Goal: Task Accomplishment & Management: Complete application form

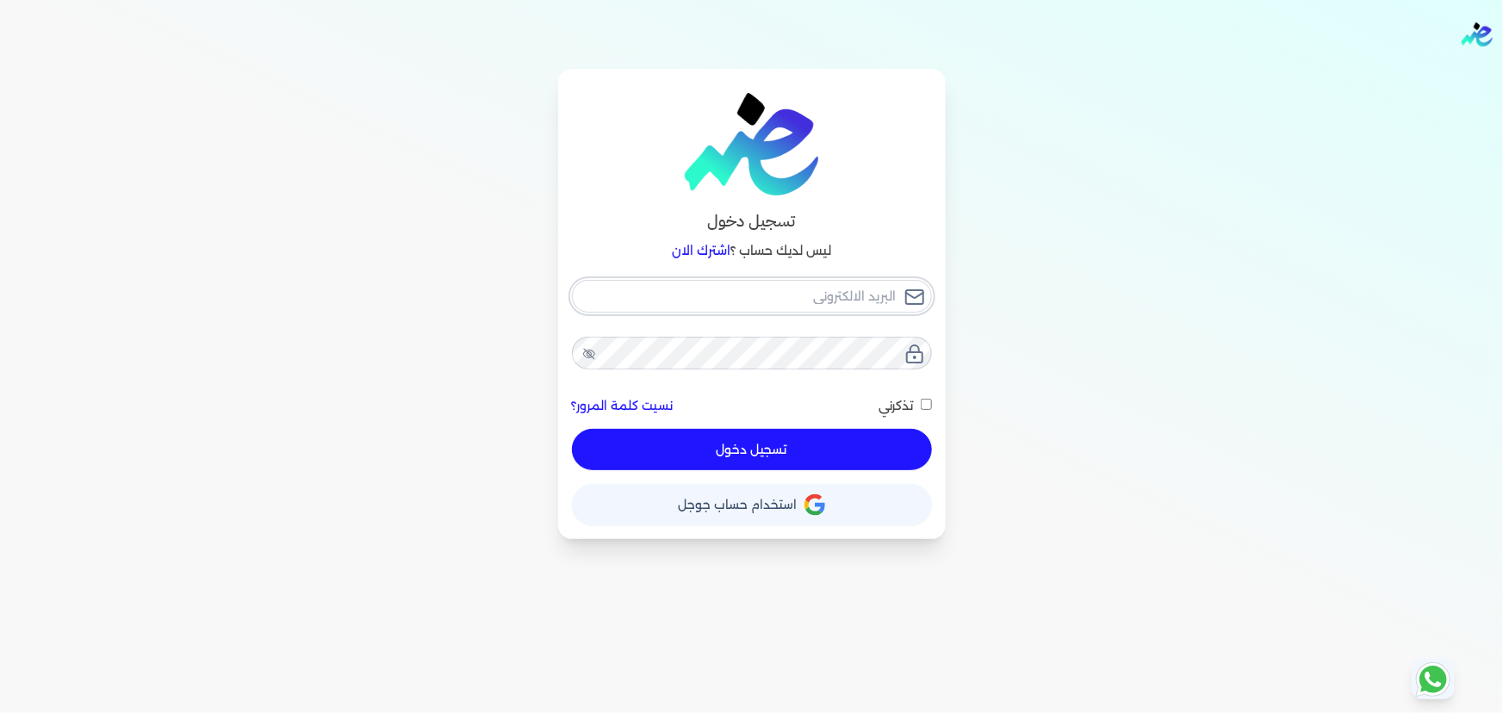
type input "[EMAIL_ADDRESS][DOMAIN_NAME]"
click at [861, 444] on button "تسجيل دخول" at bounding box center [752, 449] width 360 height 41
checkbox input "false"
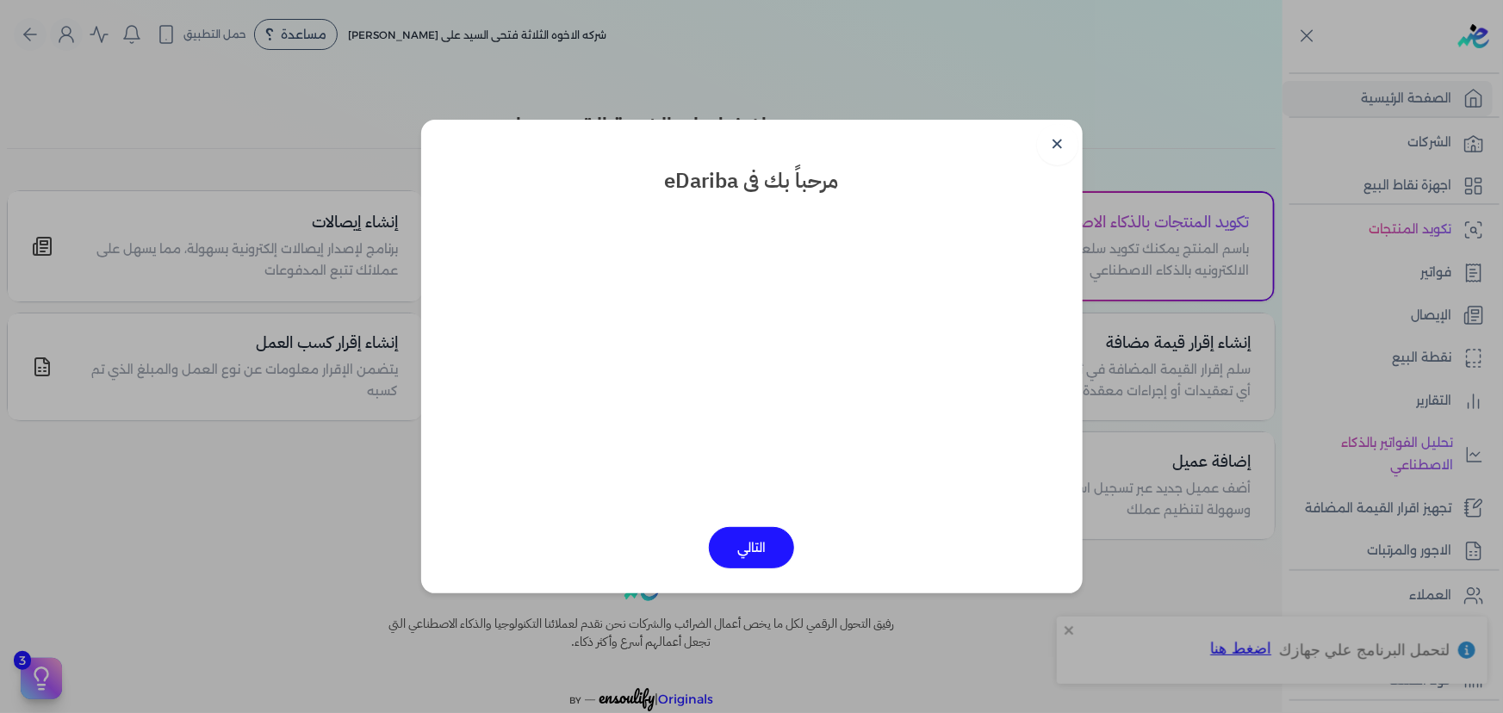
drag, startPoint x: 1057, startPoint y: 142, endPoint x: 1134, endPoint y: 183, distance: 87.9
click at [1057, 141] on link "✕" at bounding box center [1057, 144] width 41 height 41
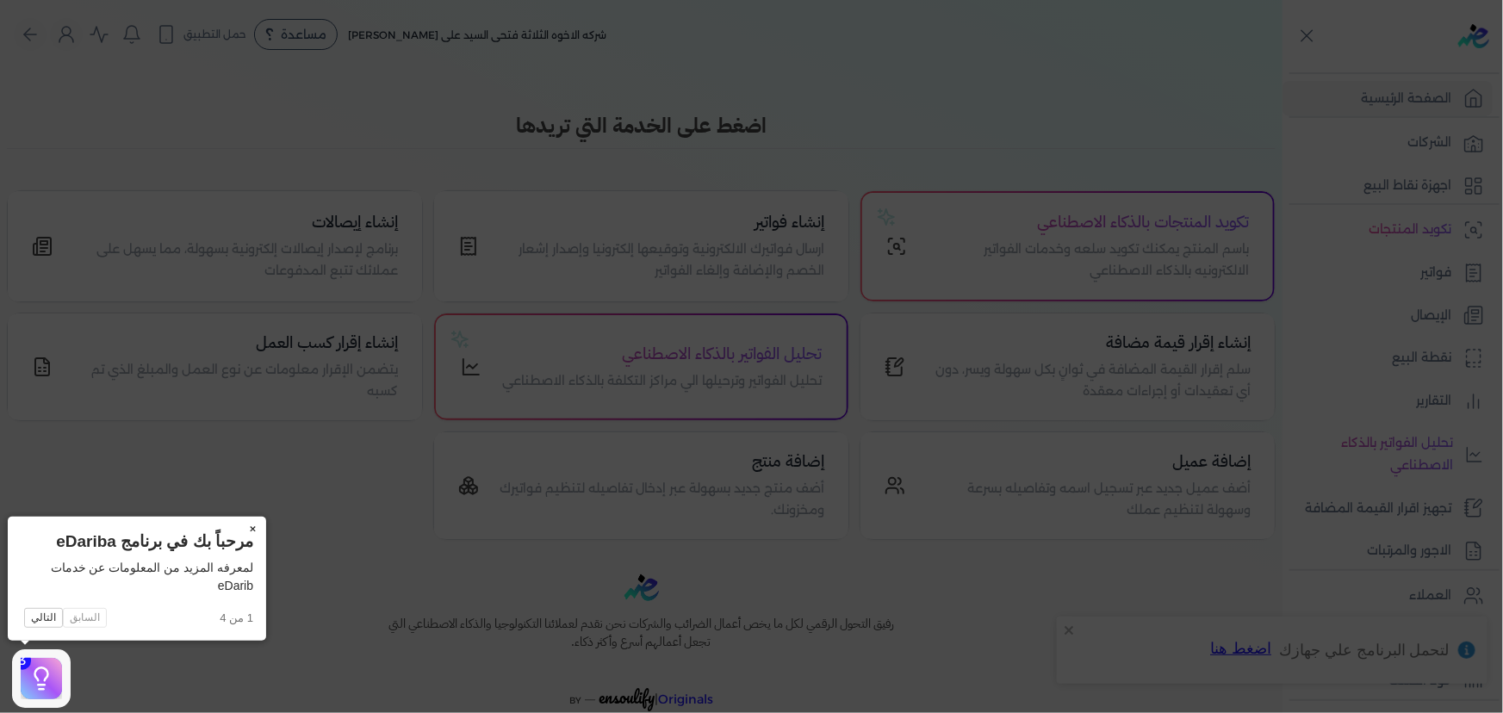
click at [252, 525] on button "×" at bounding box center [253, 529] width 28 height 24
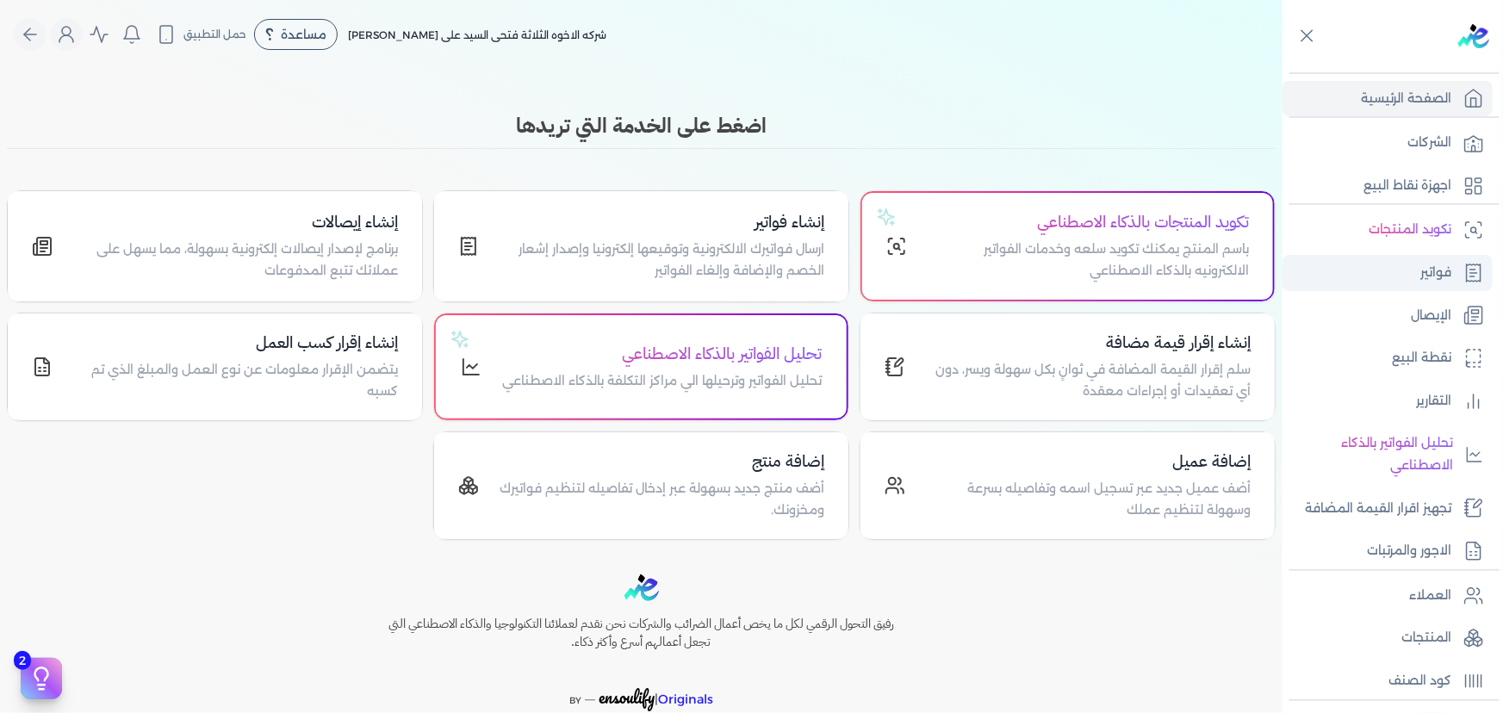
click at [1464, 267] on icon at bounding box center [1474, 273] width 21 height 21
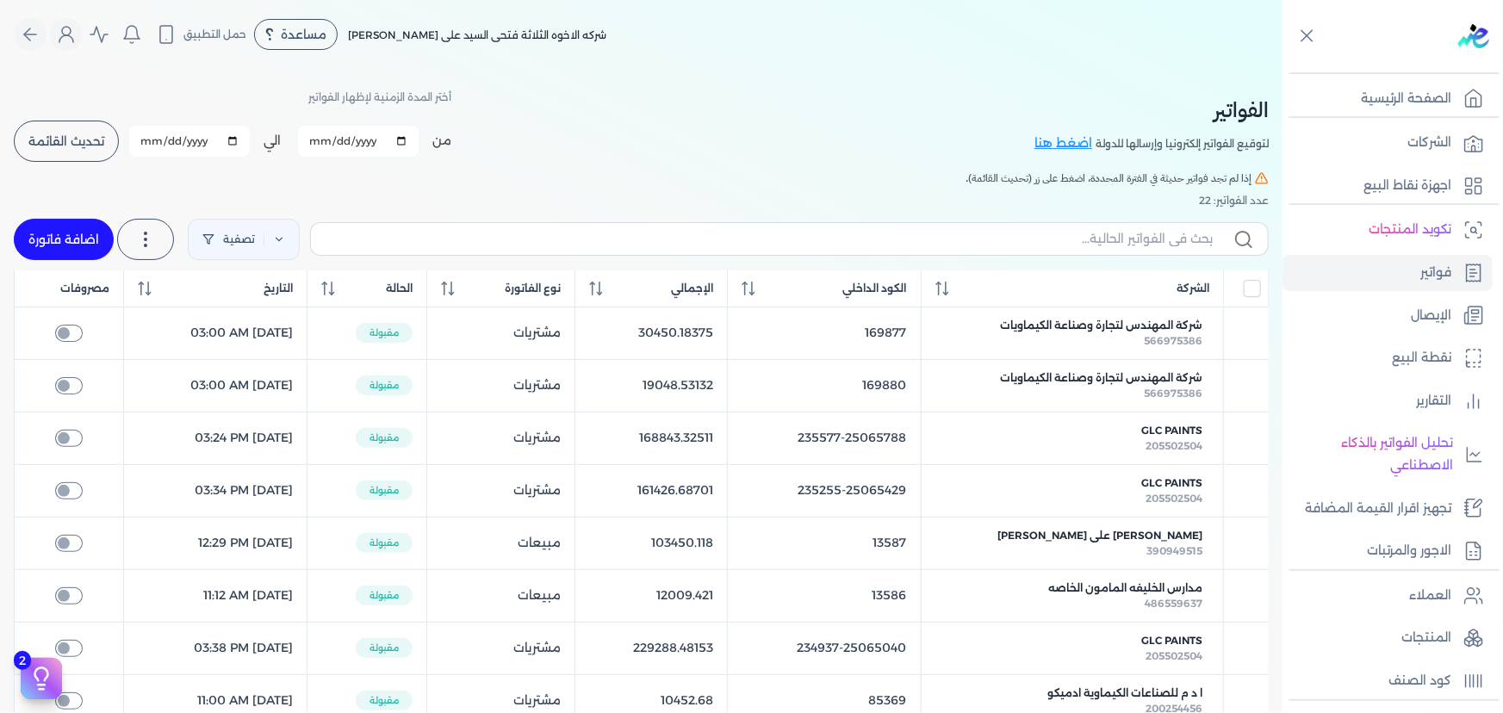
click at [109, 233] on link "اضافة فاتورة" at bounding box center [64, 239] width 100 height 41
select select "EGP"
select select "B"
select select "EGS"
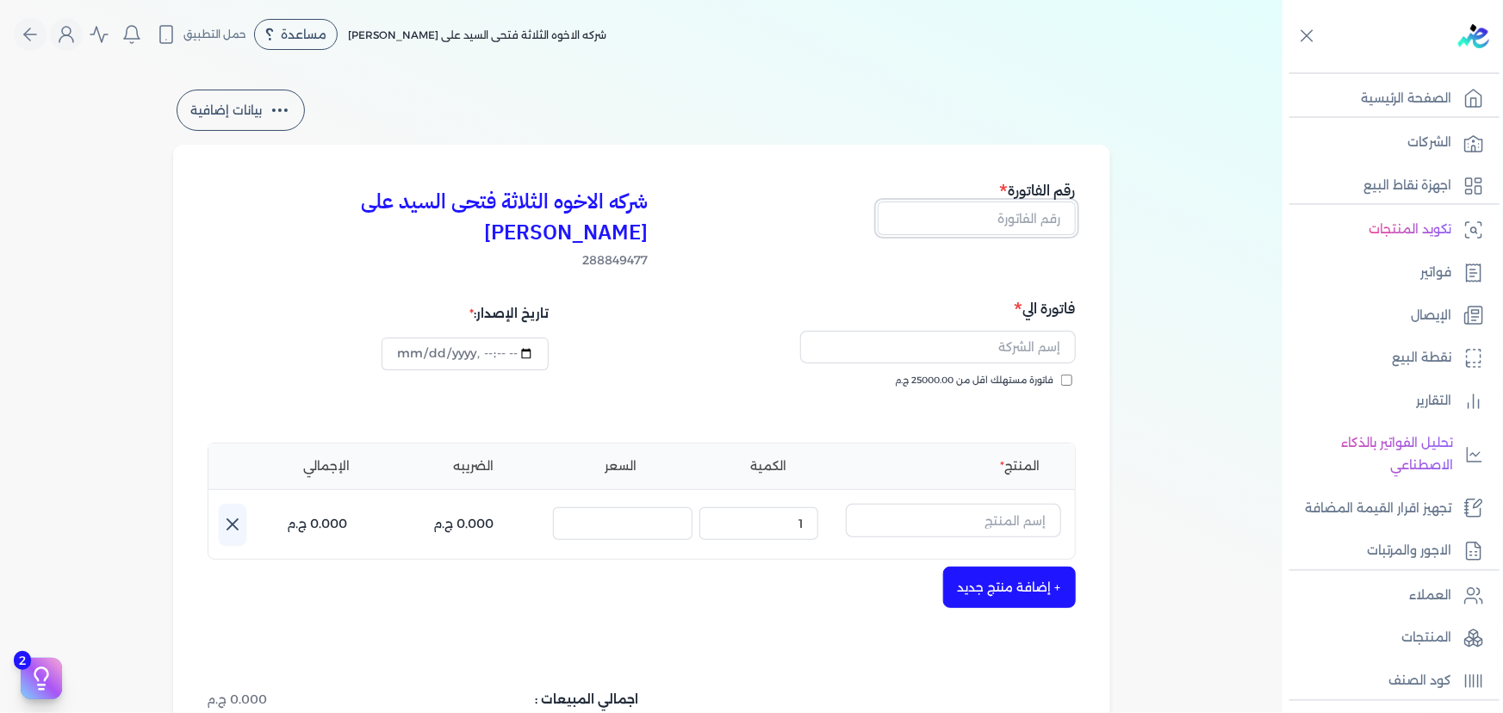
click at [1009, 214] on input "text" at bounding box center [977, 218] width 198 height 33
type input "13588"
click at [1022, 331] on input "text" at bounding box center [938, 347] width 276 height 33
type input "K"
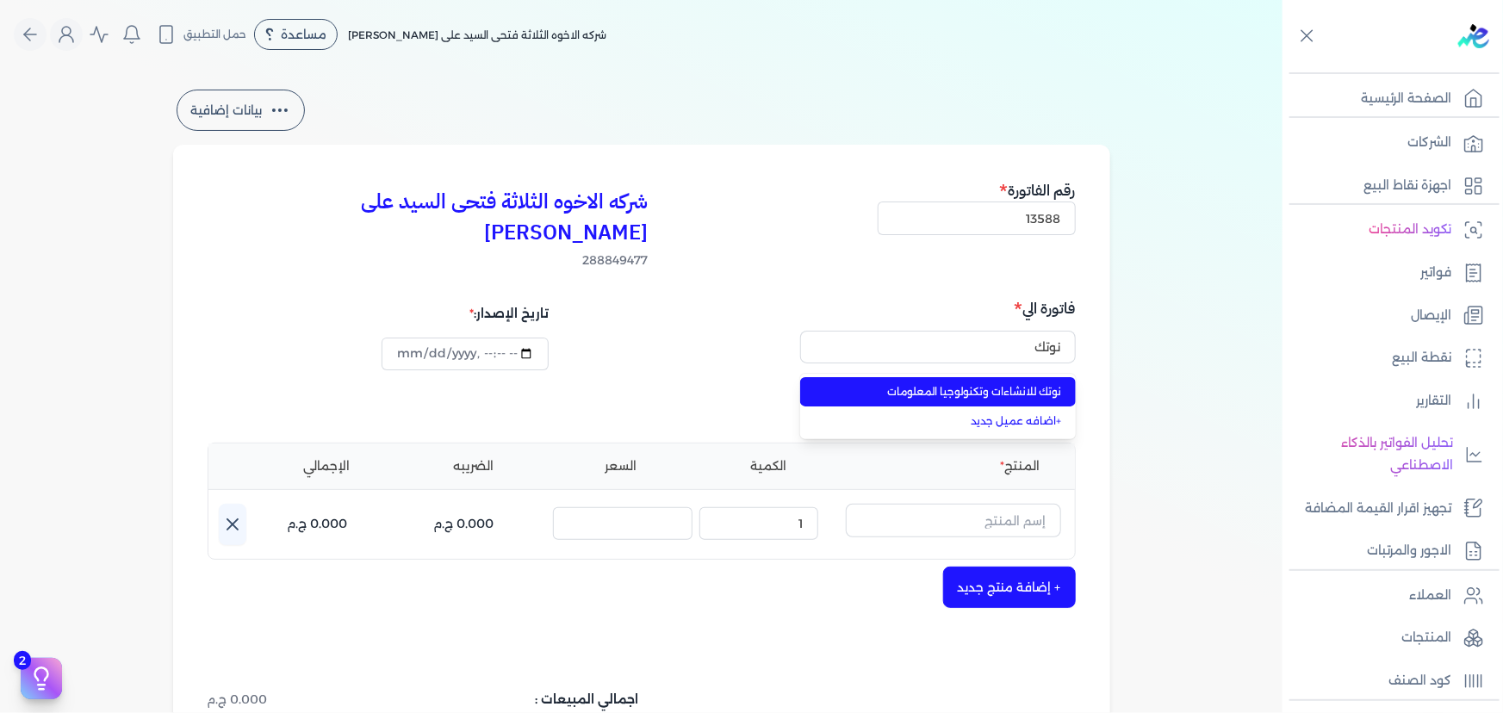
click at [1032, 384] on span "نوتك للانشاءات وتكنولوجيا المعلومات" at bounding box center [948, 392] width 227 height 16
type input "نوتك للانشاءات وتكنولوجيا المعلومات"
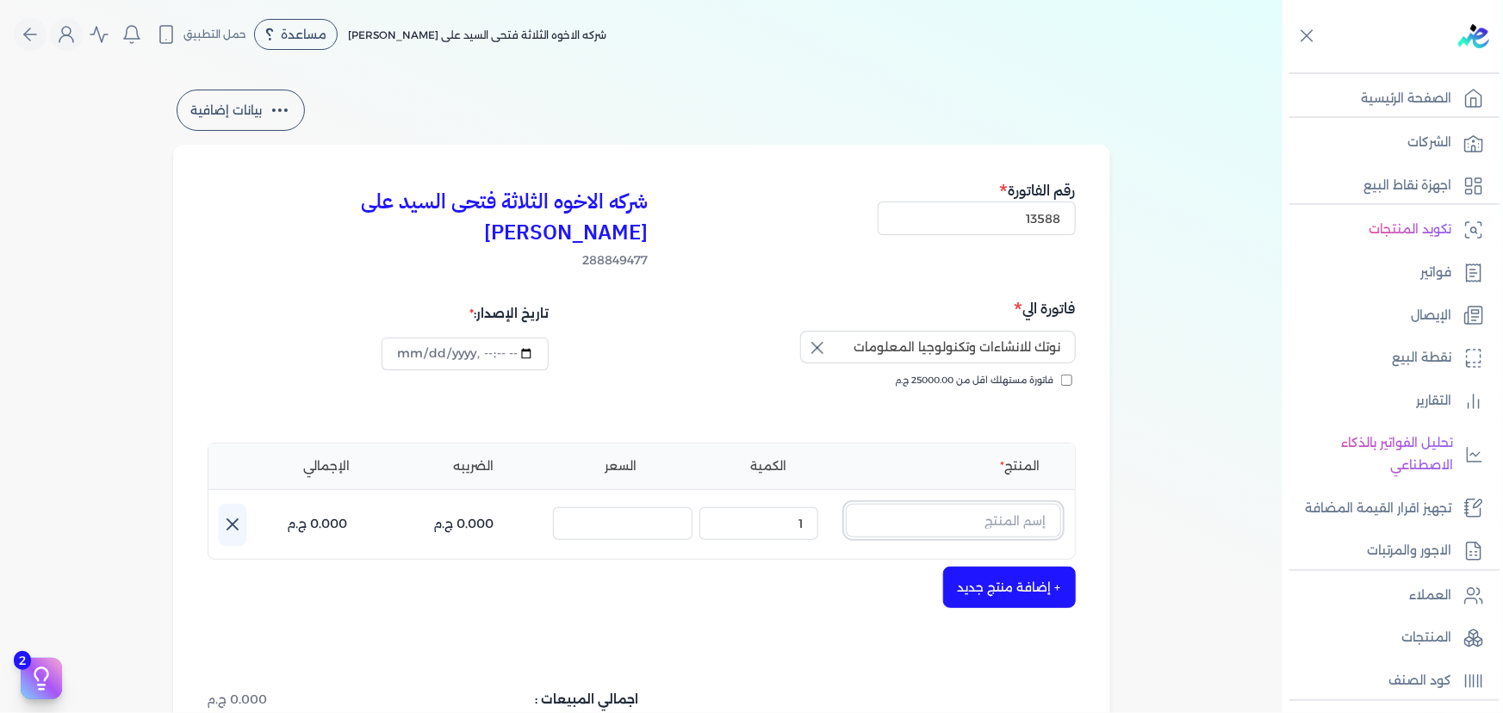
drag, startPoint x: 1016, startPoint y: 483, endPoint x: 1010, endPoint y: 474, distance: 11.2
click at [1016, 504] on input "text" at bounding box center [953, 520] width 215 height 33
click at [823, 338] on icon "button" at bounding box center [817, 348] width 21 height 21
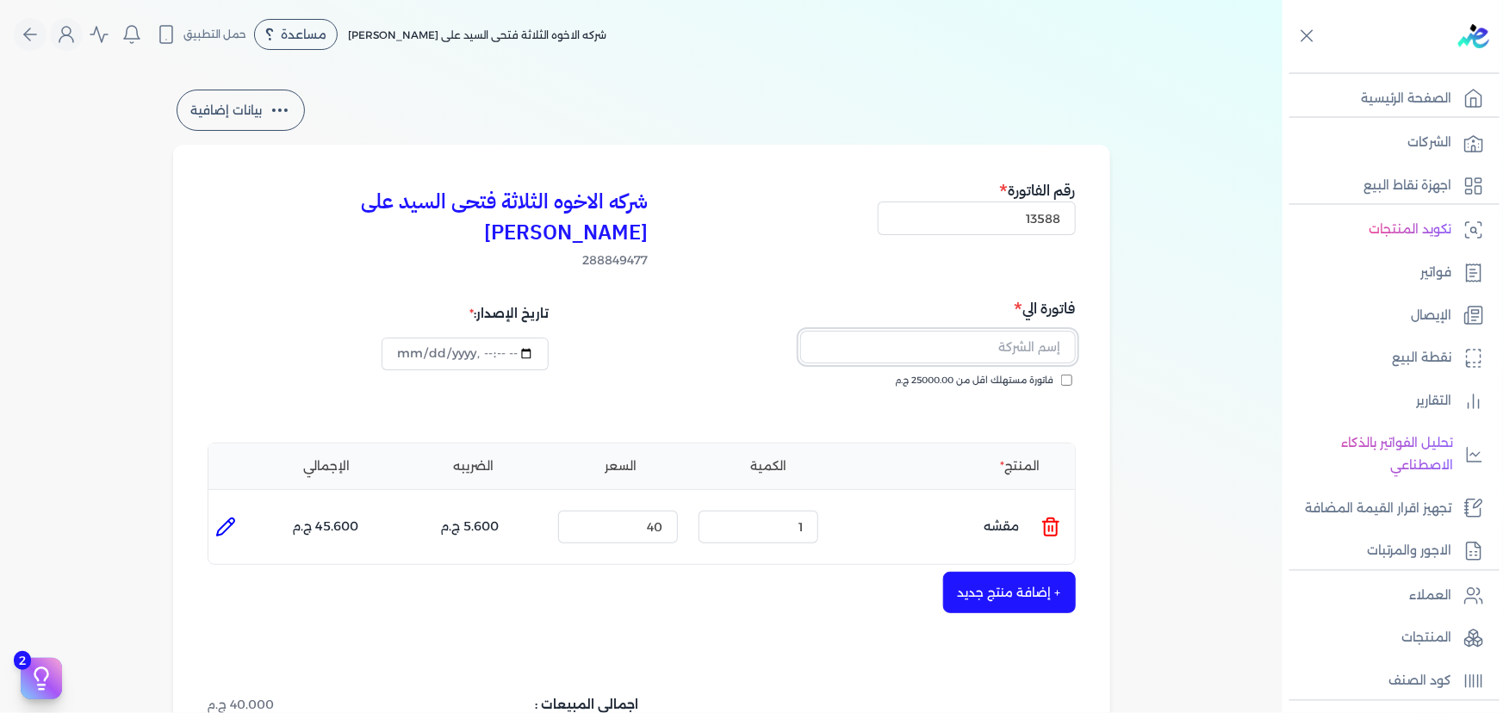
click at [917, 331] on input "text" at bounding box center [938, 347] width 276 height 33
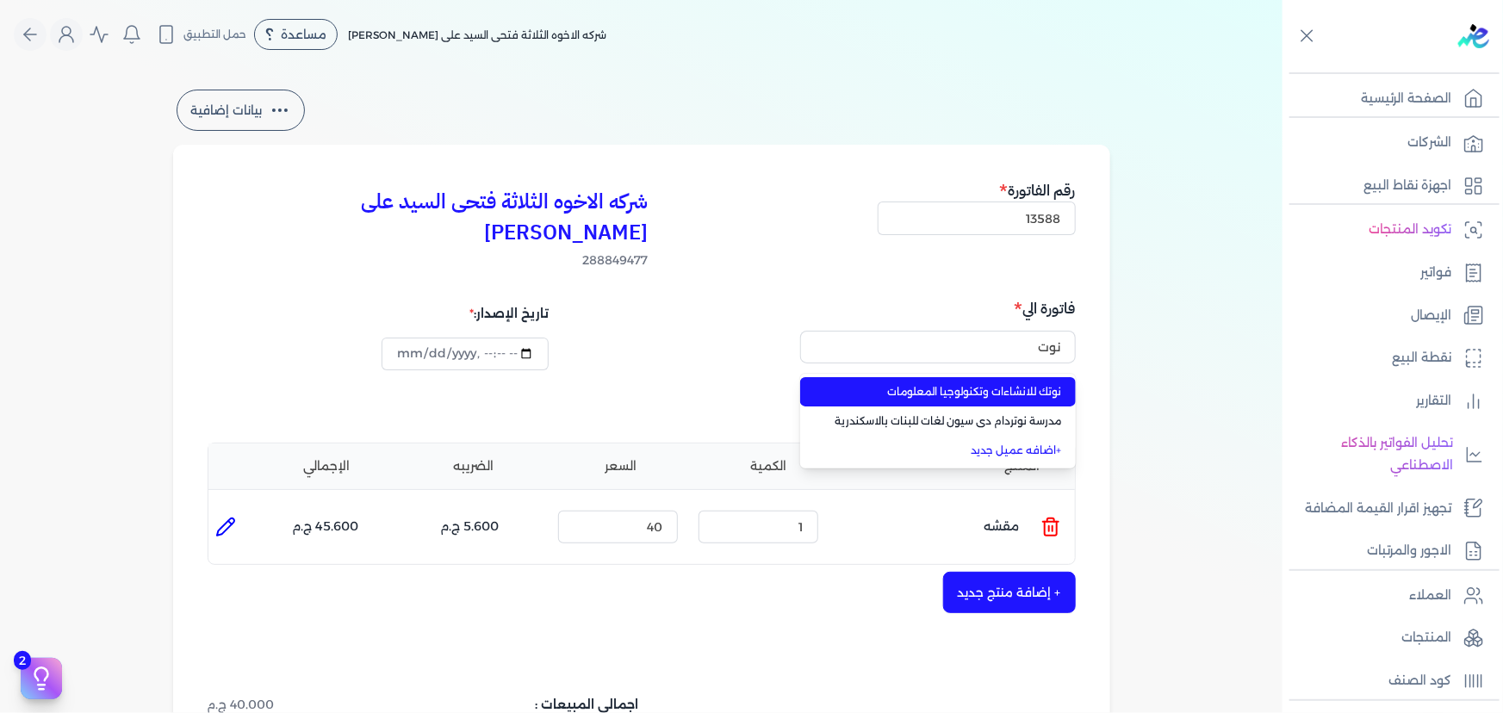
click at [986, 384] on span "نوتك للانشاءات وتكنولوجيا المعلومات" at bounding box center [948, 392] width 227 height 16
type input "نوتك للانشاءات وتكنولوجيا المعلومات"
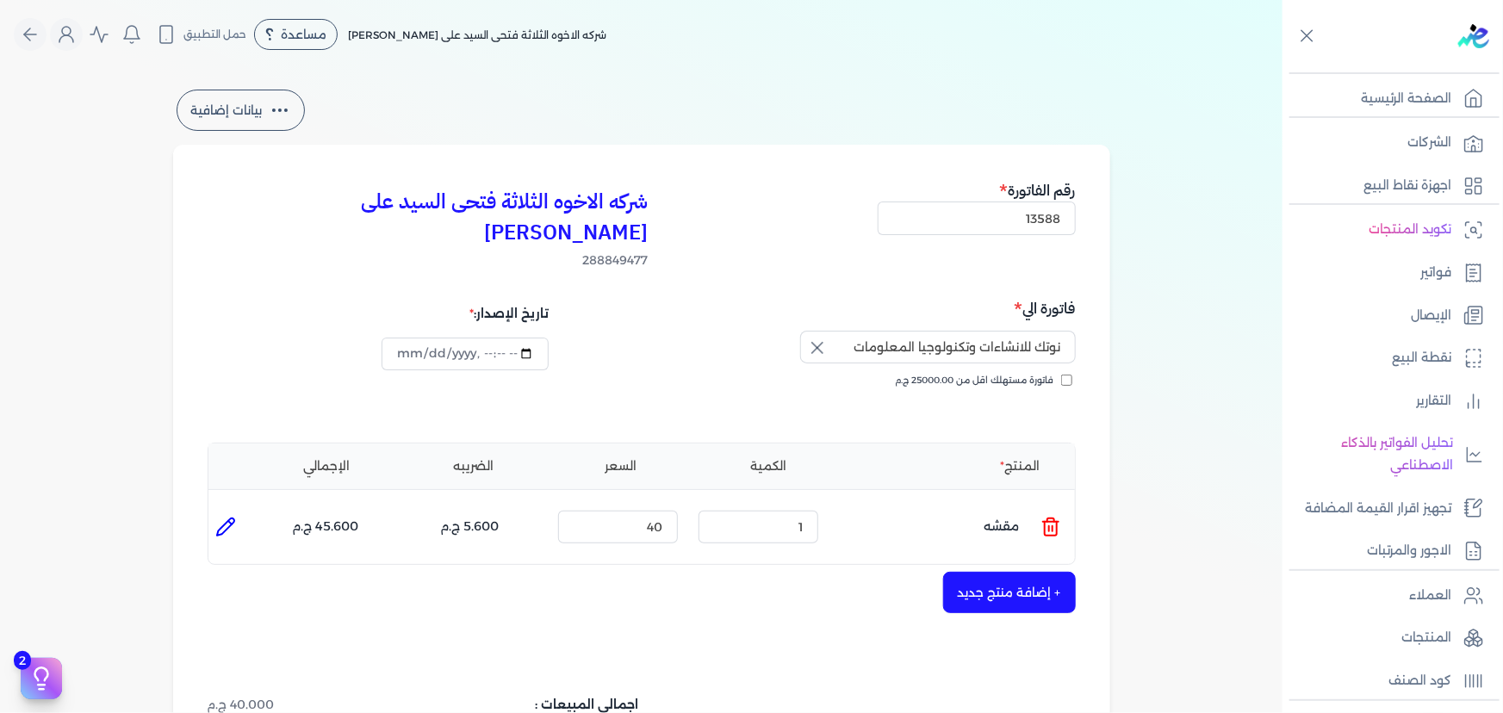
drag, startPoint x: 807, startPoint y: 370, endPoint x: 829, endPoint y: 375, distance: 22.0
click at [807, 374] on div "فاتورة مستهلك اقل من 25000.00 ج.م" at bounding box center [861, 398] width 422 height 48
click at [1052, 517] on icon at bounding box center [1051, 527] width 21 height 21
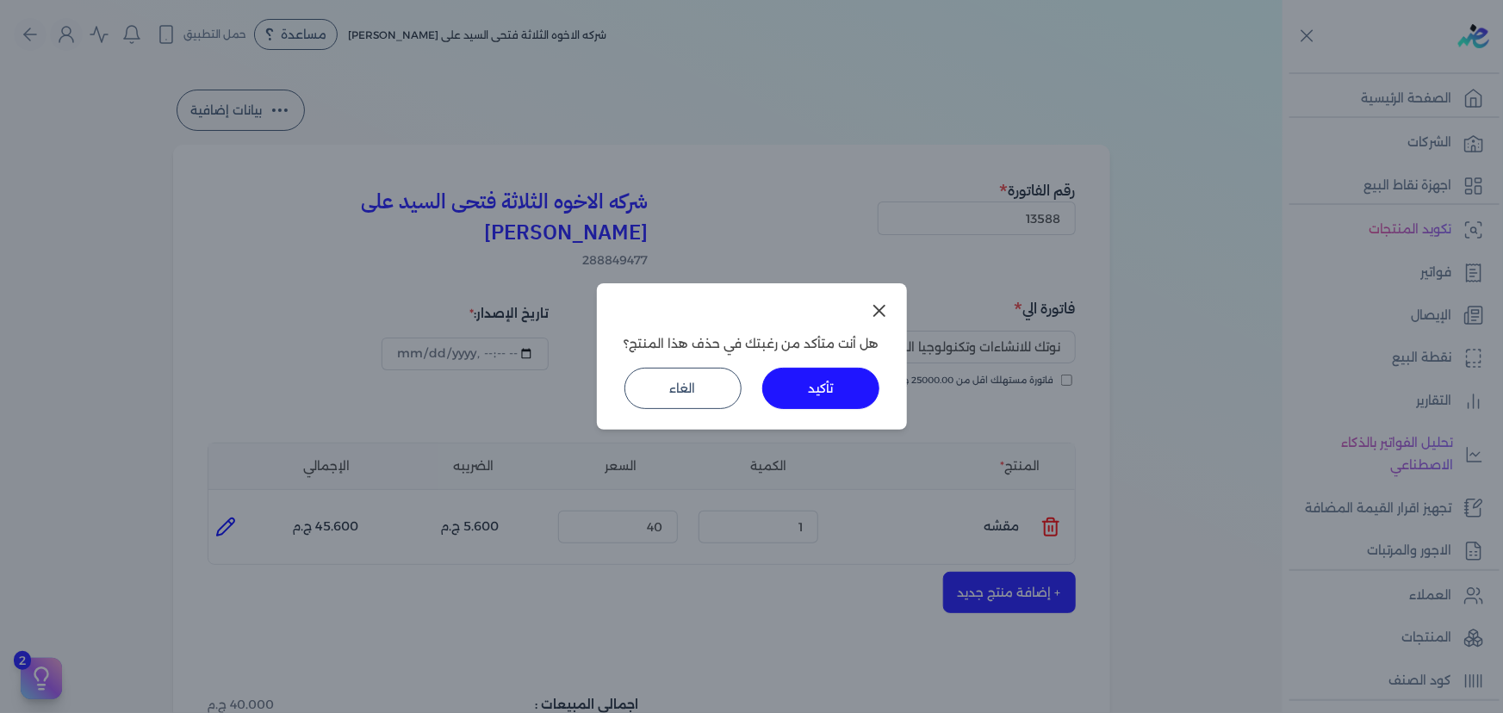
click at [853, 402] on button "تأكيد" at bounding box center [820, 388] width 117 height 41
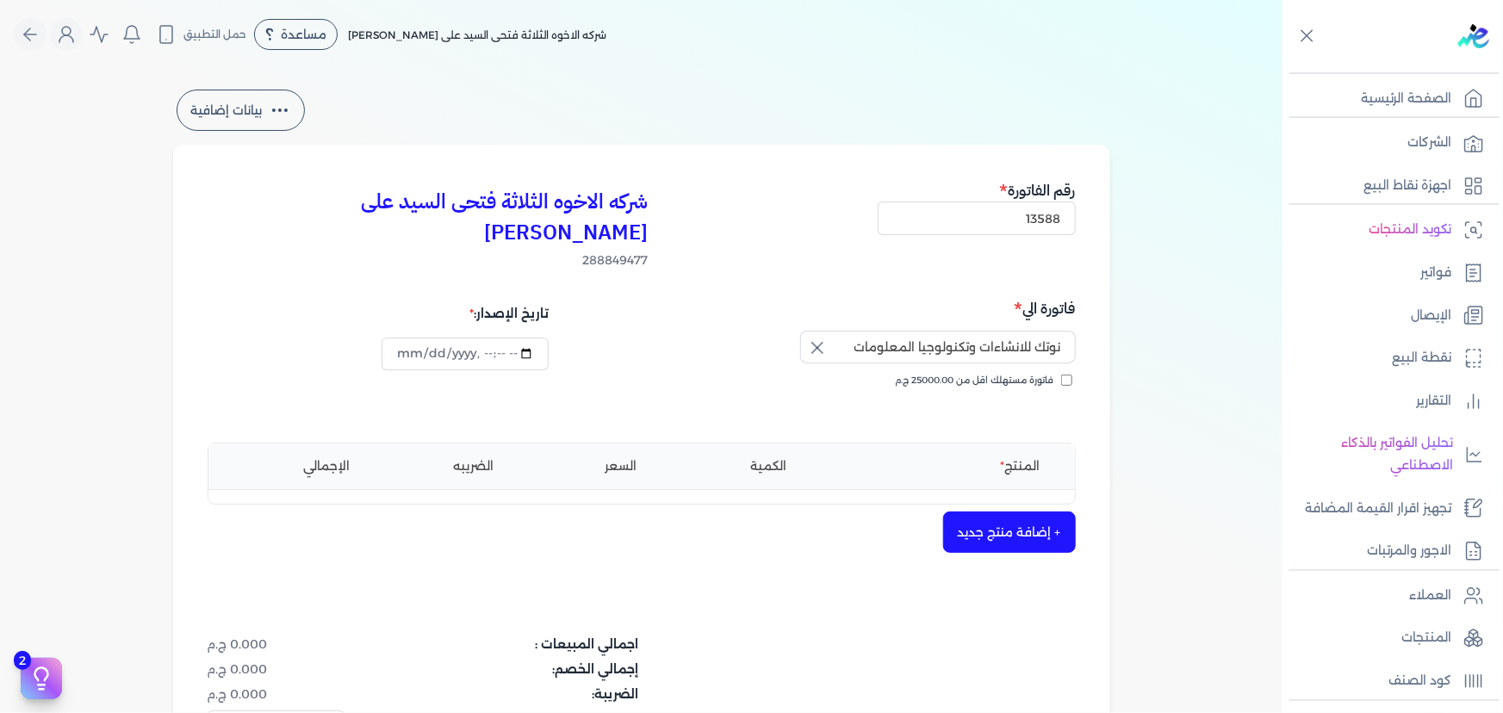
click at [1001, 512] on button "+ إضافة منتج جديد" at bounding box center [1009, 532] width 133 height 41
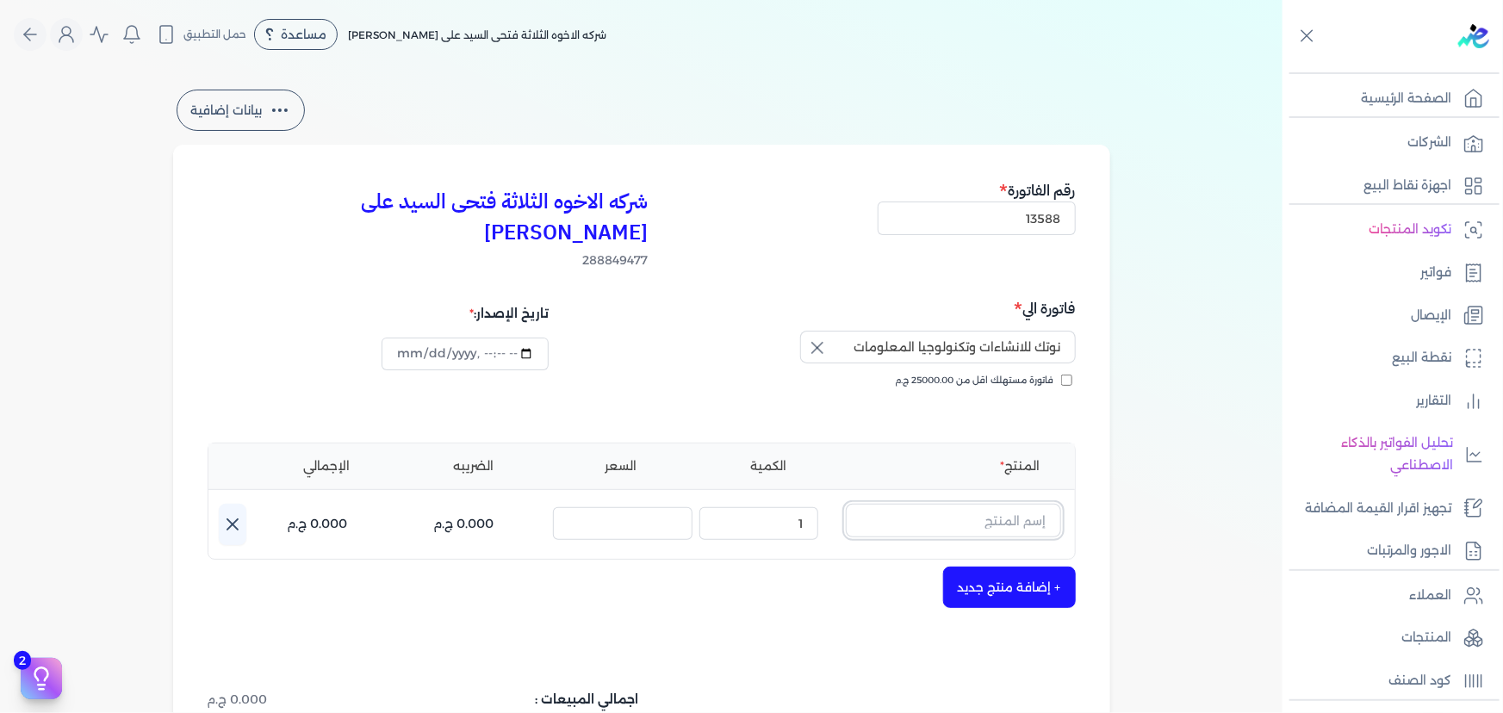
click at [1009, 504] on input "text" at bounding box center [953, 520] width 215 height 33
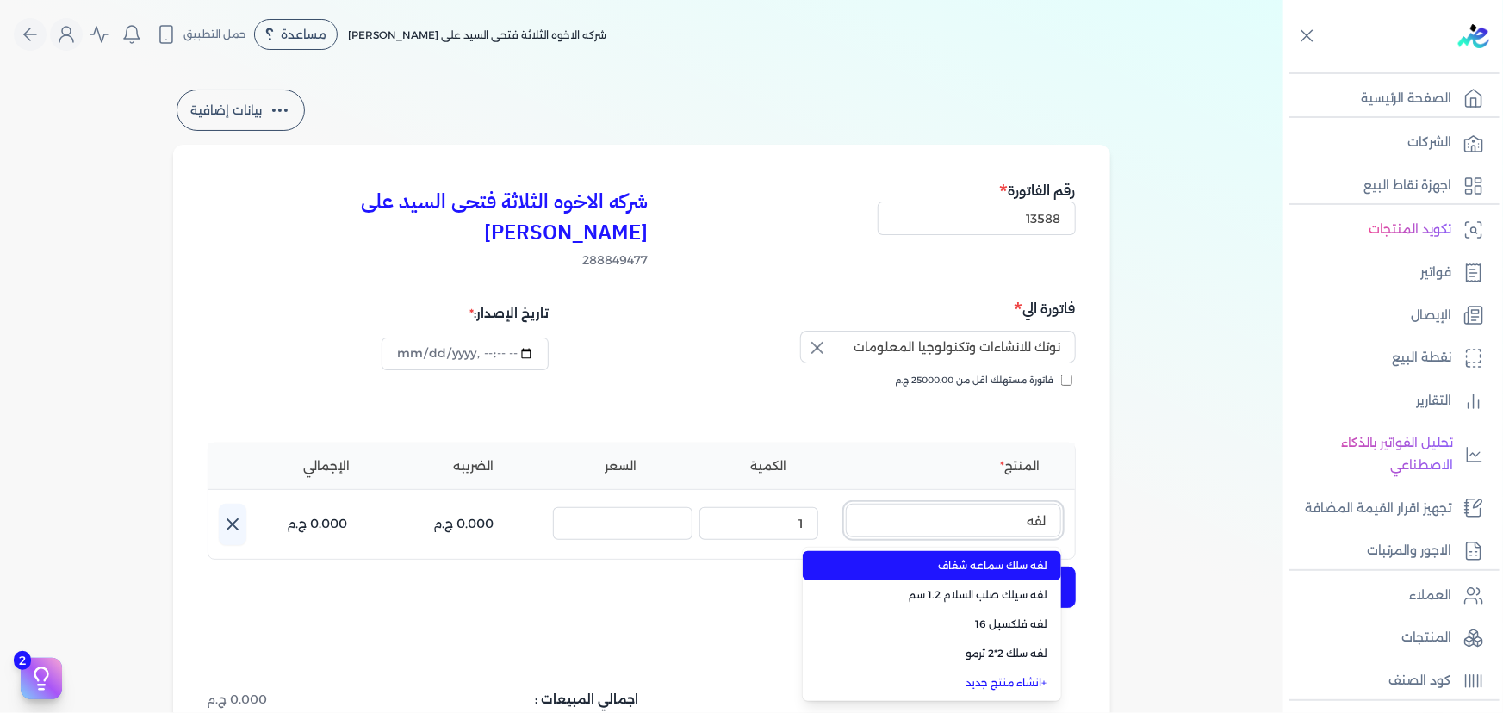
click at [846, 504] on button "لفه" at bounding box center [953, 524] width 215 height 40
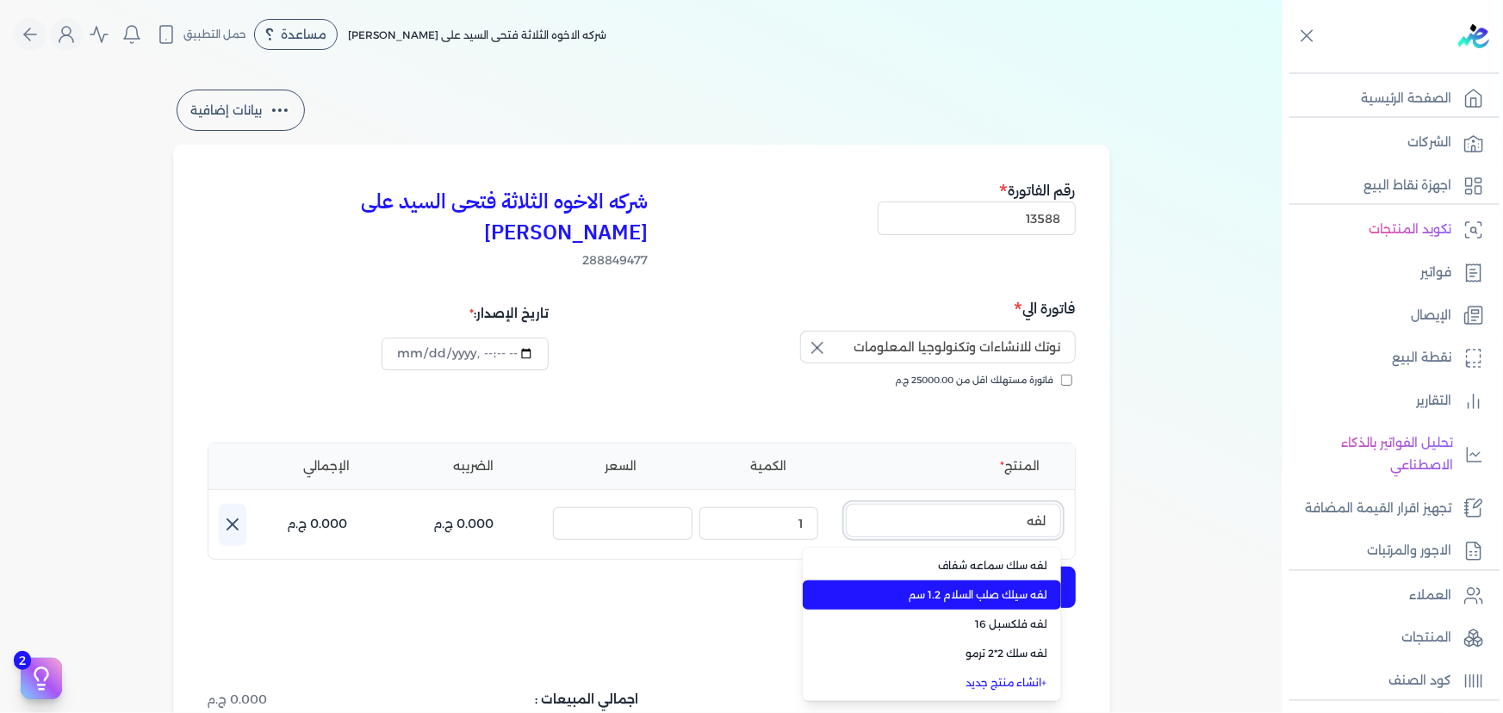
type input "لفه"
click at [1000, 587] on span "لفه سيلك صلب السلام 1.2 سم" at bounding box center [942, 595] width 210 height 16
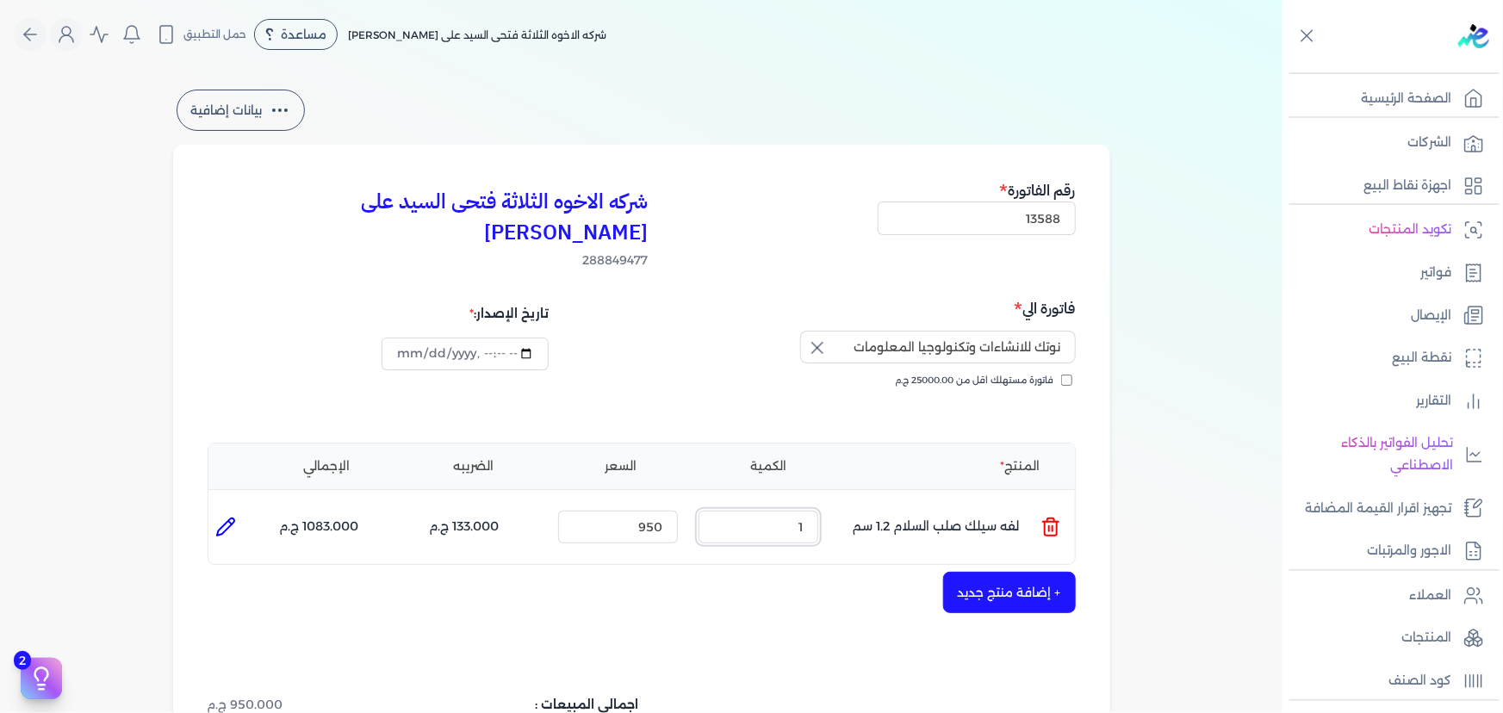
drag, startPoint x: 790, startPoint y: 488, endPoint x: 855, endPoint y: 498, distance: 66.1
click at [855, 504] on ul "المنتج : لفه سيلك صلب السلام 1.2 سم الكمية : 1 السعر : 950 الضريبه : 133.000 ج.…" at bounding box center [641, 527] width 867 height 47
type input "10"
drag, startPoint x: 612, startPoint y: 500, endPoint x: 710, endPoint y: 494, distance: 97.5
click at [710, 504] on ul "المنتج : لفه سيلك صلب السلام 1.2 سم الكمية : 10 السعر : 950 الضريبه : 1330.000 …" at bounding box center [641, 527] width 867 height 47
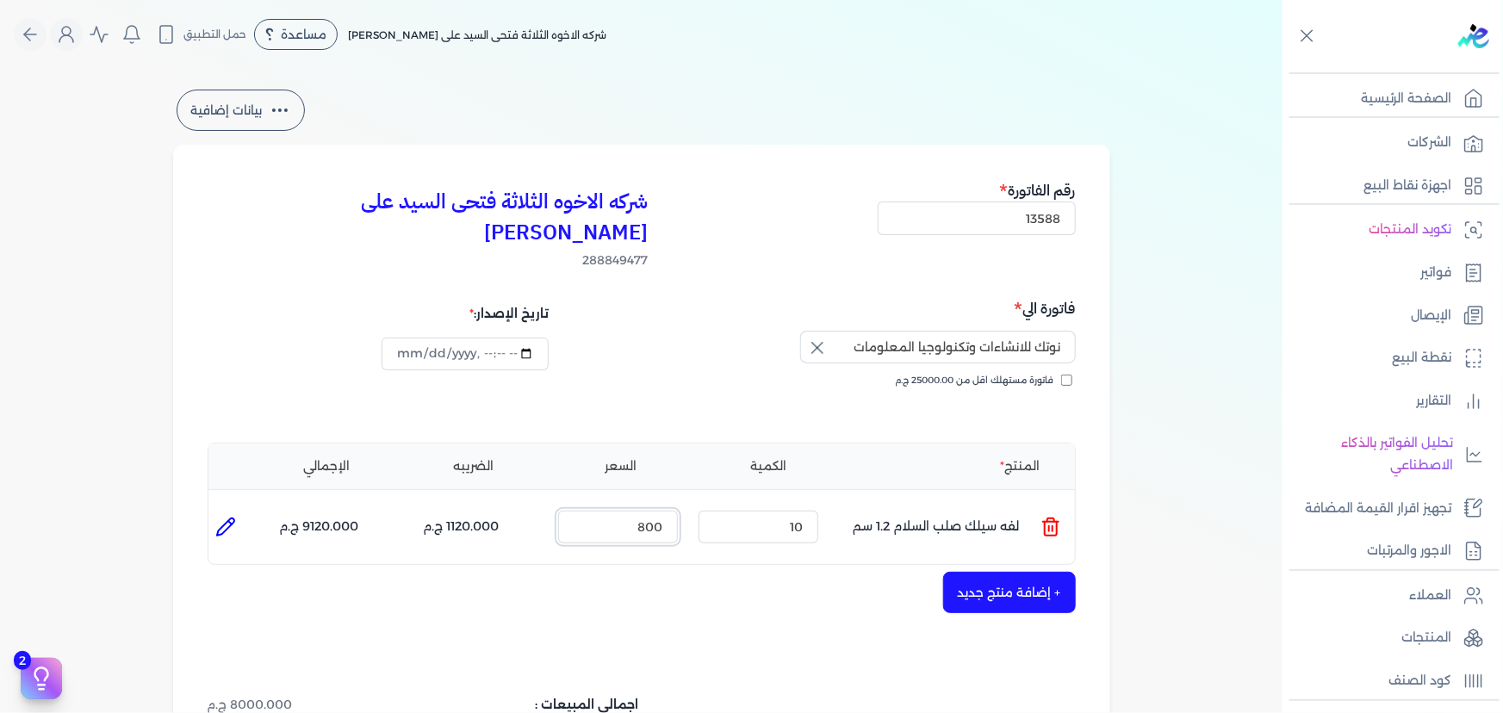
type input "800"
click at [231, 517] on icon at bounding box center [225, 527] width 21 height 21
type input "لفه سيلك صلب السلام 1.2 سم"
type input "800"
type input "10"
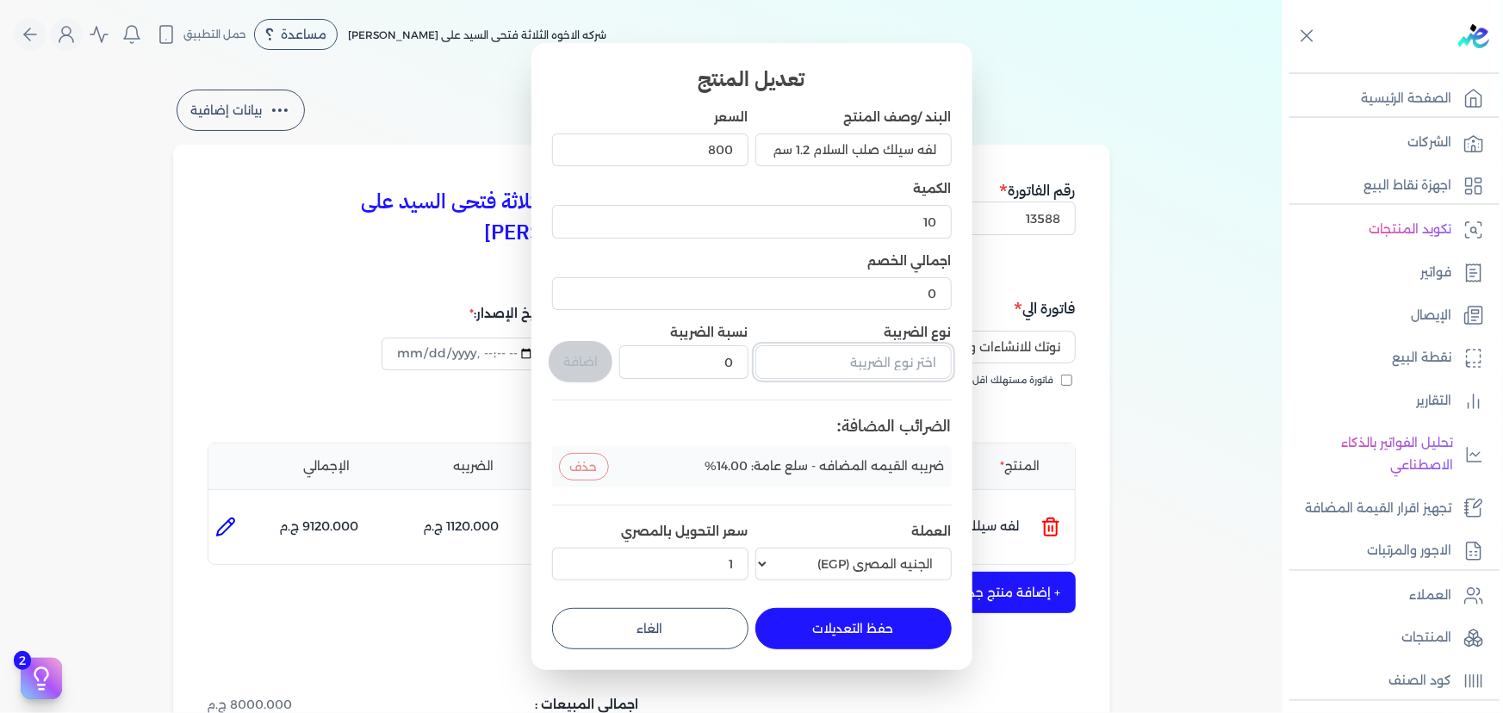
click at [811, 370] on input "text" at bounding box center [853, 361] width 196 height 33
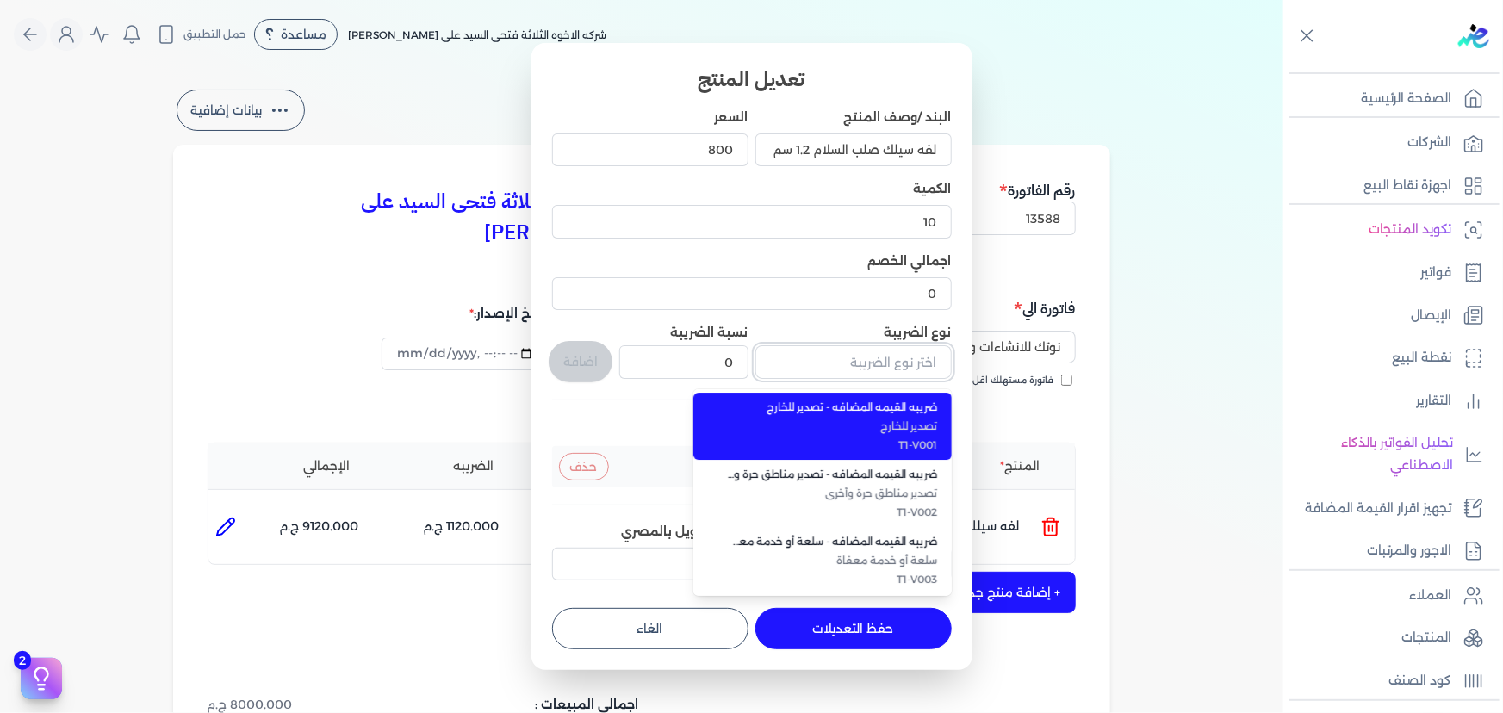
type input "ف"
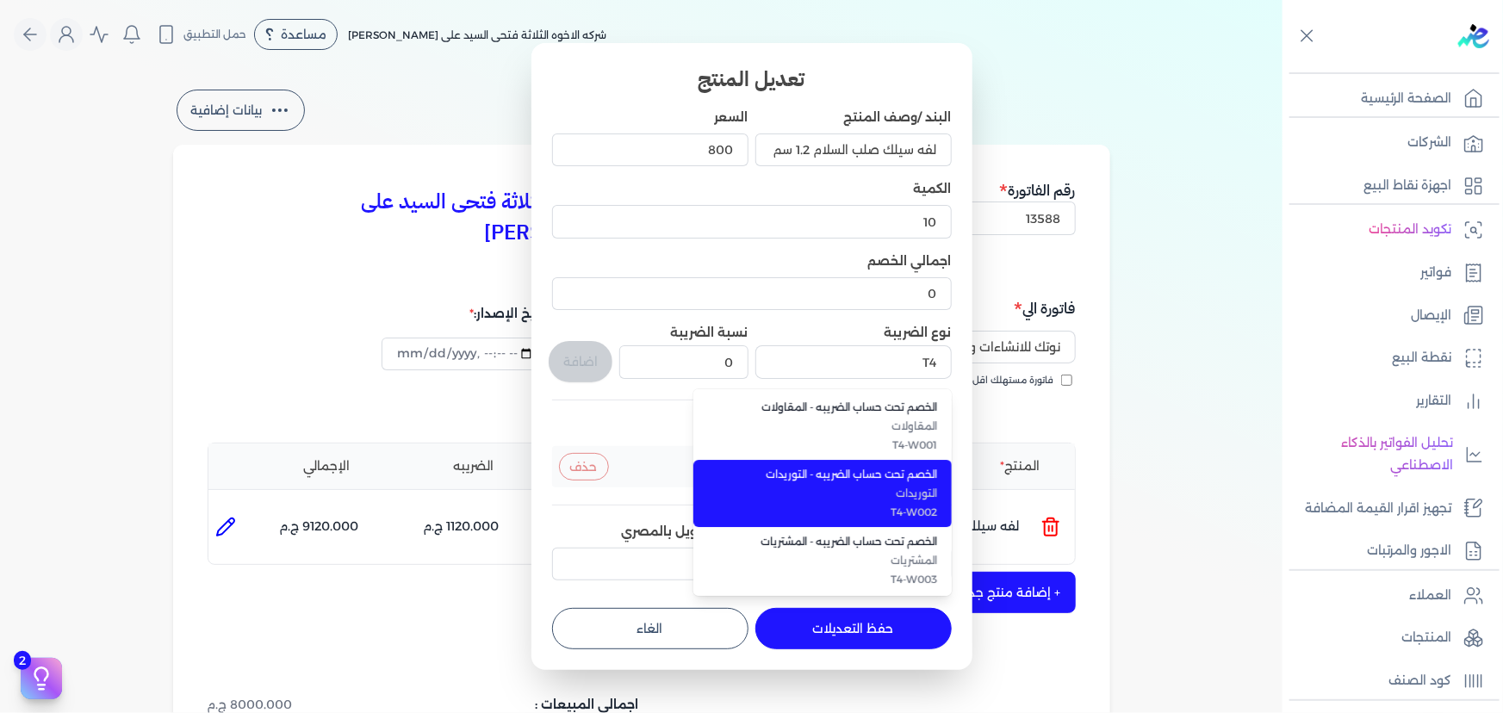
click at [885, 474] on span "الخصم تحت حساب الضريبه - التوريدات" at bounding box center [833, 475] width 210 height 16
type input "الخصم تحت حساب الضريبه - التوريدات"
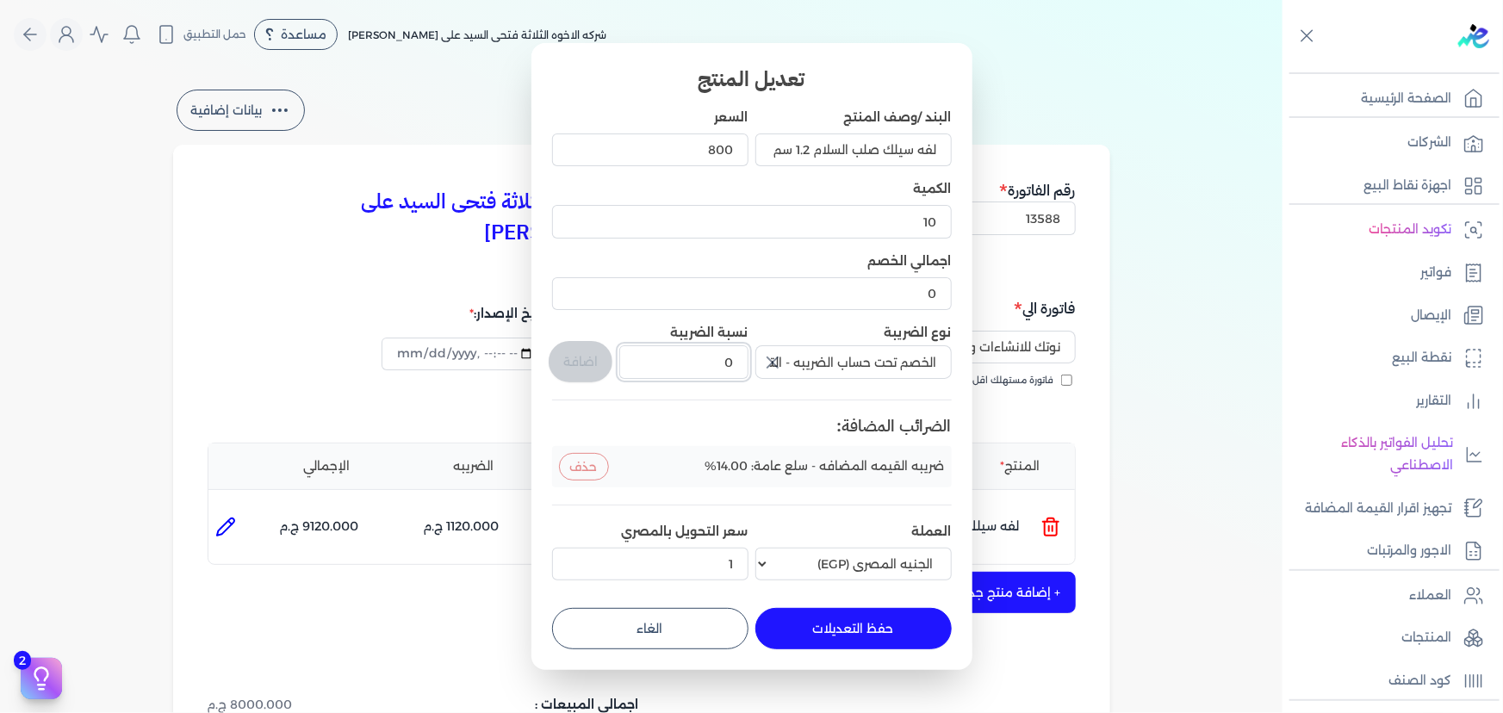
drag, startPoint x: 711, startPoint y: 357, endPoint x: 731, endPoint y: 357, distance: 20.7
click at [730, 357] on input "0" at bounding box center [683, 361] width 128 height 33
type input "1"
drag, startPoint x: 581, startPoint y: 363, endPoint x: 681, endPoint y: 476, distance: 151.4
click at [581, 364] on button "اضافة" at bounding box center [581, 361] width 64 height 41
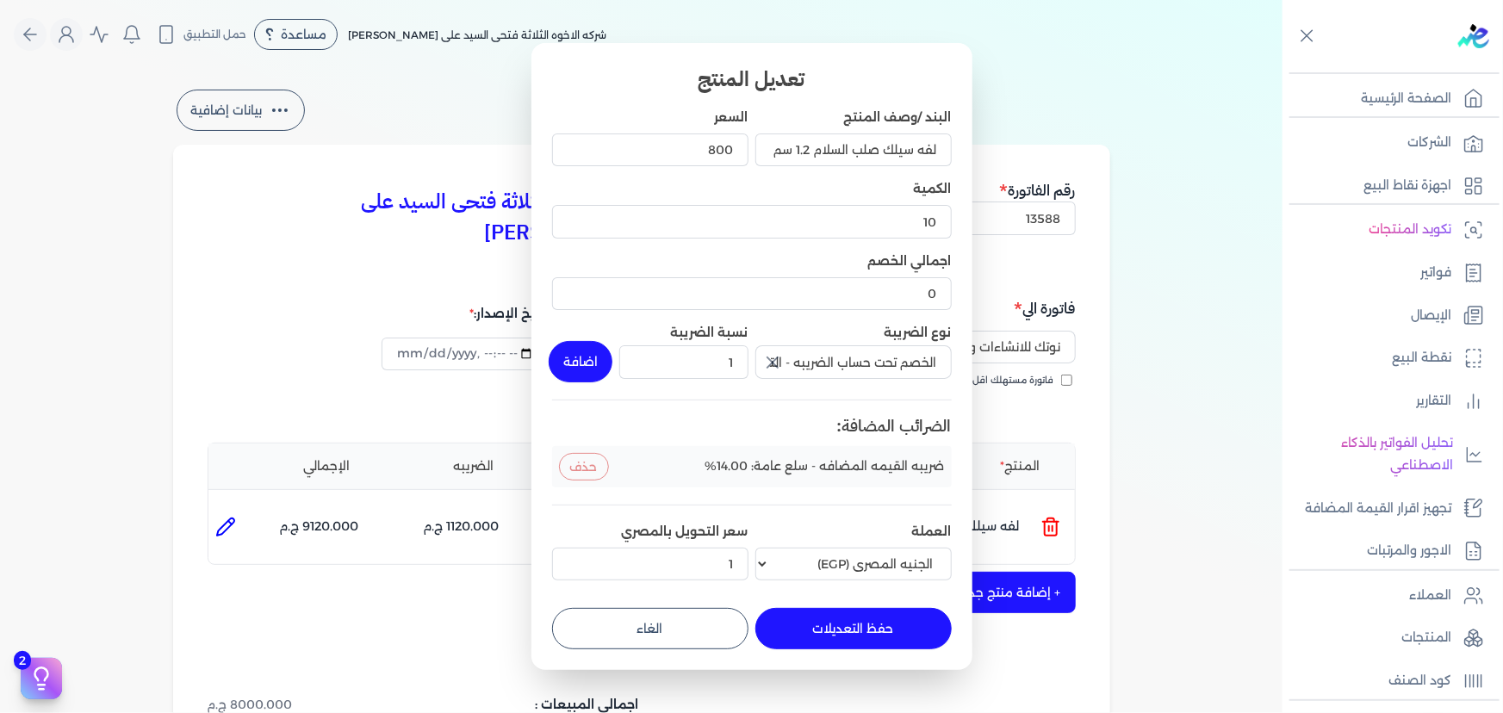
type input "0"
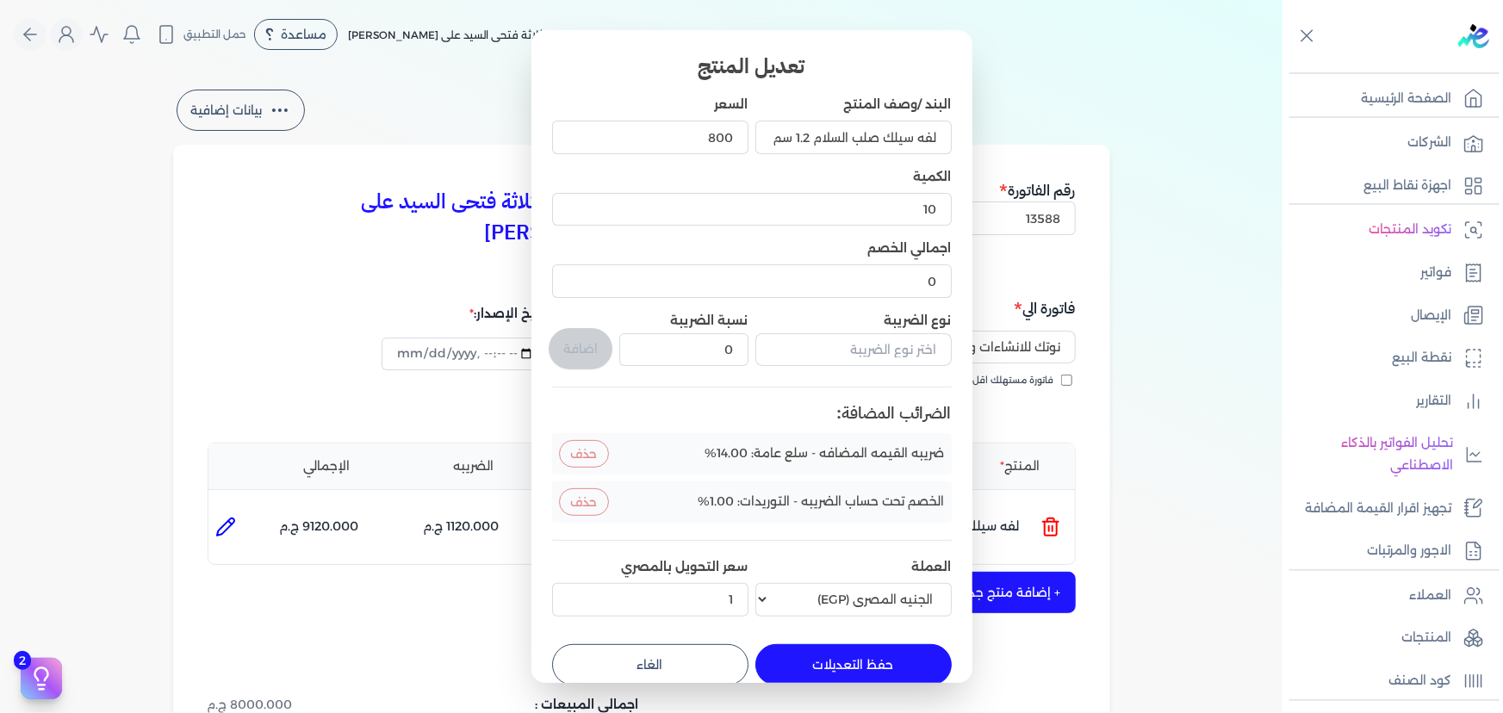
click at [872, 662] on button "حفظ التعديلات" at bounding box center [853, 664] width 196 height 41
type input "0"
type input "1"
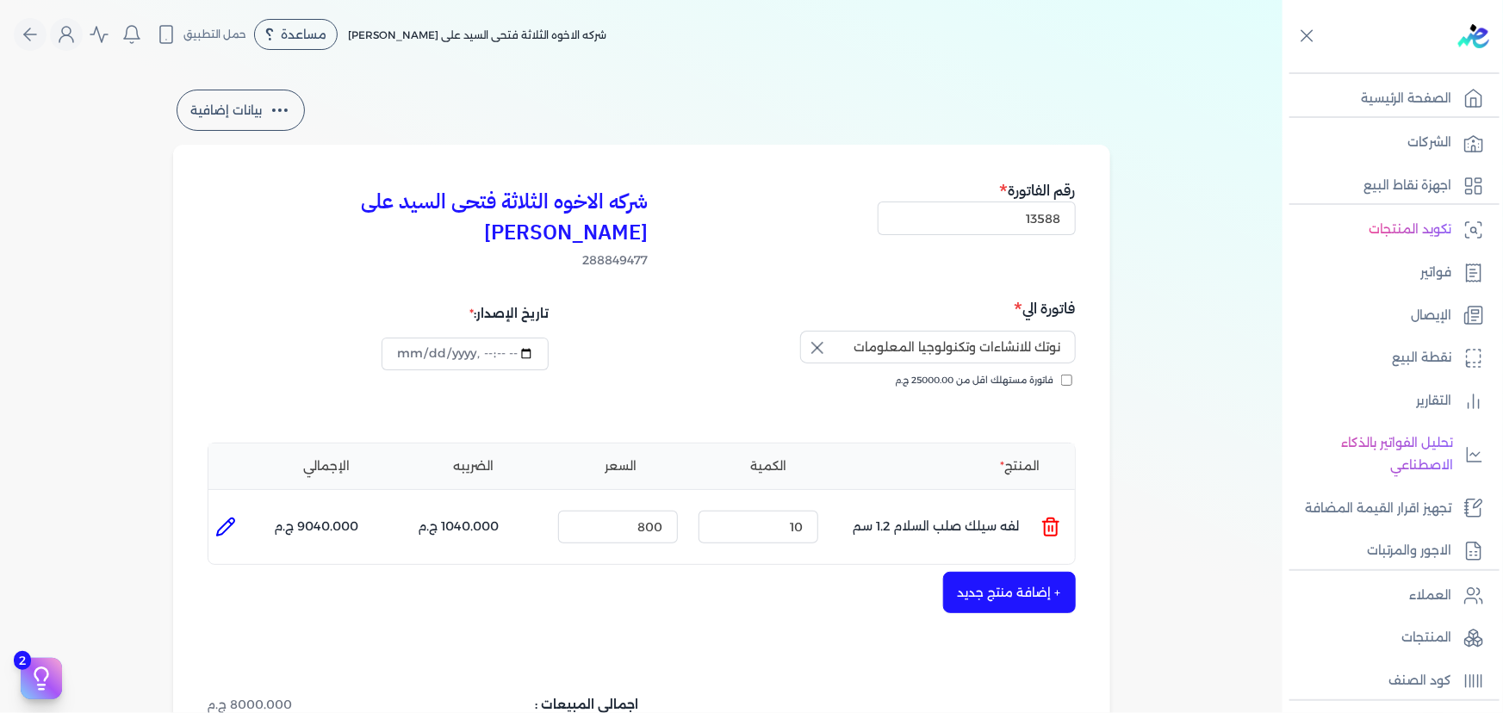
click at [1043, 574] on button "+ إضافة منتج جديد" at bounding box center [1009, 592] width 133 height 41
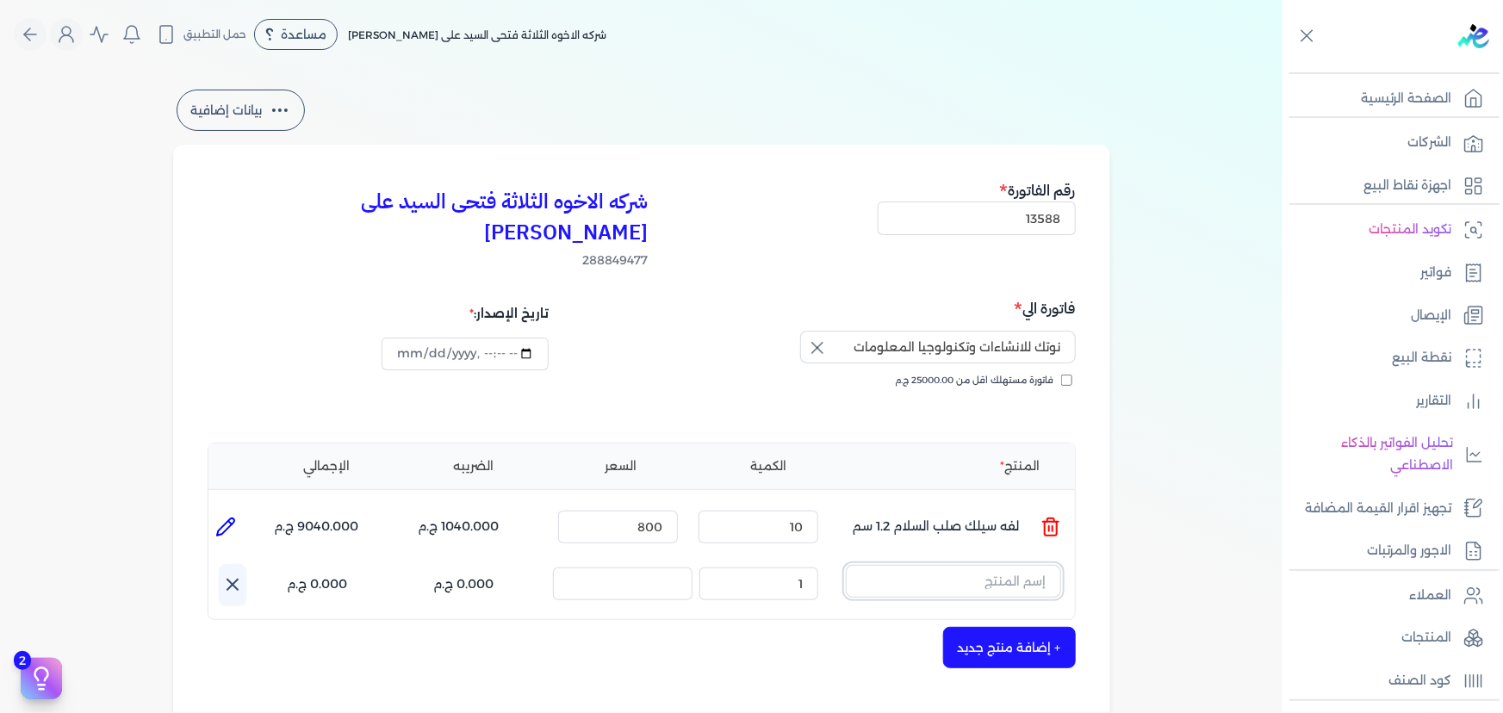
click at [989, 565] on input "text" at bounding box center [953, 581] width 215 height 33
type input ";"
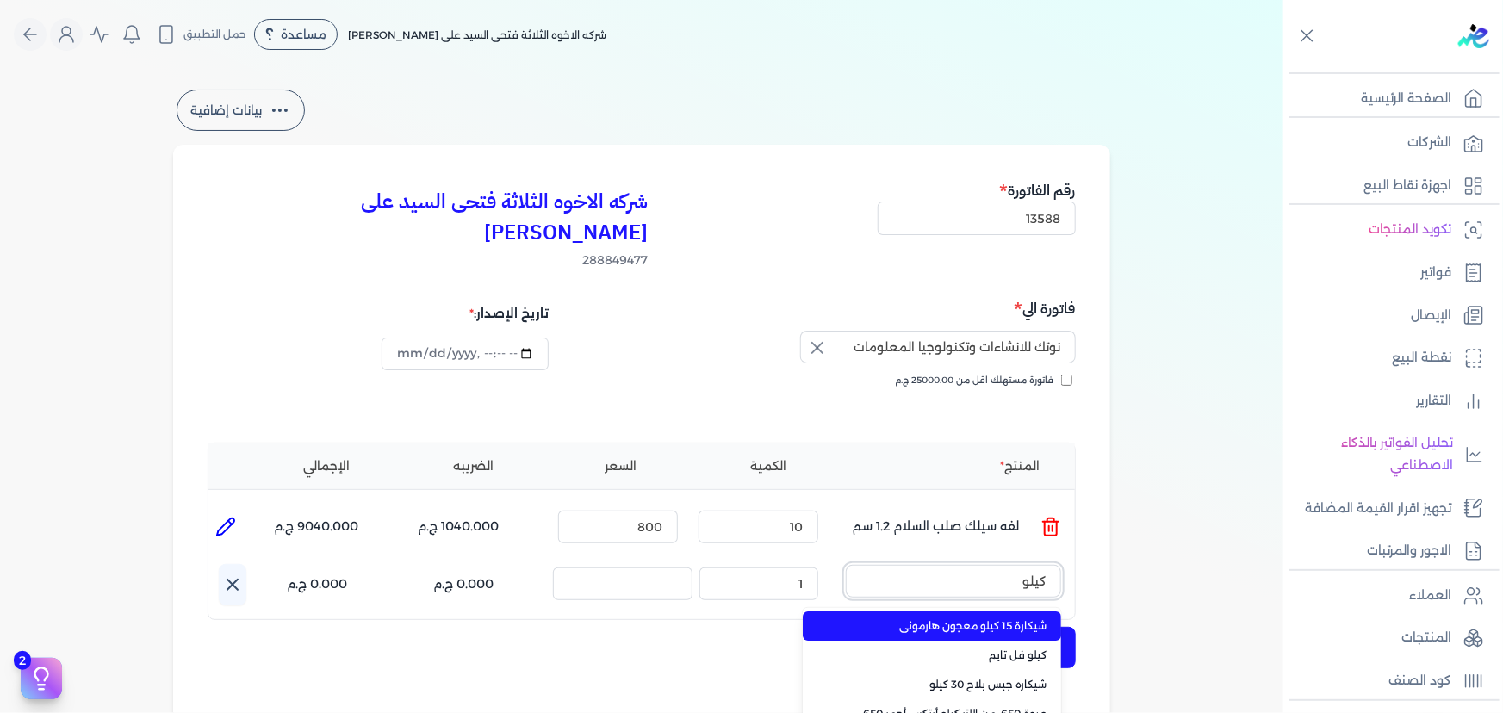
click at [846, 565] on button "كيلو" at bounding box center [953, 585] width 215 height 40
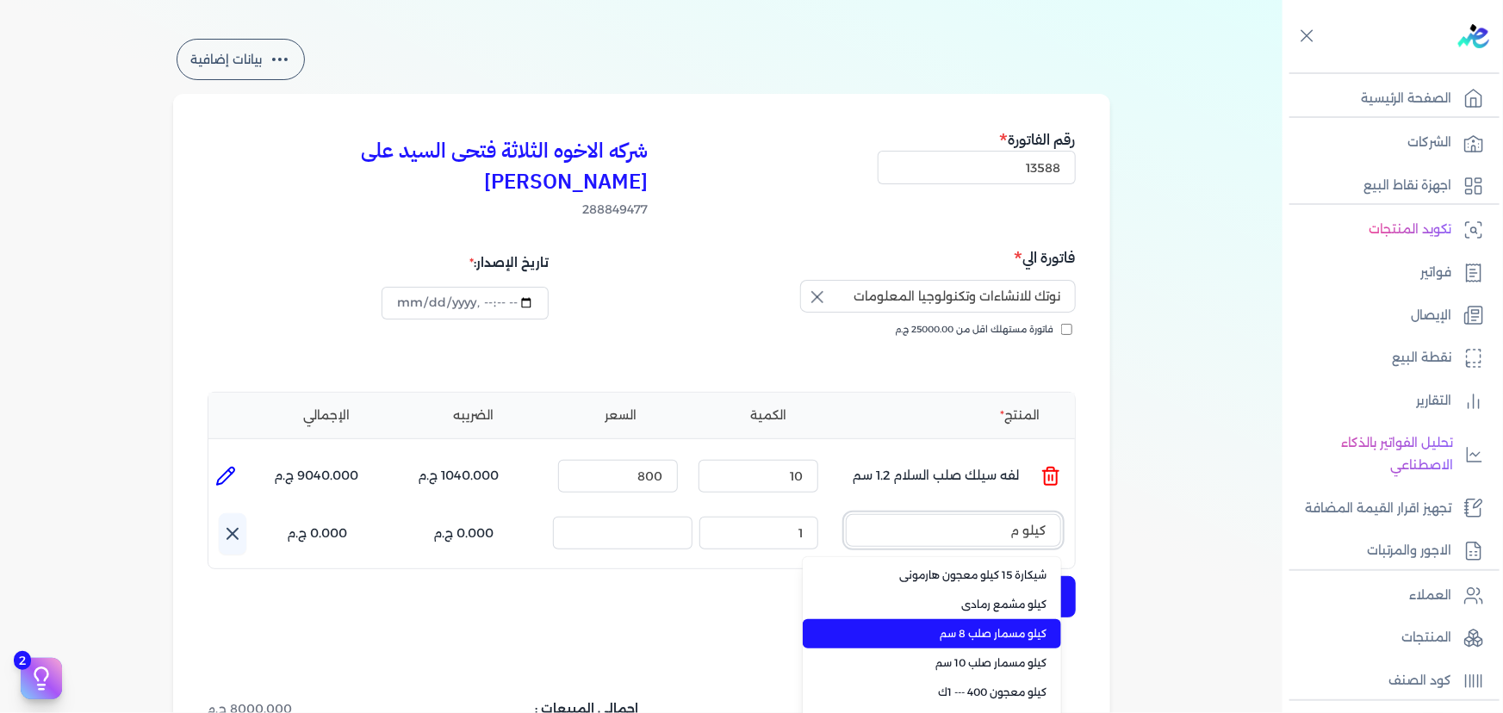
scroll to position [78, 0]
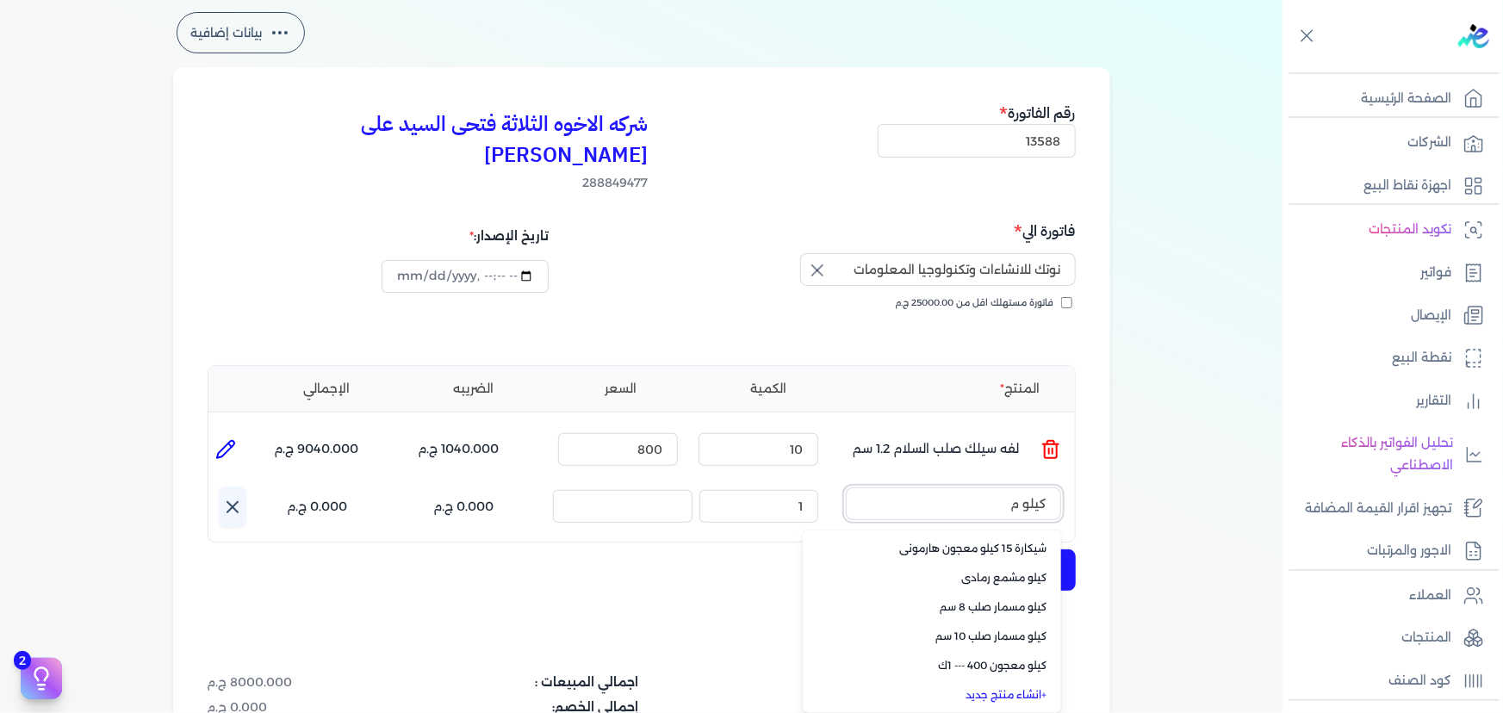
drag, startPoint x: 997, startPoint y: 479, endPoint x: 1085, endPoint y: 477, distance: 87.9
click at [1085, 477] on div "شركه الاخوه الثلاثة فتحى السيد على [PERSON_NAME] 288849477 رقم الفاتورة 13588 ف…" at bounding box center [641, 503] width 937 height 872
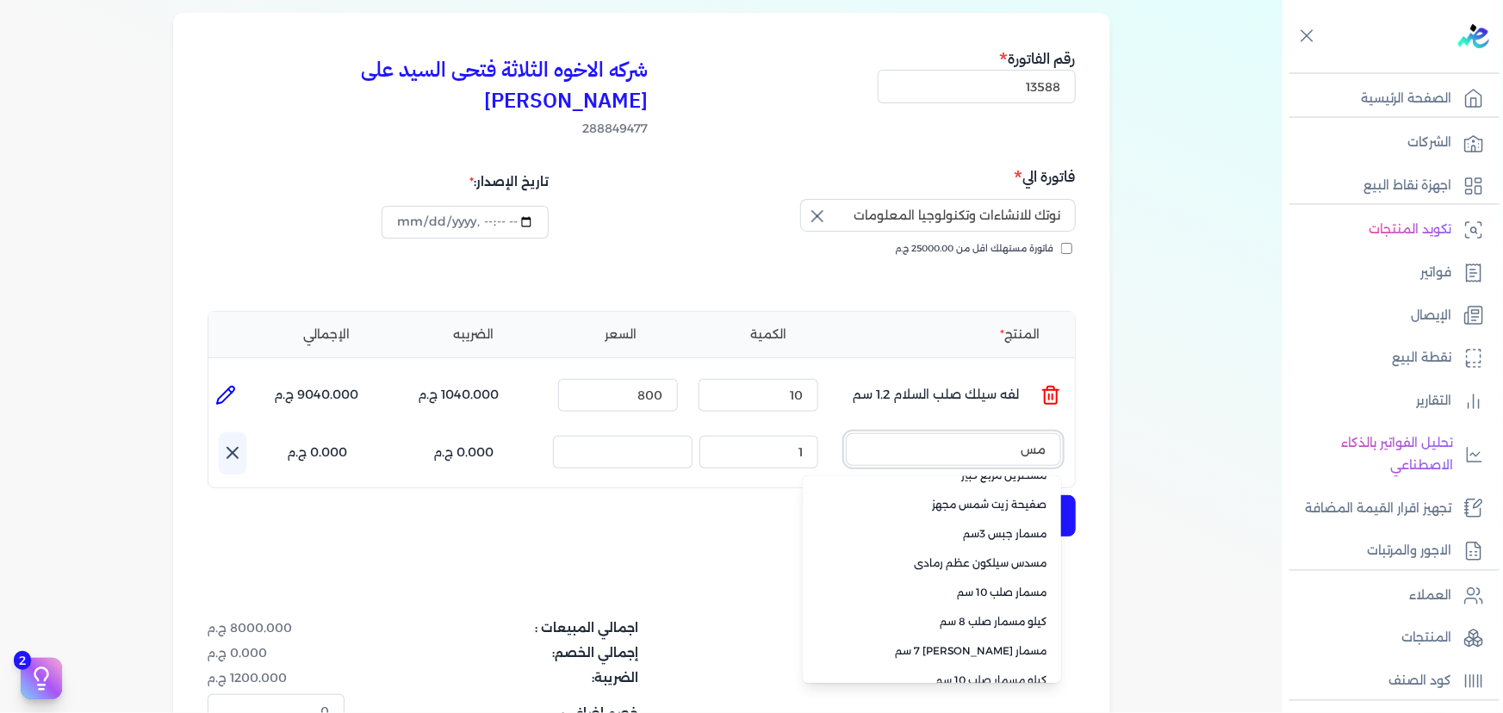
scroll to position [156, 0]
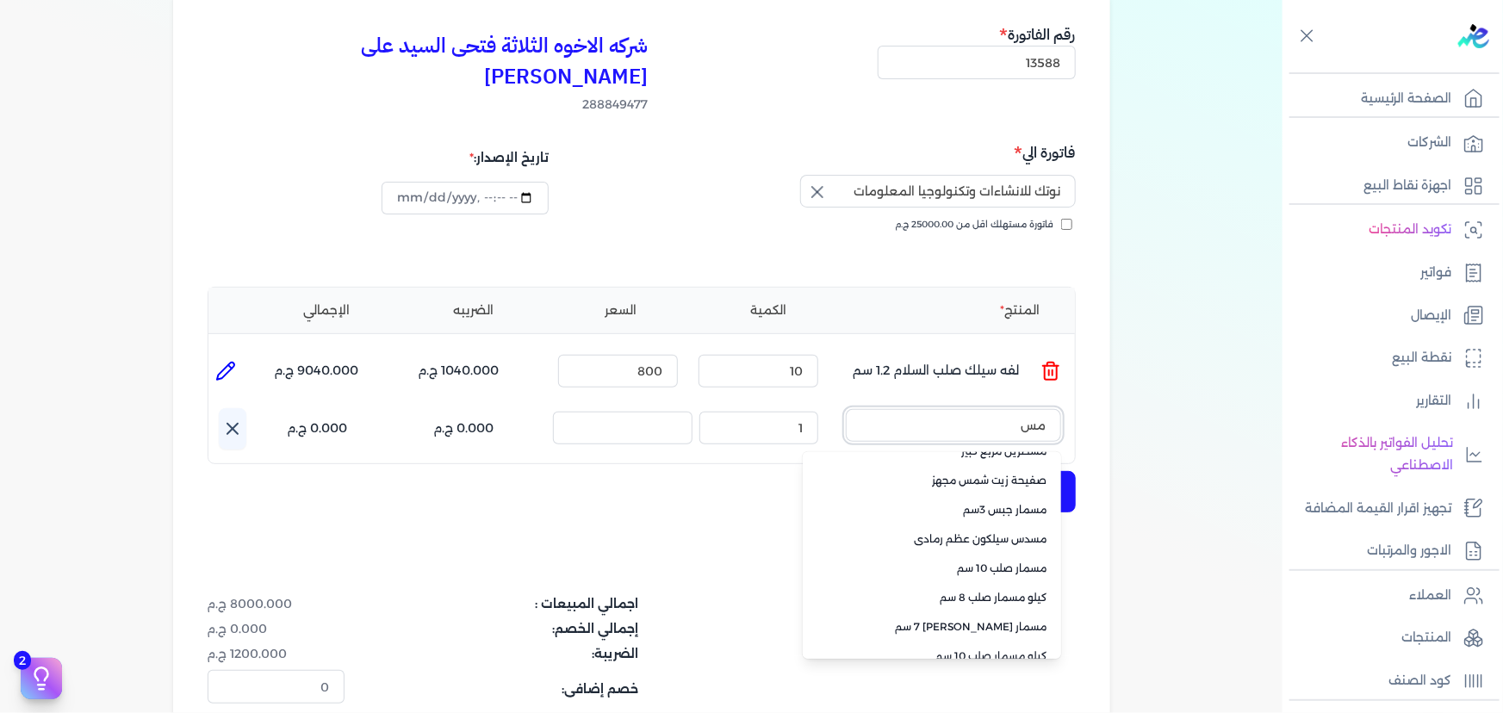
type input "مس"
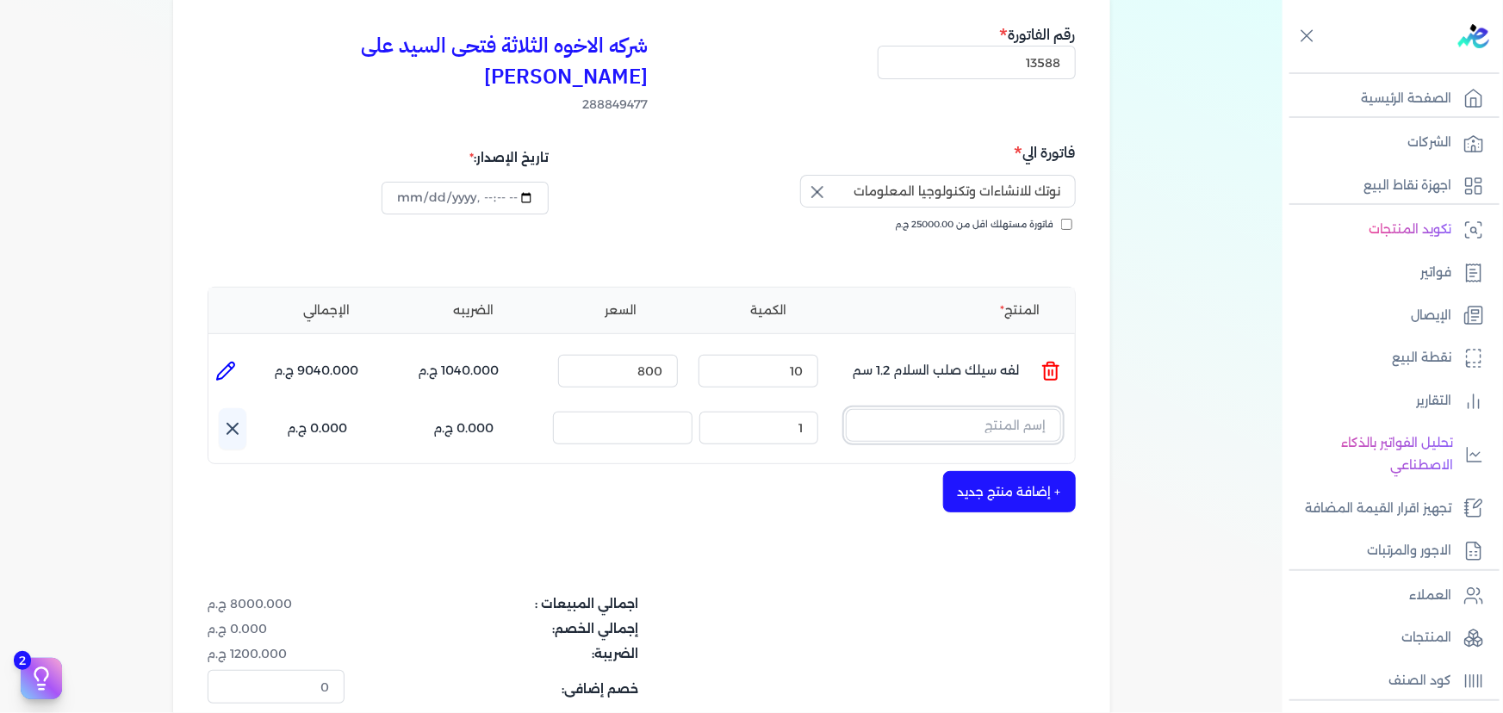
click at [979, 409] on input "text" at bounding box center [953, 425] width 215 height 33
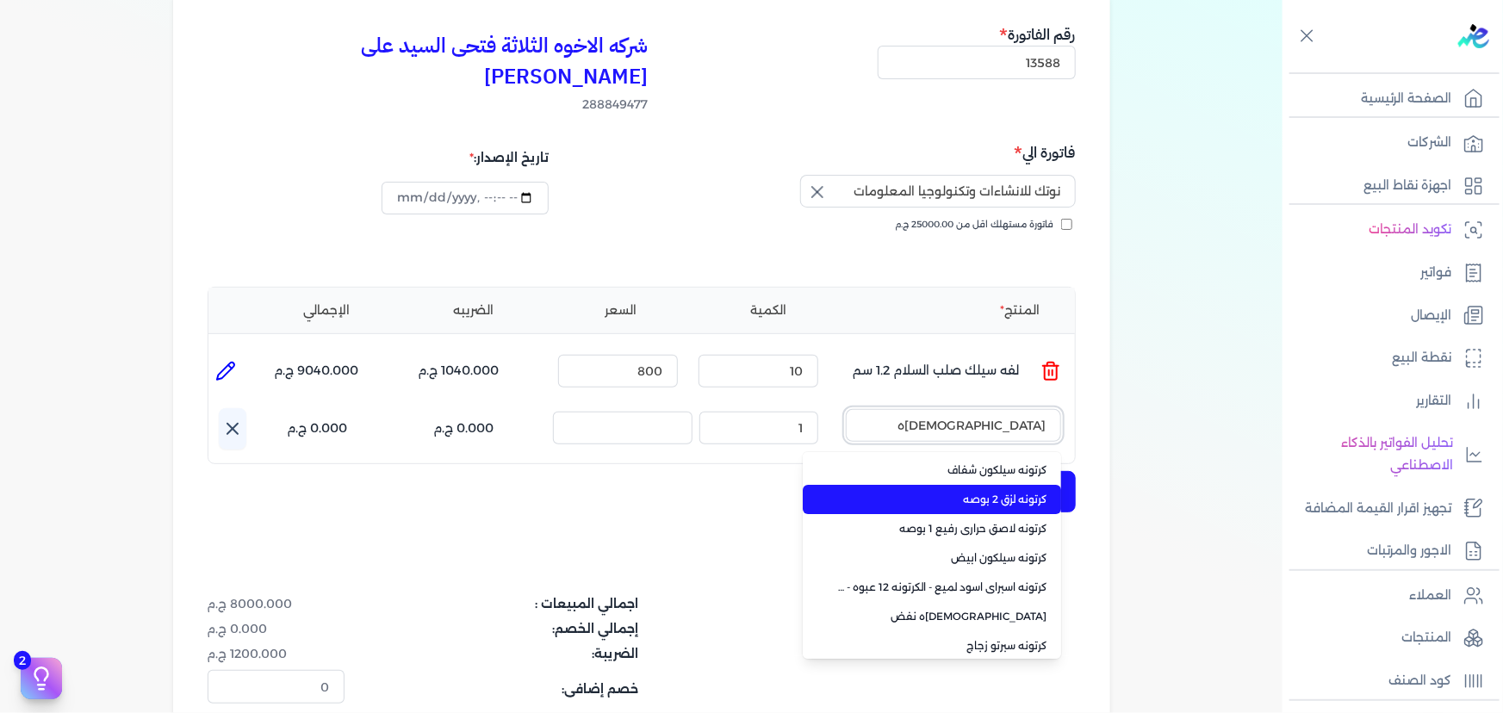
type input "[DEMOGRAPHIC_DATA]ه"
click at [991, 492] on span "كرتونه لزق 2 بوصه" at bounding box center [942, 500] width 210 height 16
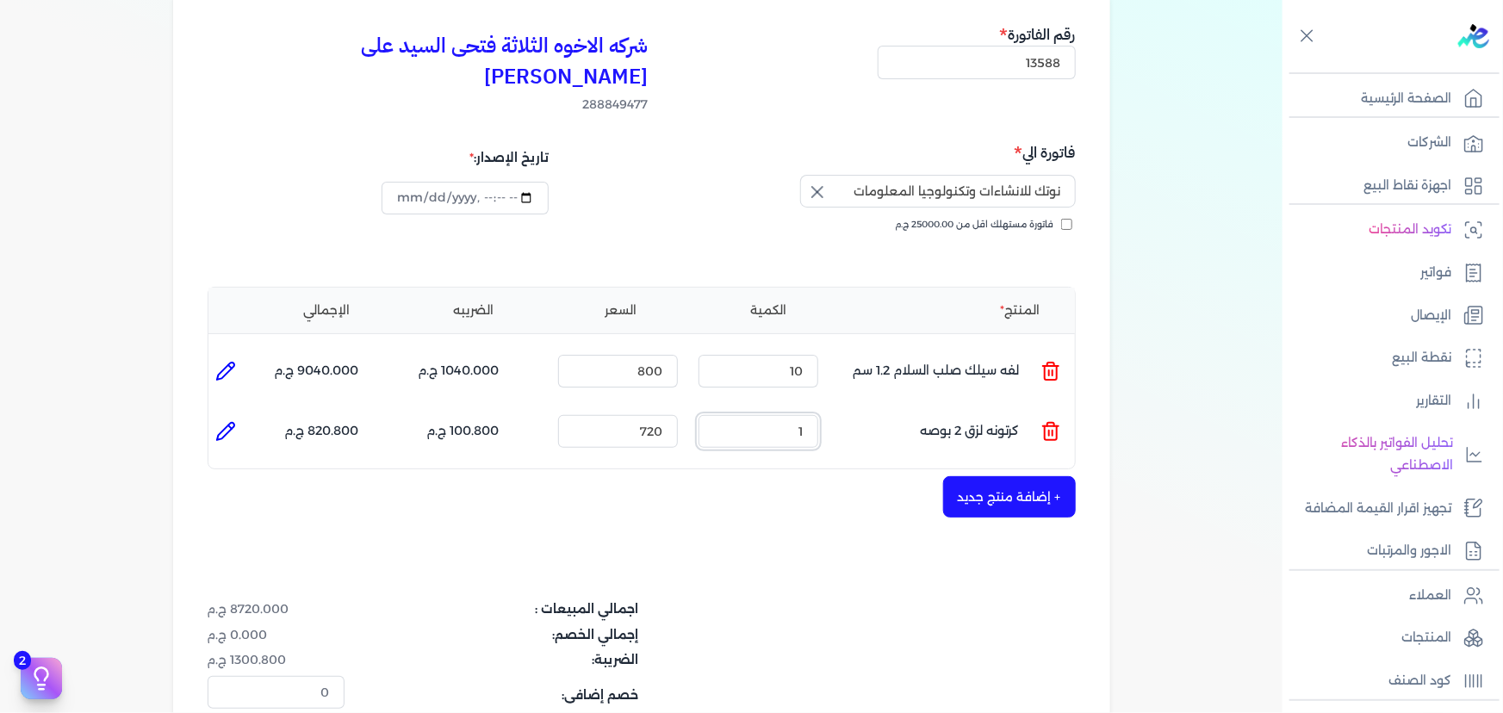
drag, startPoint x: 785, startPoint y: 400, endPoint x: 867, endPoint y: 400, distance: 82.7
click at [867, 408] on ul "المنتج : كرتونه لزق 2 بوصه الكمية : 1 السعر : 720 الضريبه : 100.800 ج.م الإجمال…" at bounding box center [641, 431] width 867 height 47
type input "2"
type input "430"
click at [232, 423] on icon at bounding box center [225, 431] width 17 height 17
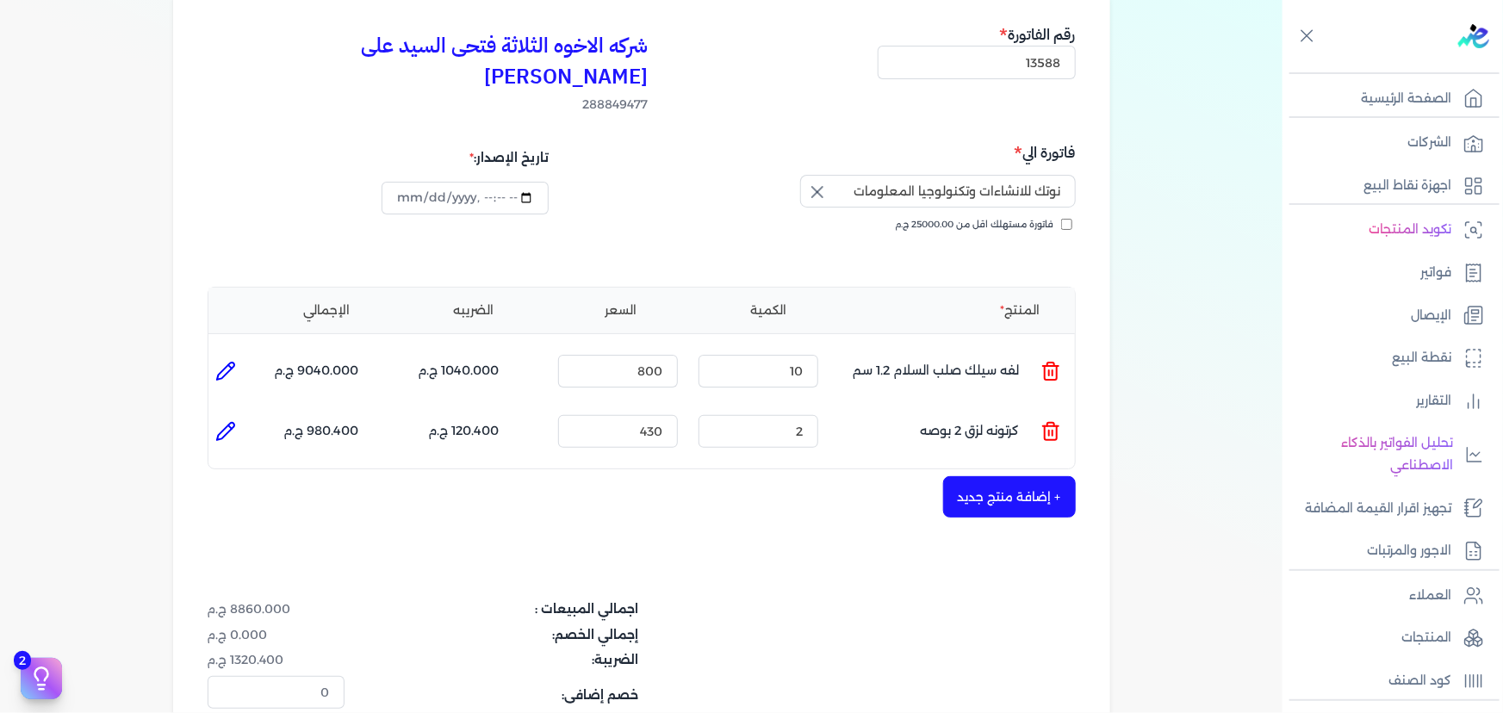
type input "كرتونه لزق 2 بوصه"
type input "430"
type input "2"
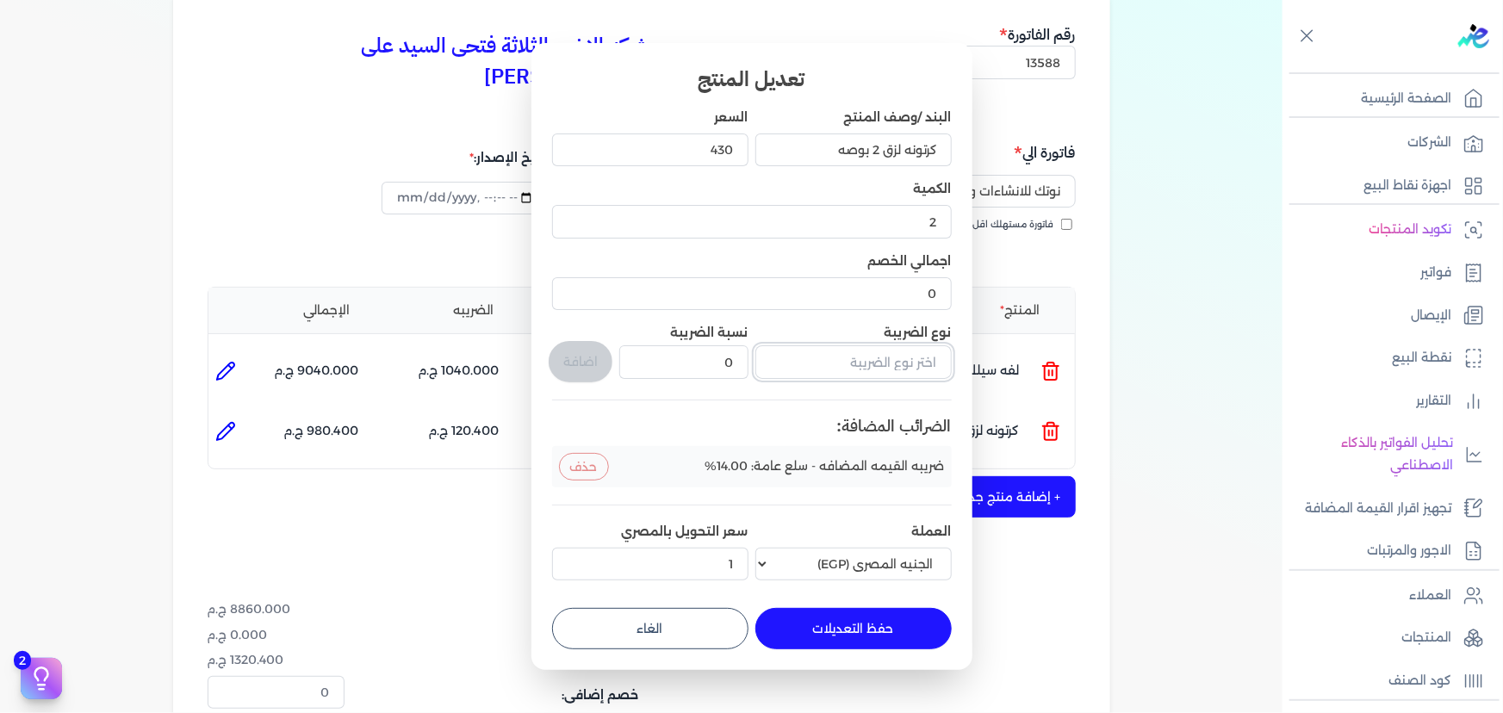
click at [829, 367] on input "text" at bounding box center [853, 361] width 196 height 33
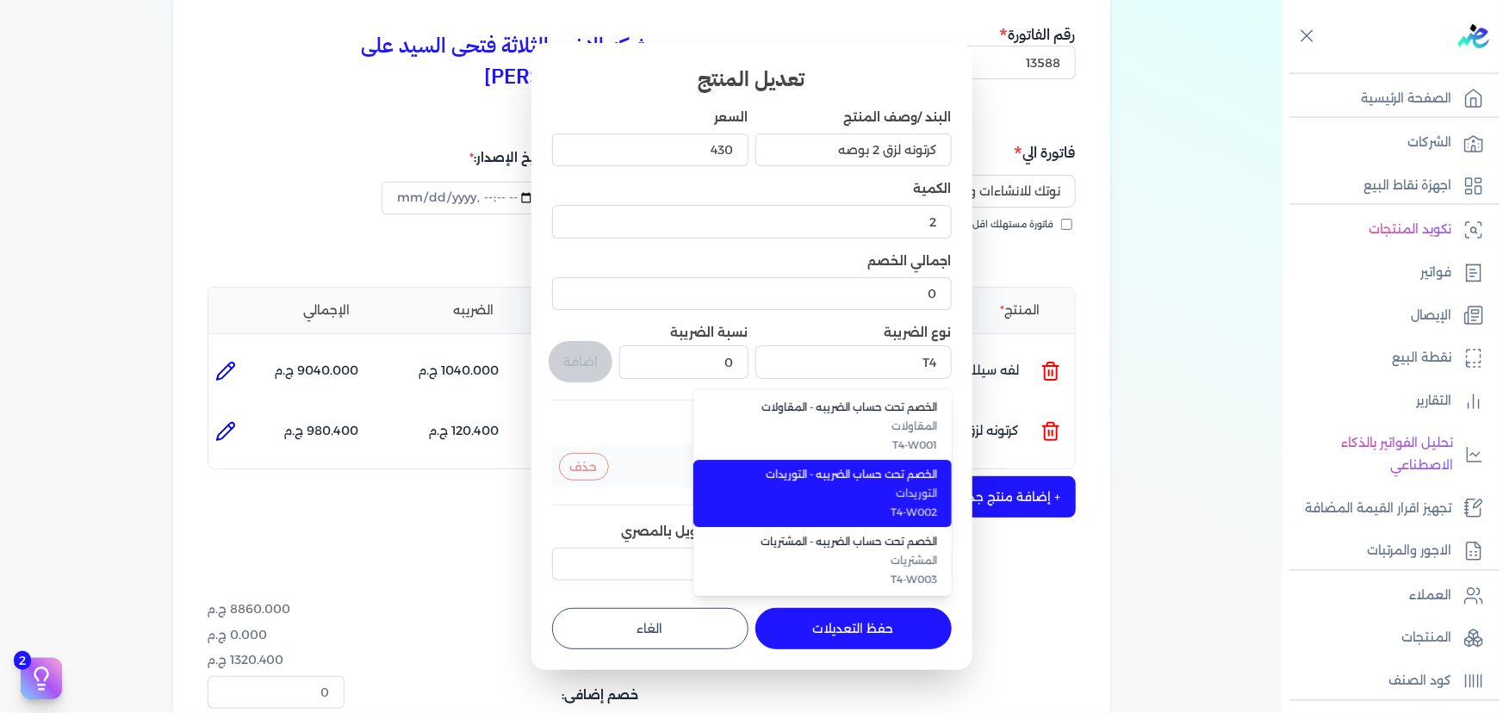
click at [868, 487] on span "التوريدات" at bounding box center [833, 494] width 210 height 16
type input "الخصم تحت حساب الضريبه - التوريدات"
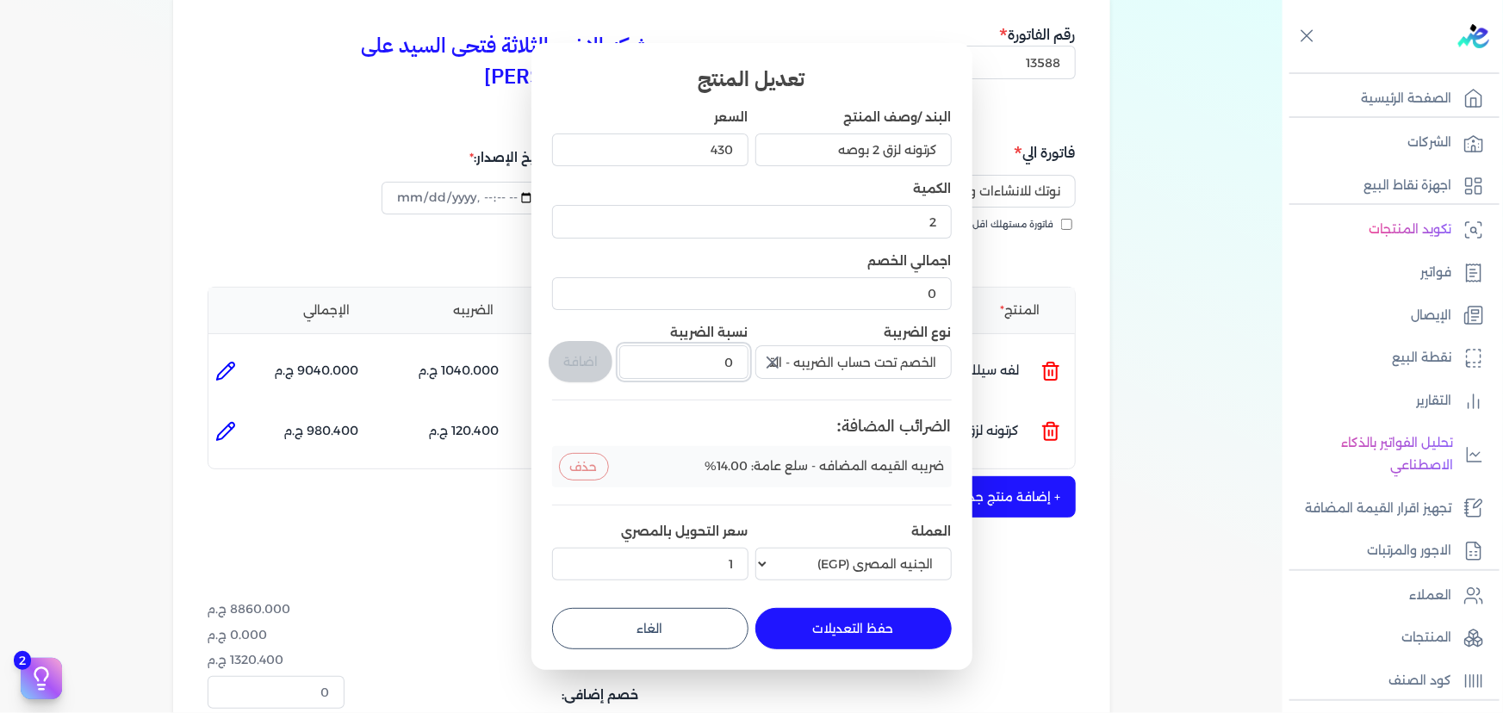
drag, startPoint x: 713, startPoint y: 367, endPoint x: 772, endPoint y: 366, distance: 58.6
click at [770, 366] on div "البند /وصف المنتج كرتونه لزق 2 بوصه السعر 430 الكمية 2 اجمالي الخصم 0 نوع الضري…" at bounding box center [752, 348] width 400 height 479
type input "1"
drag, startPoint x: 552, startPoint y: 348, endPoint x: 567, endPoint y: 357, distance: 17.0
click at [553, 348] on div "اضافة" at bounding box center [582, 355] width 61 height 62
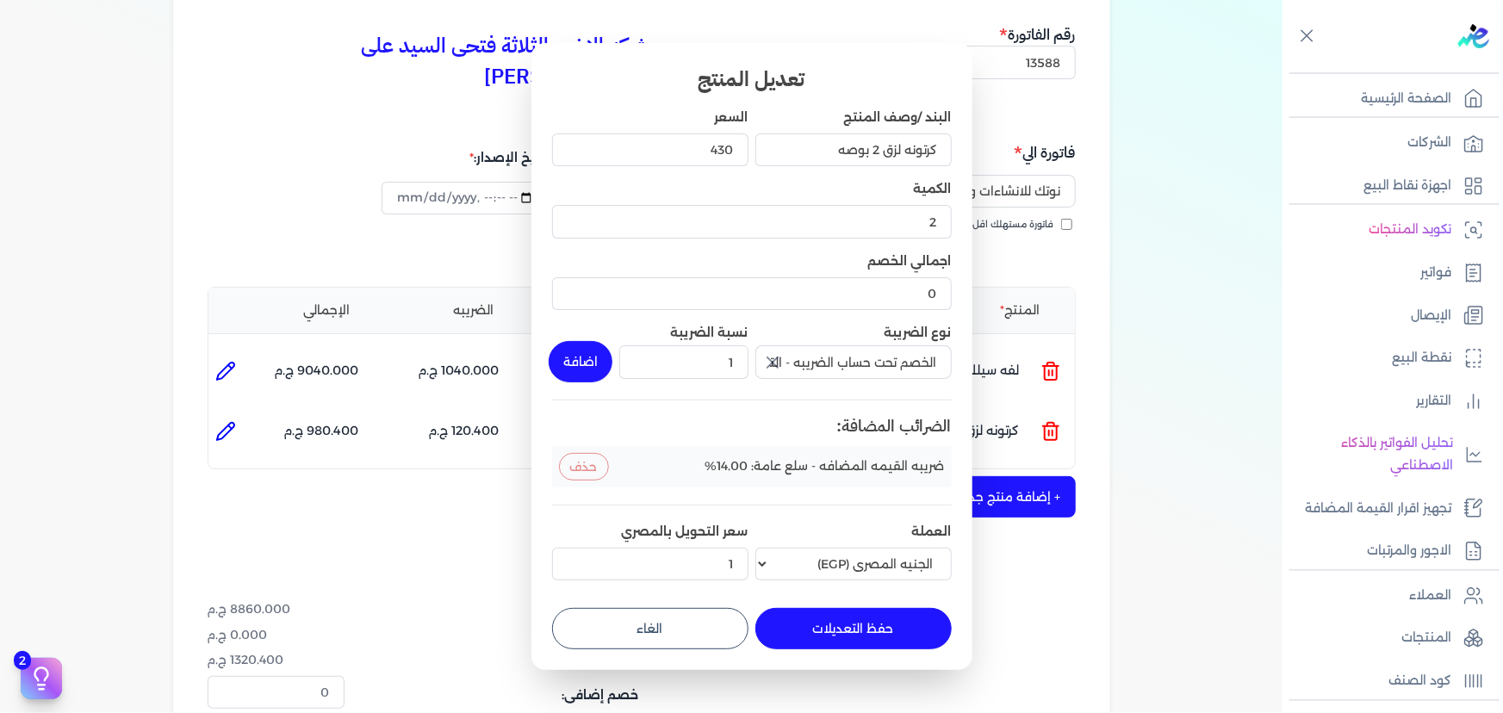
click at [569, 357] on button "اضافة" at bounding box center [581, 361] width 64 height 41
type input "0"
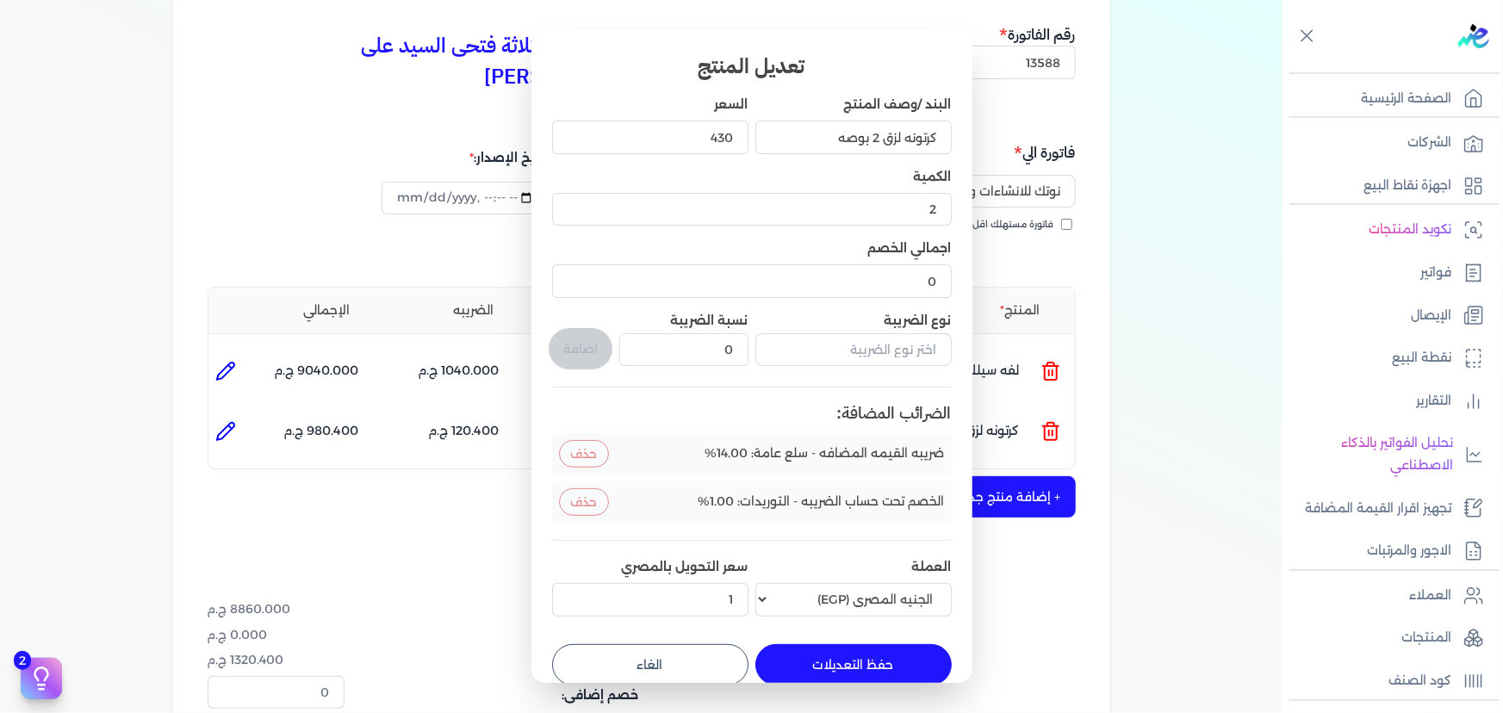
click at [878, 662] on button "حفظ التعديلات" at bounding box center [853, 664] width 196 height 41
type input "0"
type input "1"
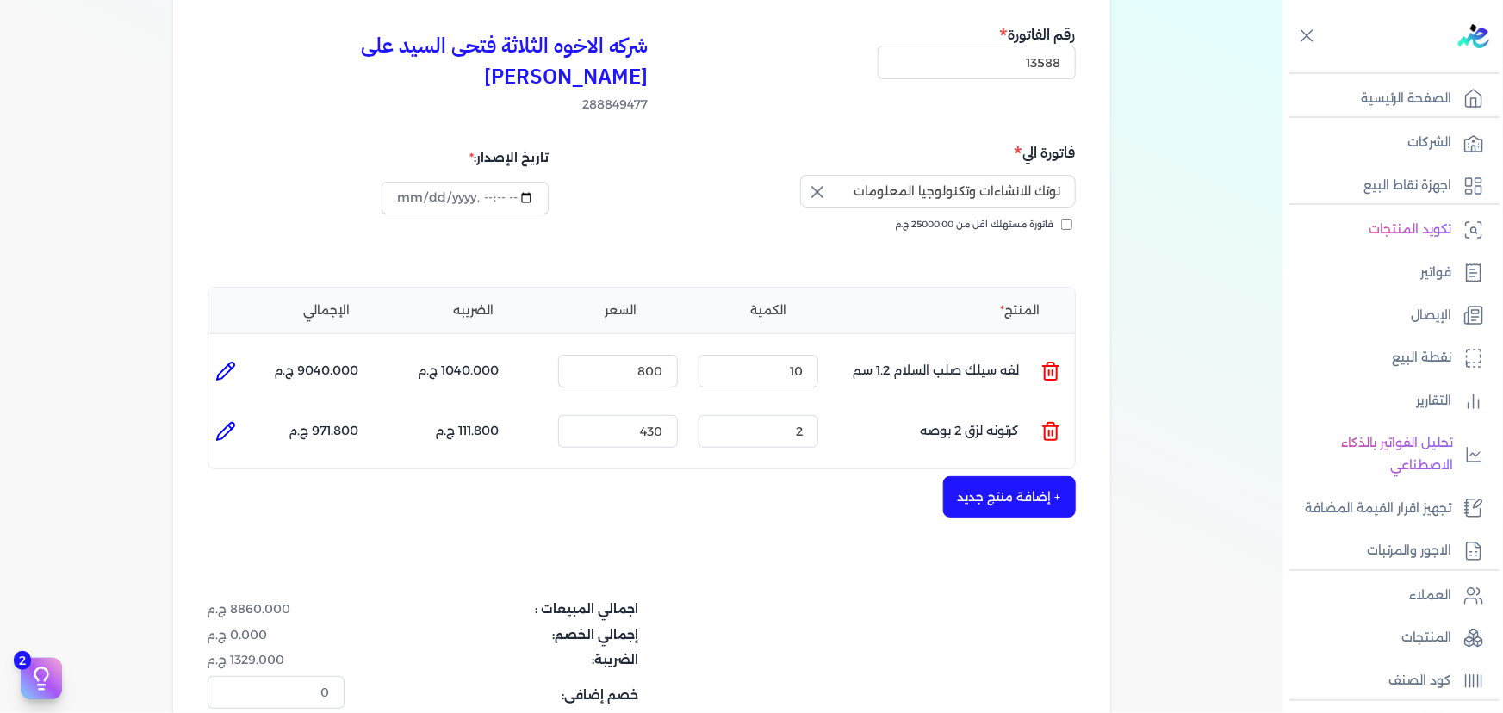
click at [1020, 476] on button "+ إضافة منتج جديد" at bounding box center [1009, 496] width 133 height 41
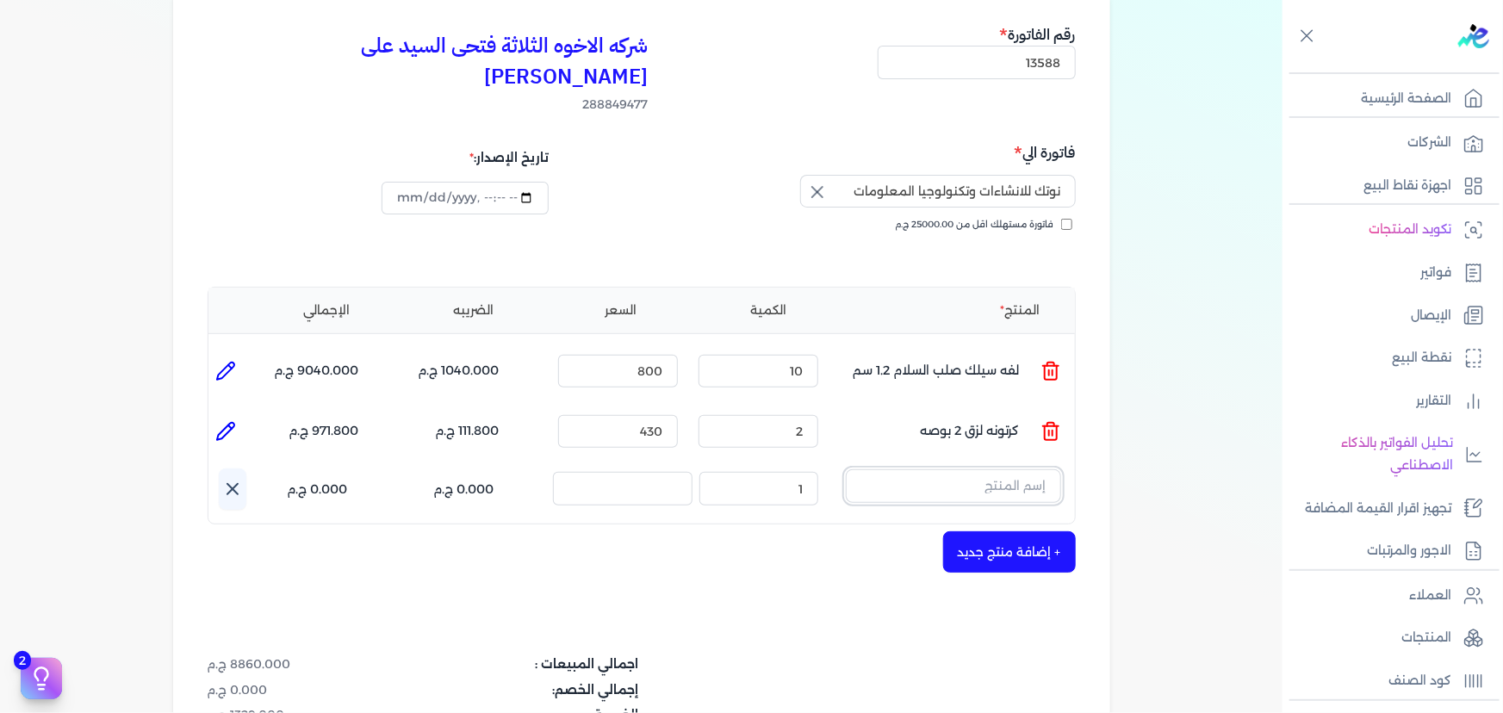
click at [1009, 469] on input "text" at bounding box center [953, 485] width 215 height 33
type input ";"
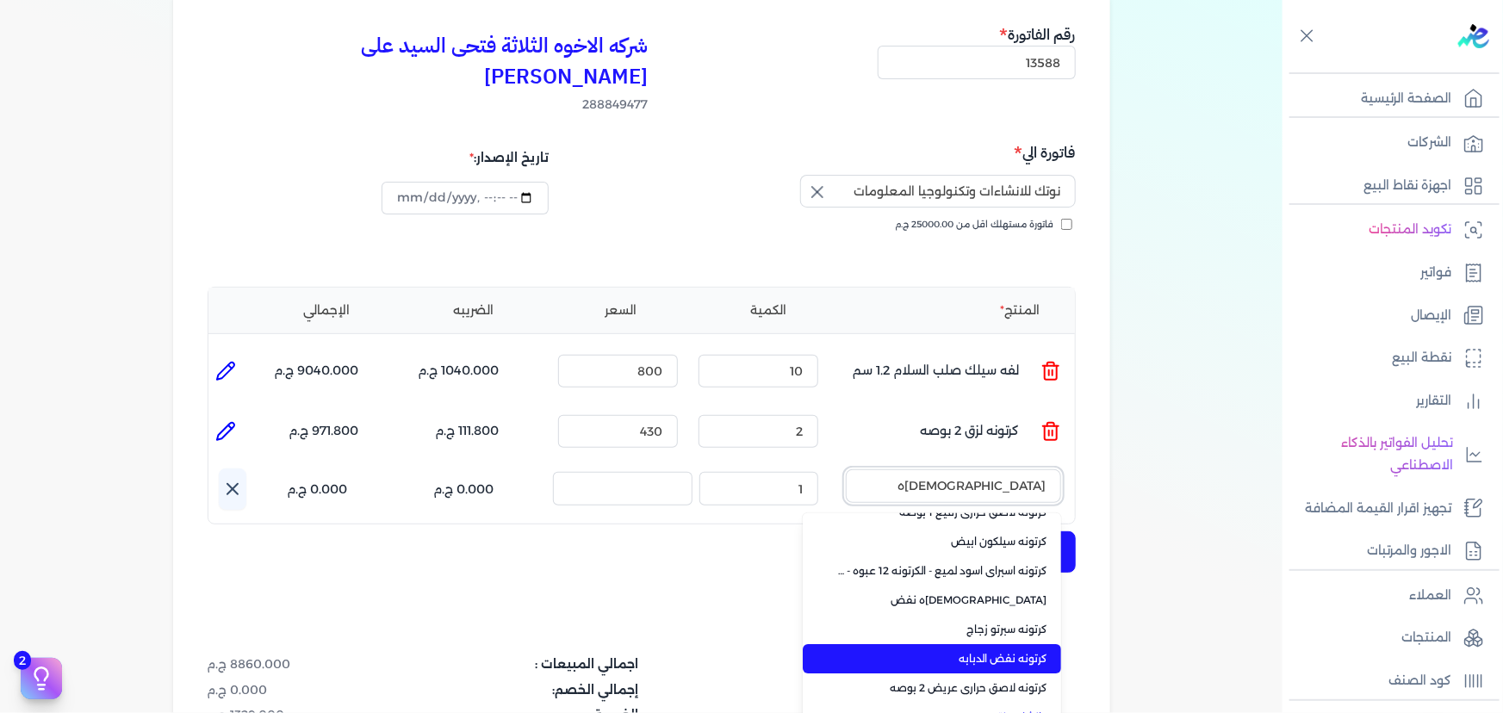
scroll to position [93, 0]
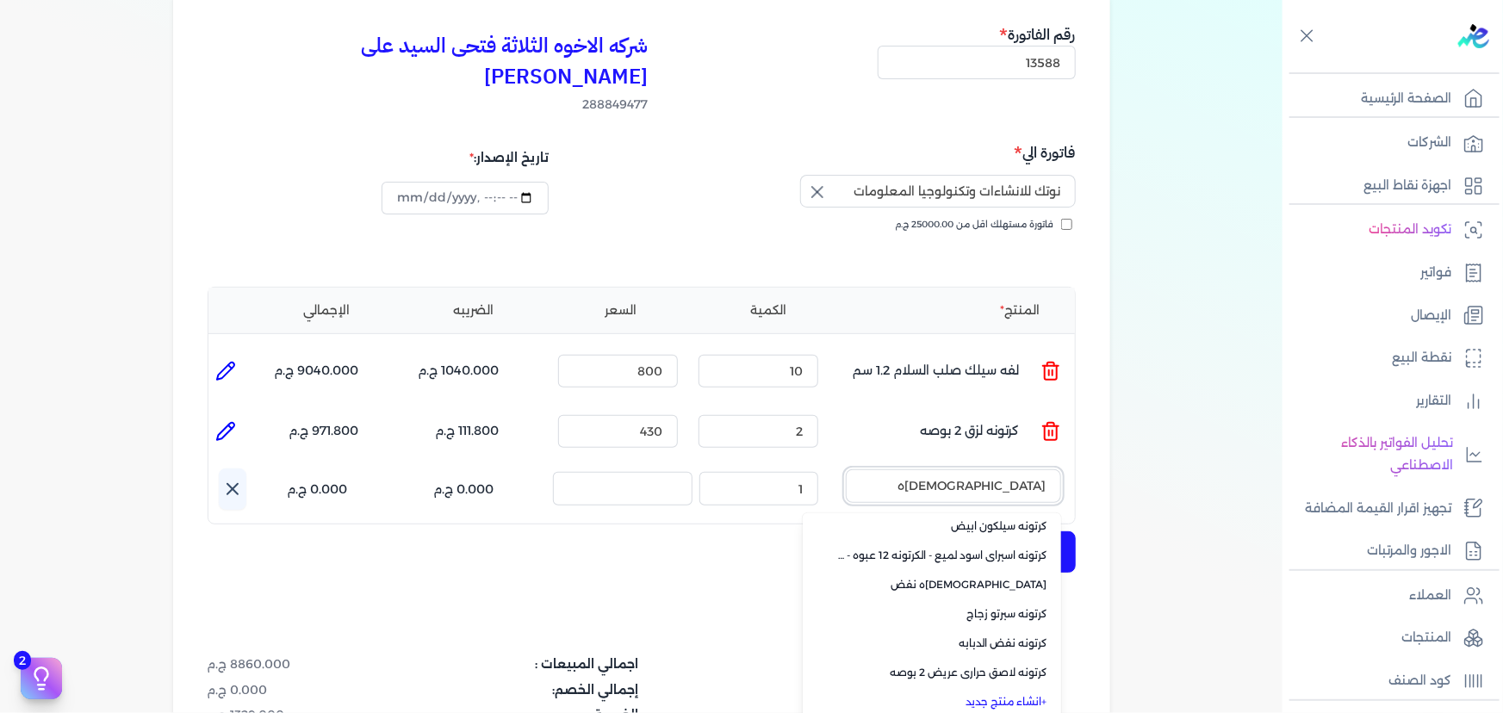
type input "[DEMOGRAPHIC_DATA]ه"
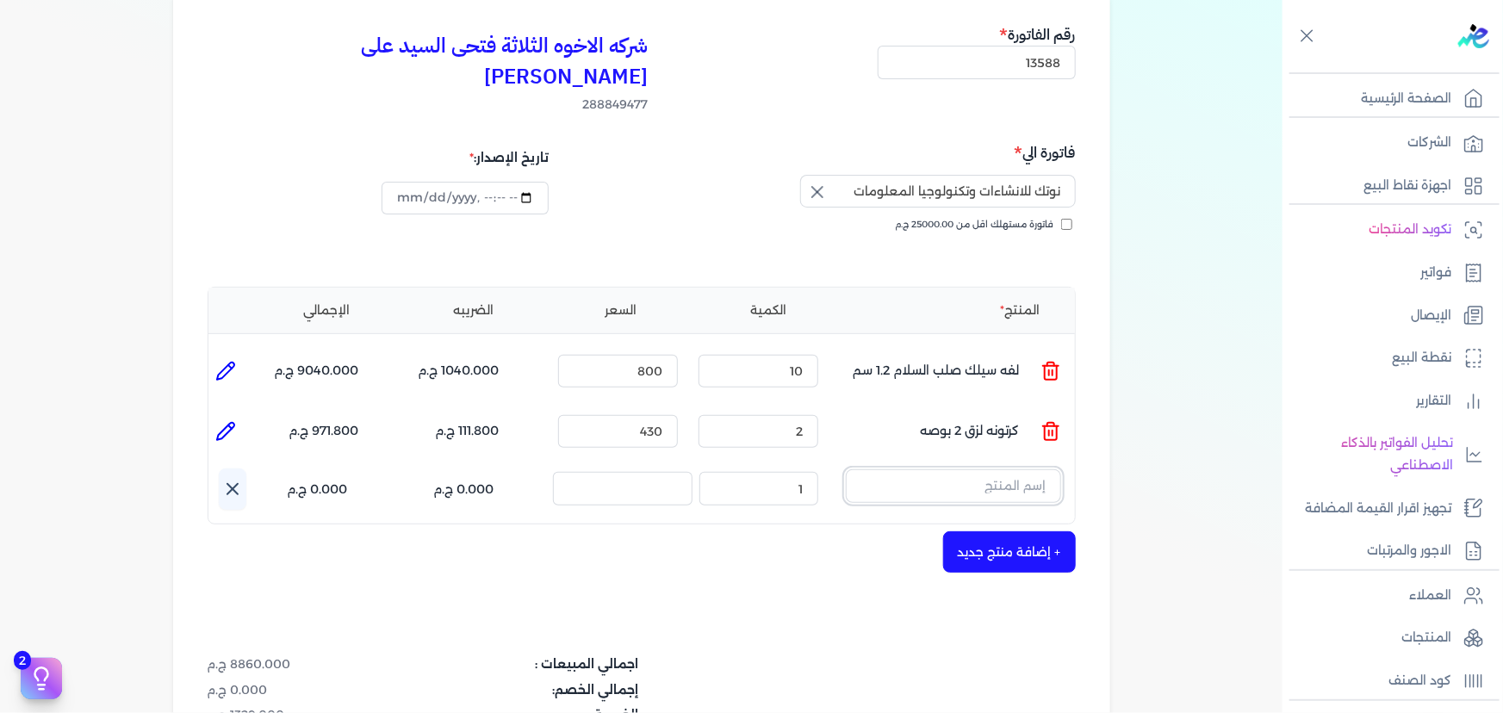
click at [974, 469] on input "text" at bounding box center [953, 485] width 215 height 33
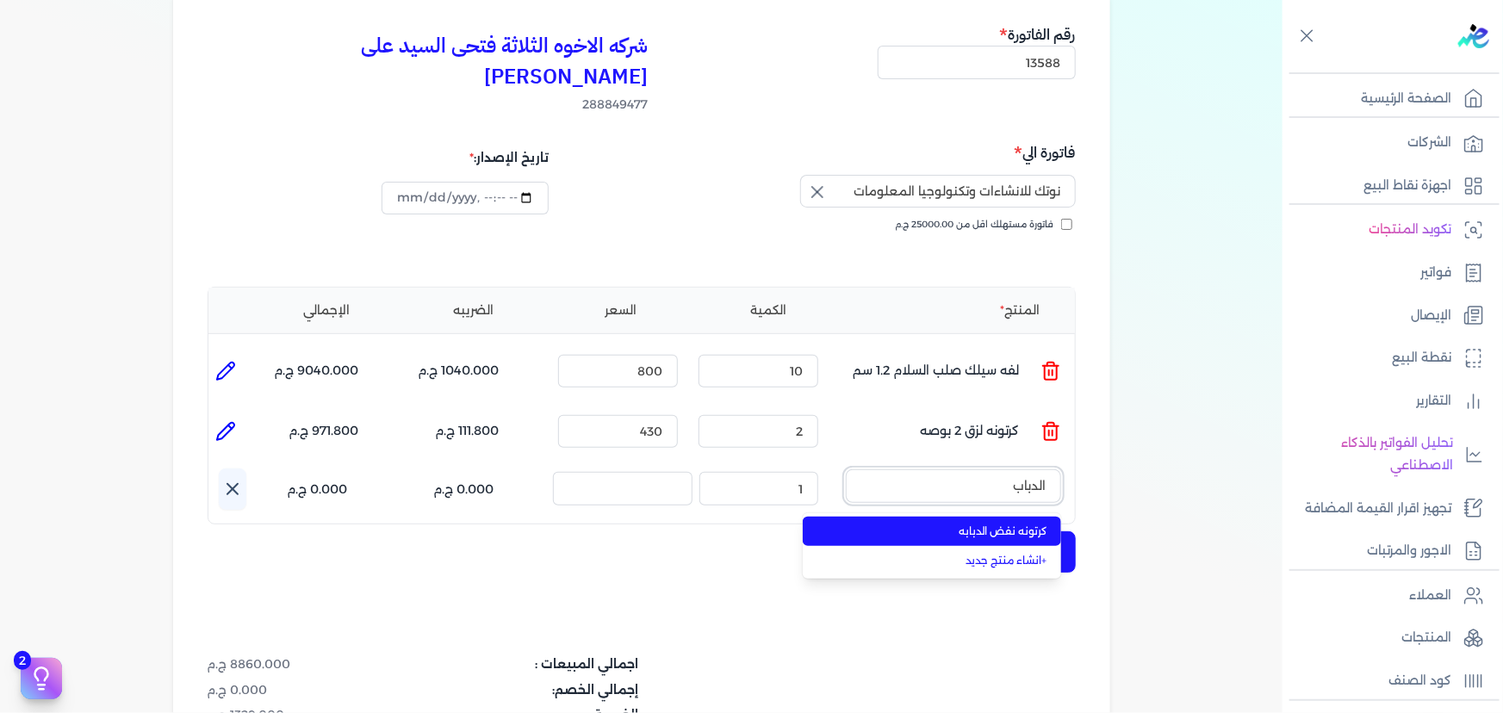
type input "الدباب"
click at [953, 524] on span "كرتونه نفض الدبابه" at bounding box center [942, 532] width 210 height 16
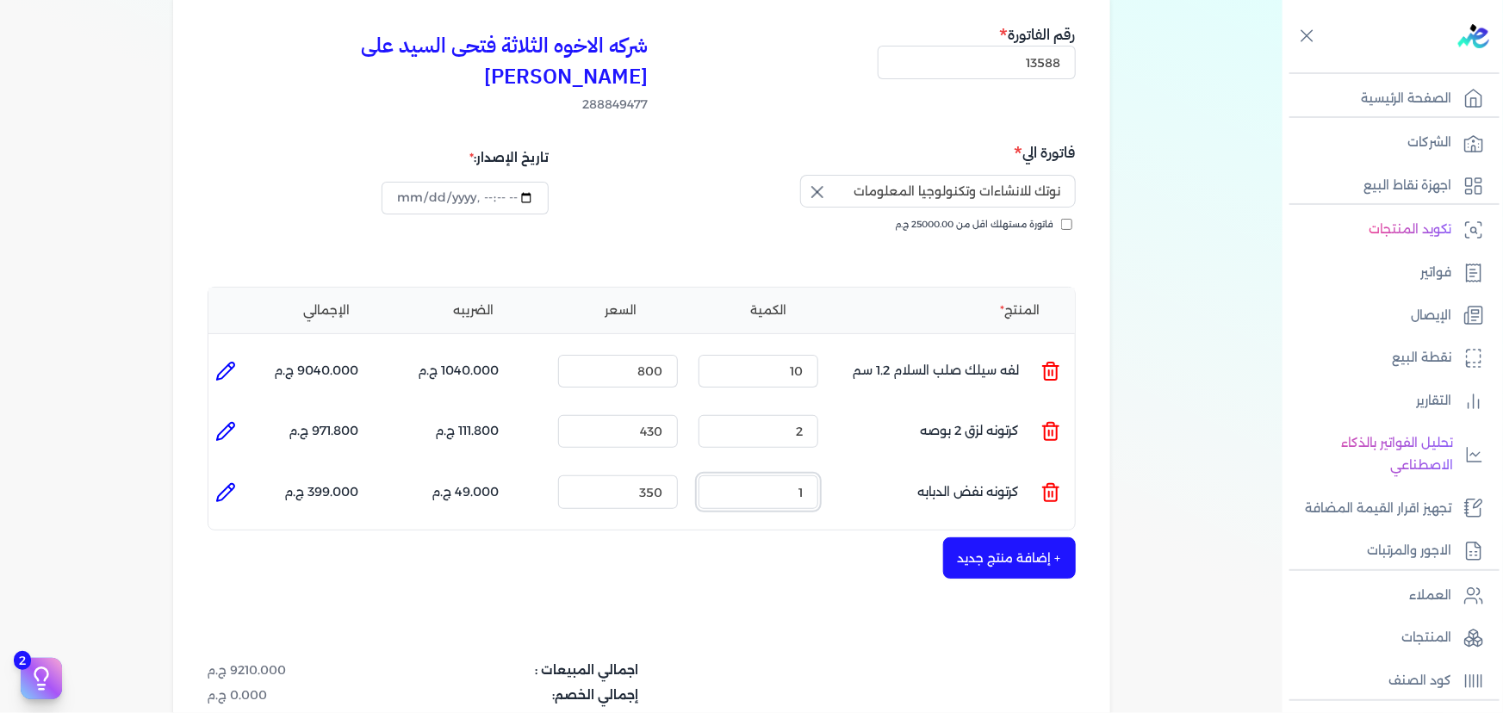
drag, startPoint x: 780, startPoint y: 457, endPoint x: 835, endPoint y: 464, distance: 54.7
click at [835, 469] on ul "المنتج : كرتونه نفض الدبابه الكمية : 1 السعر : 350 الضريبه : 49.000 ج.م الإجمال…" at bounding box center [641, 492] width 867 height 47
type input "3"
click at [221, 482] on icon at bounding box center [225, 492] width 21 height 21
type input "كرتونه نفض الدبابه"
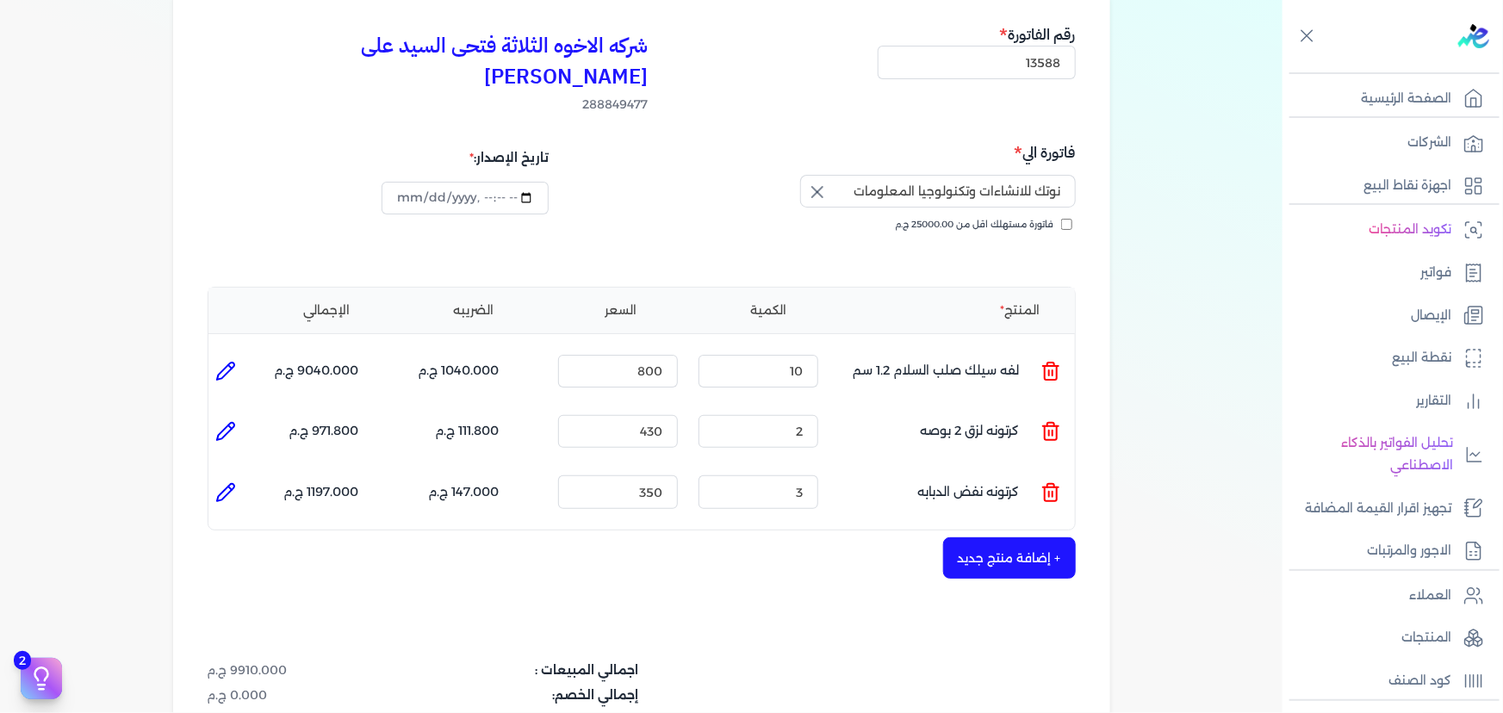
type input "350"
type input "3"
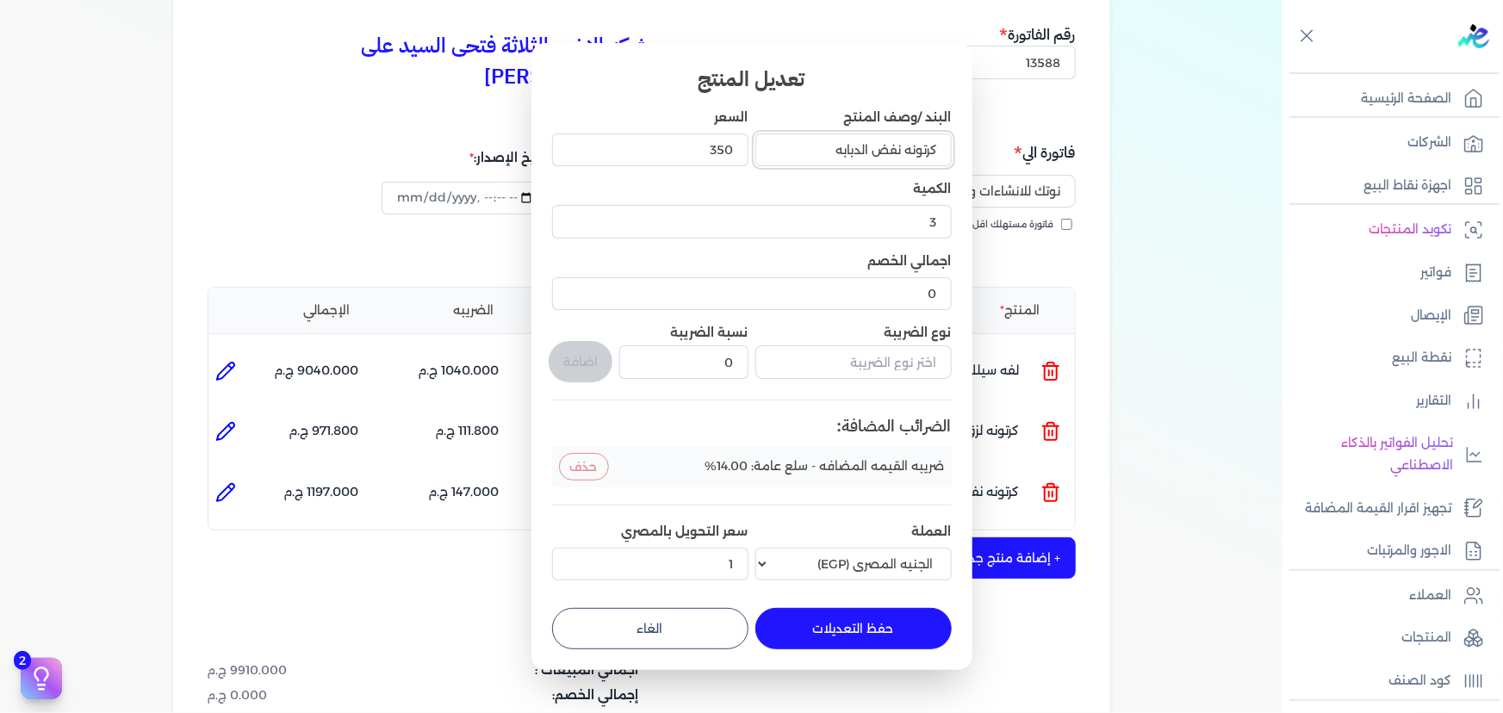
drag, startPoint x: 870, startPoint y: 152, endPoint x: 899, endPoint y: 156, distance: 29.5
click at [899, 156] on input "كرتونه نفض الدبابه" at bounding box center [853, 150] width 196 height 33
type input "كرتونه تنر الدبابه"
click at [855, 361] on input "text" at bounding box center [853, 361] width 196 height 33
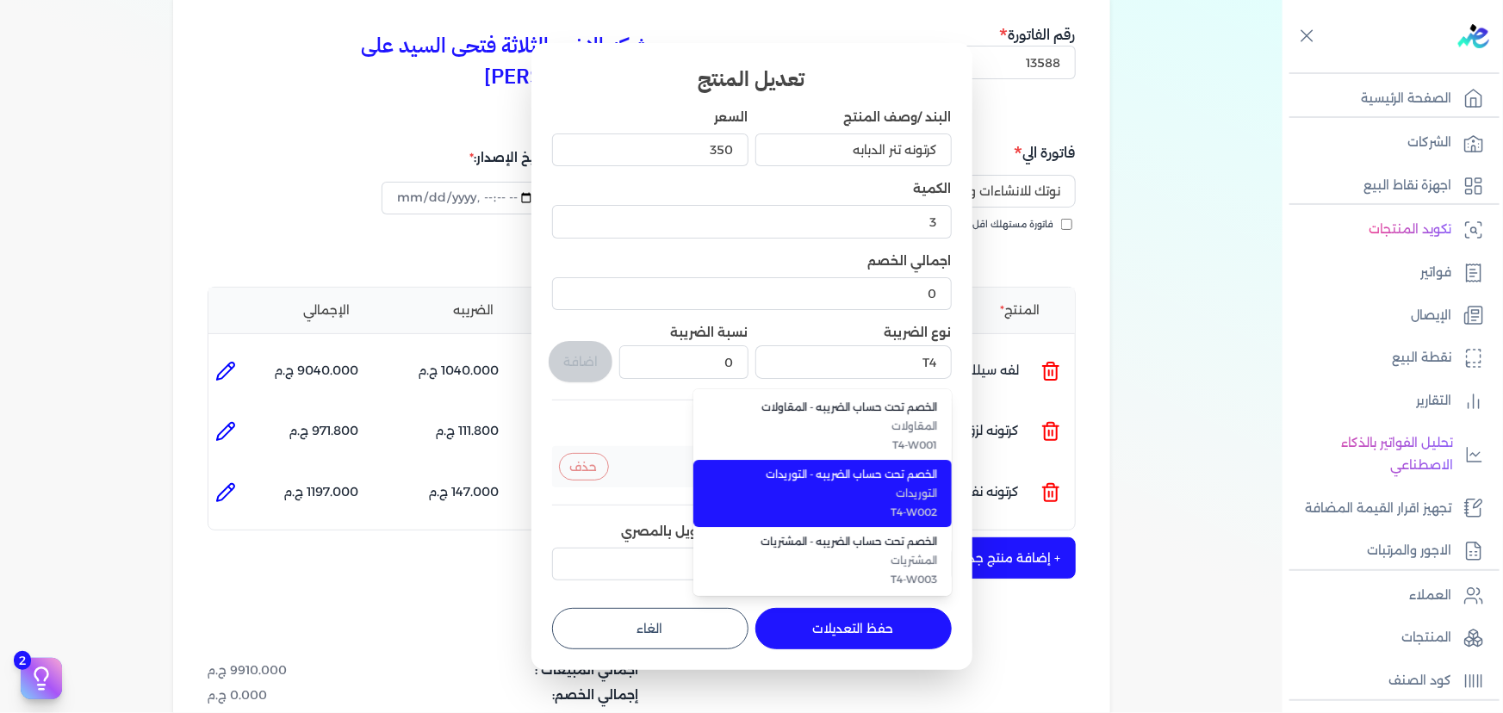
drag, startPoint x: 897, startPoint y: 503, endPoint x: 863, endPoint y: 488, distance: 36.6
click at [898, 503] on li "الخصم تحت حساب الضريبه - التوريدات التوريدات T4-W002" at bounding box center [822, 493] width 258 height 67
type input "الخصم تحت حساب الضريبه - التوريدات"
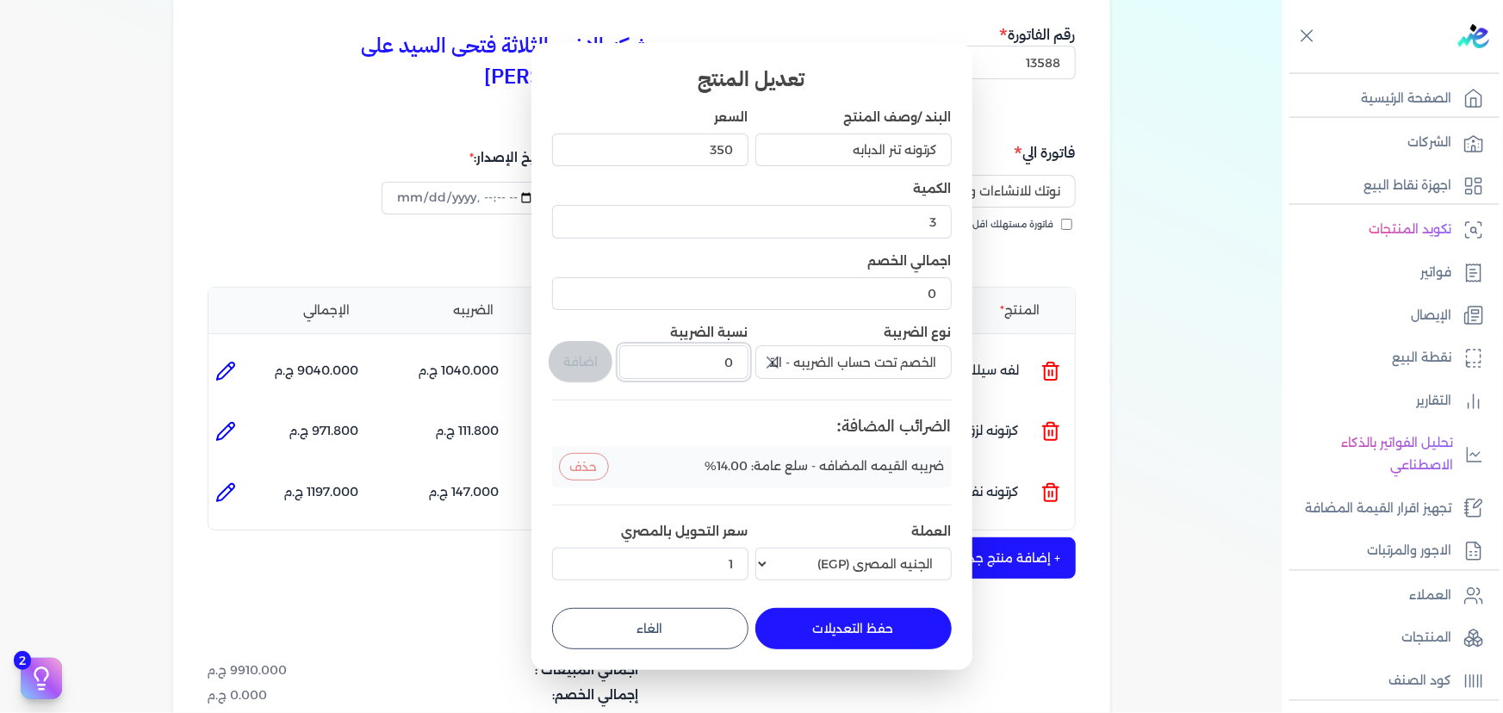
drag, startPoint x: 711, startPoint y: 371, endPoint x: 752, endPoint y: 370, distance: 41.4
click at [752, 370] on div "البند /وصف المنتج كرتونه تنر الدبابه السعر 350 الكمية 3 اجمالي الخصم 0 نوع الضر…" at bounding box center [752, 348] width 400 height 479
type input "1"
click at [562, 357] on button "اضافة" at bounding box center [581, 361] width 64 height 41
type input "0"
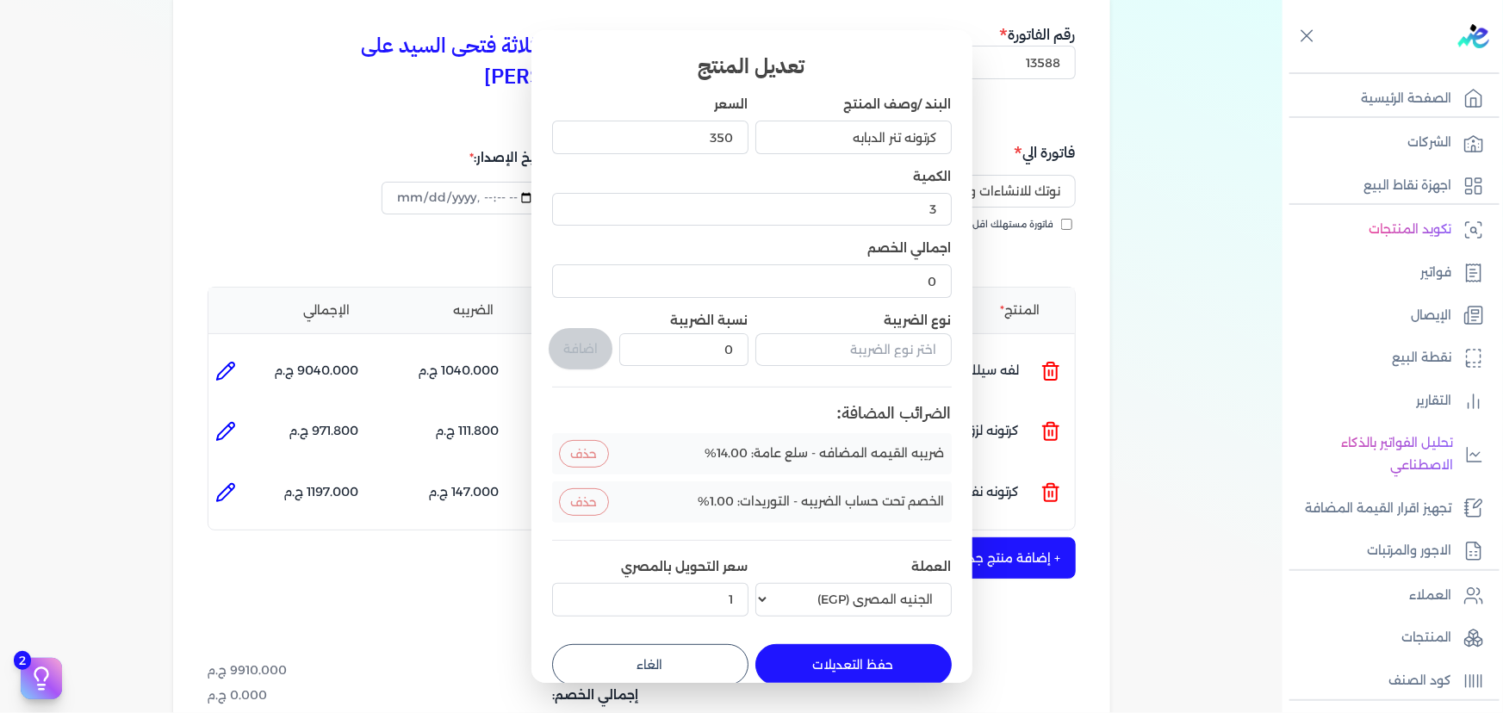
drag, startPoint x: 869, startPoint y: 668, endPoint x: 852, endPoint y: 670, distance: 17.3
click at [869, 668] on button "حفظ التعديلات" at bounding box center [853, 664] width 196 height 41
type input "0"
type input "1"
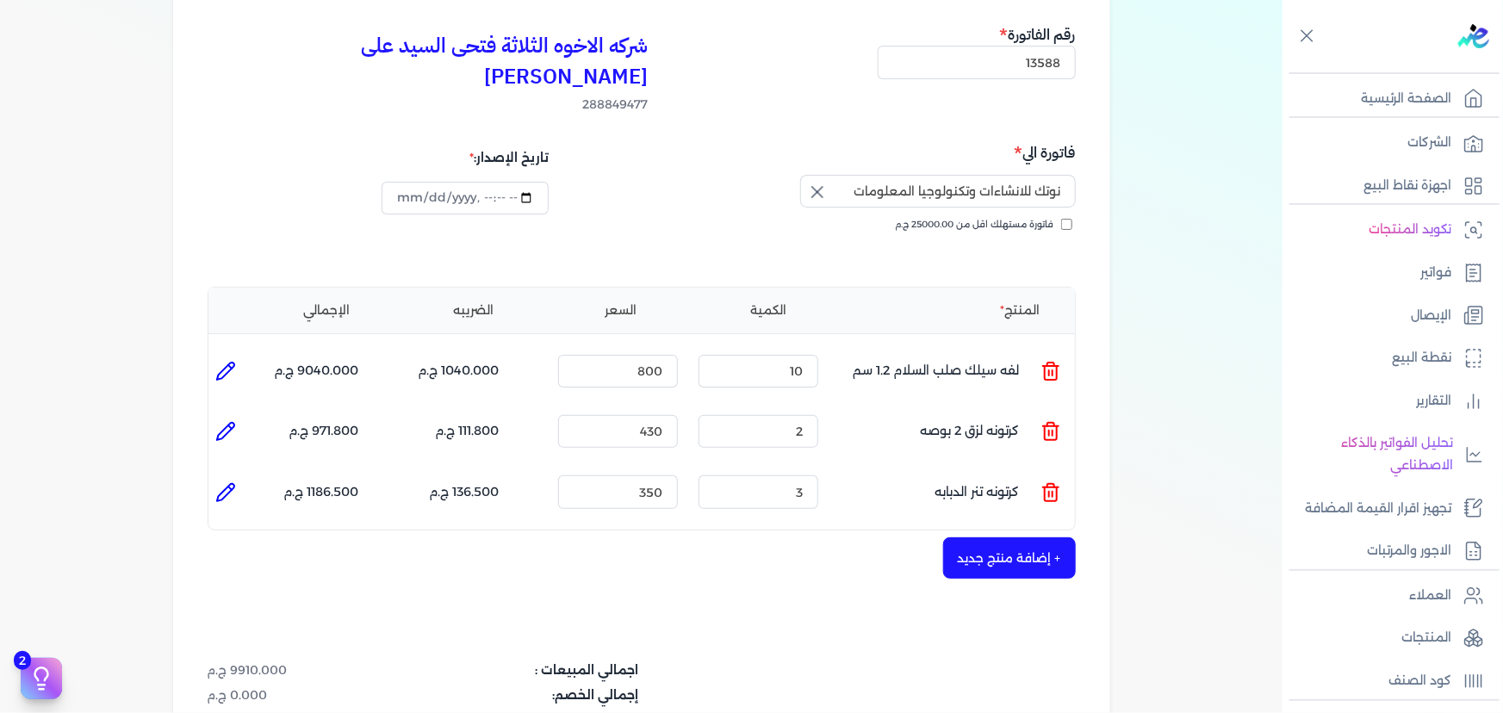
click at [999, 538] on button "+ إضافة منتج جديد" at bounding box center [1009, 558] width 133 height 41
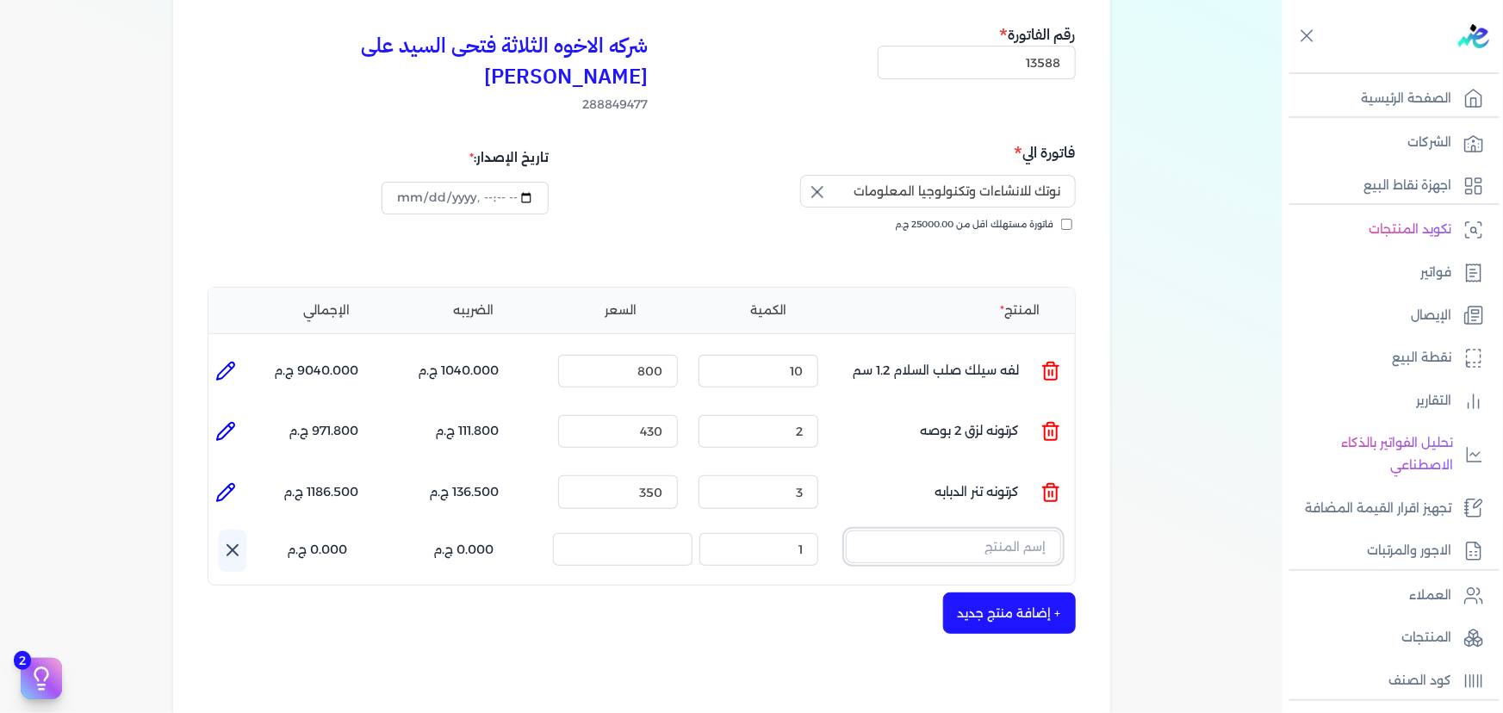
click at [965, 531] on input "text" at bounding box center [953, 547] width 215 height 33
type input "["
click at [1035, 598] on button "+ إضافة منتج جديد" at bounding box center [1009, 618] width 133 height 41
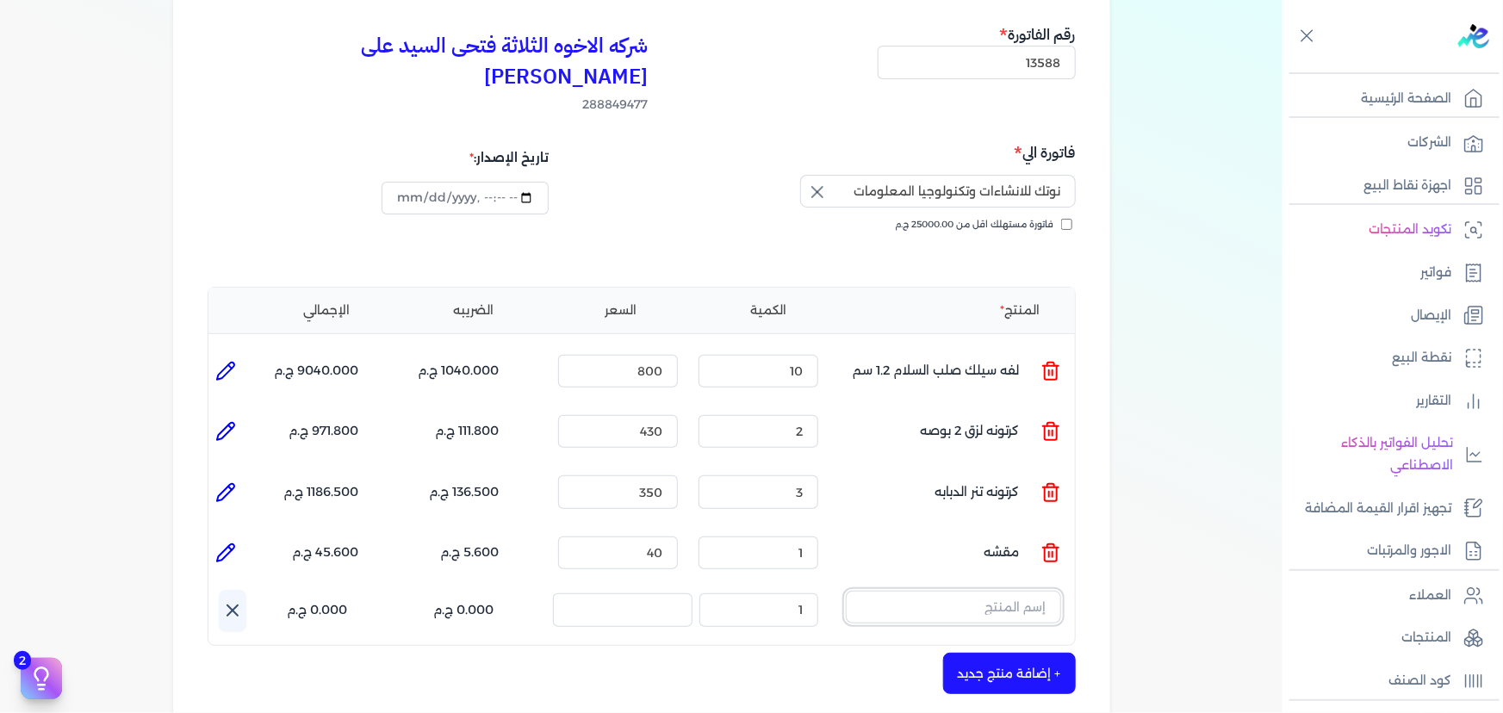
click at [985, 591] on input "text" at bounding box center [953, 607] width 215 height 33
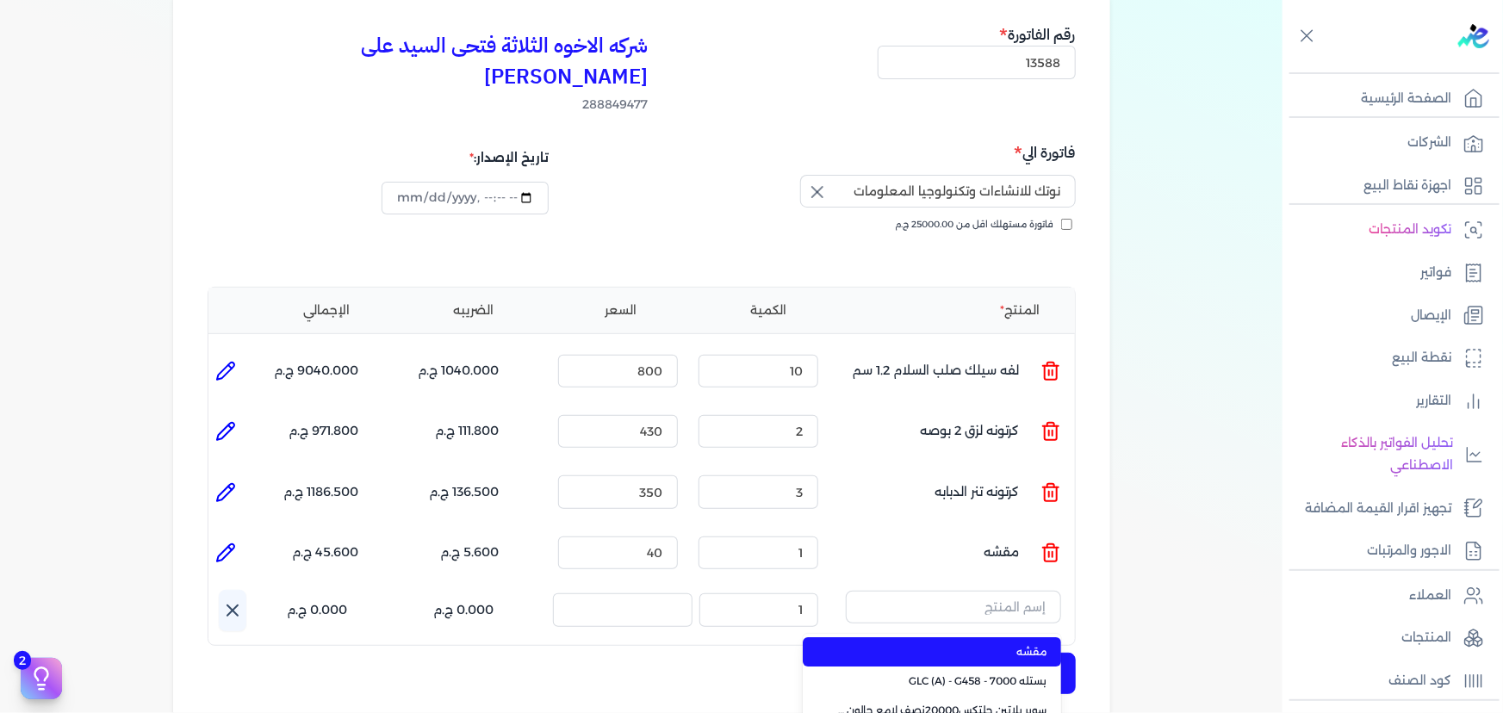
type input "2"
click at [1056, 543] on icon at bounding box center [1051, 553] width 21 height 21
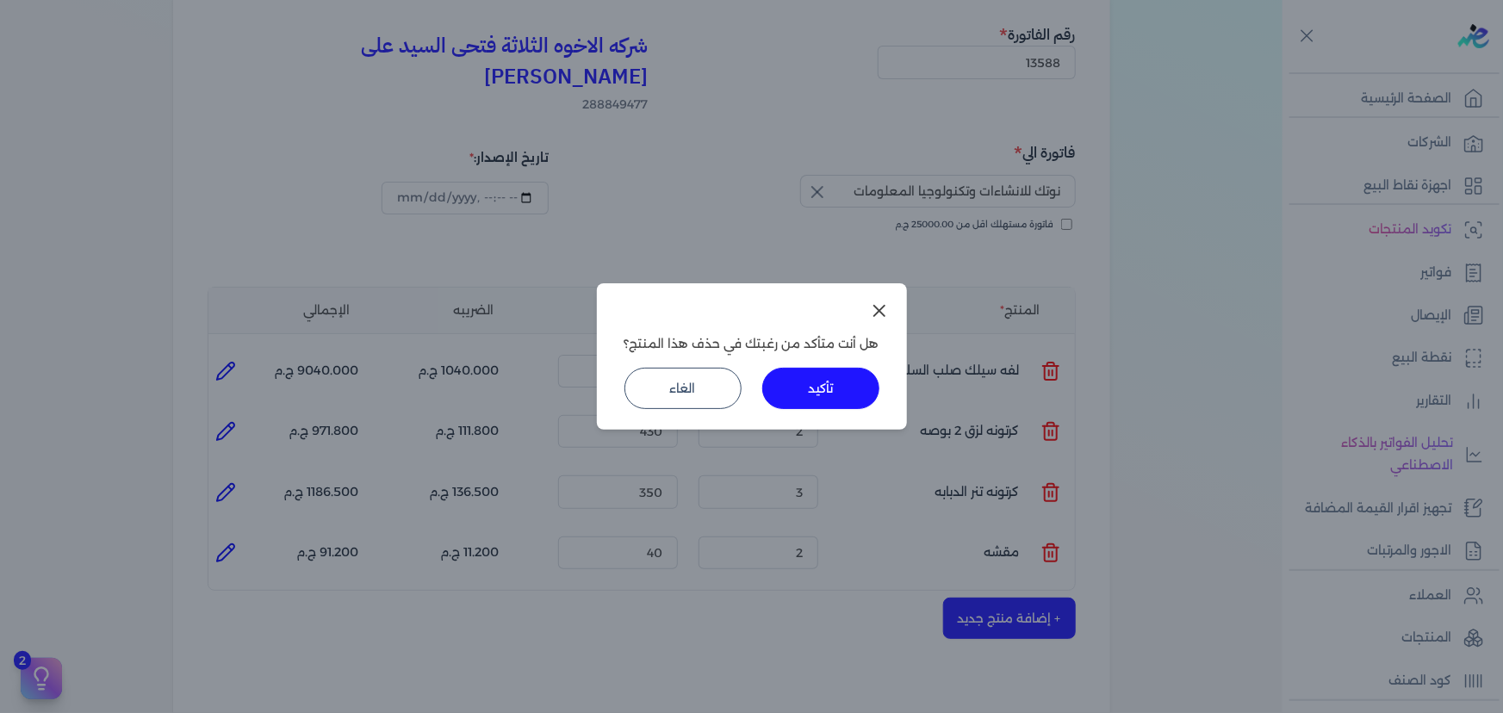
click at [801, 395] on button "تأكيد" at bounding box center [820, 388] width 117 height 41
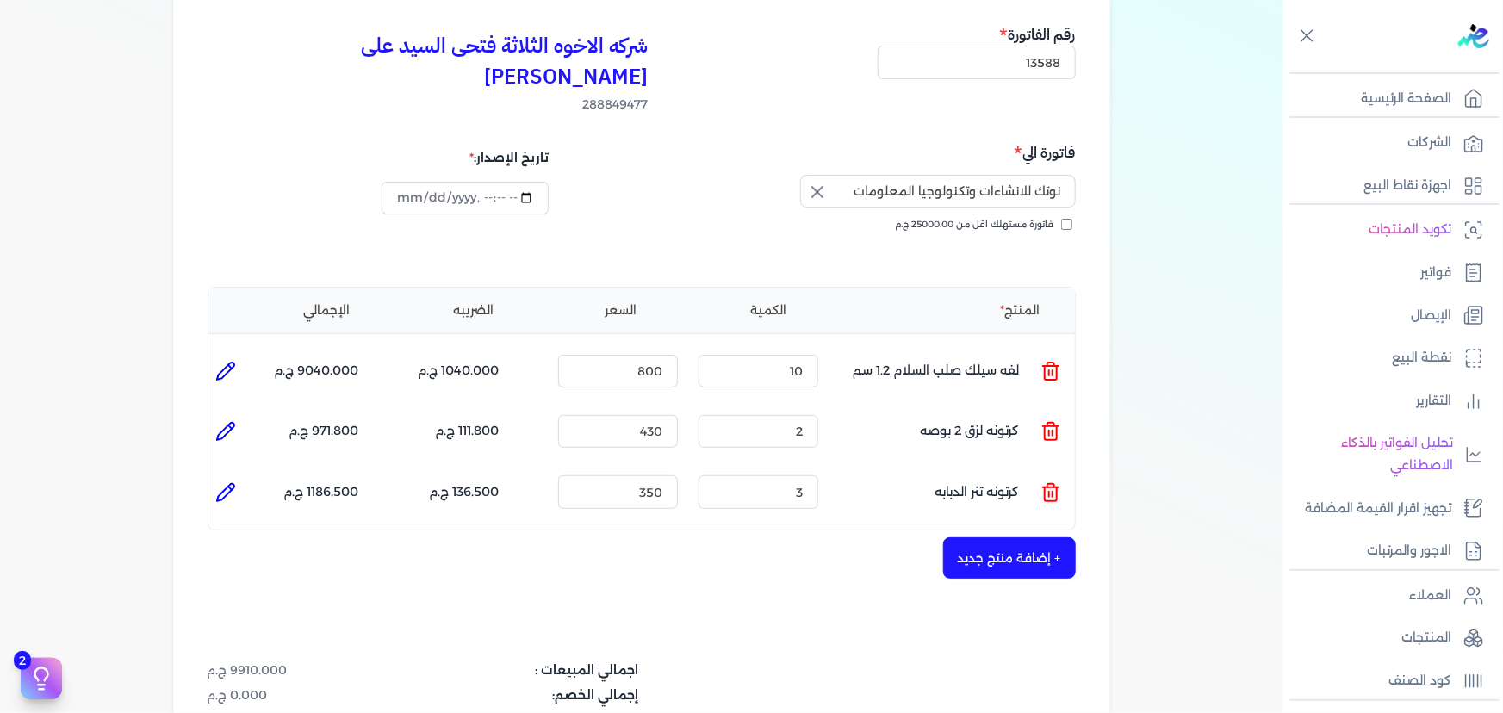
click at [973, 538] on button "+ إضافة منتج جديد" at bounding box center [1009, 558] width 133 height 41
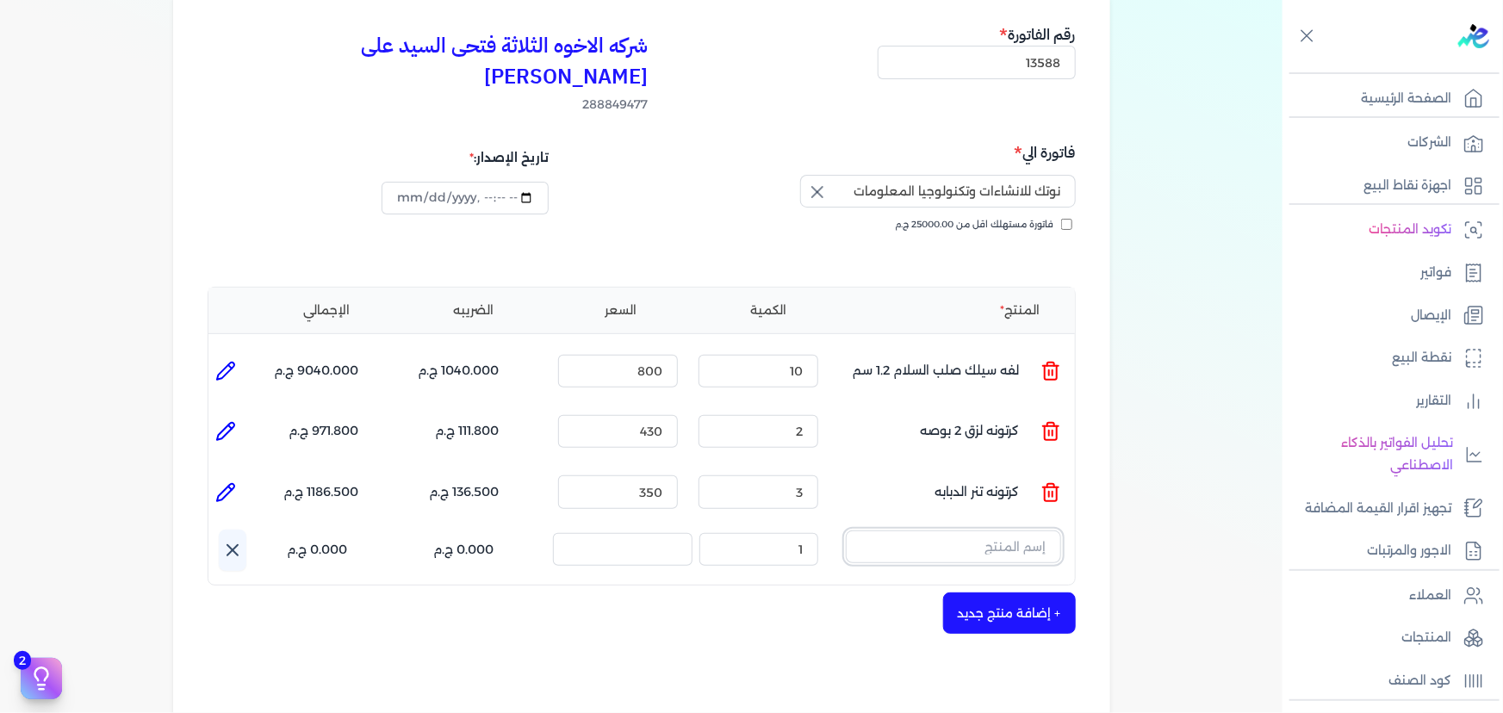
click at [999, 531] on input "text" at bounding box center [953, 547] width 215 height 33
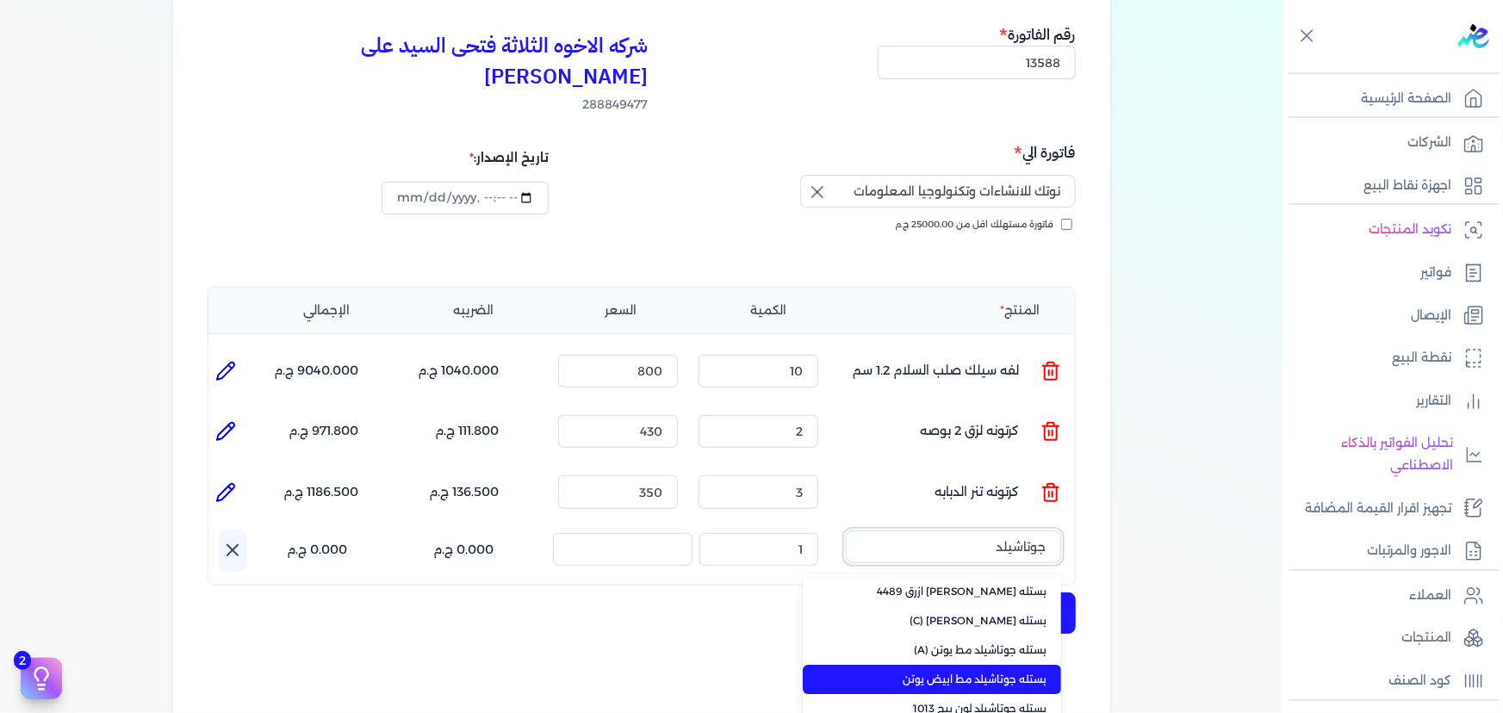
type input "جوتاشيلد"
click at [987, 672] on span "بستله جوتاشيلد مط ابيض يوتن" at bounding box center [942, 680] width 210 height 16
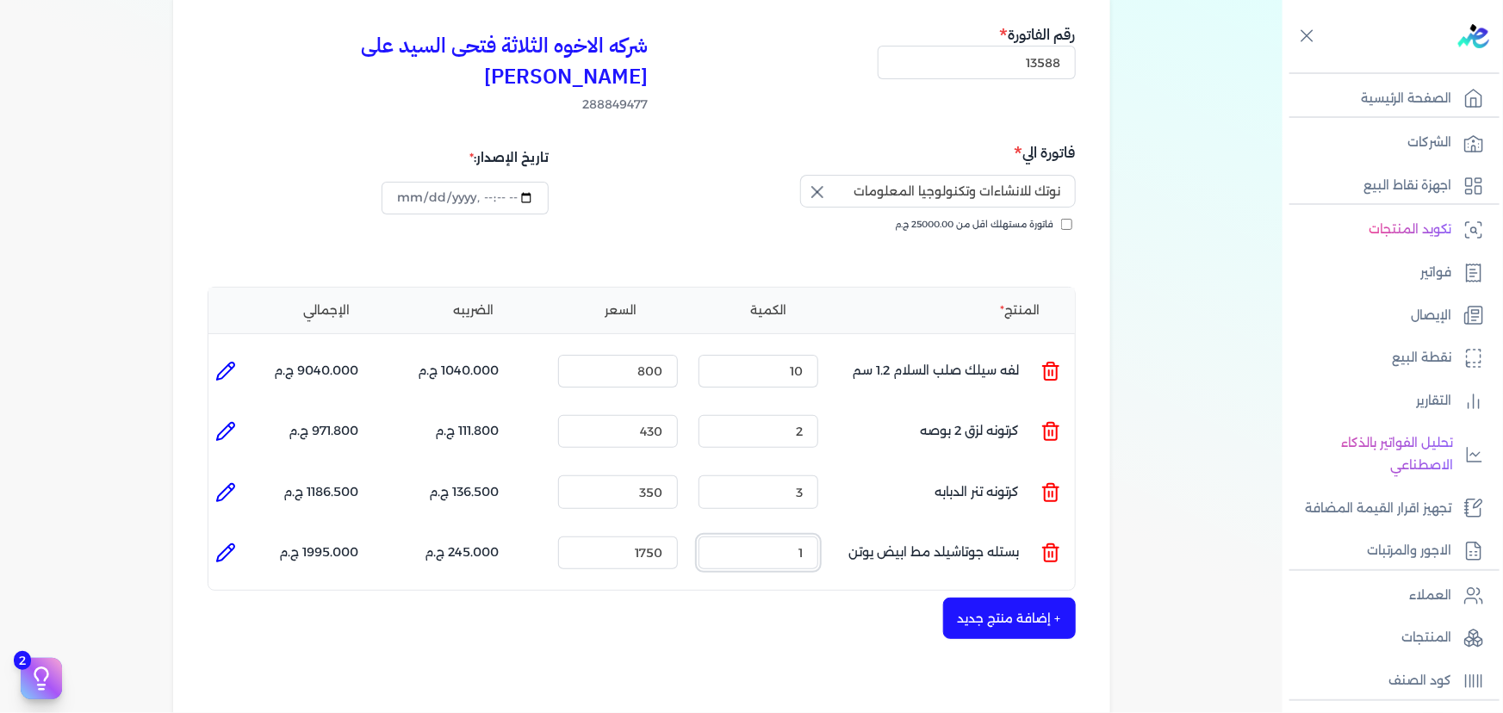
drag, startPoint x: 774, startPoint y: 517, endPoint x: 828, endPoint y: 517, distance: 53.4
click at [828, 530] on ul "المنتج : بستله جوتاشيلد مط ابيض يوتن الكمية : 1 السعر : 1750 الضريبه : 245.000 …" at bounding box center [641, 553] width 867 height 47
type input "15"
drag, startPoint x: 616, startPoint y: 518, endPoint x: 724, endPoint y: 518, distance: 107.7
click at [724, 530] on ul "المنتج : بستله جوتاشيلد مط ابيض يوتن الكمية : 15 السعر : 1750 الضريبه : 3675.00…" at bounding box center [641, 553] width 867 height 47
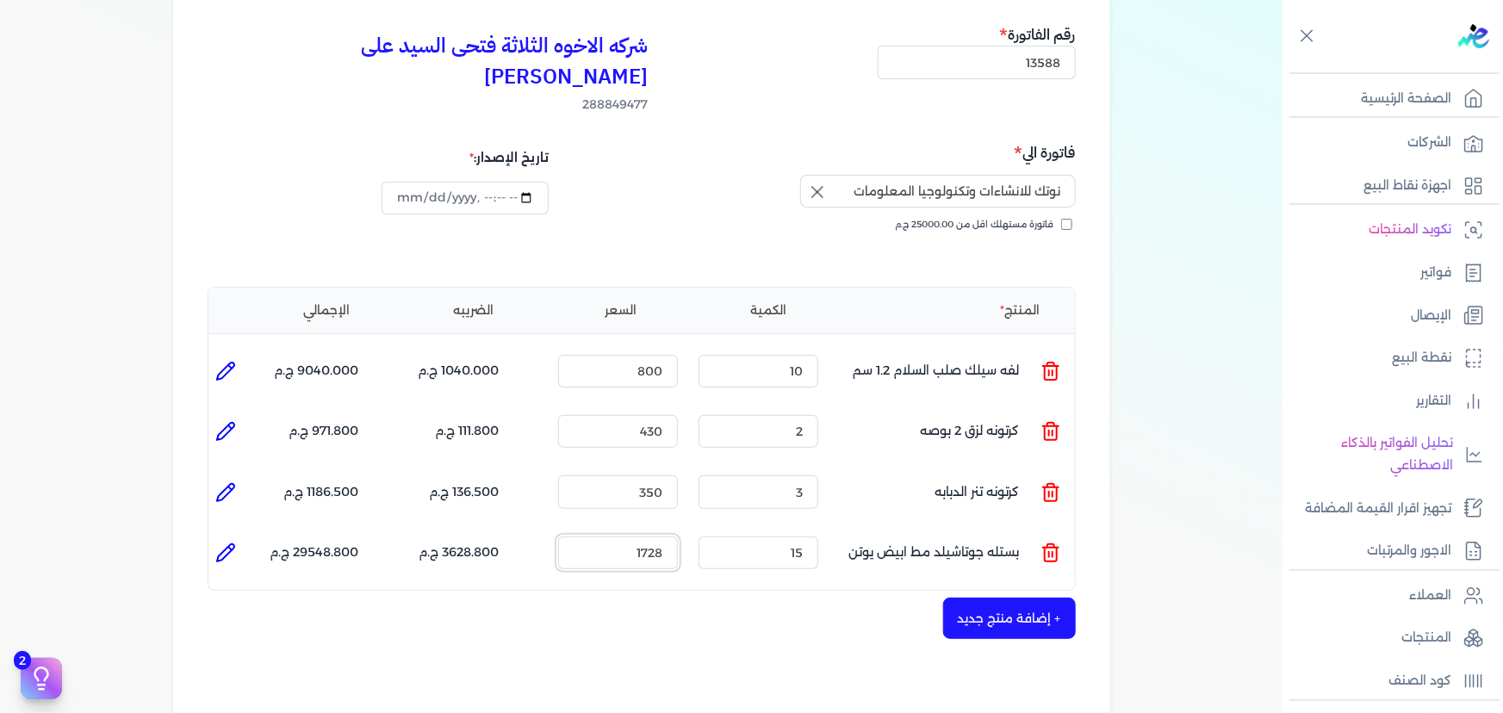
type input "1728"
click at [219, 543] on icon at bounding box center [225, 553] width 21 height 21
type input "بستله جوتاشيلد مط ابيض يوتن"
type input "1728"
type input "15"
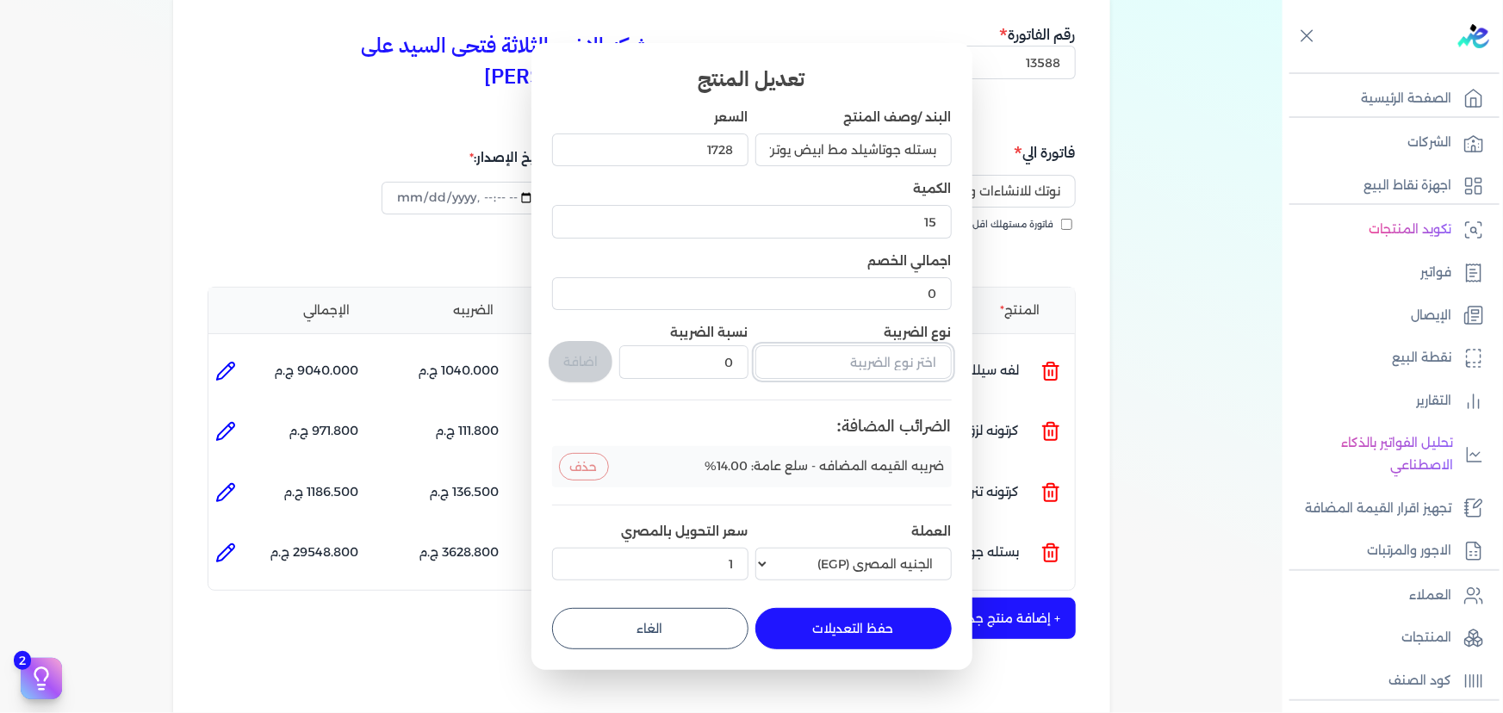
click at [844, 374] on input "text" at bounding box center [853, 361] width 196 height 33
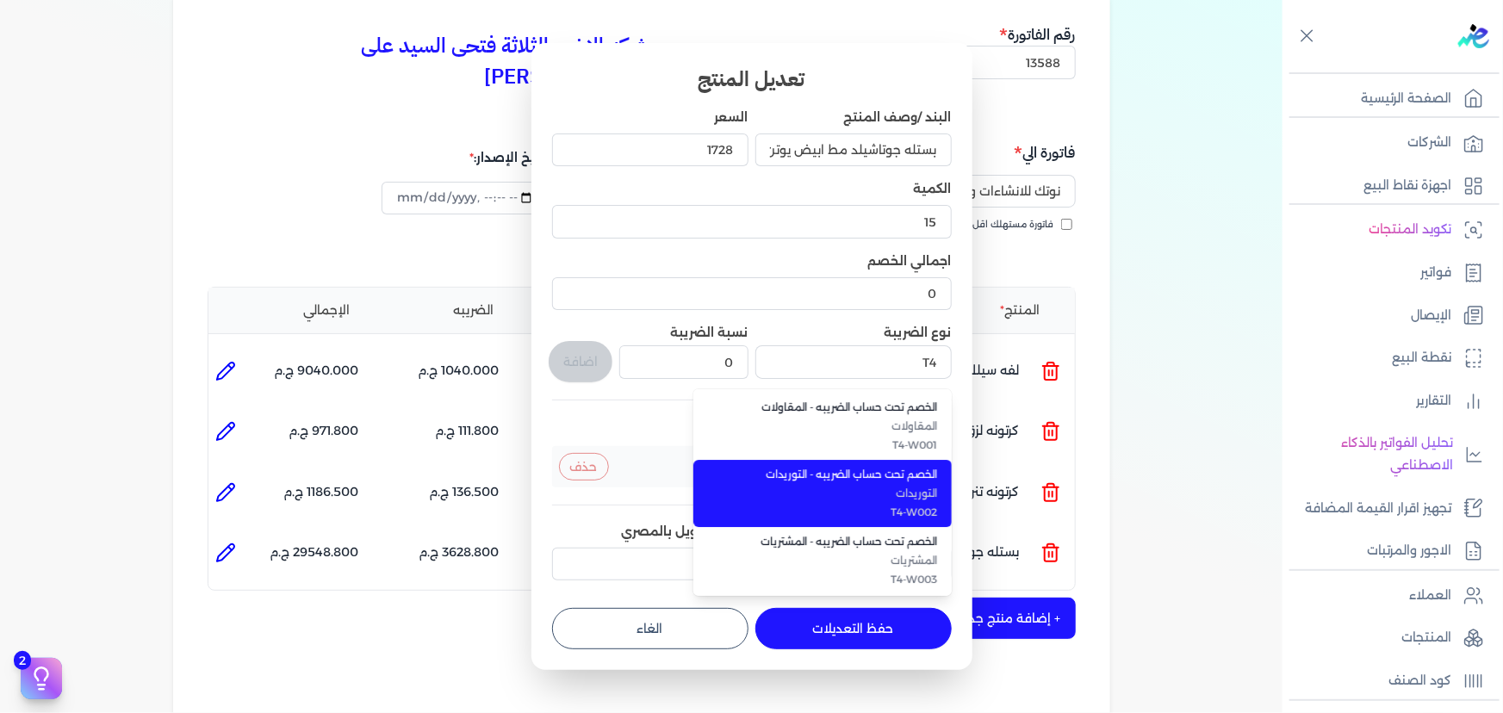
drag, startPoint x: 880, startPoint y: 508, endPoint x: 810, endPoint y: 447, distance: 93.4
click at [880, 506] on span "T4-W002" at bounding box center [833, 513] width 210 height 16
type input "الخصم تحت حساب الضريبه - التوريدات"
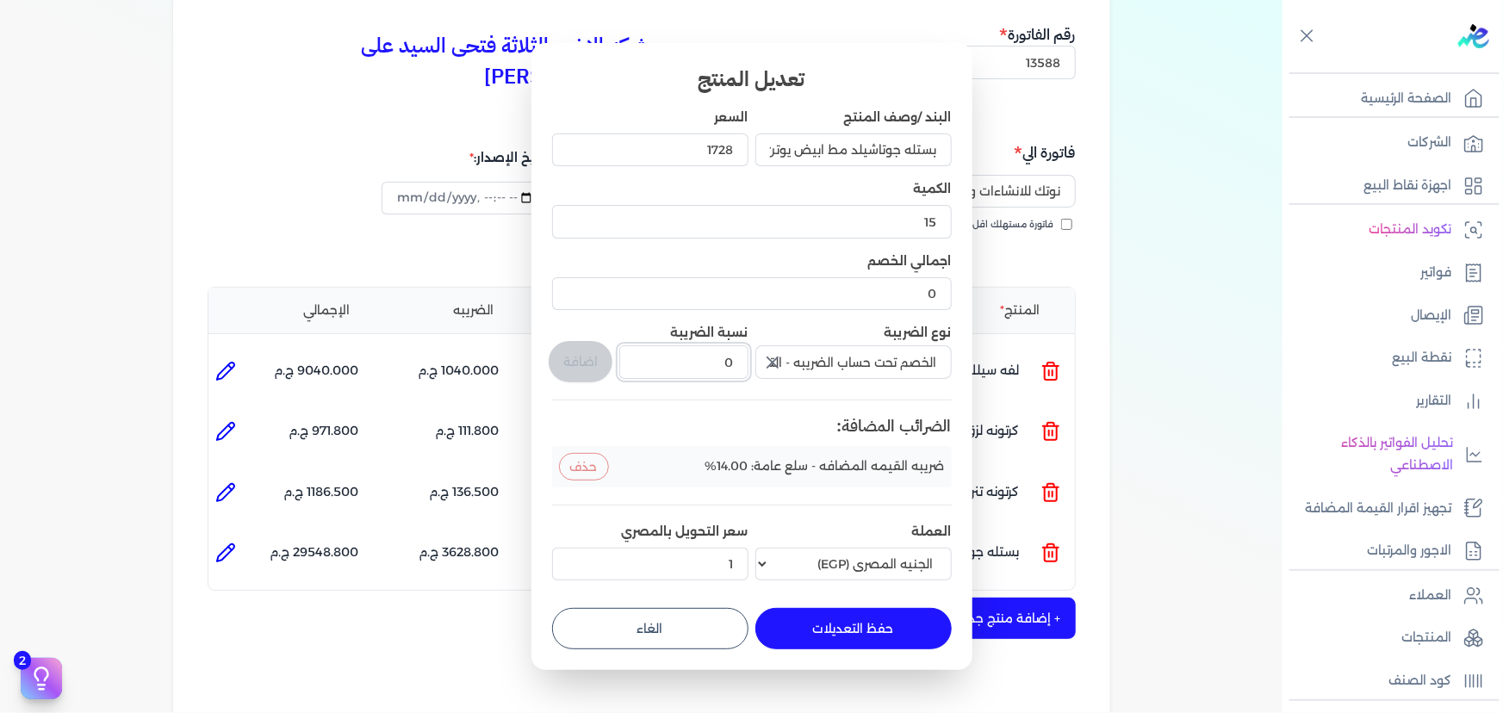
drag, startPoint x: 702, startPoint y: 361, endPoint x: 765, endPoint y: 361, distance: 62.9
click at [765, 361] on div "البند /وصف المنتج بستله جوتاشيلد مط ابيض يوتن السعر 1728 الكمية 15 اجمالي الخصم…" at bounding box center [752, 348] width 400 height 479
type input "1"
drag, startPoint x: 571, startPoint y: 351, endPoint x: 659, endPoint y: 403, distance: 102.4
click at [572, 351] on button "اضافة" at bounding box center [581, 361] width 64 height 41
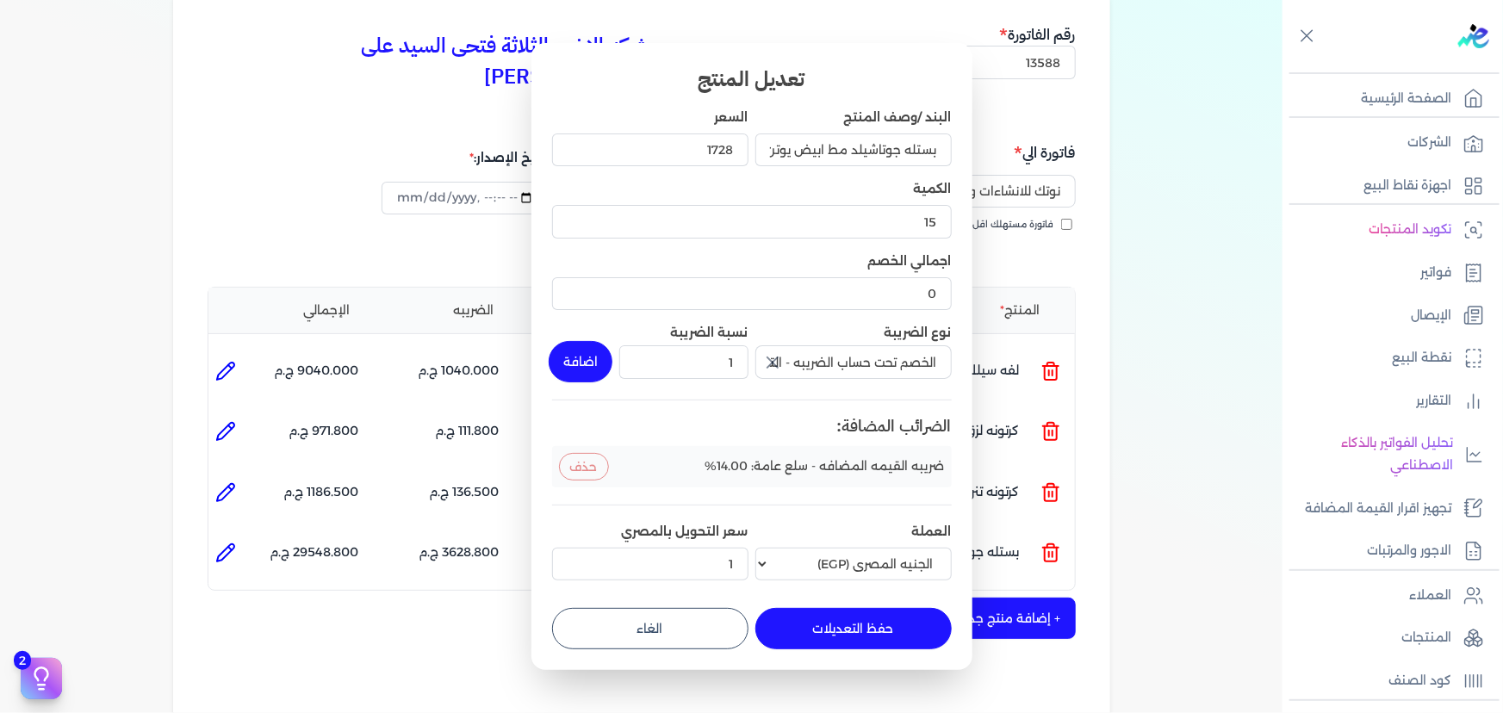
type input "0"
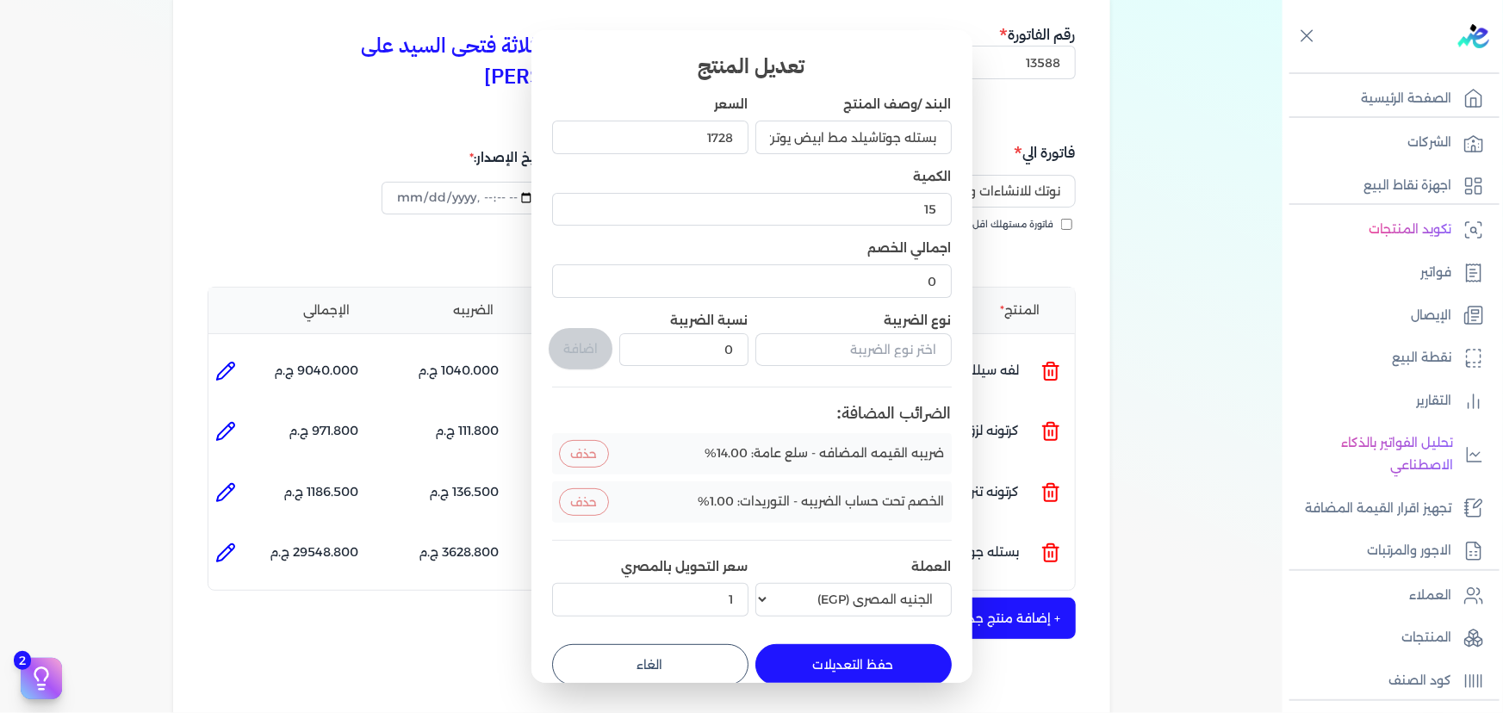
click at [877, 662] on button "حفظ التعديلات" at bounding box center [853, 664] width 196 height 41
type input "0"
type input "1"
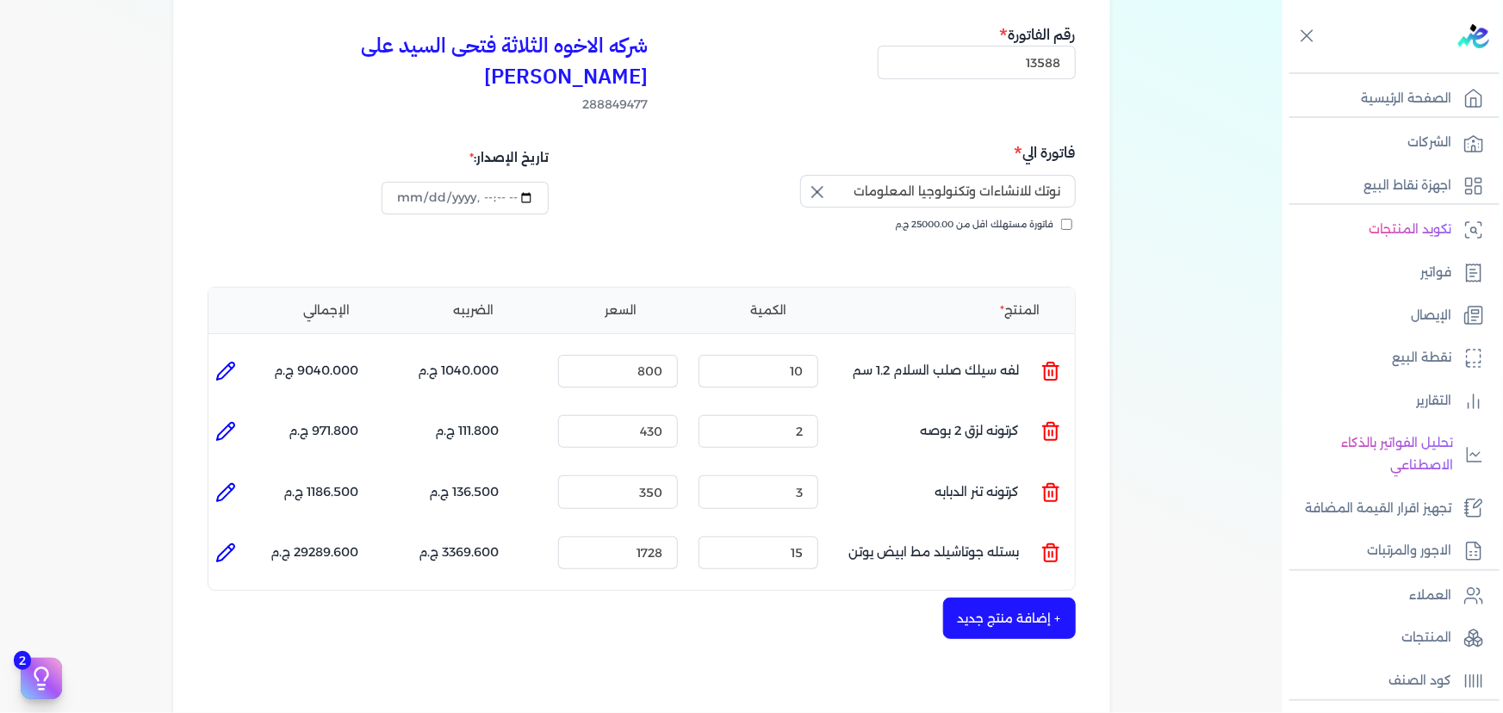
scroll to position [234, 0]
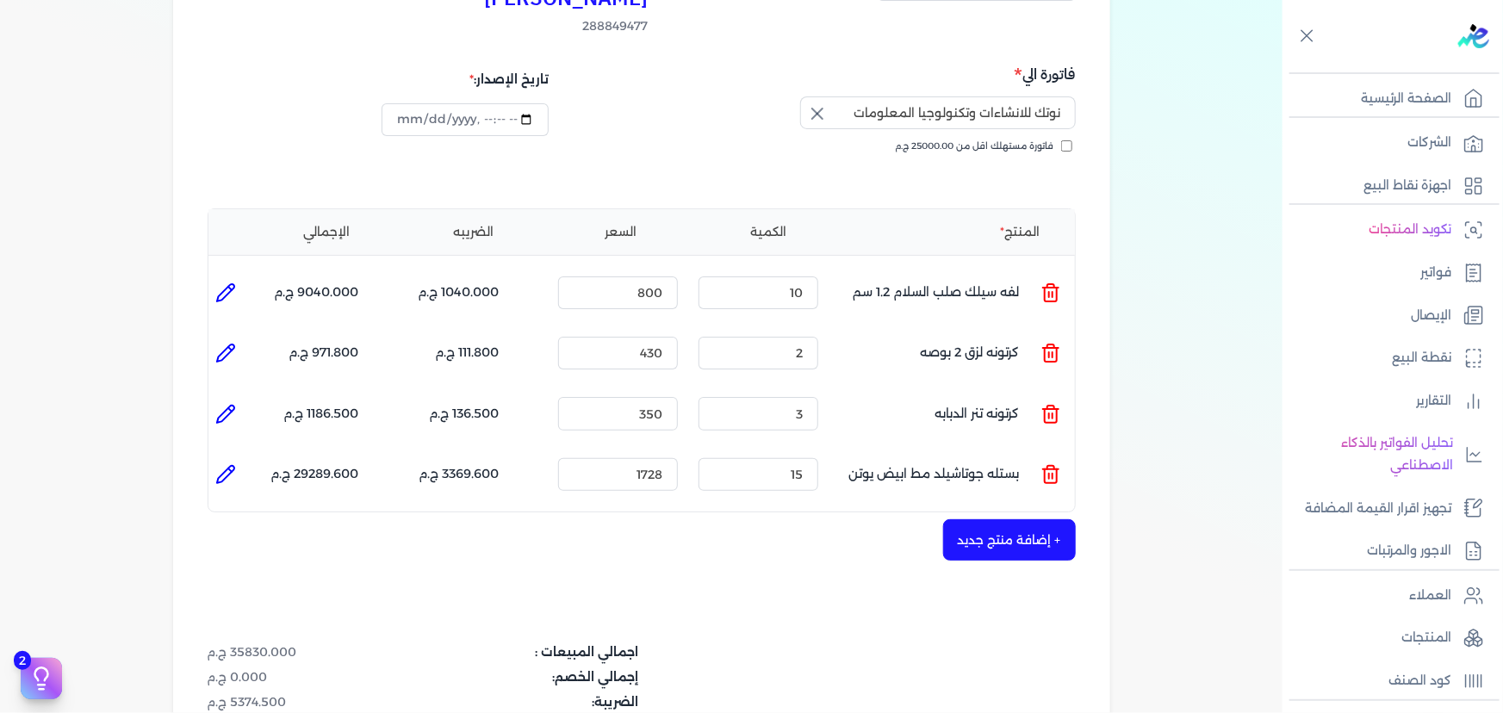
click at [1016, 519] on button "+ إضافة منتج جديد" at bounding box center [1009, 539] width 133 height 41
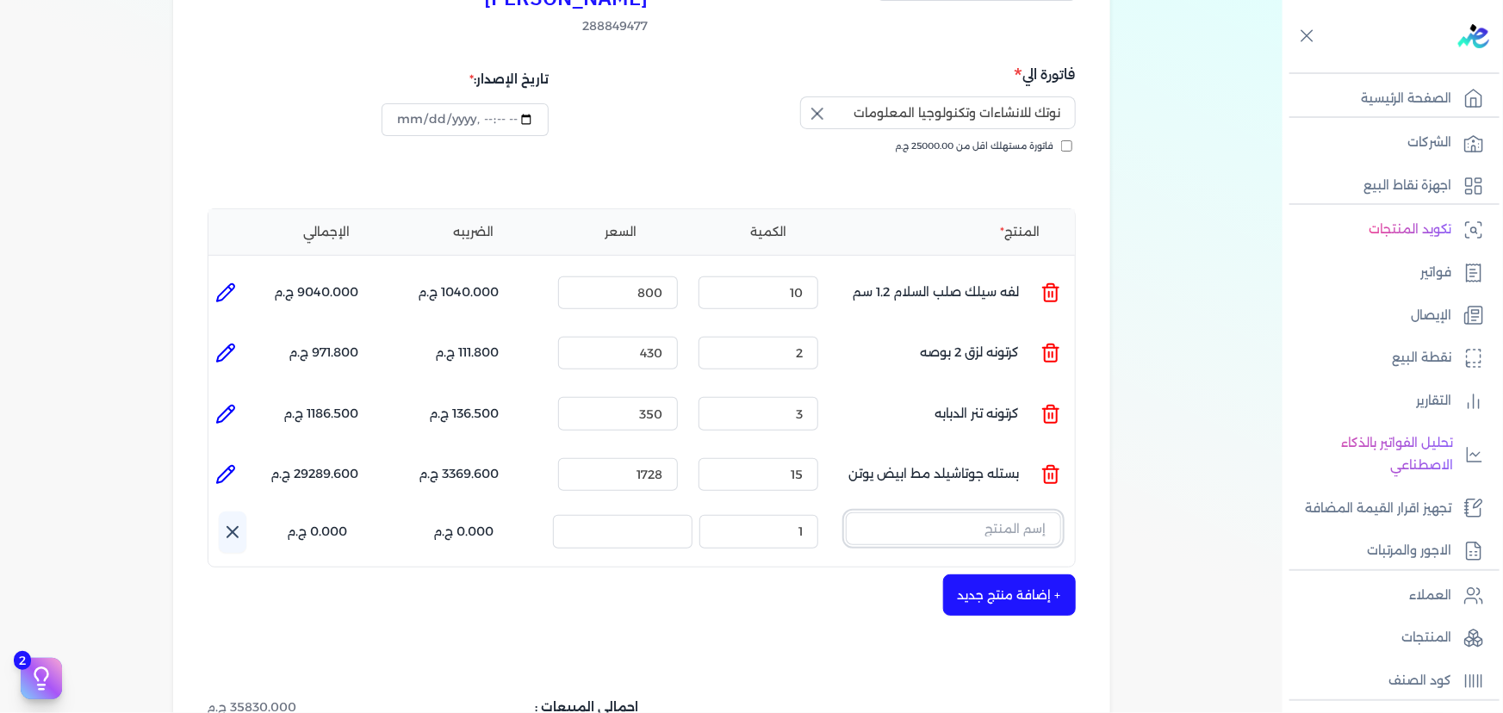
click at [1012, 513] on input "text" at bounding box center [953, 529] width 215 height 33
type input "["
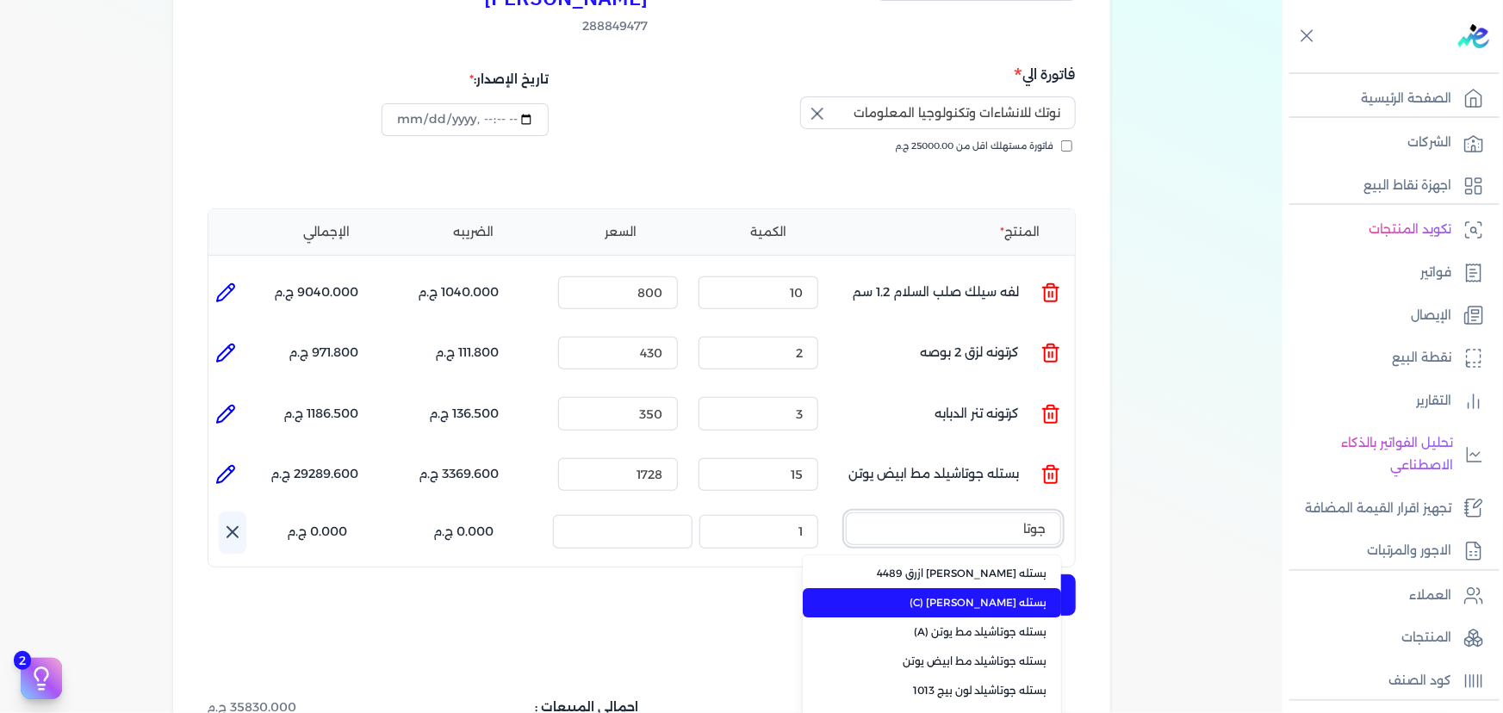
type input "جوتا"
click at [988, 595] on span "بستله [PERSON_NAME] (C)" at bounding box center [942, 603] width 210 height 16
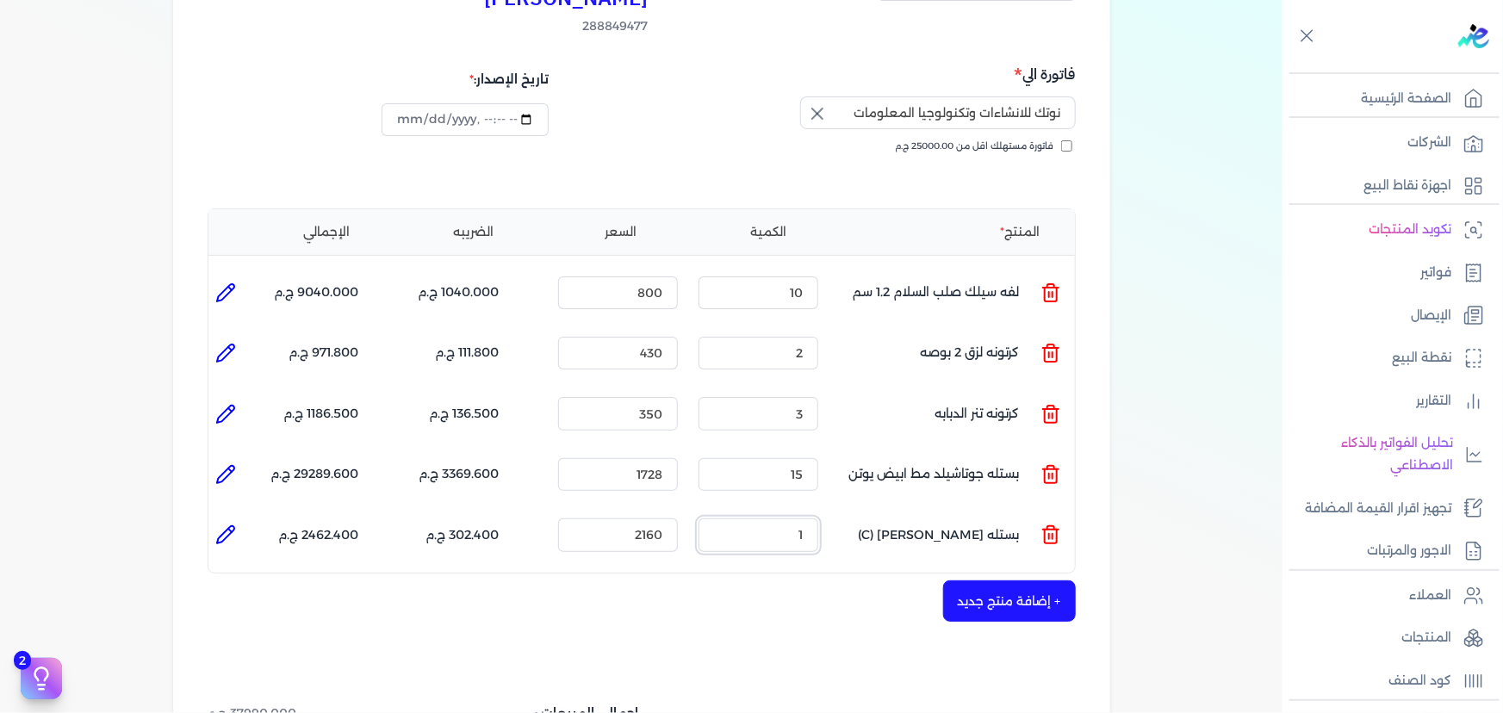
drag, startPoint x: 780, startPoint y: 503, endPoint x: 809, endPoint y: 503, distance: 29.3
click at [809, 519] on input "1" at bounding box center [759, 535] width 120 height 33
type input "4"
click at [230, 525] on icon at bounding box center [225, 535] width 21 height 21
type input "بستله [PERSON_NAME] (C)"
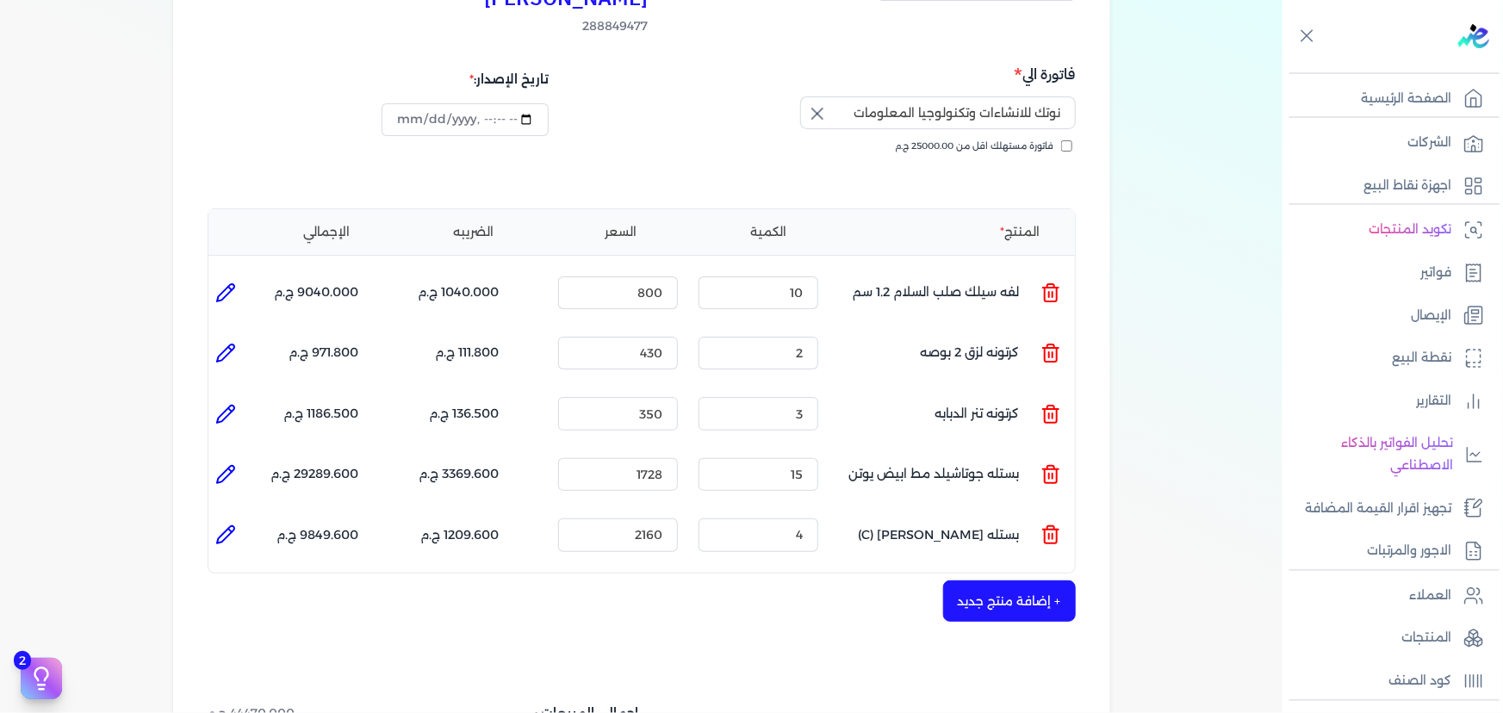
type input "2160"
type input "4"
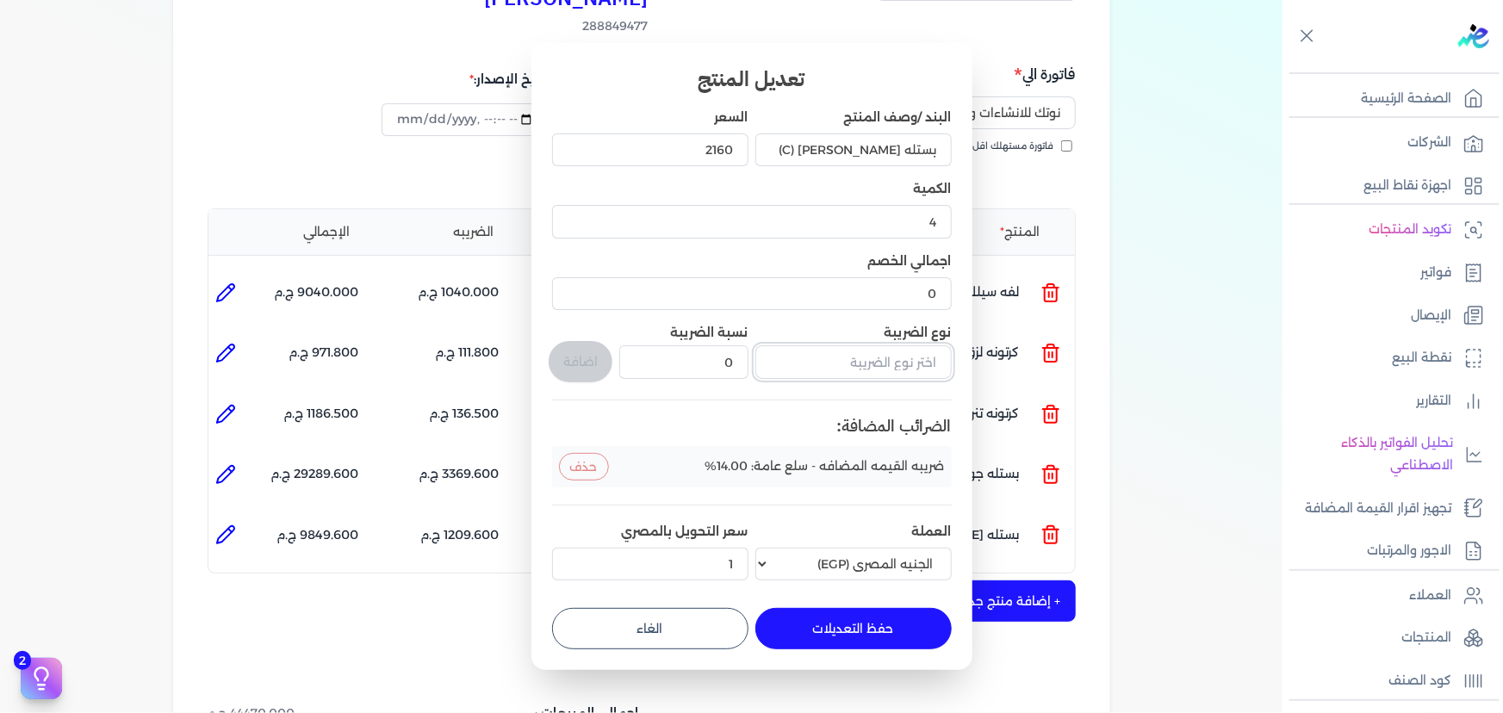
click at [859, 361] on input "text" at bounding box center [853, 361] width 196 height 33
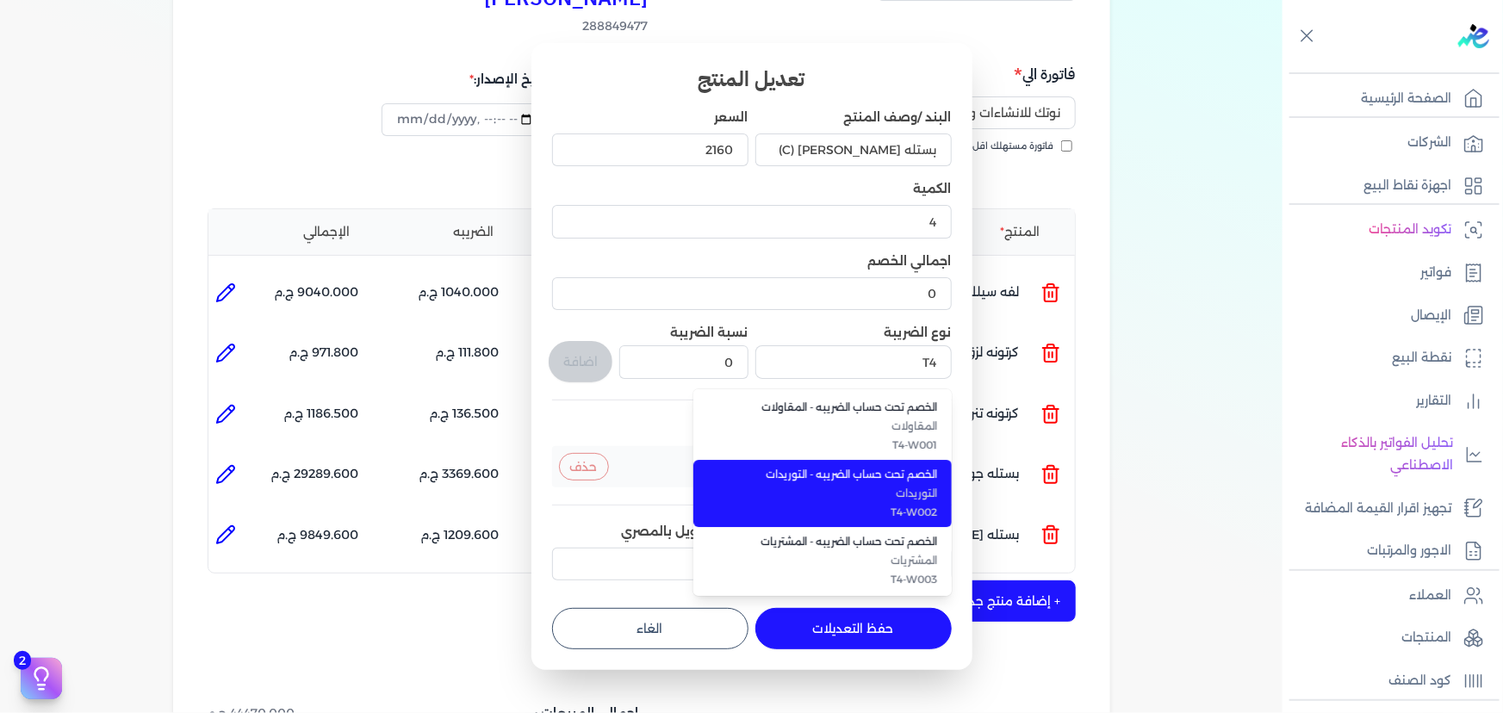
click at [798, 469] on span "الخصم تحت حساب الضريبه - التوريدات" at bounding box center [833, 475] width 210 height 16
type input "الخصم تحت حساب الضريبه - التوريدات"
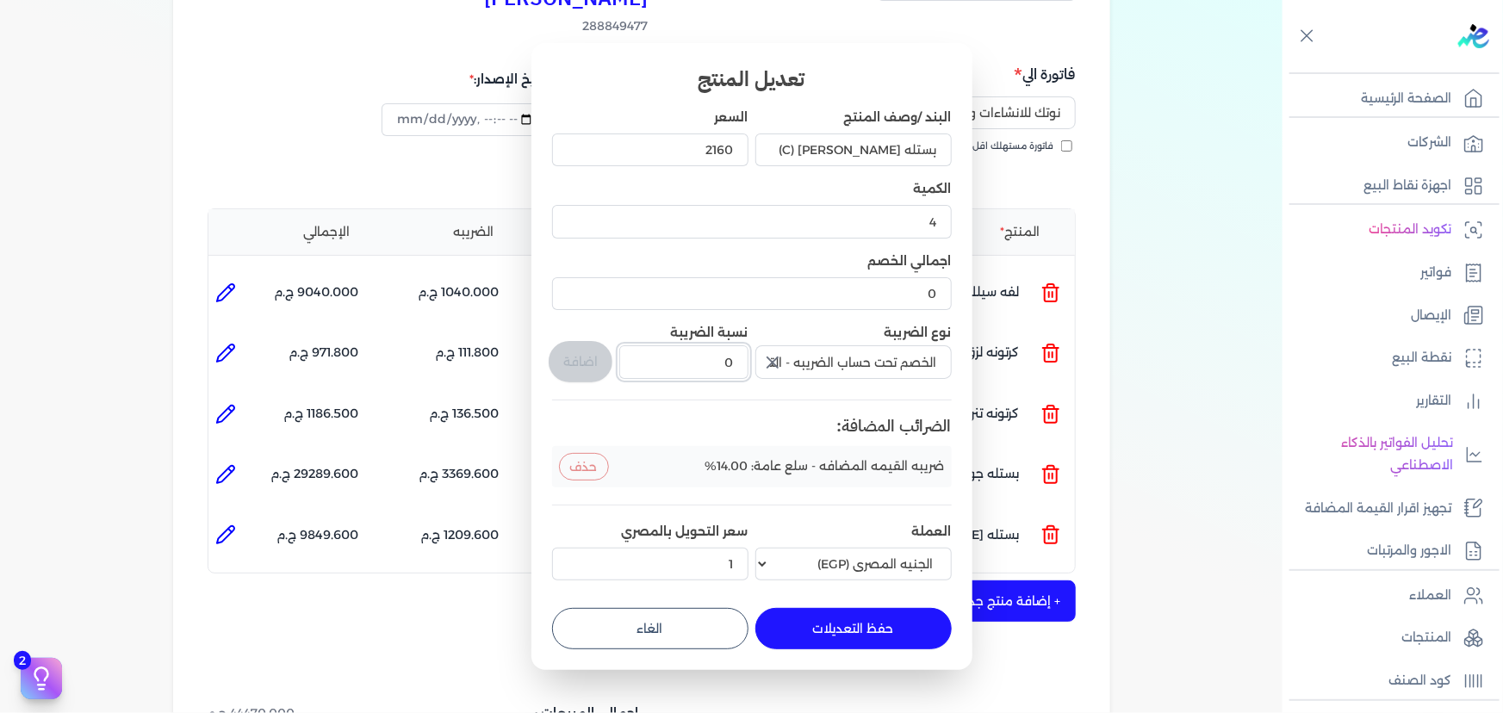
drag, startPoint x: 702, startPoint y: 357, endPoint x: 776, endPoint y: 361, distance: 74.2
click at [770, 361] on div "البند /وصف المنتج بستله جوتاشيلد مط يوتن (C) السعر 2160 الكمية 4 اجمالي الخصم 0…" at bounding box center [752, 348] width 400 height 479
type input "1"
click at [585, 363] on button "اضافة" at bounding box center [581, 361] width 64 height 41
type input "0"
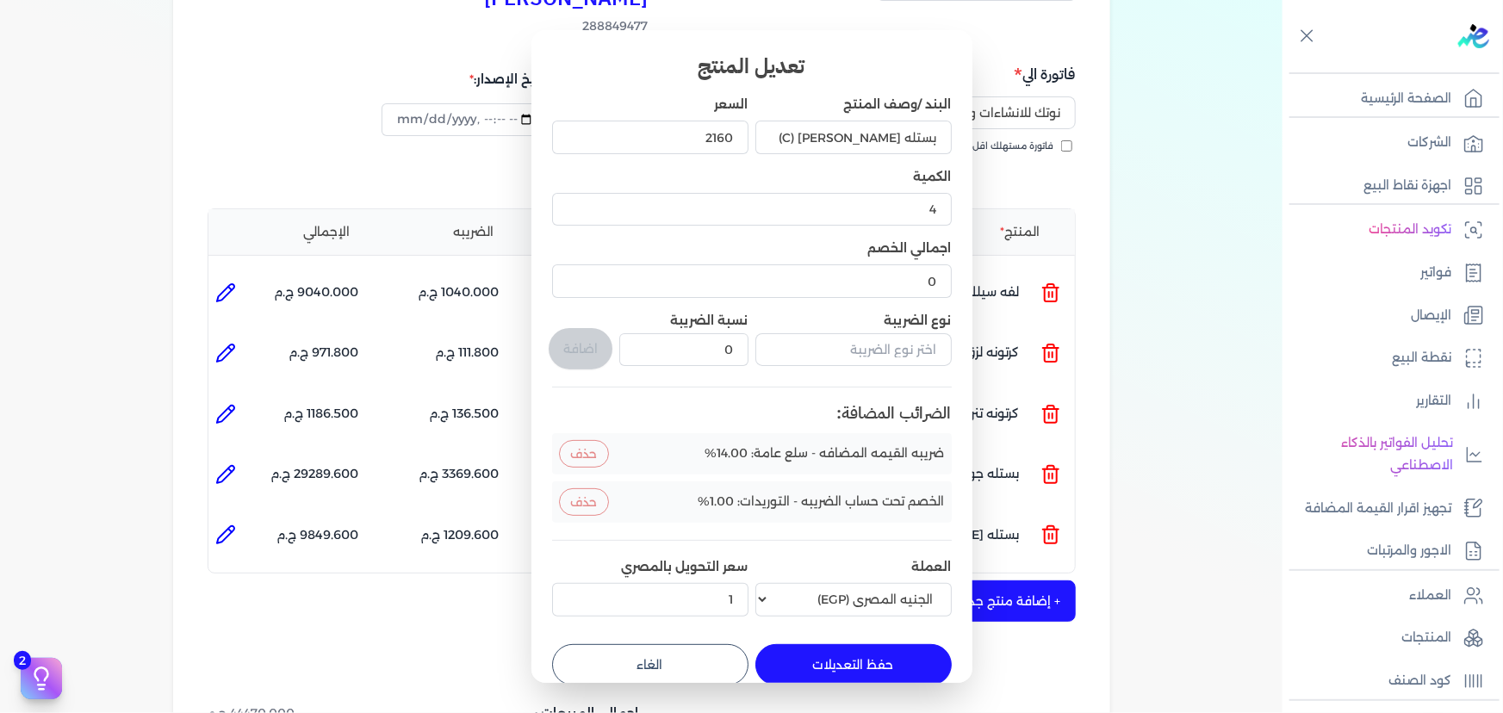
click at [881, 655] on button "حفظ التعديلات" at bounding box center [853, 664] width 196 height 41
type input "0"
type input "1"
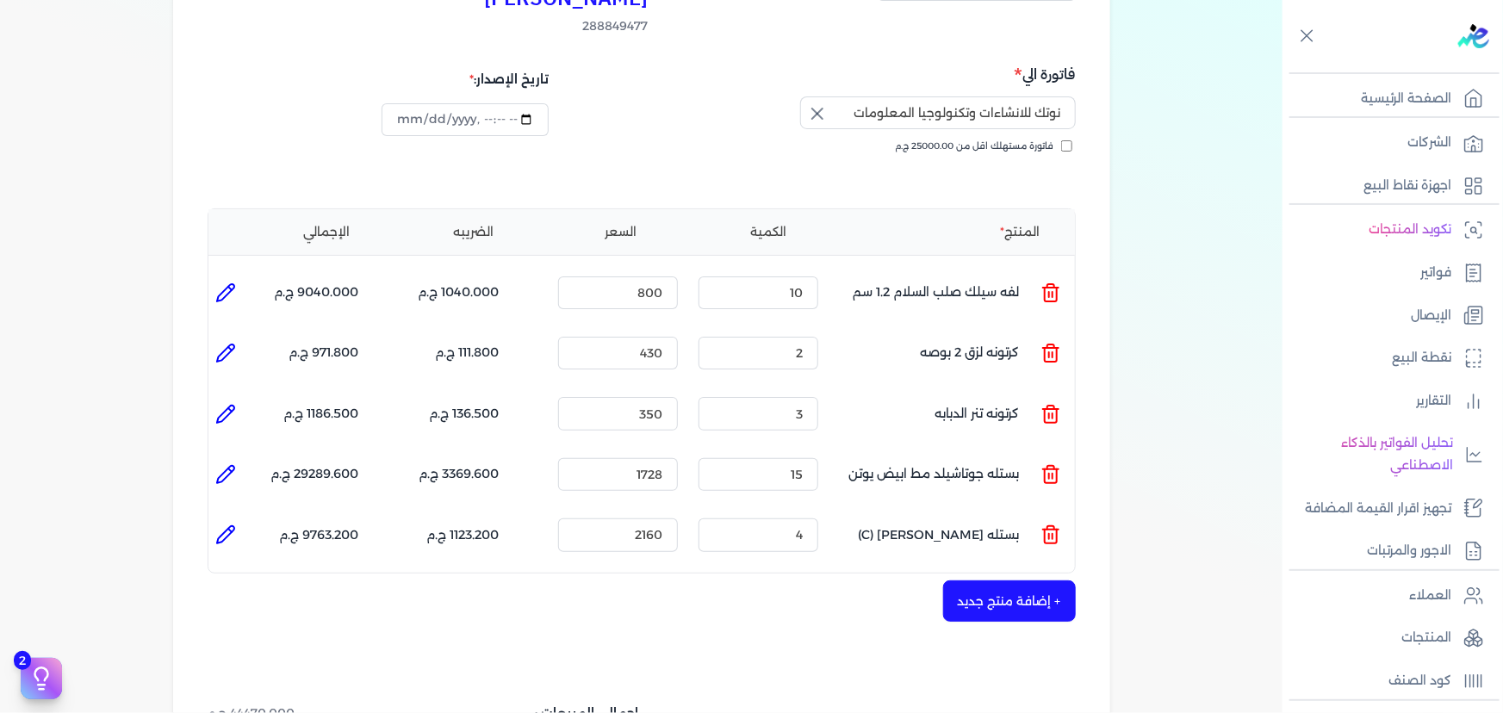
click at [1010, 581] on button "+ إضافة منتج جديد" at bounding box center [1009, 601] width 133 height 41
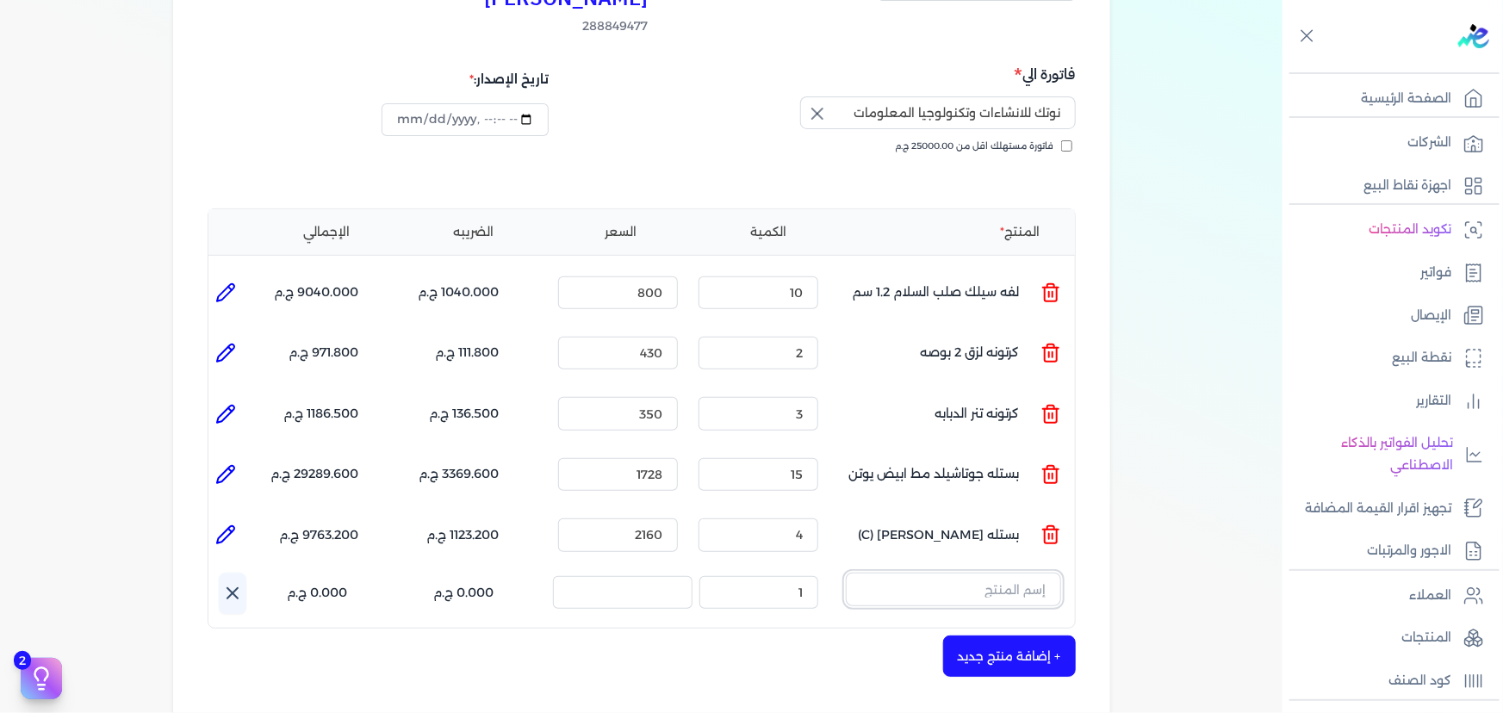
click at [954, 573] on input "text" at bounding box center [953, 589] width 215 height 33
type input "["
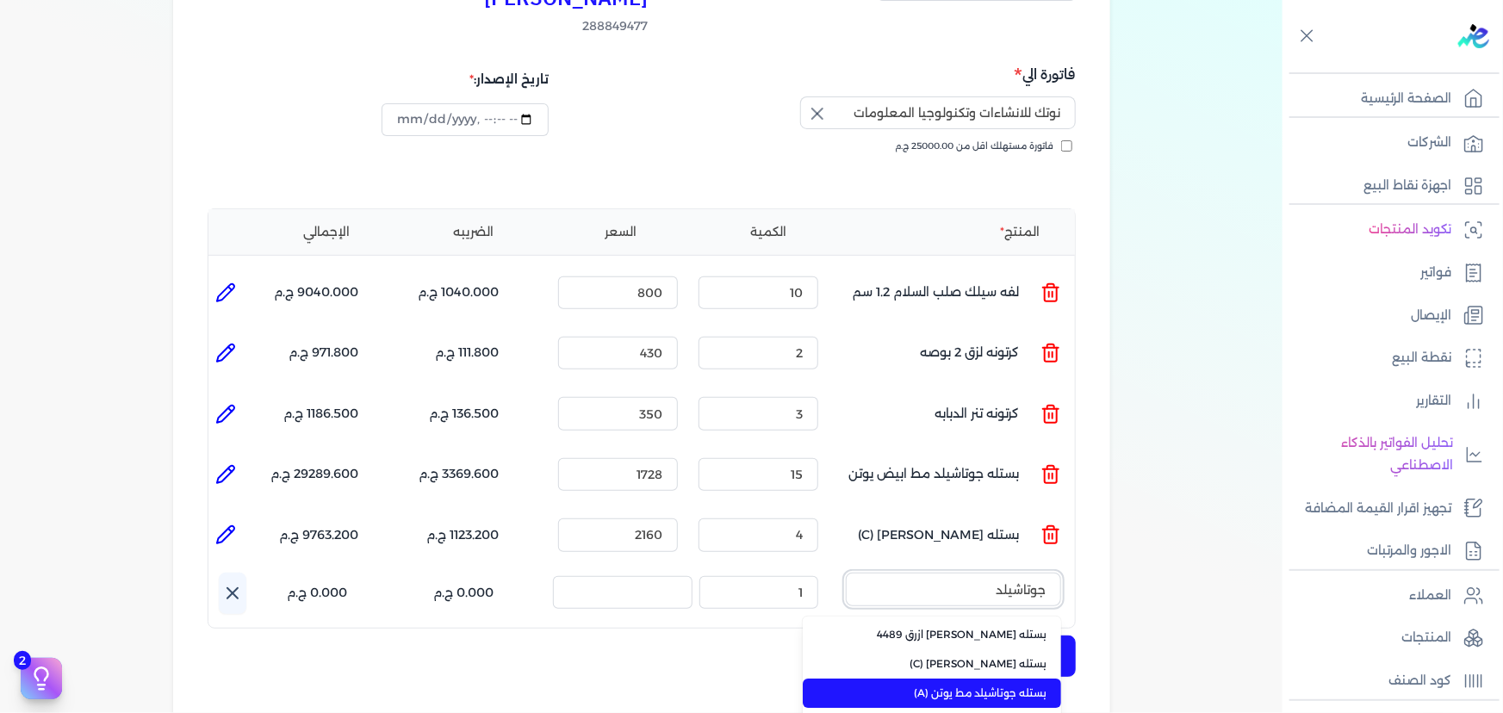
type input "جوتاشيلد"
click at [1001, 686] on span "بستله جوتاشيلد مط يوتن (A)" at bounding box center [942, 694] width 210 height 16
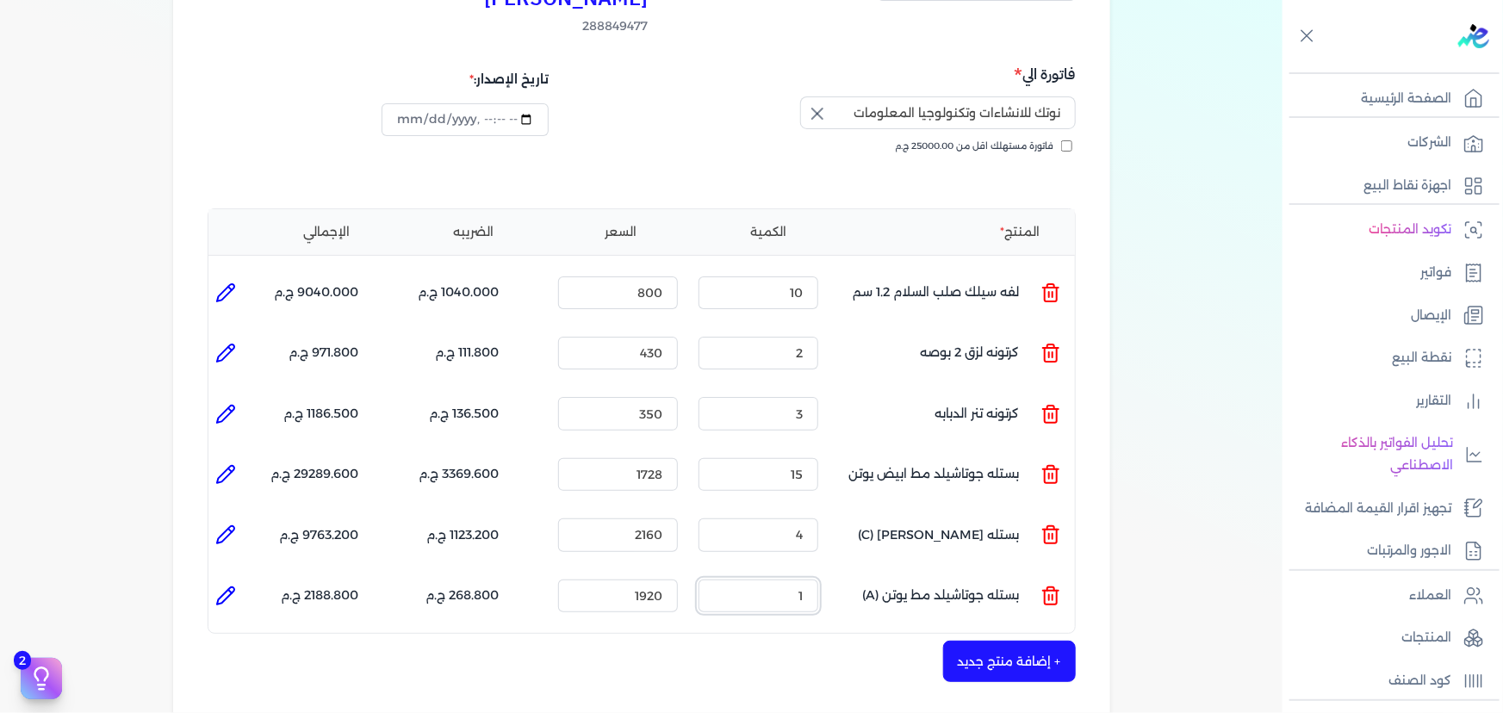
drag, startPoint x: 783, startPoint y: 568, endPoint x: 822, endPoint y: 568, distance: 38.8
click at [822, 573] on div "الكمية : 1" at bounding box center [759, 596] width 134 height 47
type input "2"
click at [229, 586] on icon at bounding box center [225, 596] width 21 height 21
type input "بستله جوتاشيلد مط يوتن (A)"
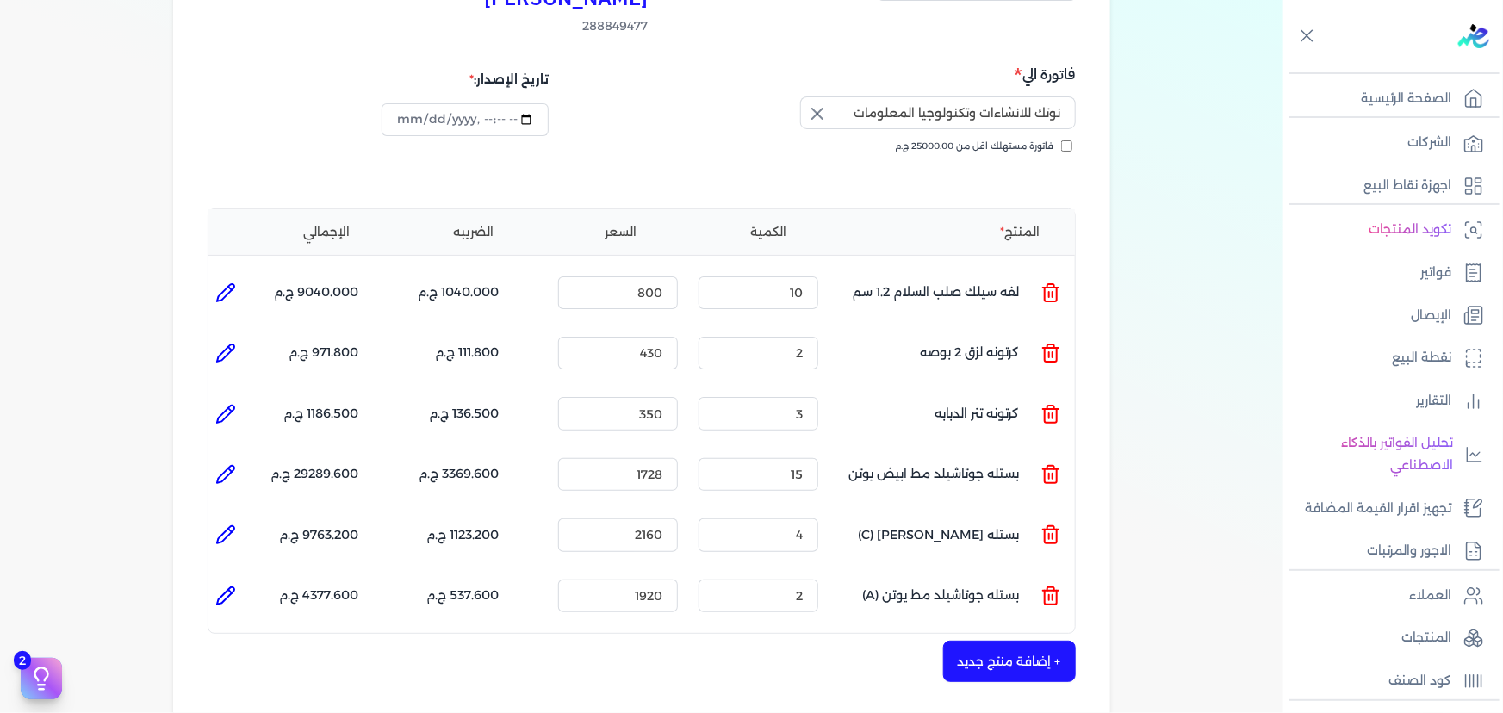
type input "1920"
type input "2"
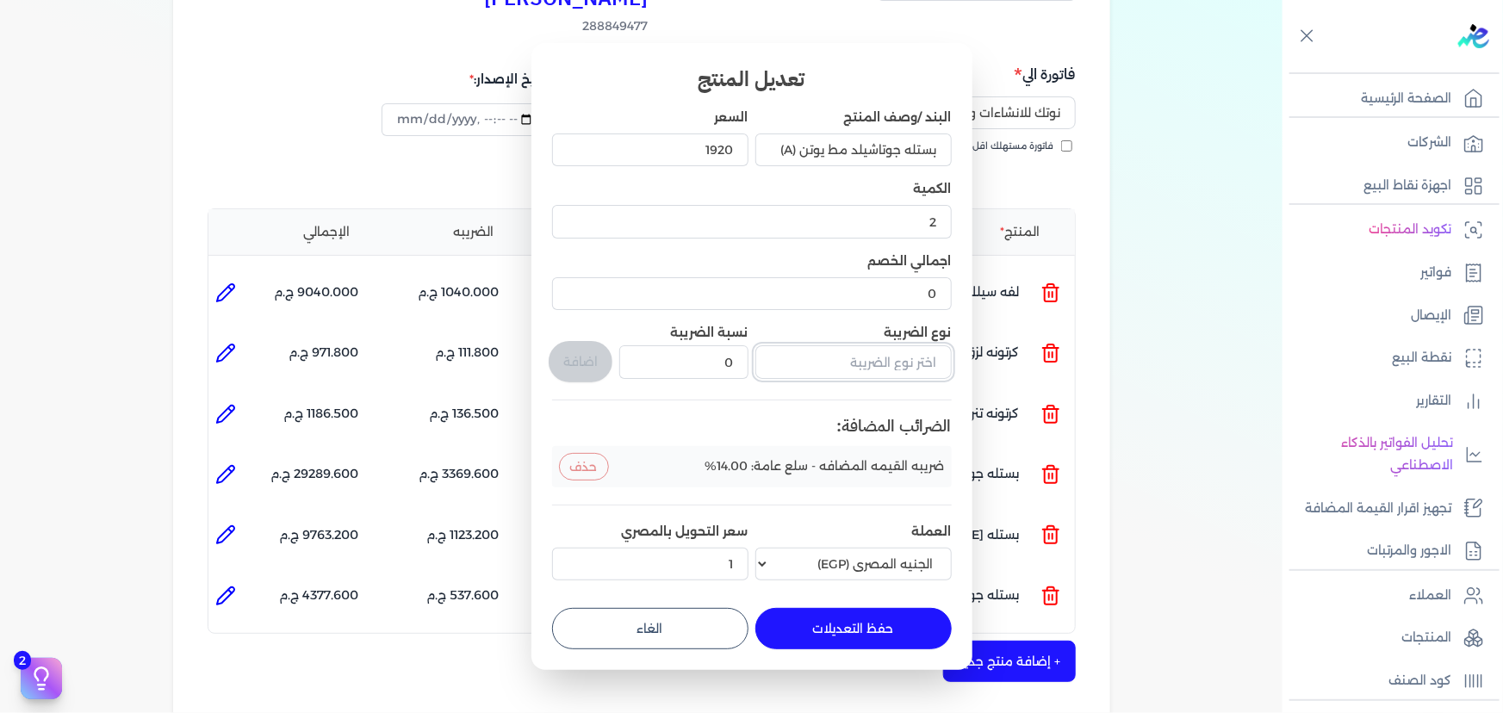
click at [847, 354] on input "text" at bounding box center [853, 361] width 196 height 33
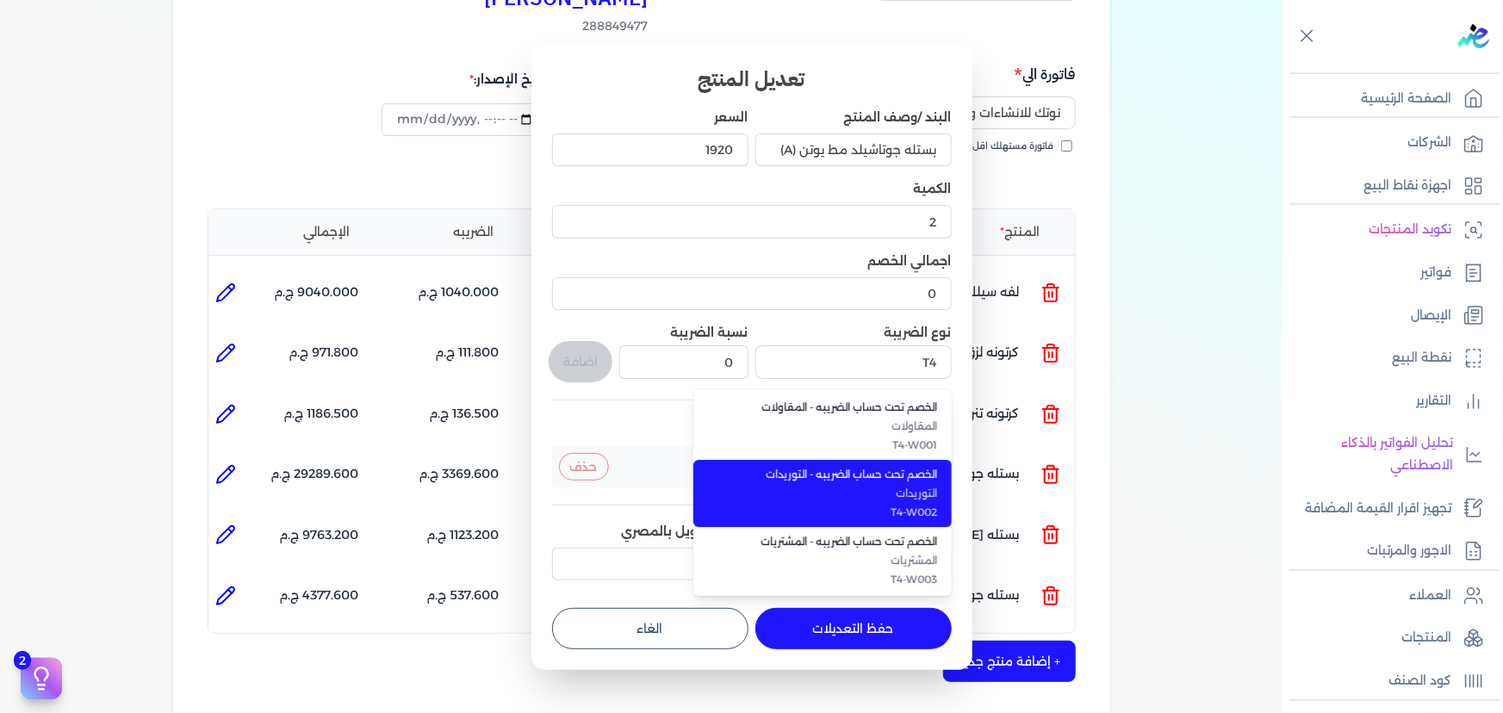
click at [828, 498] on span "التوريدات" at bounding box center [833, 494] width 210 height 16
type input "الخصم تحت حساب الضريبه - التوريدات"
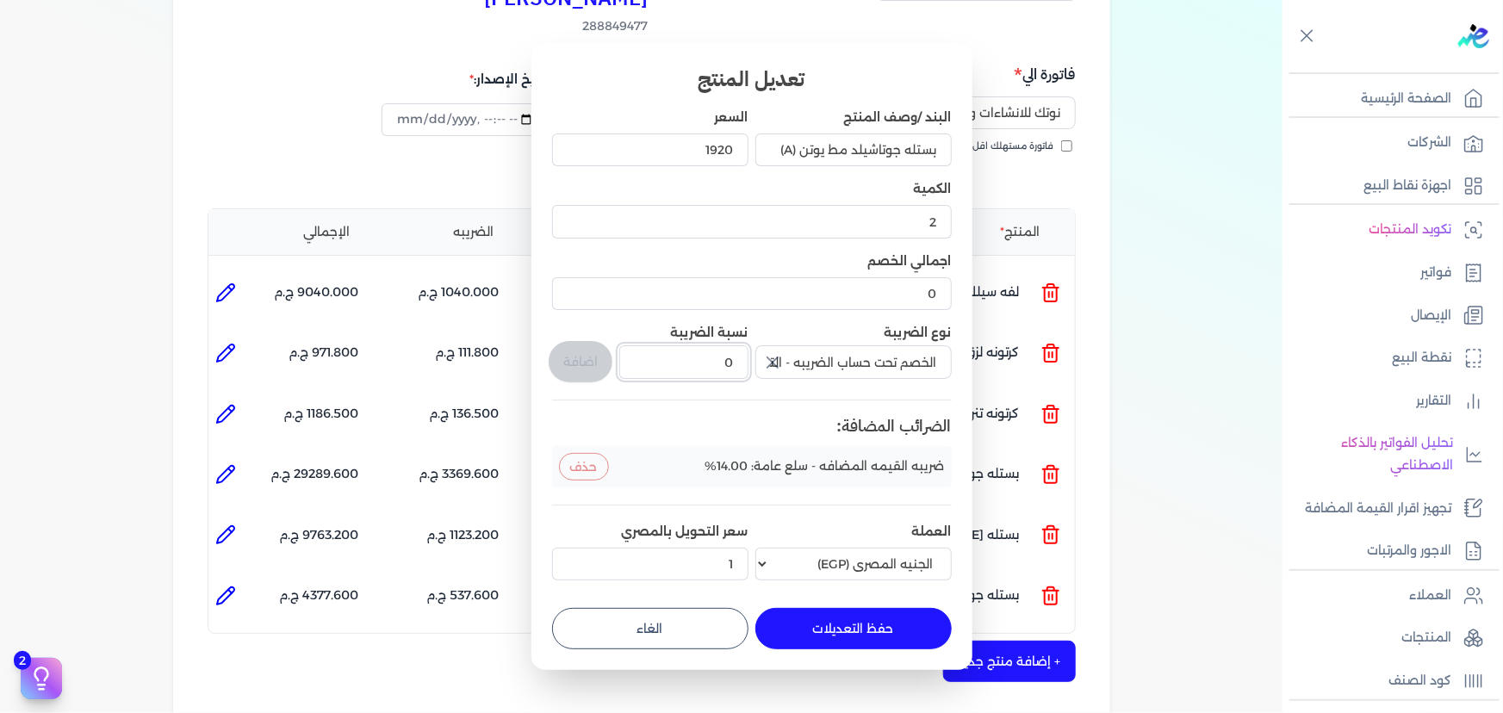
drag, startPoint x: 700, startPoint y: 368, endPoint x: 833, endPoint y: 382, distance: 133.4
click at [833, 382] on div "البند /وصف المنتج بستله جوتاشيلد مط يوتن (A) السعر 1920 الكمية 2 اجمالي الخصم 0…" at bounding box center [752, 348] width 400 height 479
type input "1"
click at [582, 355] on button "اضافة" at bounding box center [581, 361] width 64 height 41
type input "0"
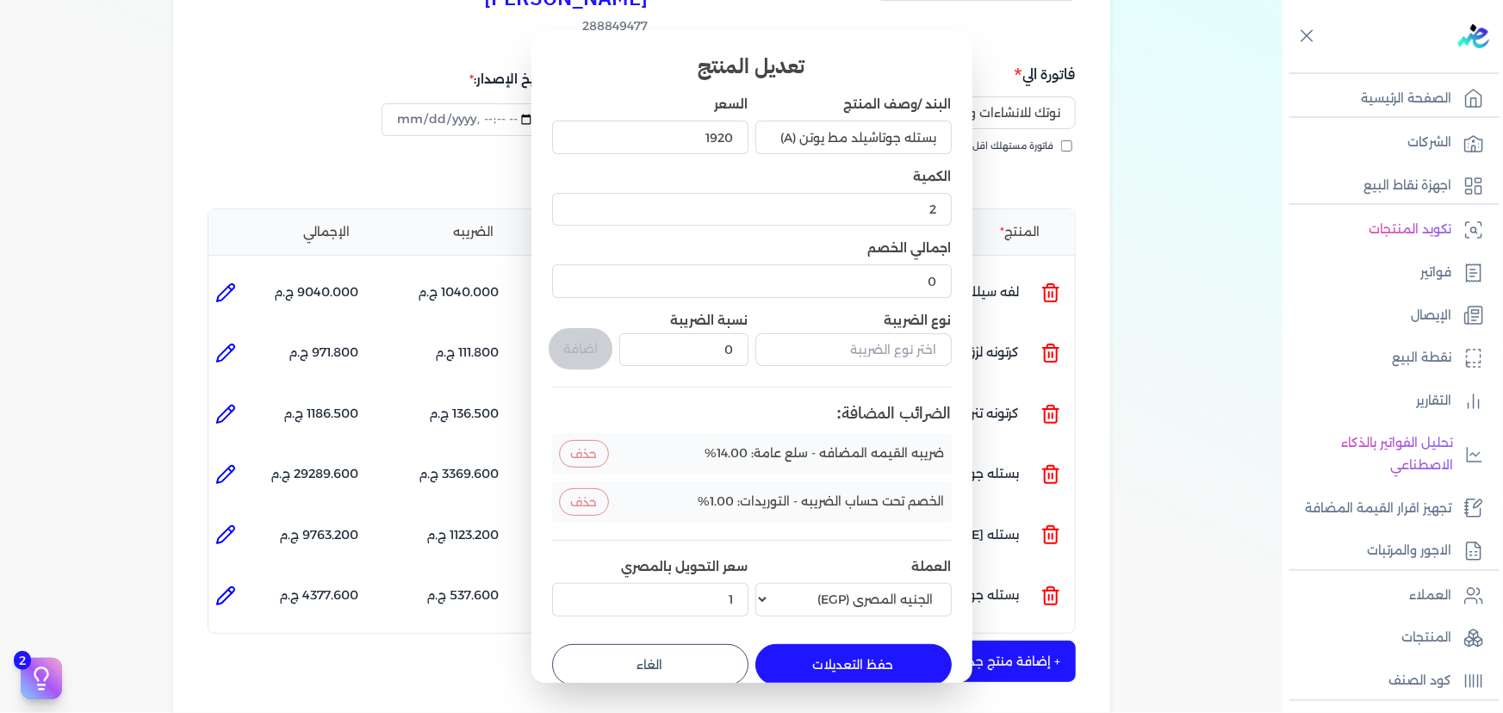
click at [852, 669] on button "حفظ التعديلات" at bounding box center [853, 664] width 196 height 41
type input "0"
type input "1"
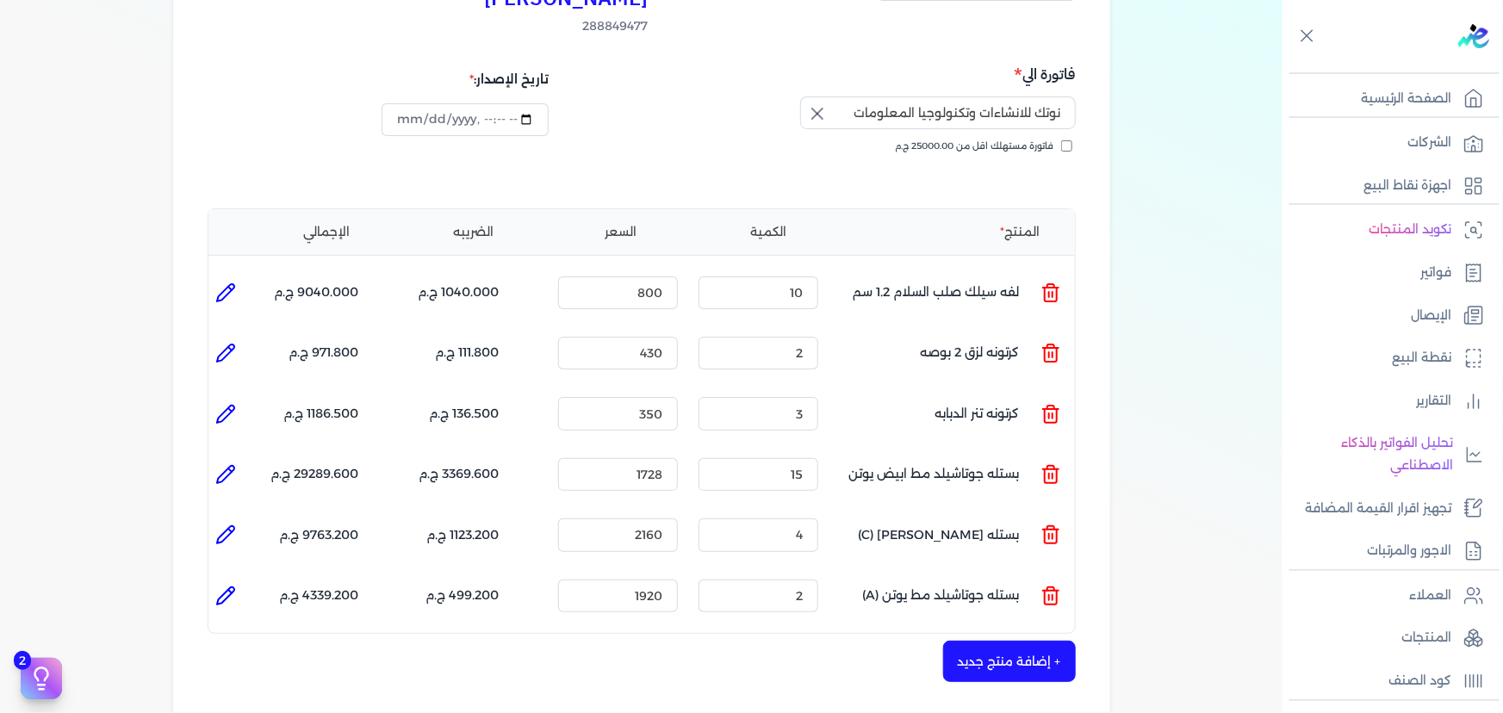
click at [1013, 641] on button "+ إضافة منتج جديد" at bounding box center [1009, 661] width 133 height 41
click at [991, 634] on input "text" at bounding box center [953, 650] width 215 height 33
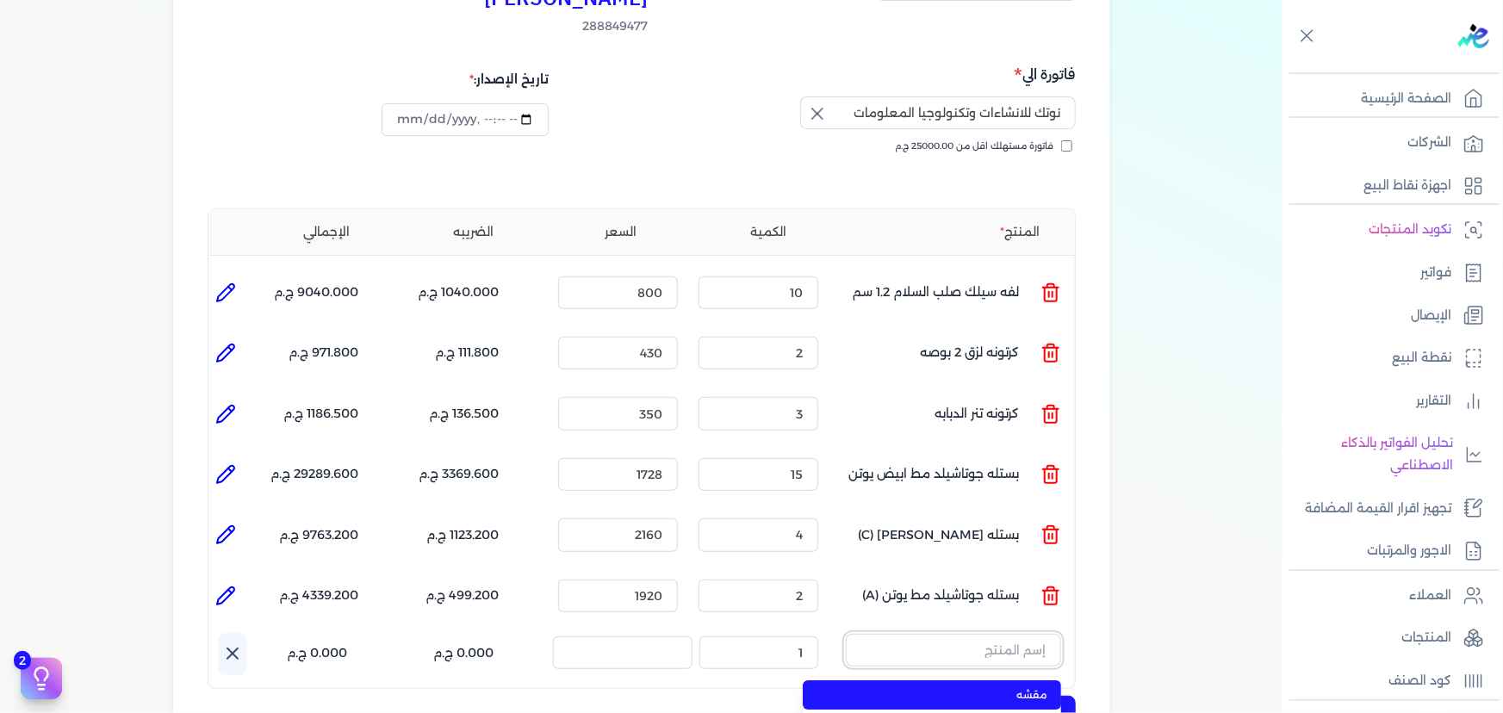
type input "["
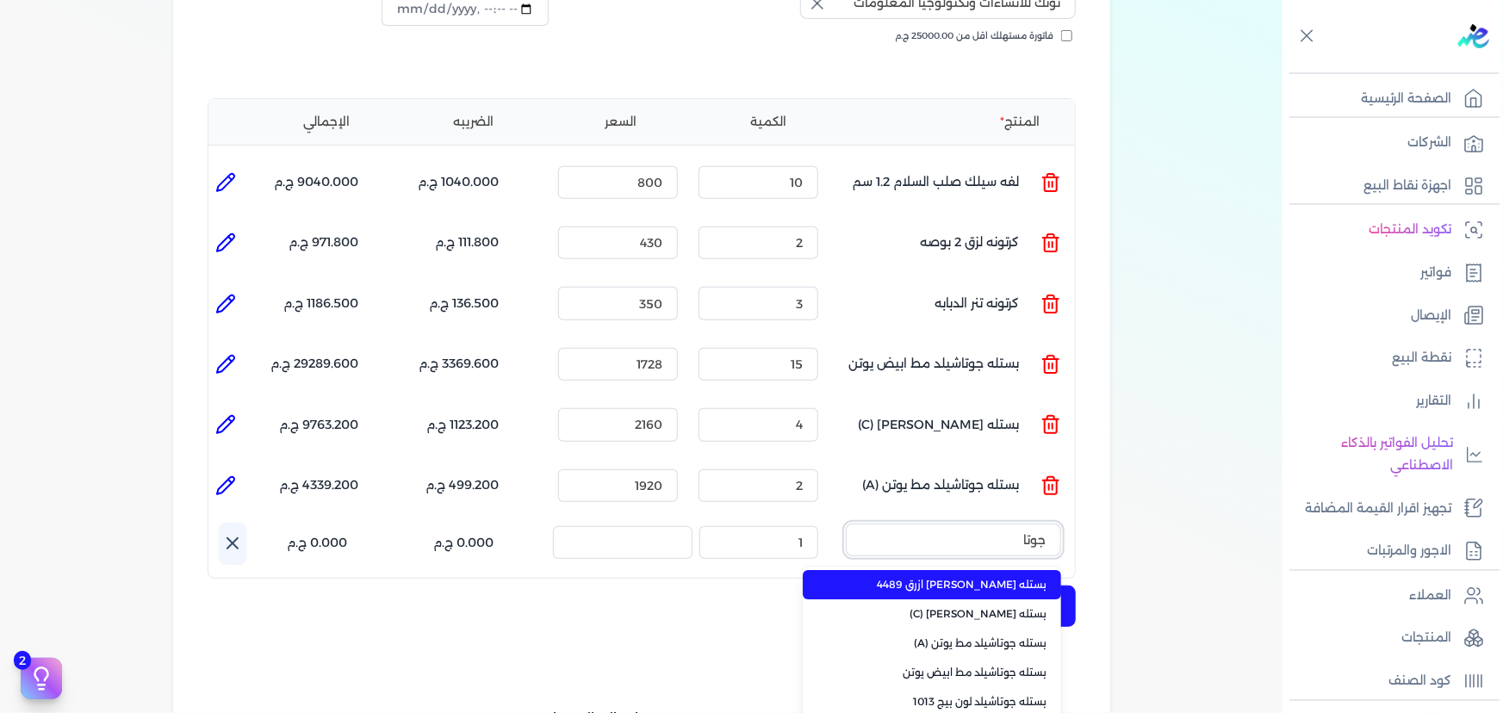
scroll to position [391, 0]
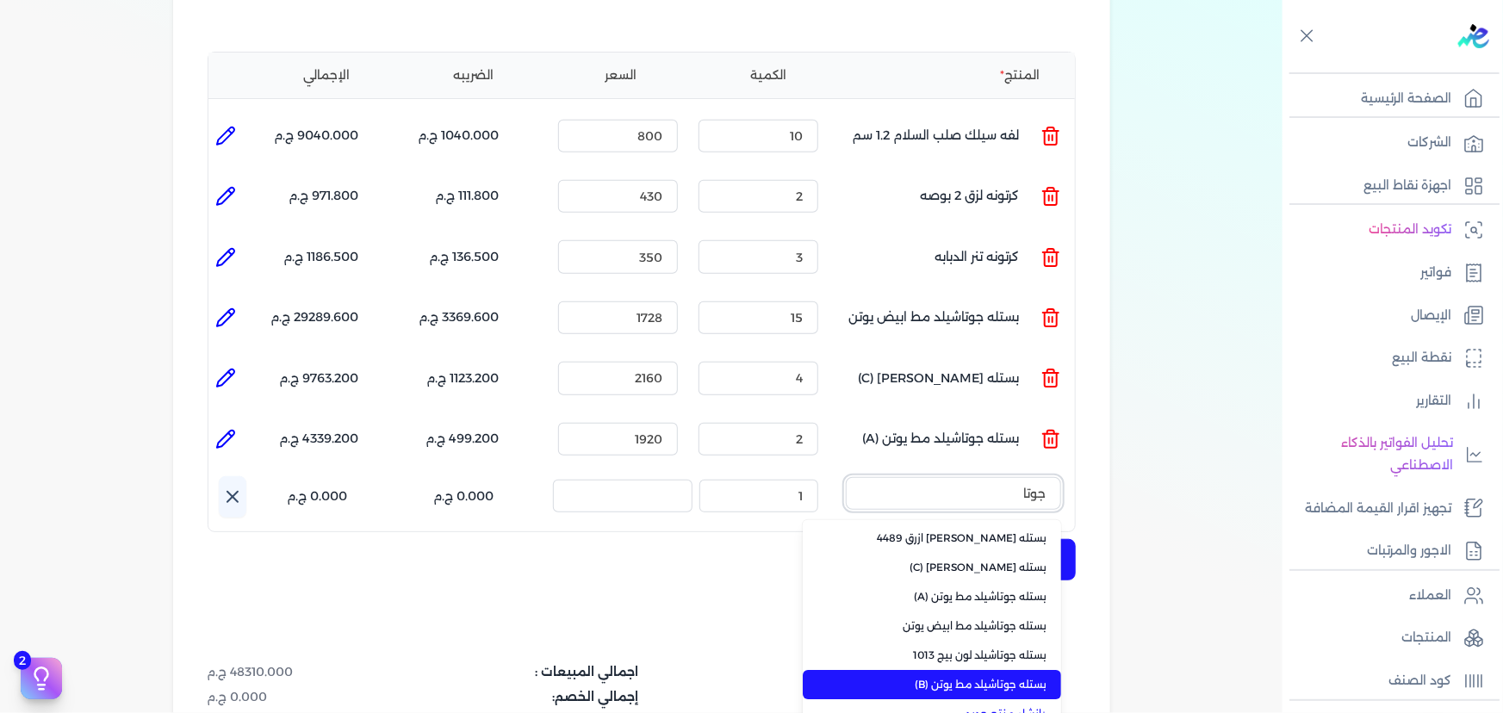
type input "جوتا"
click at [1038, 677] on span "بستله جوتاشيلد مط يوتن (B)" at bounding box center [942, 685] width 210 height 16
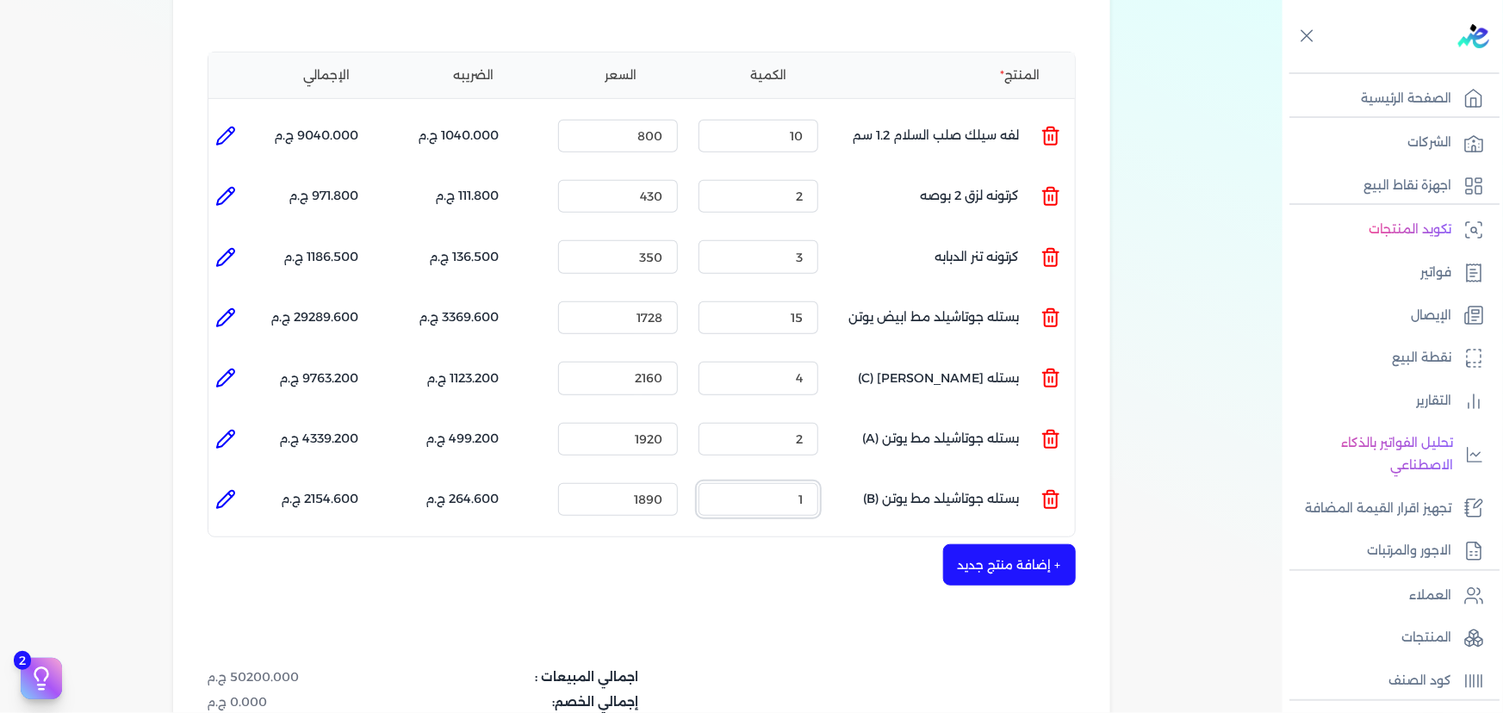
drag, startPoint x: 794, startPoint y: 473, endPoint x: 896, endPoint y: 485, distance: 102.4
click at [896, 485] on ul "المنتج : بستله جوتاشيلد مط يوتن (B) الكمية : 1 السعر : 1890 الضريبه : 264.600 ج…" at bounding box center [641, 499] width 867 height 47
type input "2"
click at [236, 489] on icon at bounding box center [225, 499] width 21 height 21
type input "بستله جوتاشيلد مط يوتن (B)"
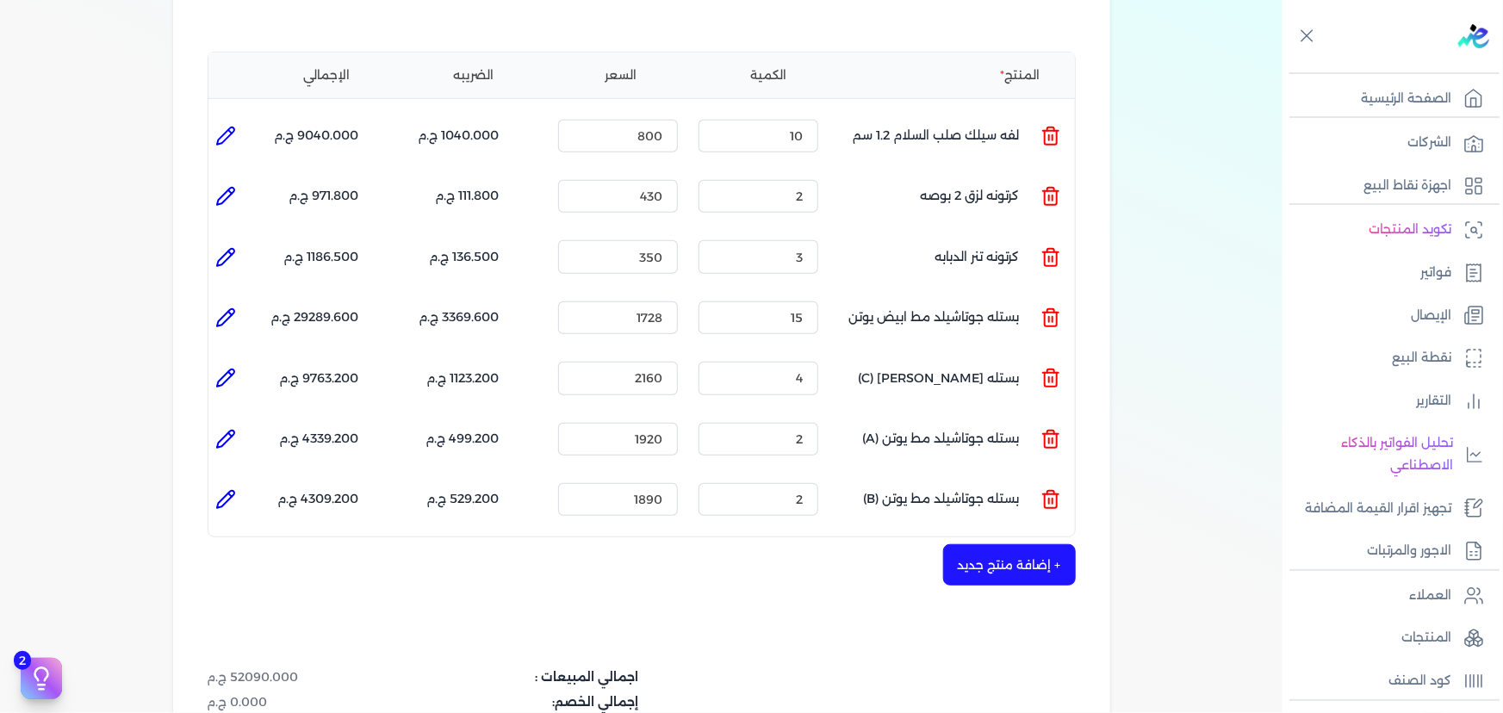
type input "1890"
type input "2"
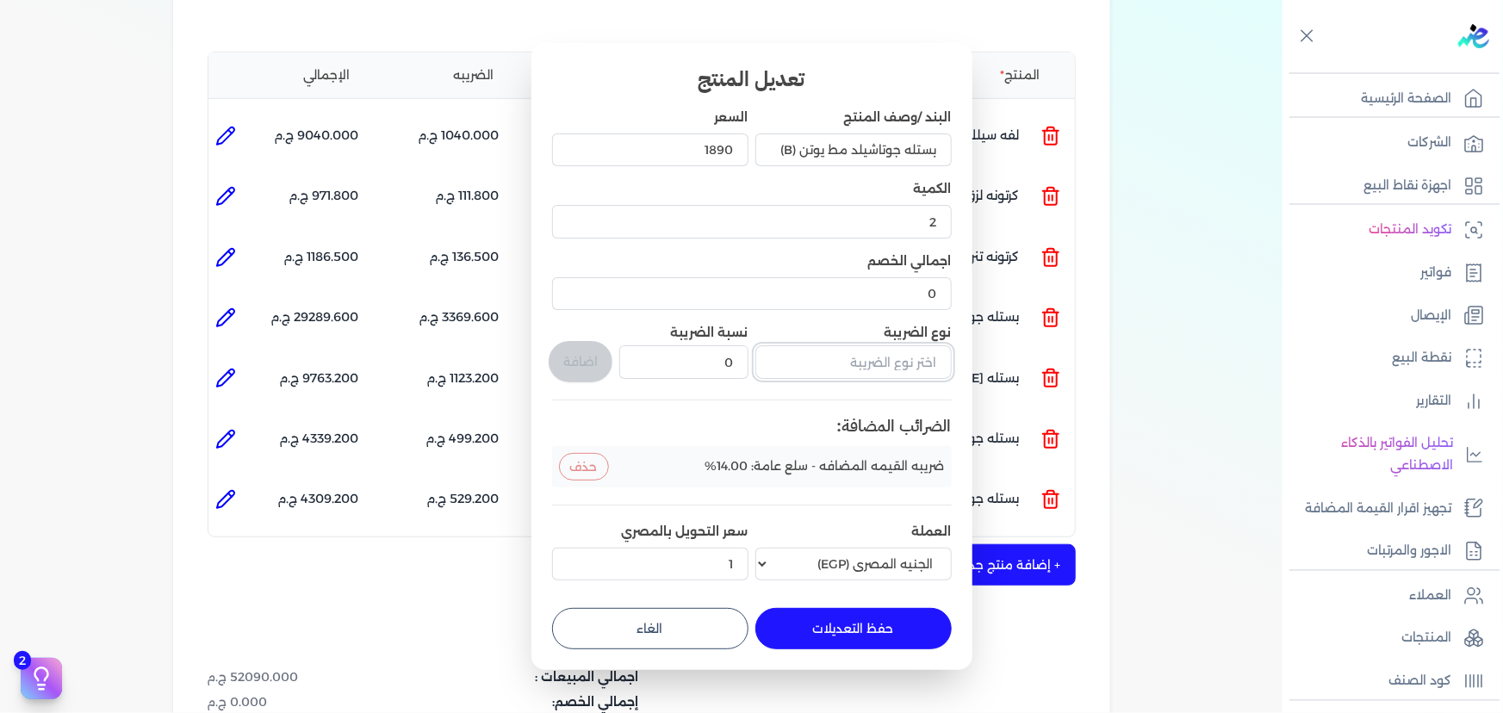
click at [883, 358] on input "text" at bounding box center [853, 361] width 196 height 33
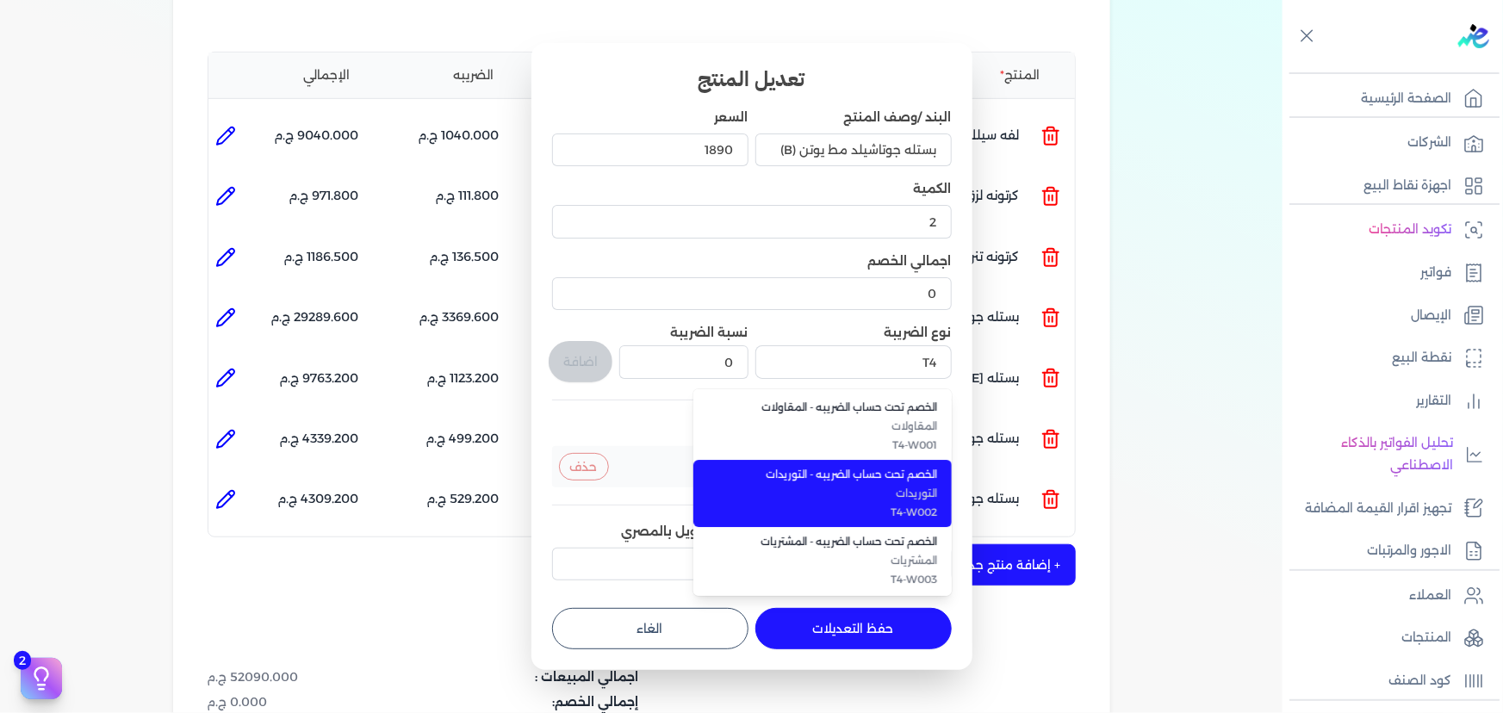
click at [881, 472] on span "الخصم تحت حساب الضريبه - التوريدات" at bounding box center [833, 475] width 210 height 16
type input "الخصم تحت حساب الضريبه - التوريدات"
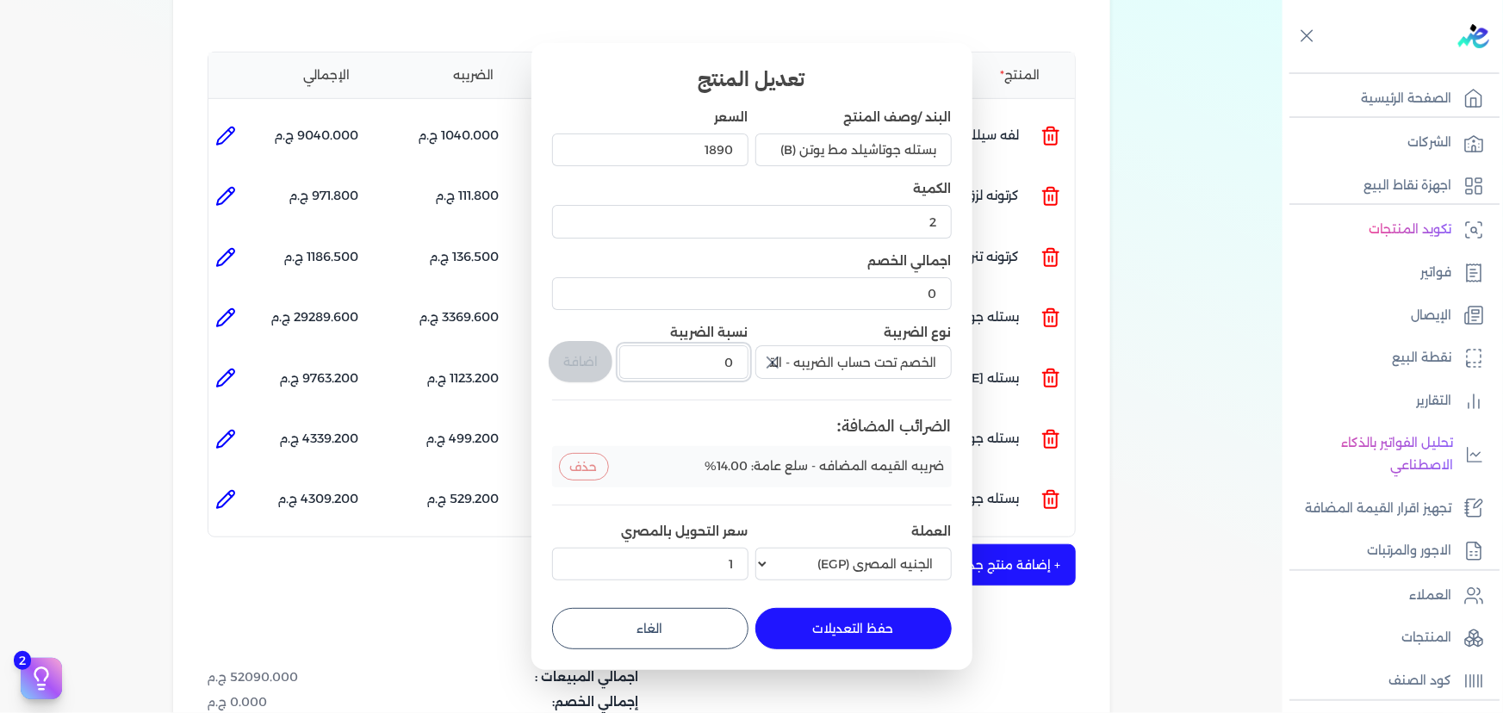
drag, startPoint x: 691, startPoint y: 364, endPoint x: 786, endPoint y: 375, distance: 95.4
click at [786, 375] on div "البند /وصف المنتج بستله جوتاشيلد مط يوتن (B) السعر 1890 الكمية 2 اجمالي الخصم 0…" at bounding box center [752, 348] width 400 height 479
type input "1"
click at [575, 363] on button "اضافة" at bounding box center [581, 361] width 64 height 41
type input "0"
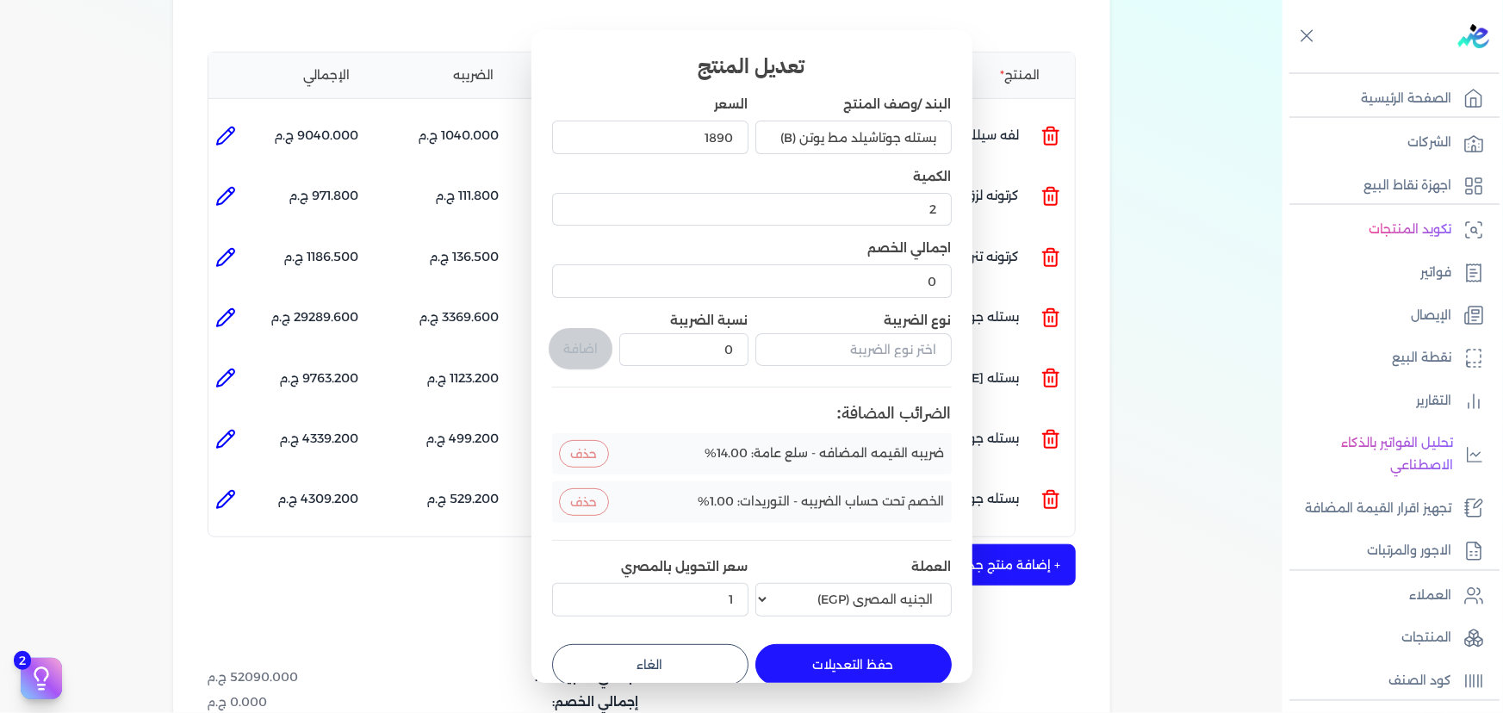
click at [886, 657] on button "حفظ التعديلات" at bounding box center [853, 664] width 196 height 41
type input "0"
type input "1"
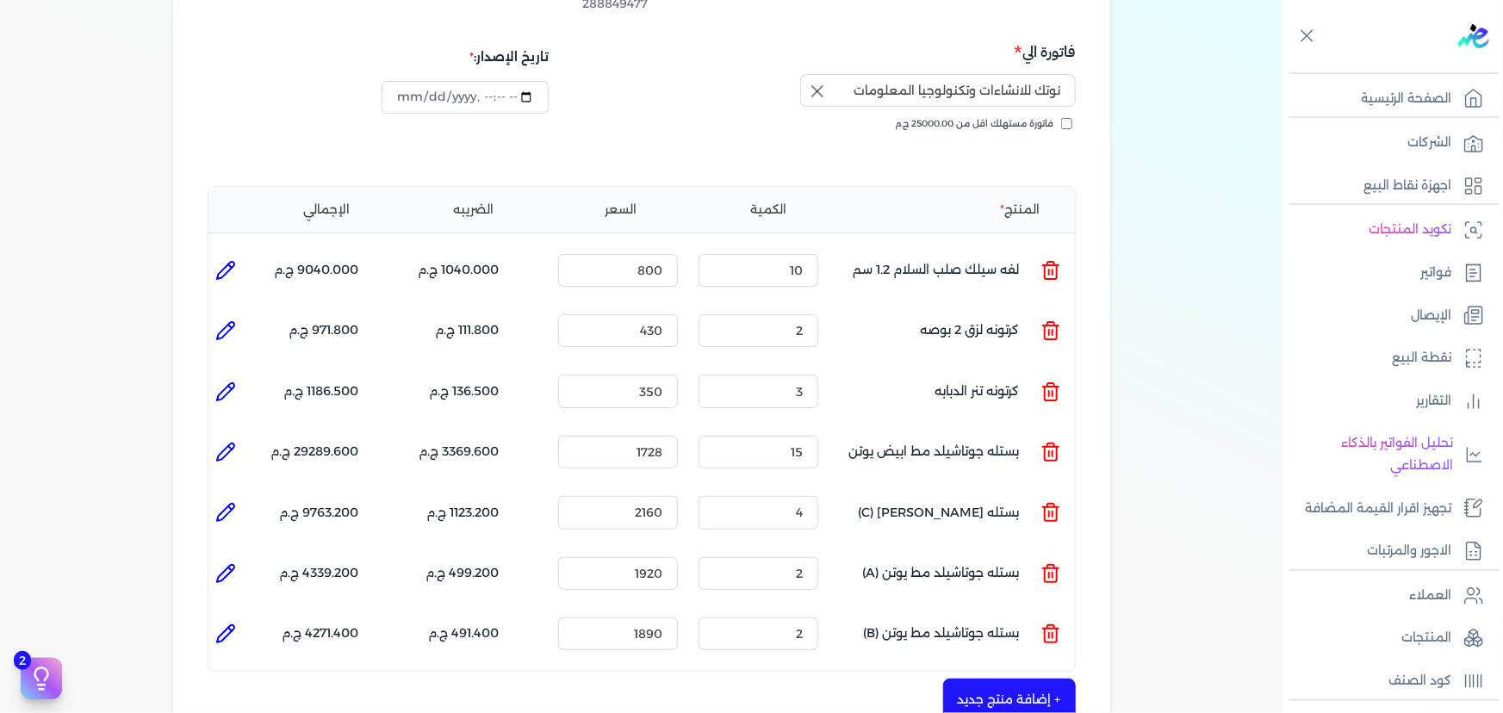
scroll to position [234, 0]
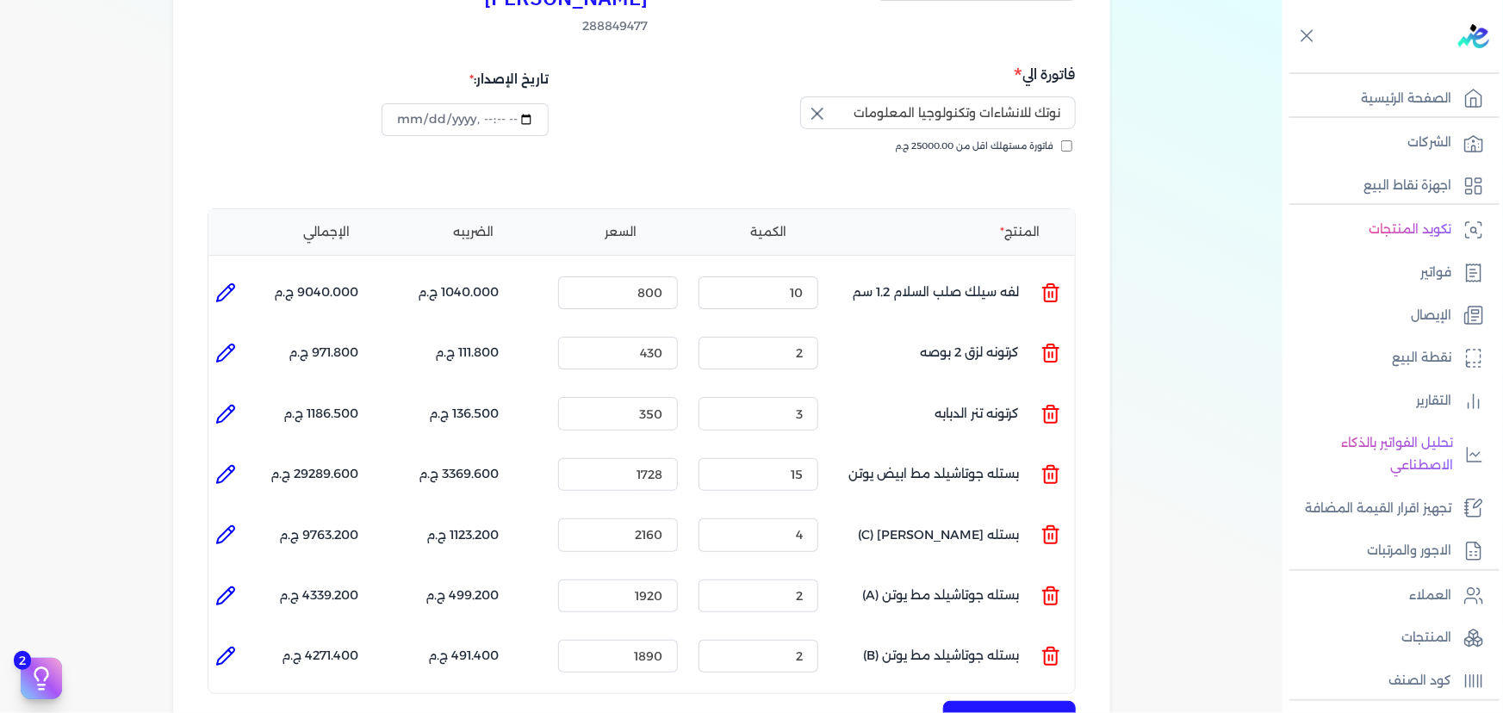
click at [1005, 701] on button "+ إضافة منتج جديد" at bounding box center [1009, 721] width 133 height 41
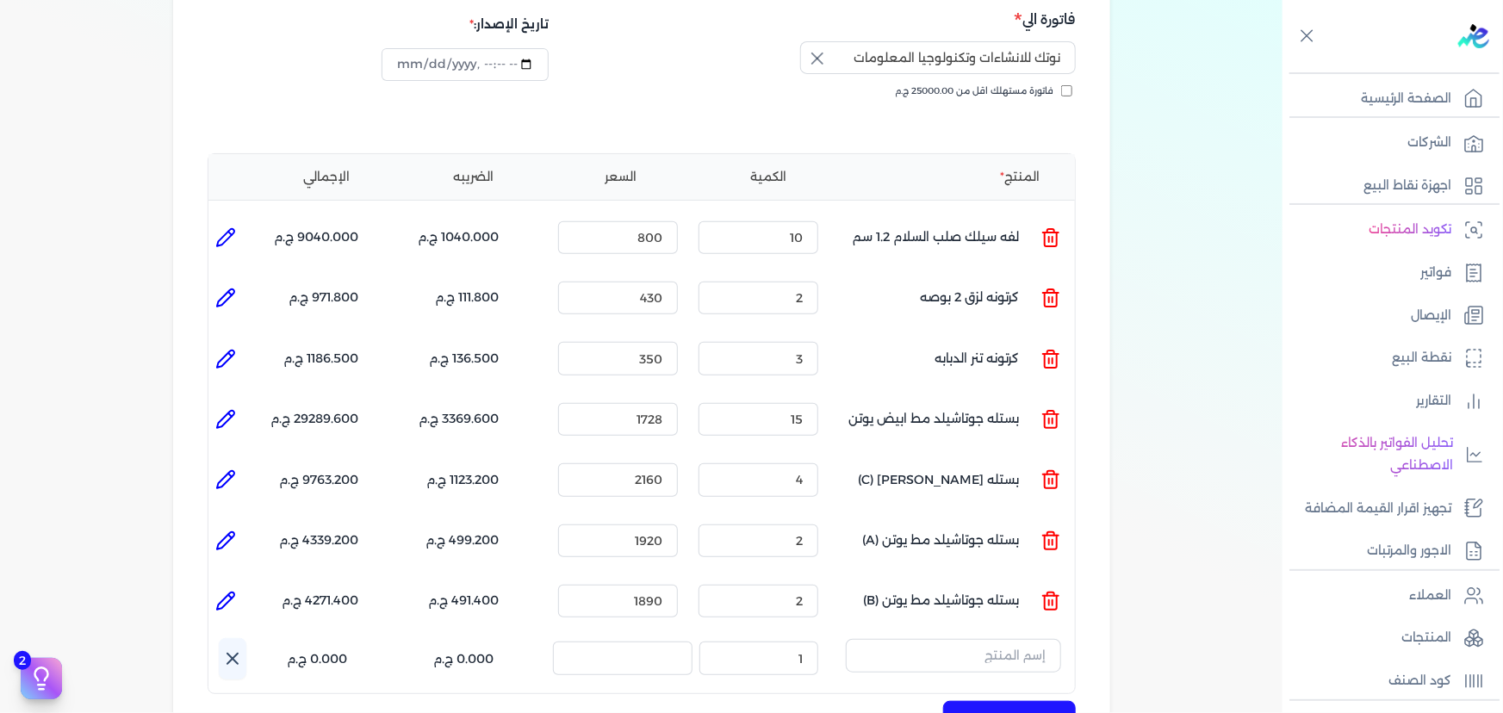
scroll to position [313, 0]
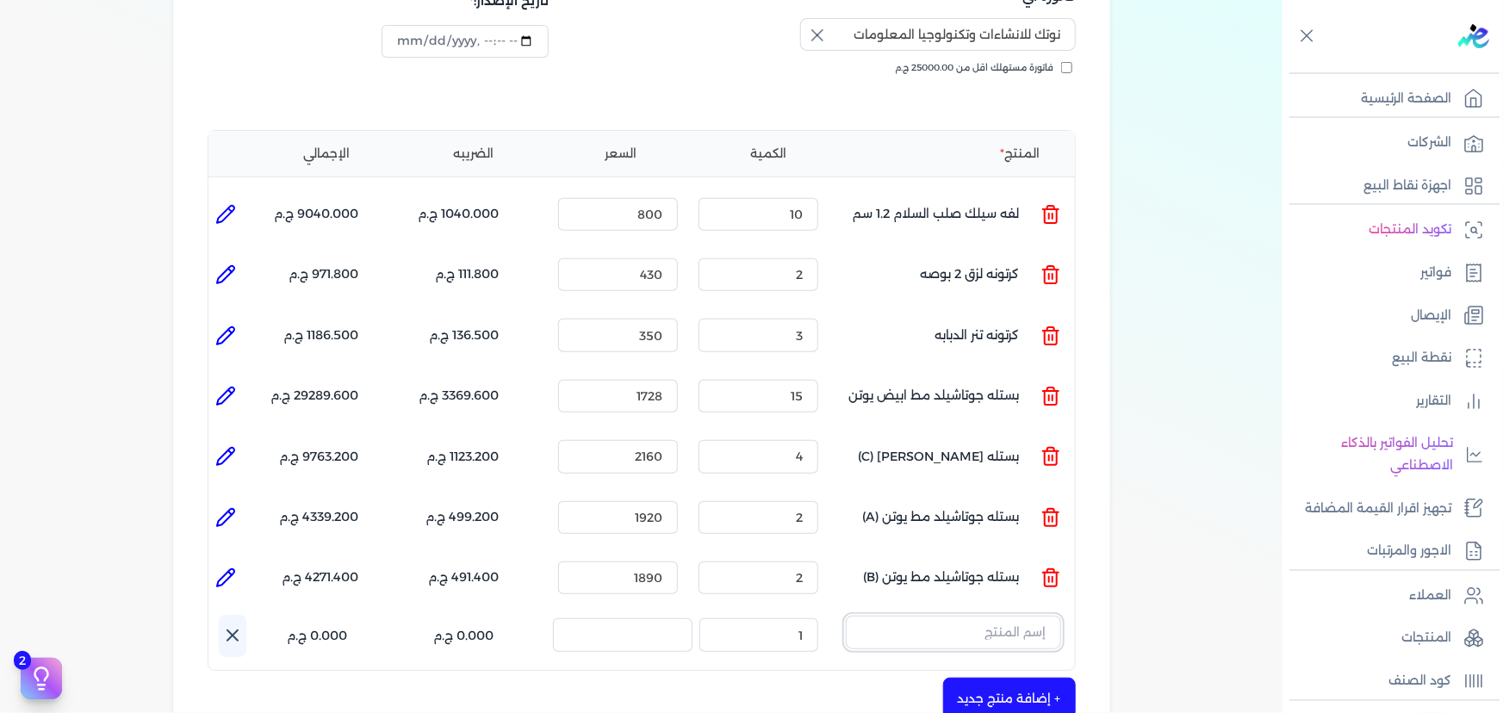
click at [969, 616] on input "text" at bounding box center [953, 632] width 215 height 33
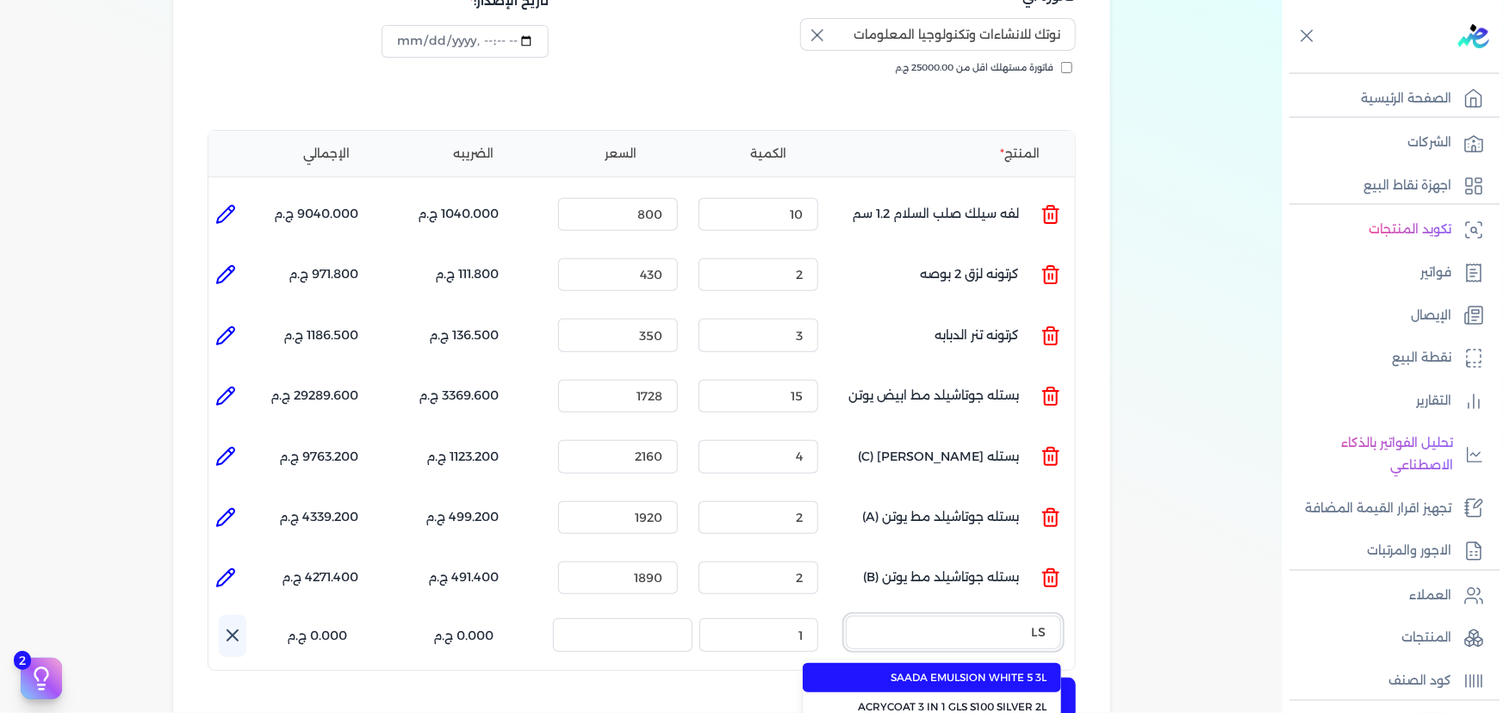
type input "L"
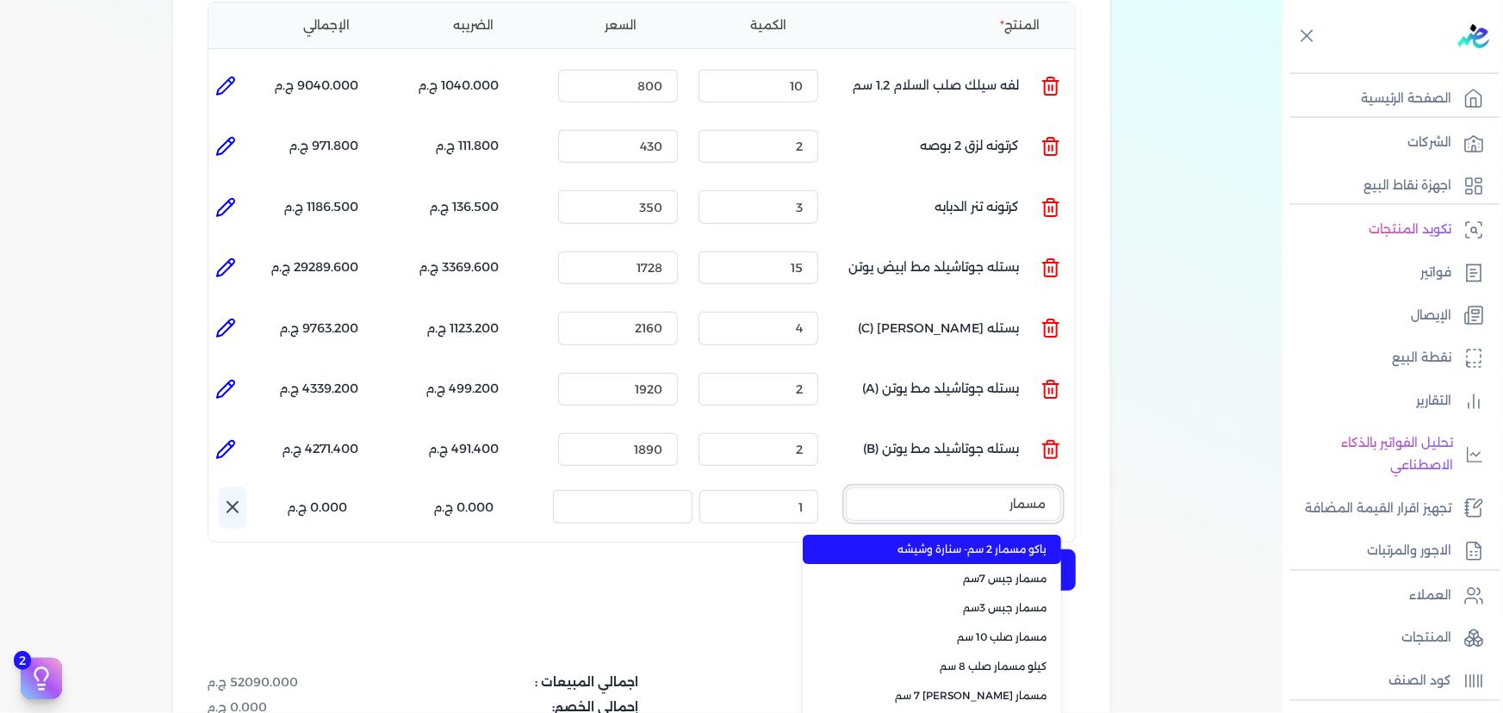
scroll to position [469, 0]
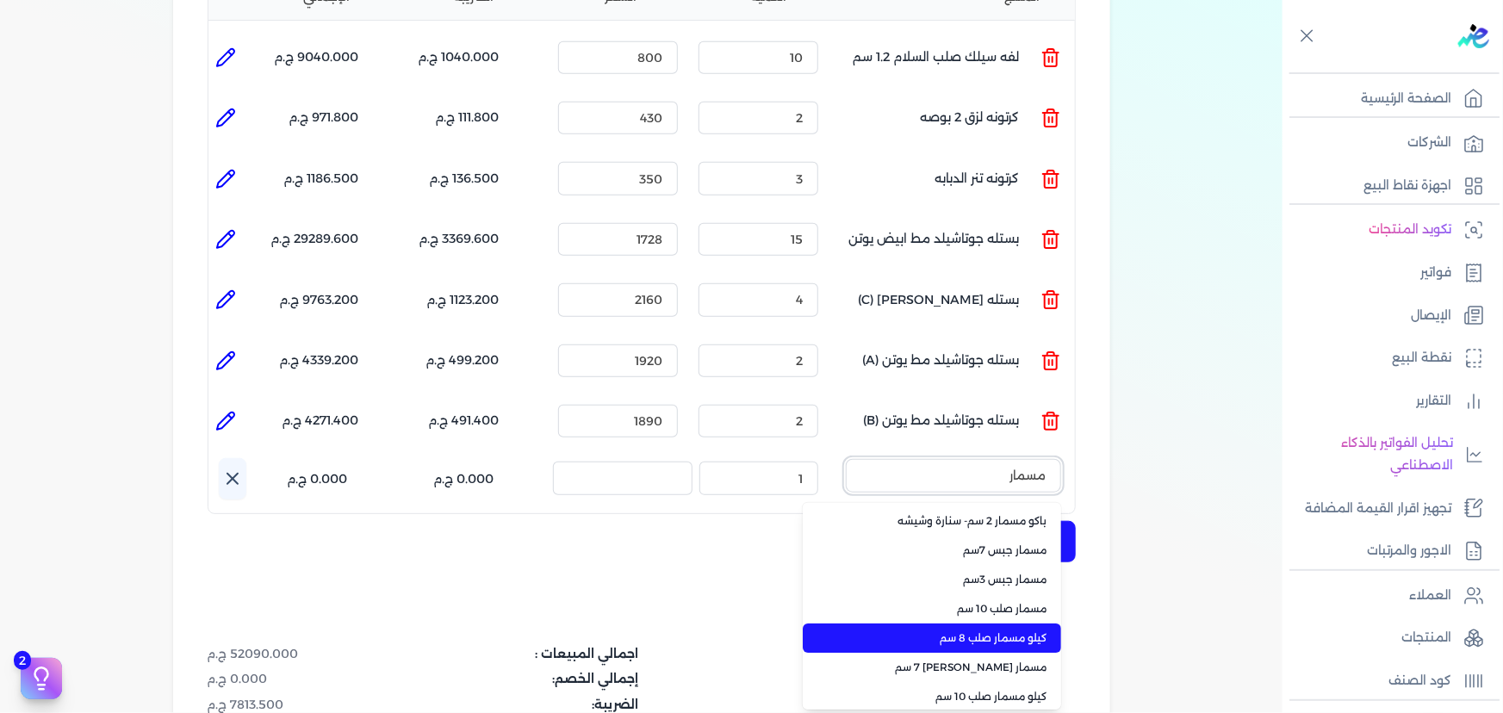
type input "مسمار"
click at [1041, 624] on li "كيلو مسمار صلب 8 سم" at bounding box center [932, 638] width 258 height 29
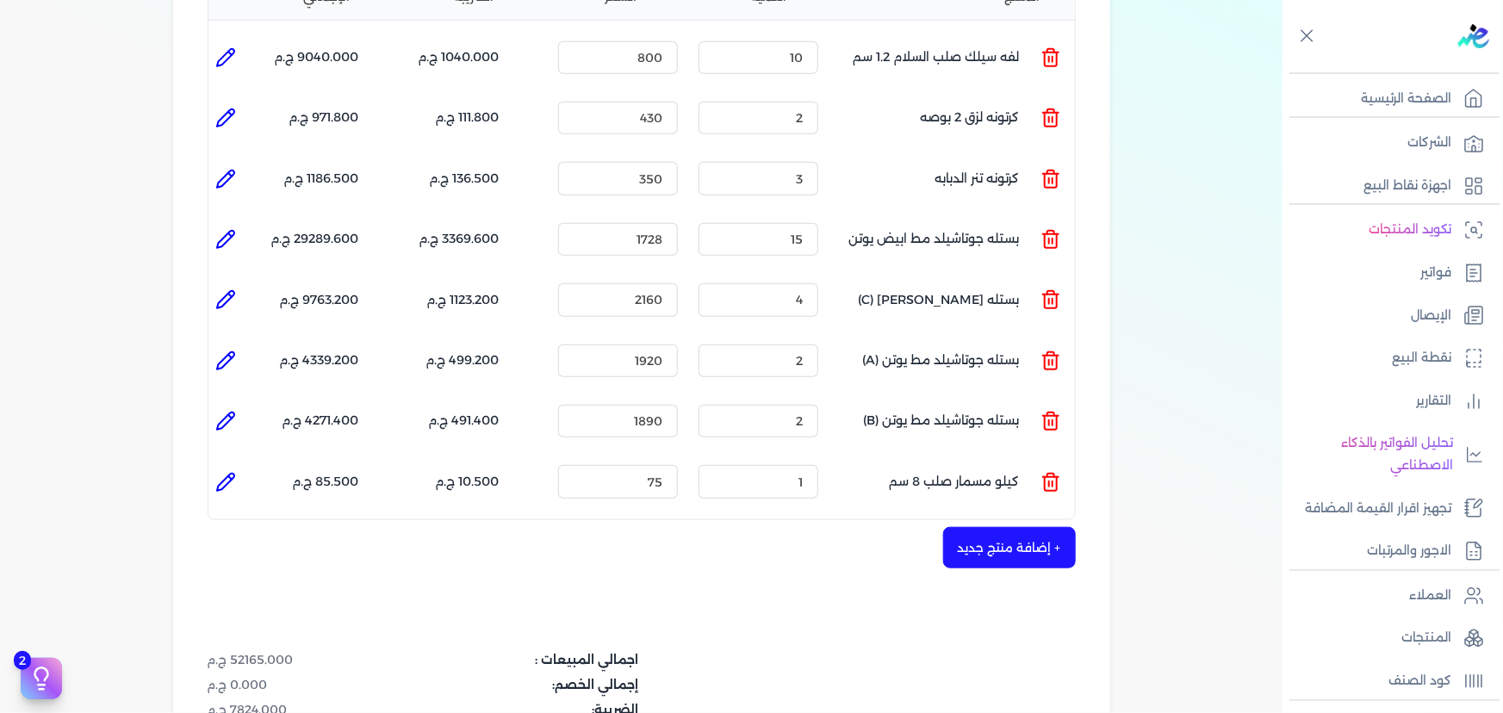
click at [224, 472] on icon at bounding box center [225, 482] width 21 height 21
type input "كيلو مسمار صلب 8 سم"
type input "75"
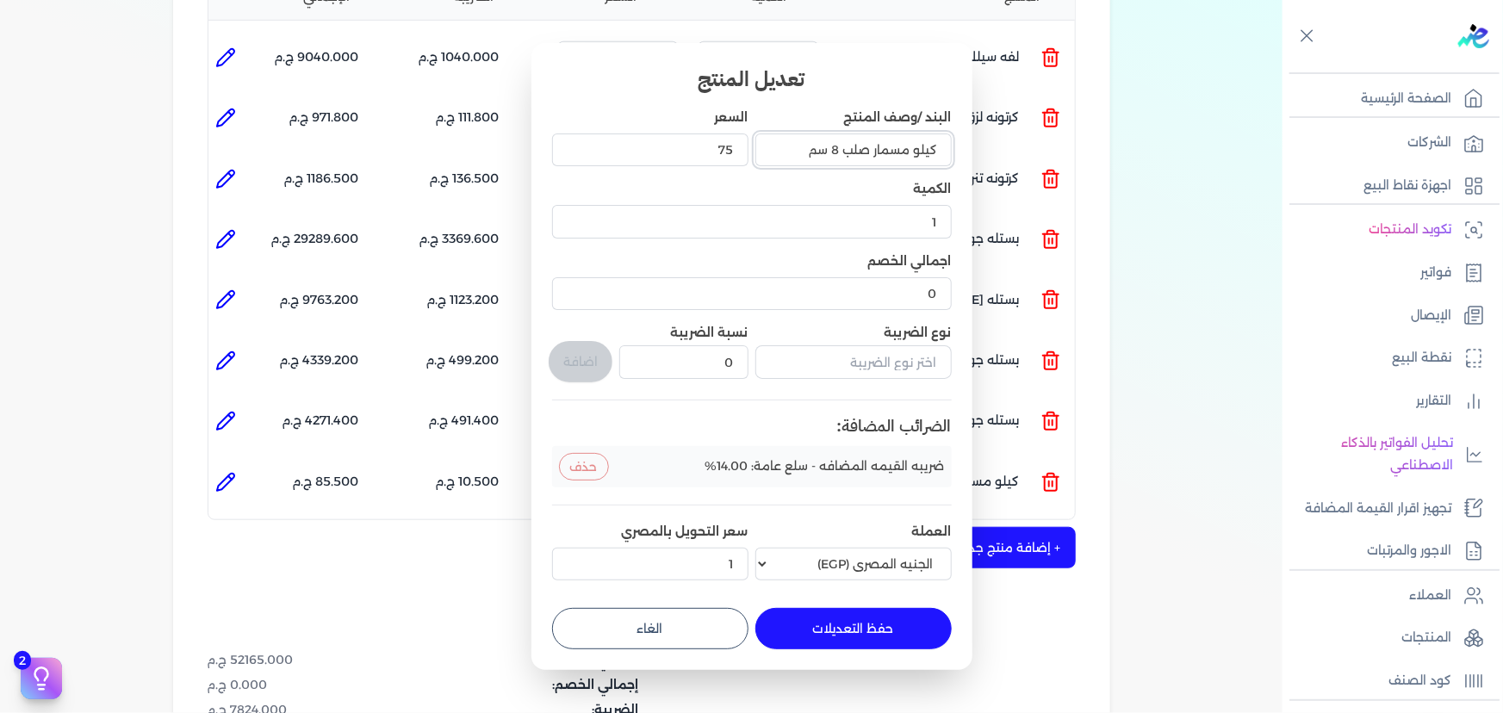
click at [836, 150] on input "كيلو مسمار صلب 8 سم" at bounding box center [853, 150] width 196 height 33
type input "كيلو مسمار صلب 3سم"
drag, startPoint x: 699, startPoint y: 155, endPoint x: 736, endPoint y: 154, distance: 37.1
click at [736, 154] on input "75" at bounding box center [650, 150] width 196 height 33
type input "90"
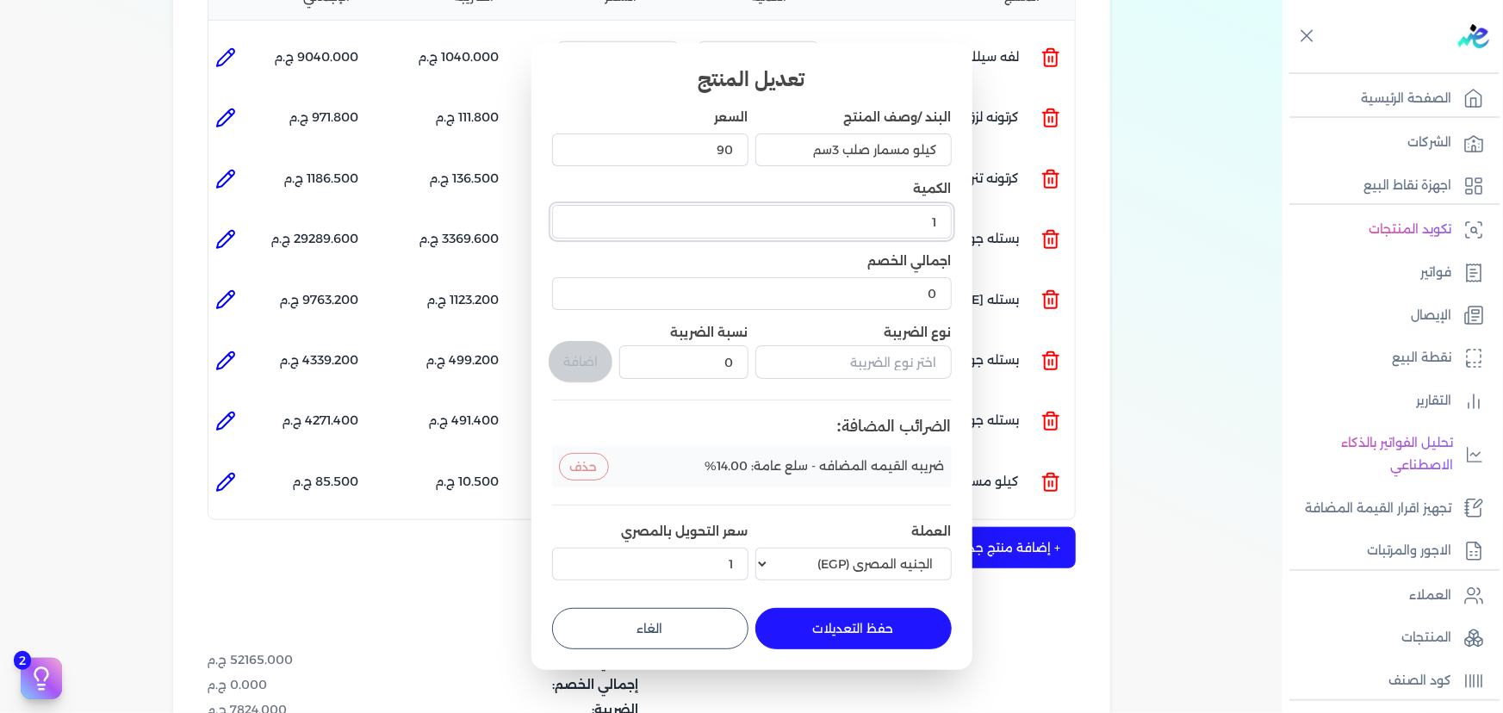
drag, startPoint x: 904, startPoint y: 214, endPoint x: 952, endPoint y: 217, distance: 47.4
click at [943, 217] on input "1" at bounding box center [752, 221] width 400 height 33
type input "15"
click at [874, 370] on input "text" at bounding box center [853, 361] width 196 height 33
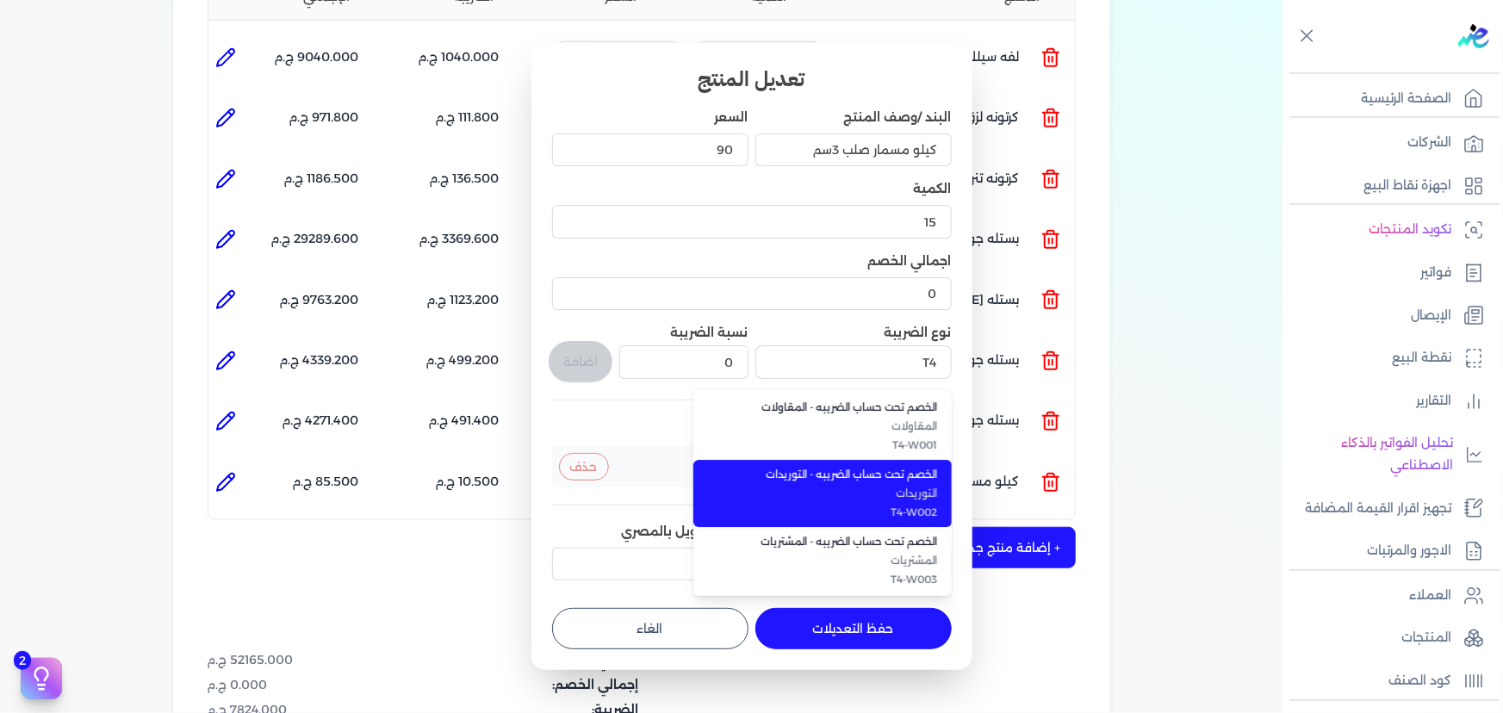
click at [866, 482] on li "الخصم تحت حساب الضريبه - التوريدات التوريدات T4-W002" at bounding box center [822, 493] width 258 height 67
type input "الخصم تحت حساب الضريبه - التوريدات"
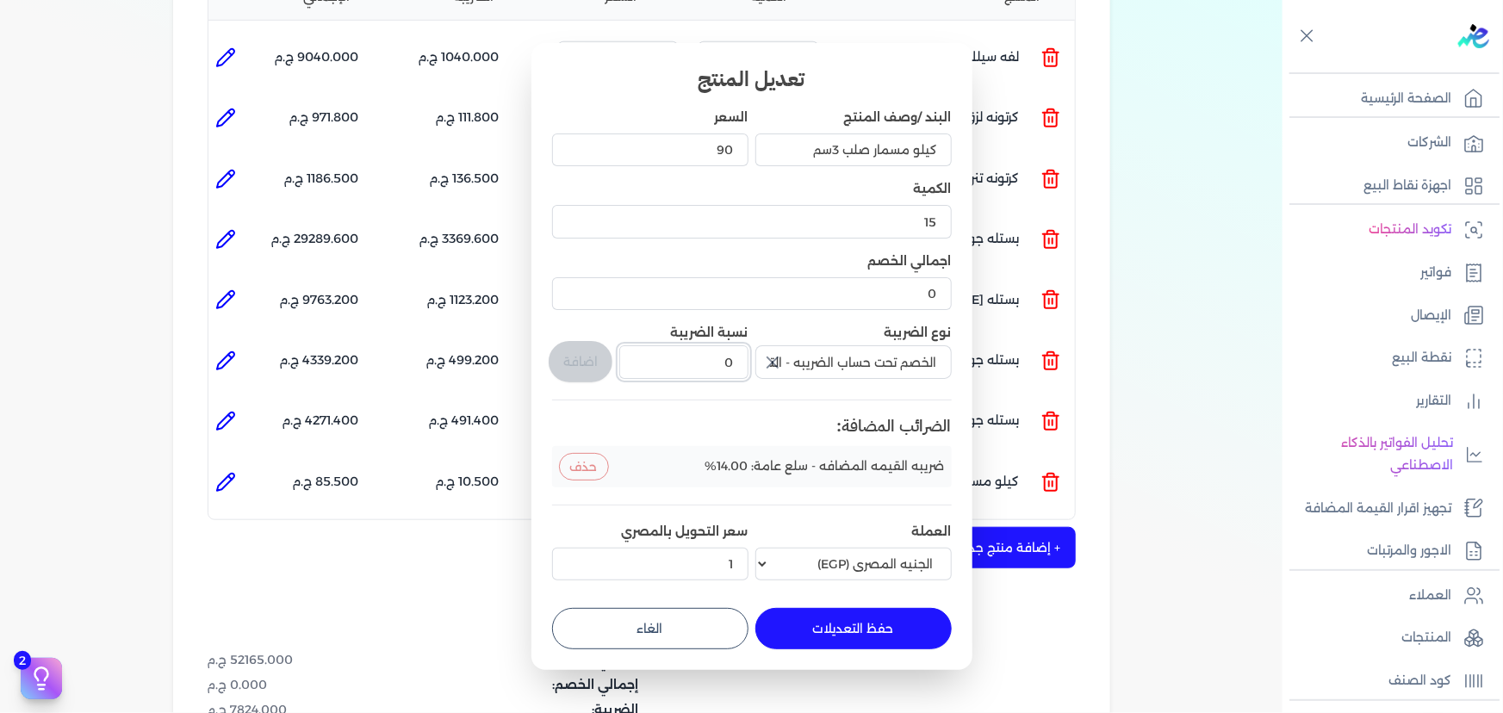
drag, startPoint x: 718, startPoint y: 364, endPoint x: 743, endPoint y: 359, distance: 25.5
click at [743, 359] on input "0" at bounding box center [683, 361] width 128 height 33
type input "1"
click at [574, 372] on button "اضافة" at bounding box center [581, 361] width 64 height 41
type input "0"
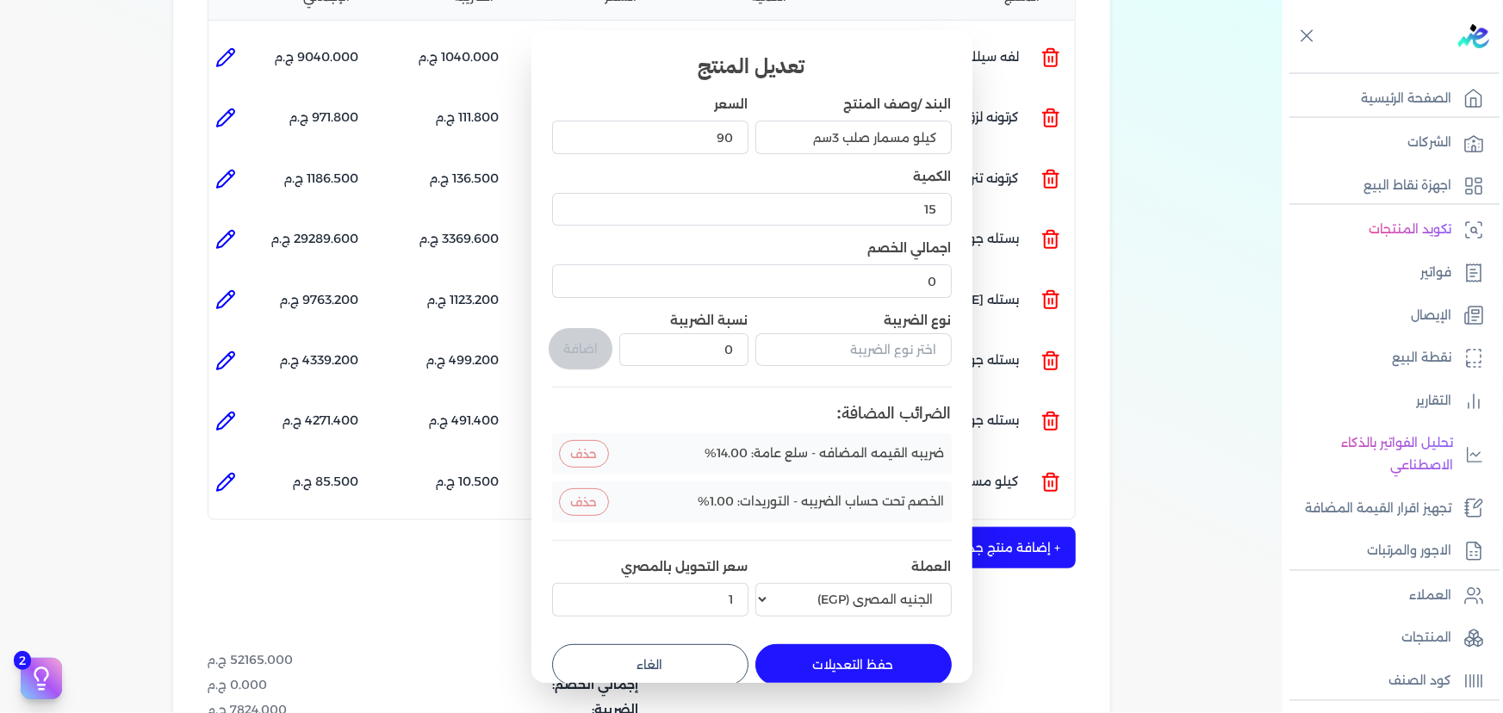
click at [864, 649] on button "حفظ التعديلات" at bounding box center [853, 664] width 196 height 41
type input "0"
type input "1"
type input "15"
type input "90"
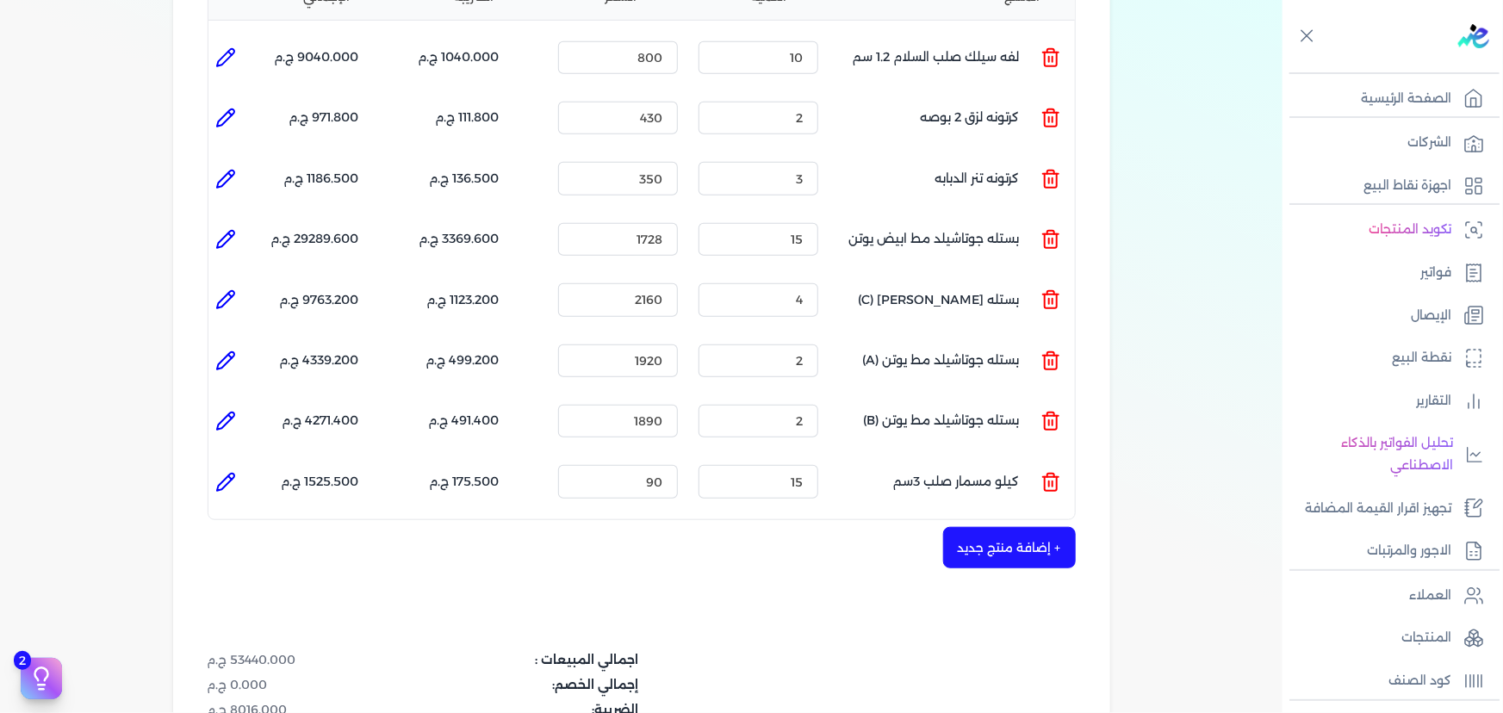
click at [1032, 531] on button "+ إضافة منتج جديد" at bounding box center [1009, 547] width 133 height 41
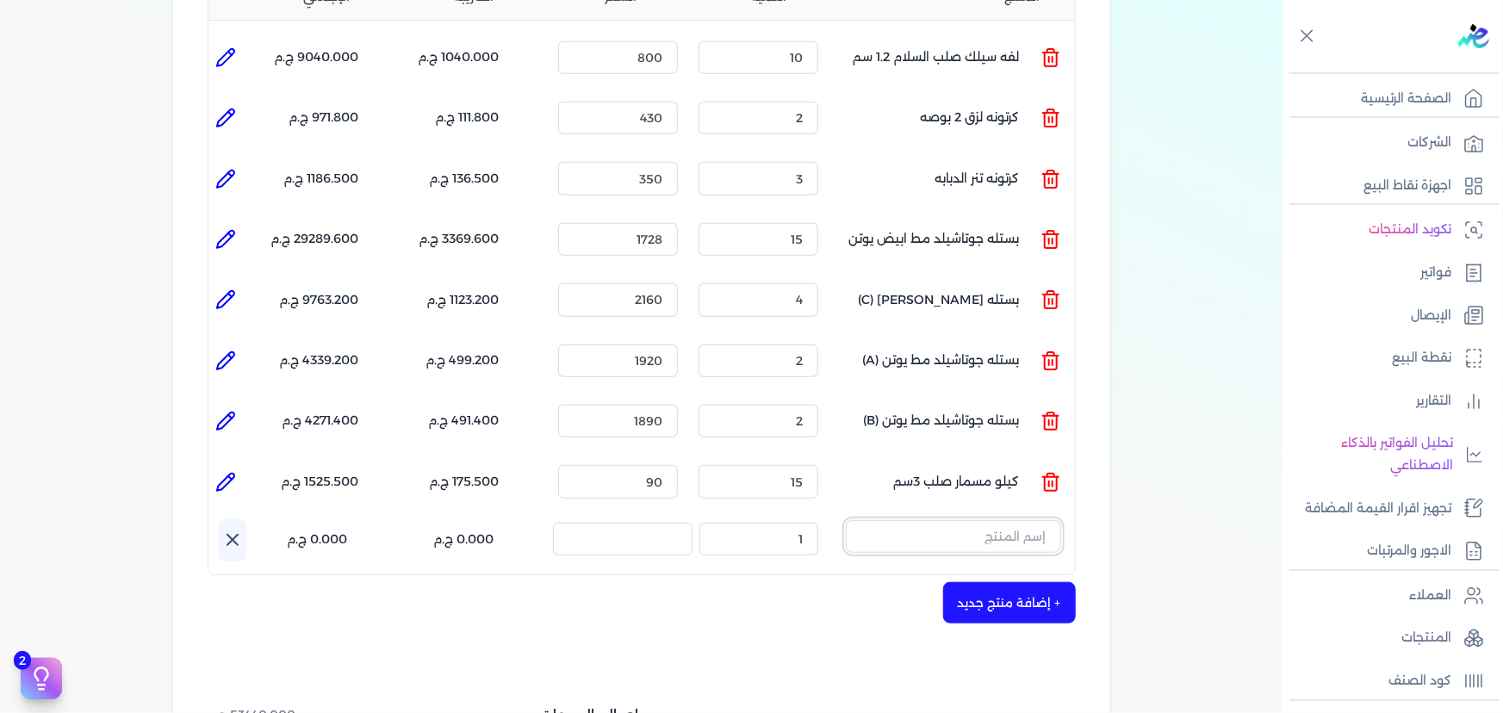
click at [1004, 520] on input "text" at bounding box center [953, 536] width 215 height 33
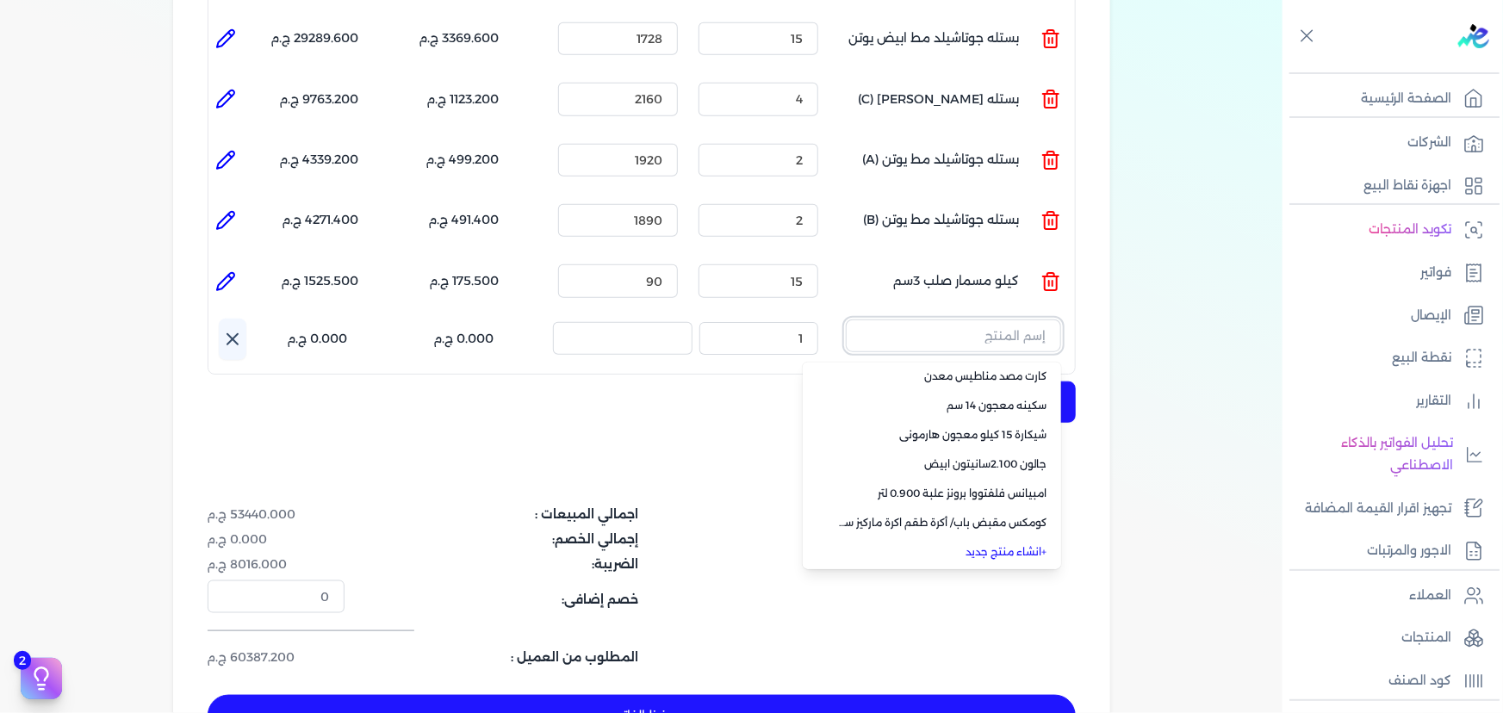
scroll to position [705, 0]
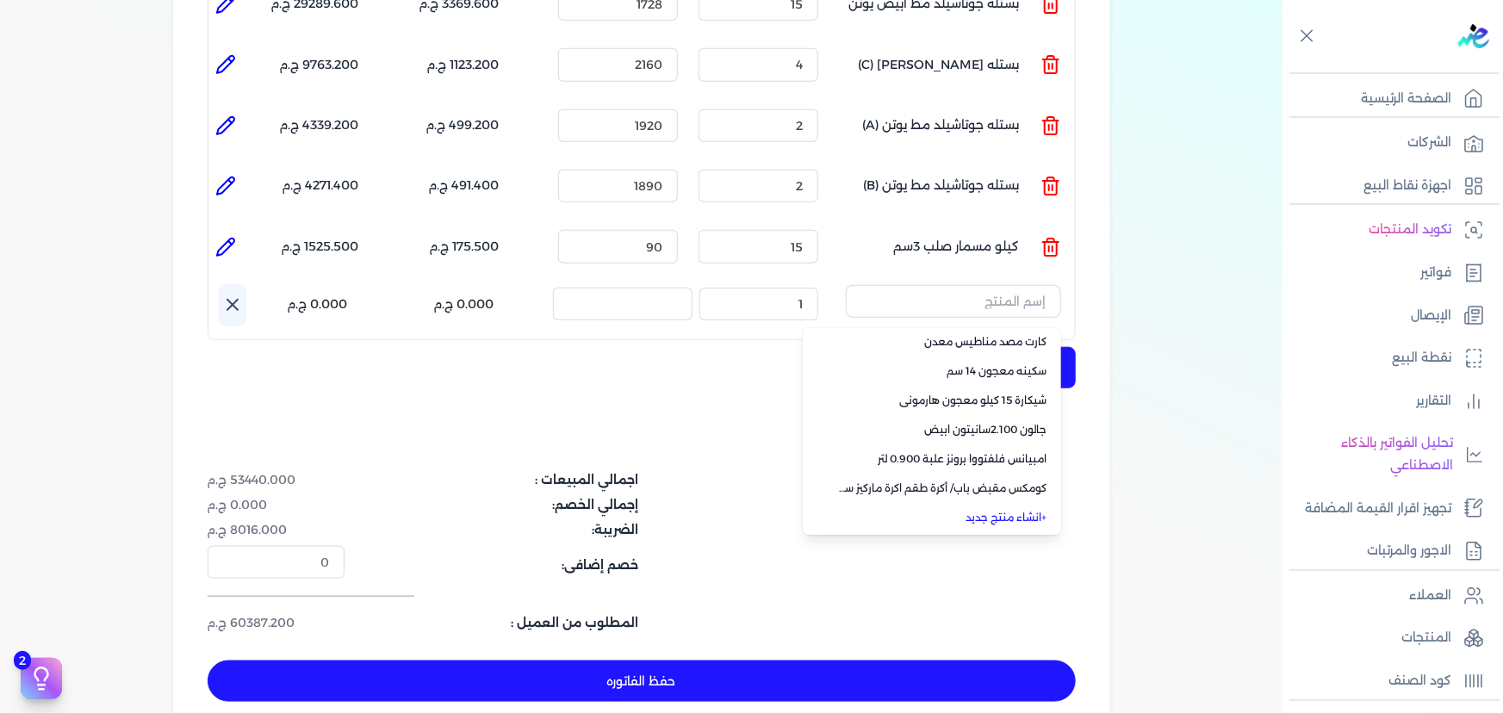
click at [1025, 510] on link "+ انشاء منتج جديد" at bounding box center [942, 518] width 210 height 16
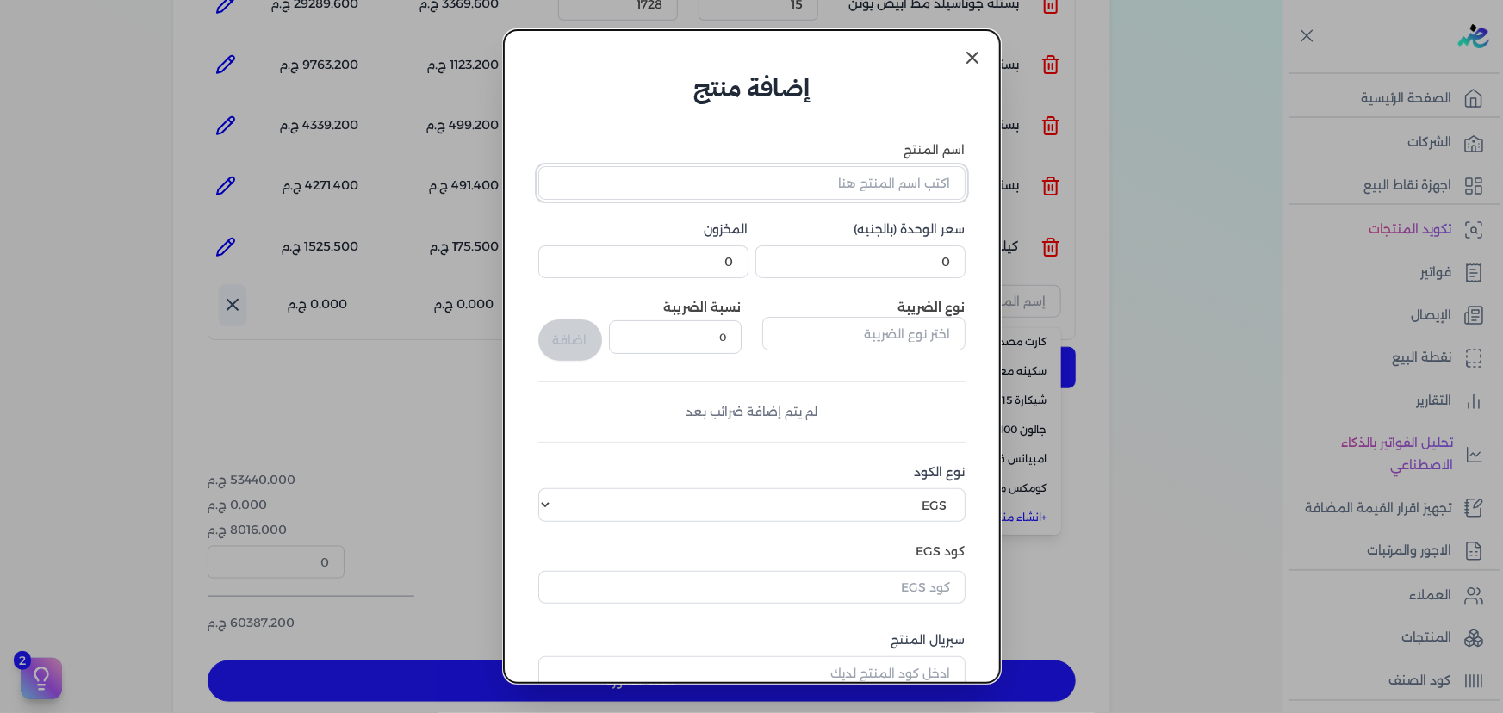
click at [908, 184] on input "اسم المنتج" at bounding box center [751, 182] width 427 height 33
type input ","
type input "ورد مقاسات مختلفه مستورده"
type input "140"
click at [873, 340] on input "text" at bounding box center [863, 333] width 203 height 33
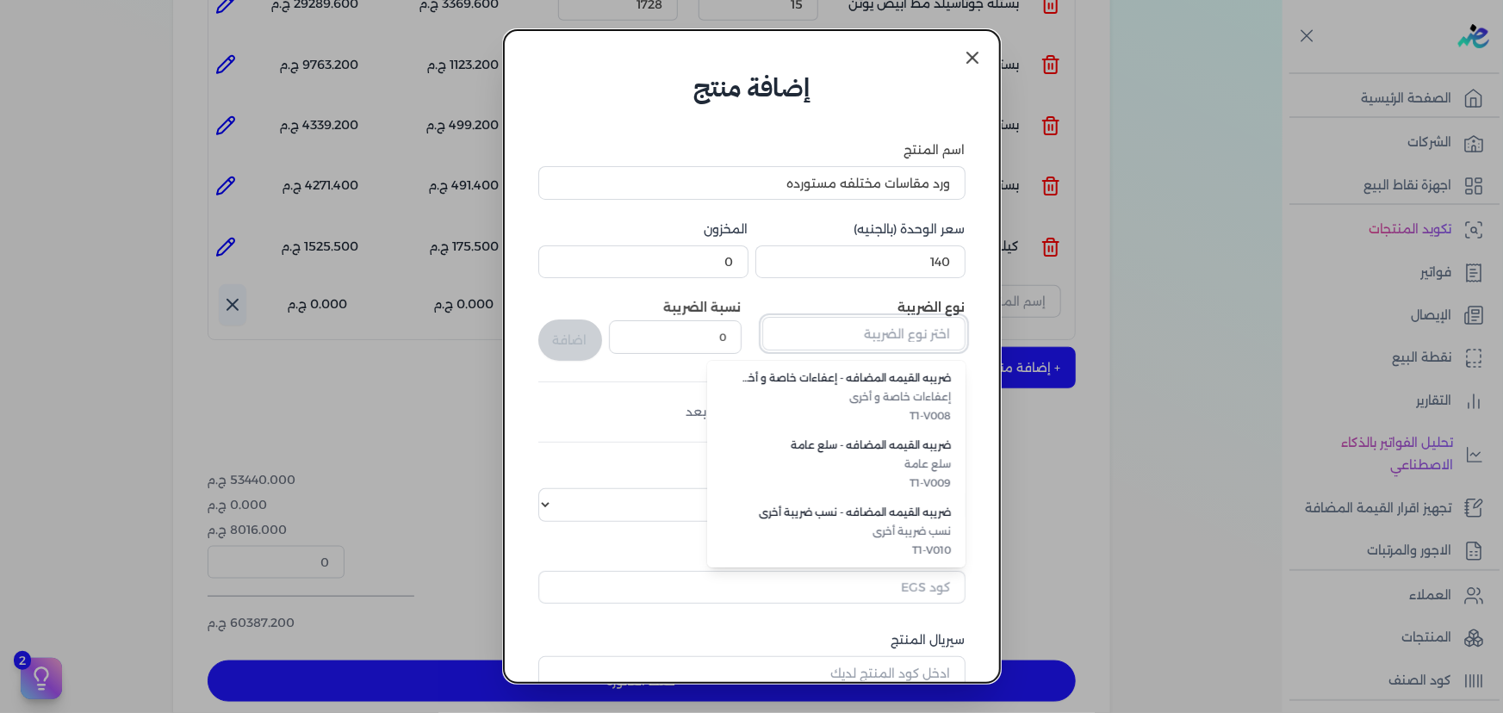
scroll to position [0, 0]
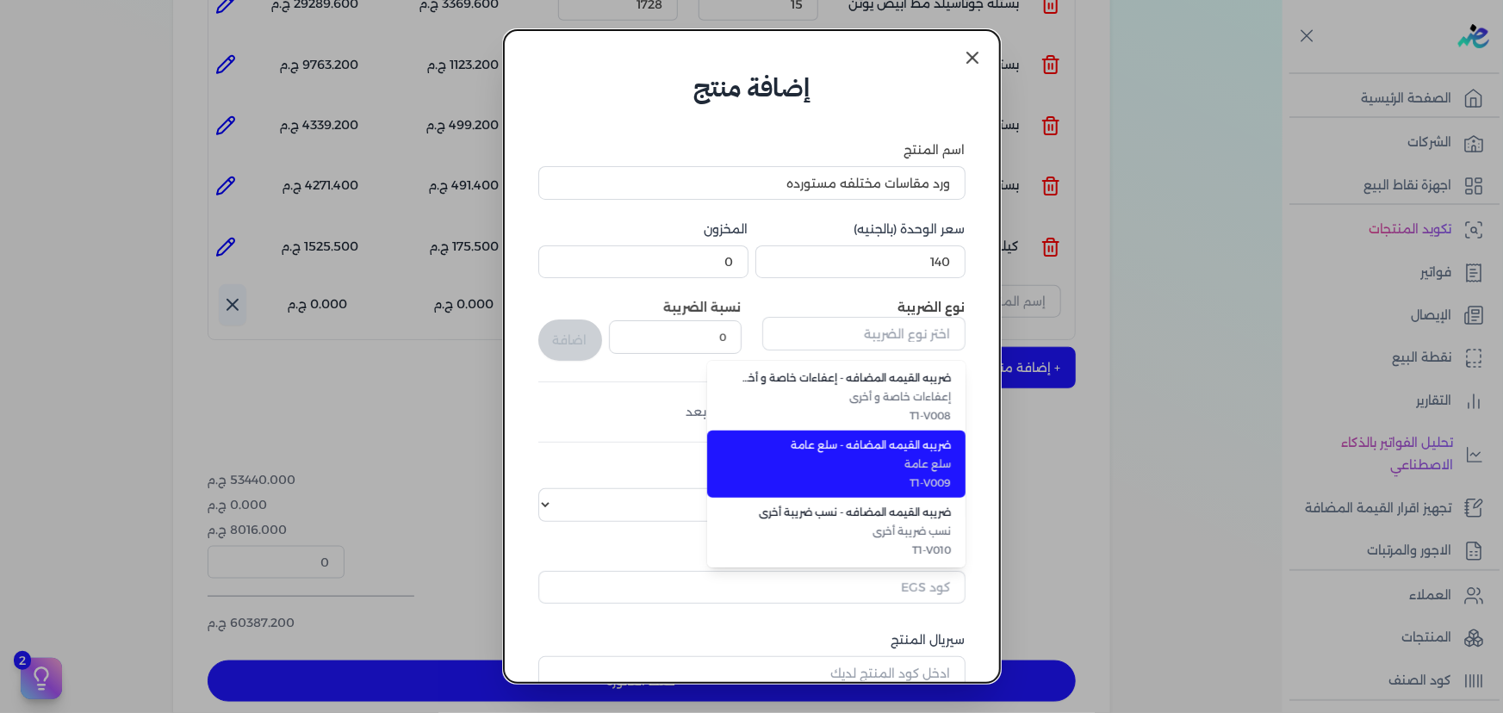
click at [896, 475] on span "T1-V009" at bounding box center [847, 483] width 210 height 16
type input "ضريبه القيمه المضافه - سلع عامة"
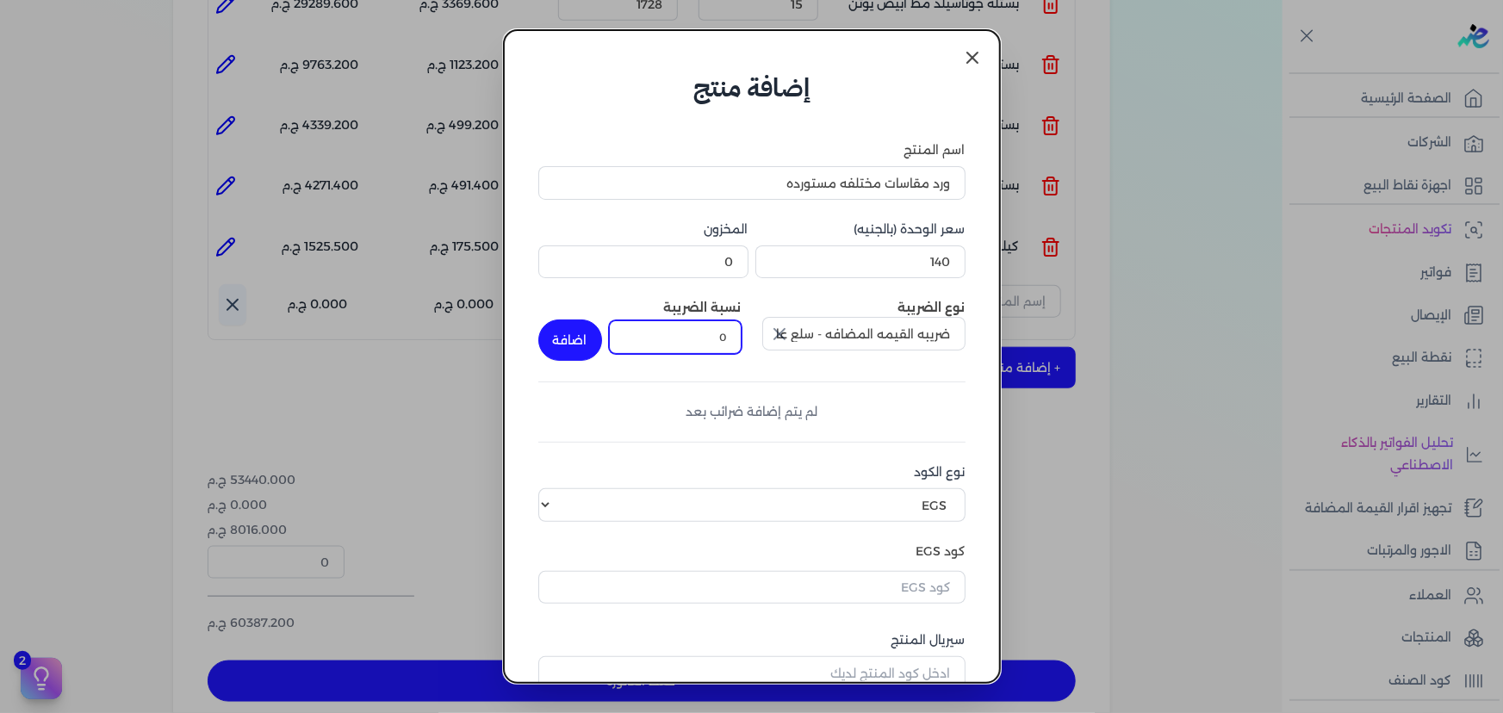
drag, startPoint x: 703, startPoint y: 338, endPoint x: 758, endPoint y: 338, distance: 55.1
click at [758, 338] on div "نوع الضريبة ضريبه القيمه المضافه - سلع عامة نسبة الضريبة 0 اضافة" at bounding box center [751, 330] width 427 height 62
type input "14"
drag, startPoint x: 576, startPoint y: 346, endPoint x: 613, endPoint y: 359, distance: 39.2
click at [577, 346] on button "اضافة" at bounding box center [570, 340] width 64 height 41
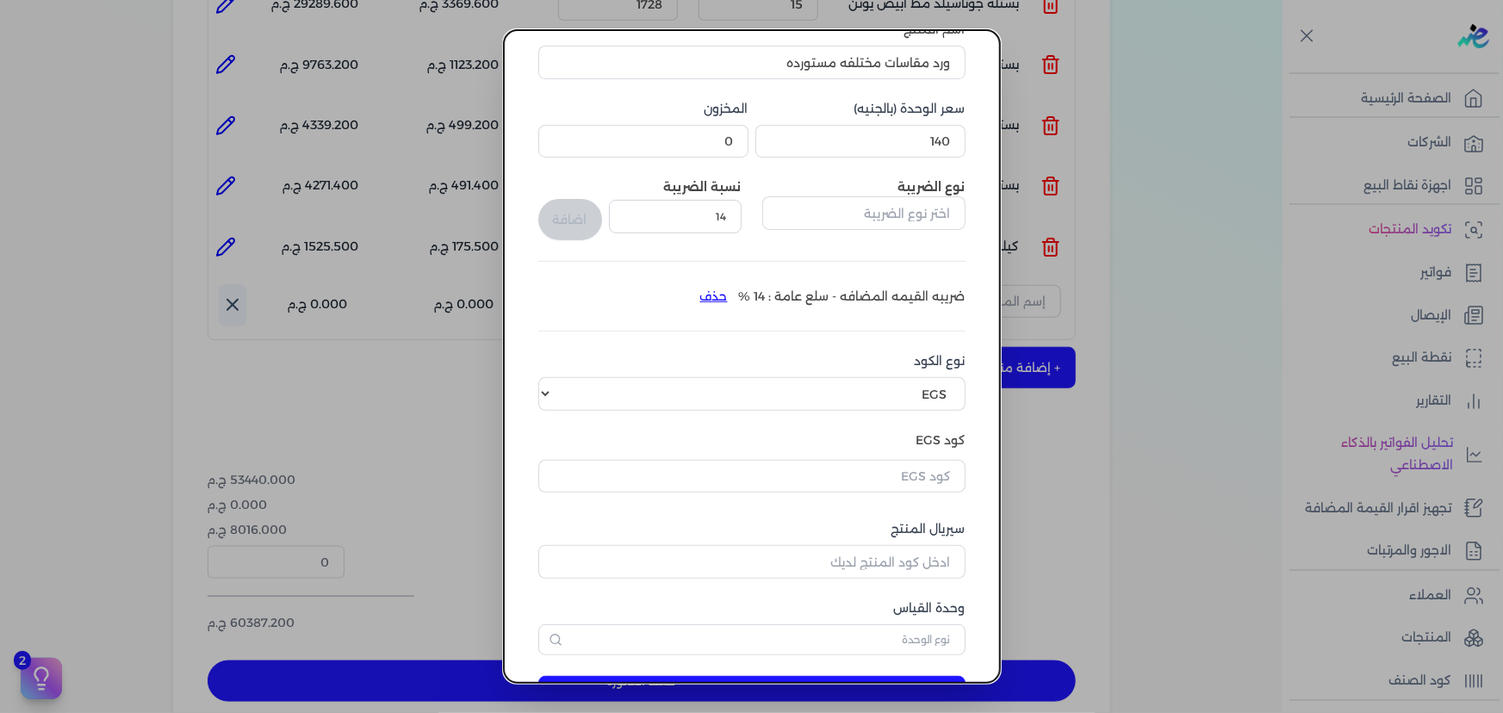
scroll to position [156, 0]
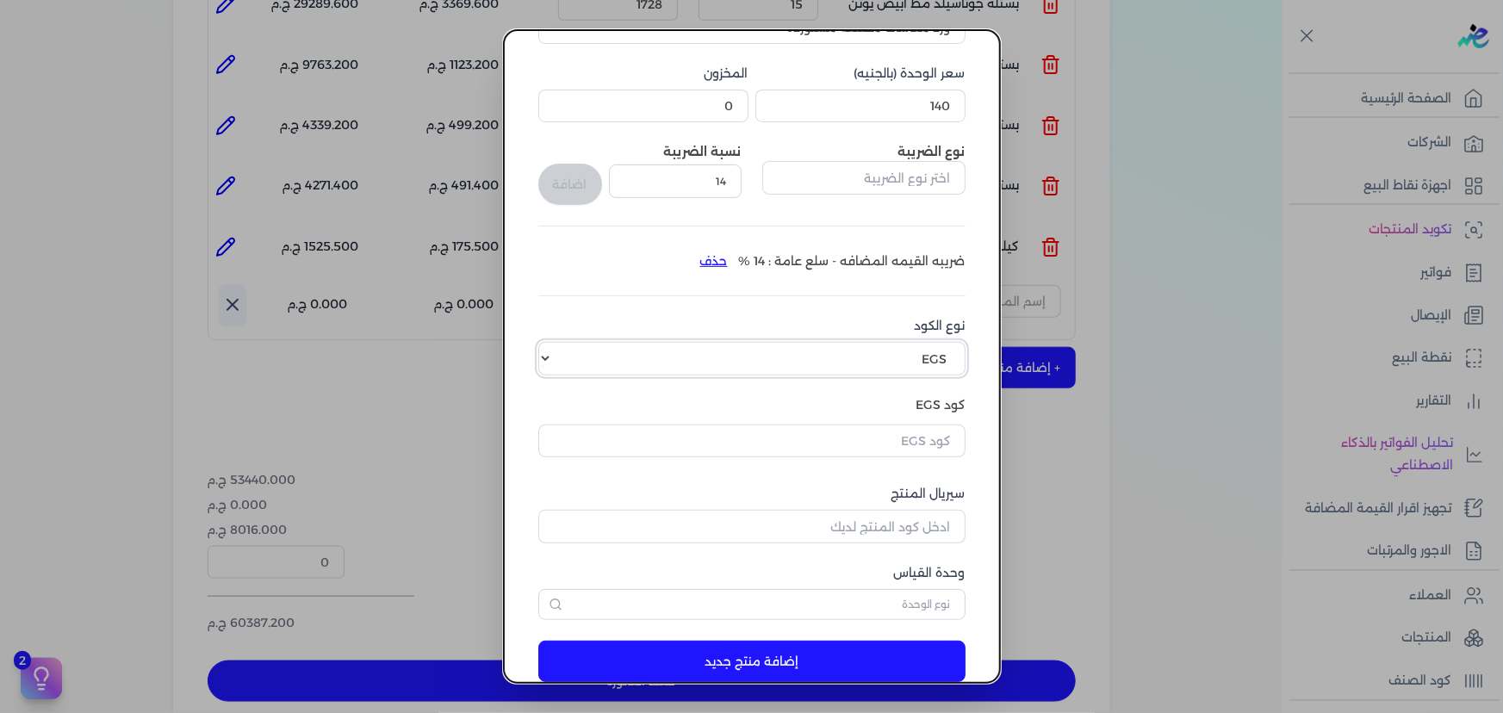
drag, startPoint x: 803, startPoint y: 357, endPoint x: 823, endPoint y: 373, distance: 25.8
click at [803, 357] on select "اختر نوع الكود EGS GS1" at bounding box center [751, 358] width 427 height 33
select select "GS1"
click at [550, 342] on select "اختر نوع الكود EGS GS1" at bounding box center [751, 358] width 427 height 33
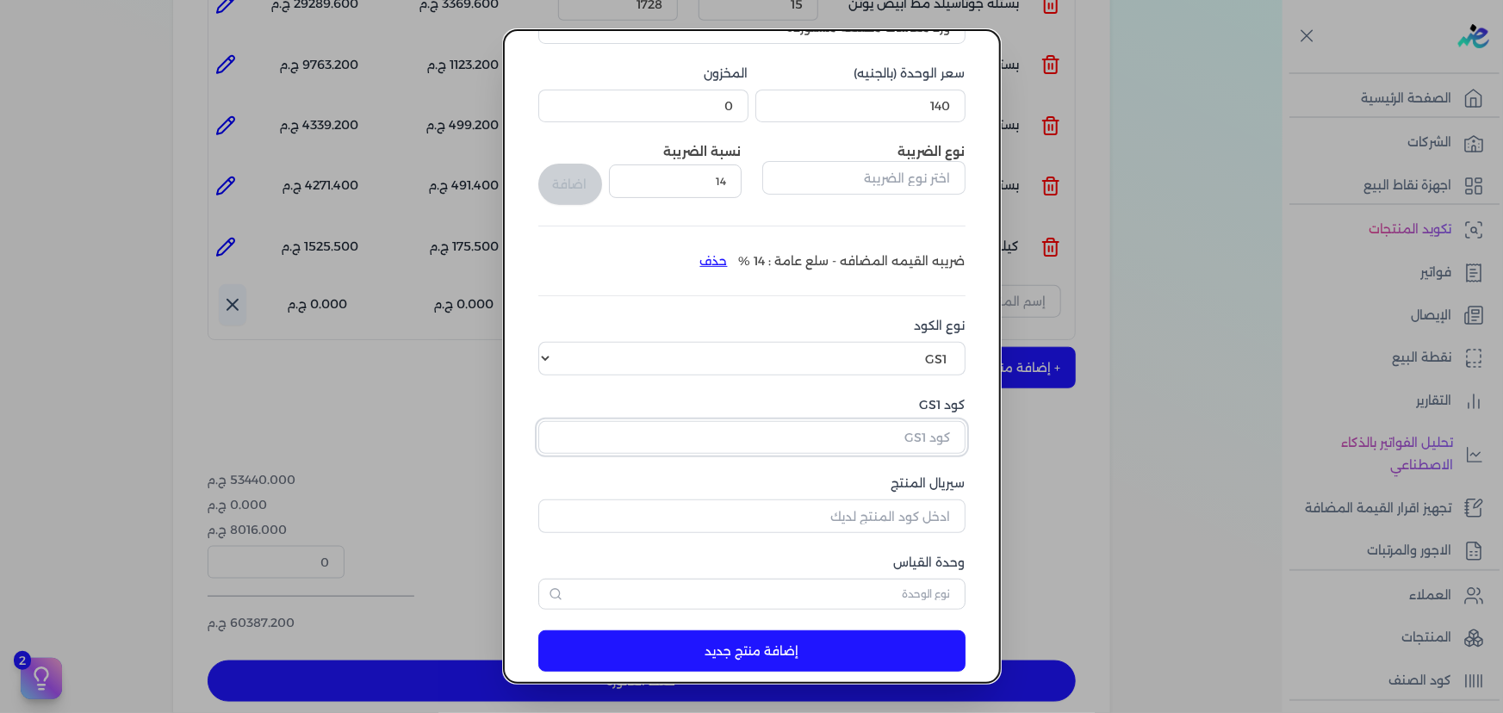
click at [879, 442] on input "كود GS1" at bounding box center [751, 437] width 427 height 33
click at [889, 435] on input "كود GS1" at bounding box center [751, 437] width 427 height 33
click at [770, 430] on input "كود GS1" at bounding box center [751, 437] width 427 height 33
paste input "10003608"
type input "10003608"
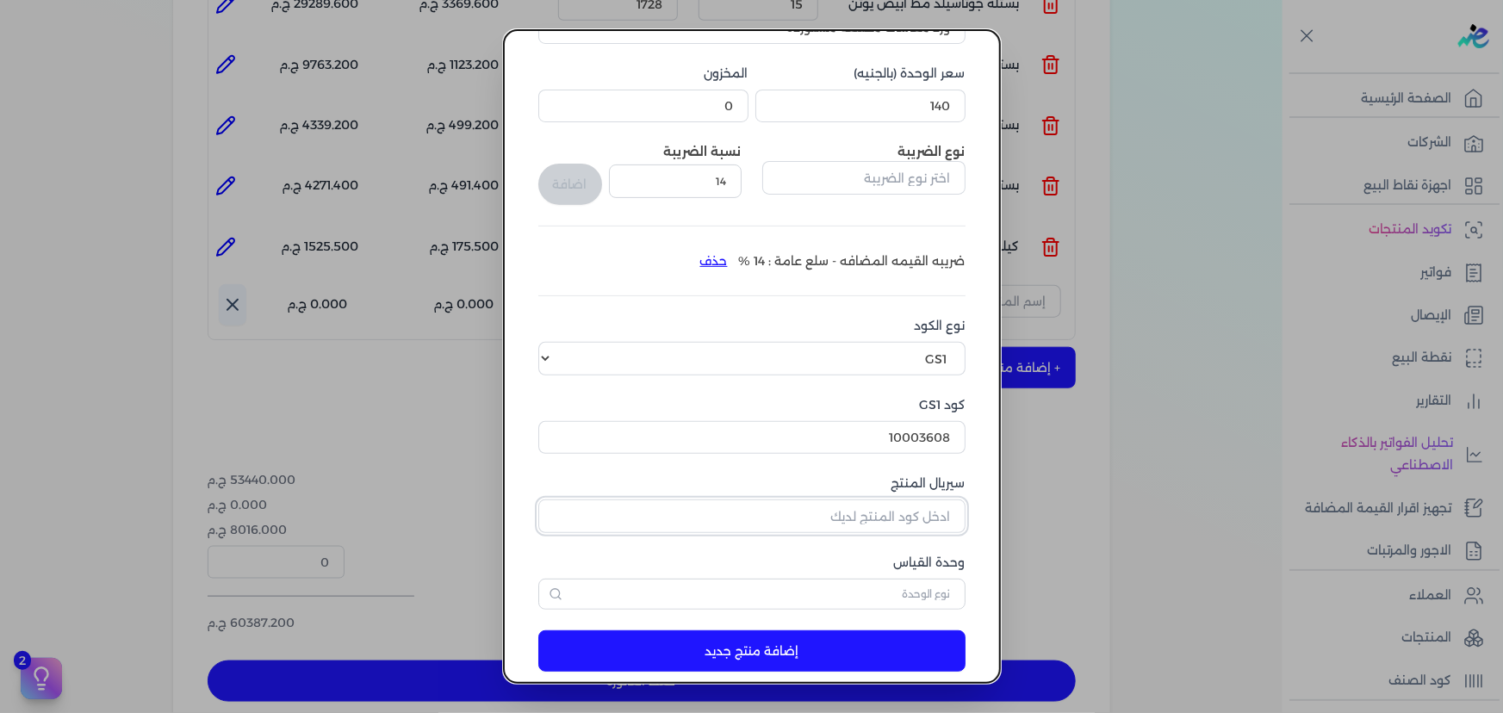
click at [842, 526] on input "سيريال المنتج" at bounding box center [751, 516] width 427 height 33
type input "163581"
click at [811, 585] on input "text" at bounding box center [751, 594] width 427 height 31
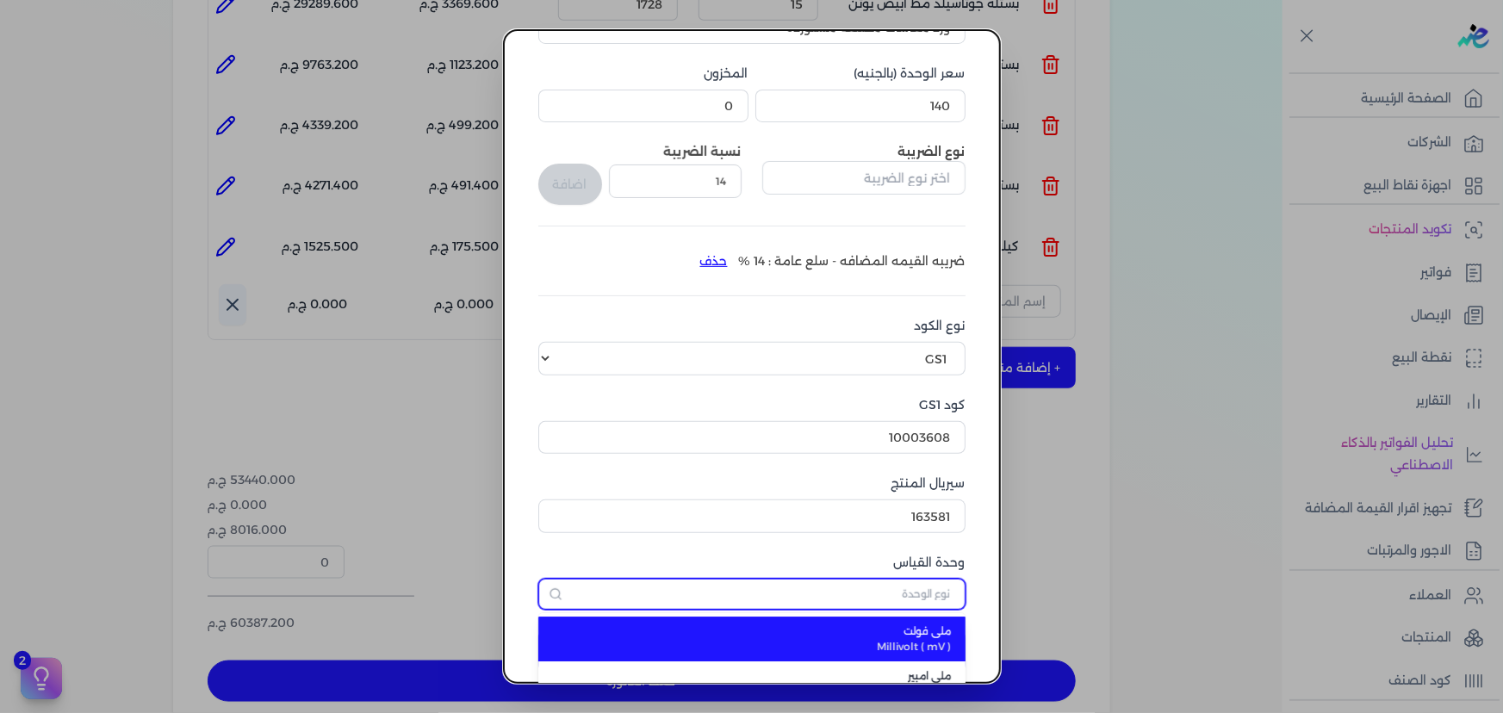
type input "كل"
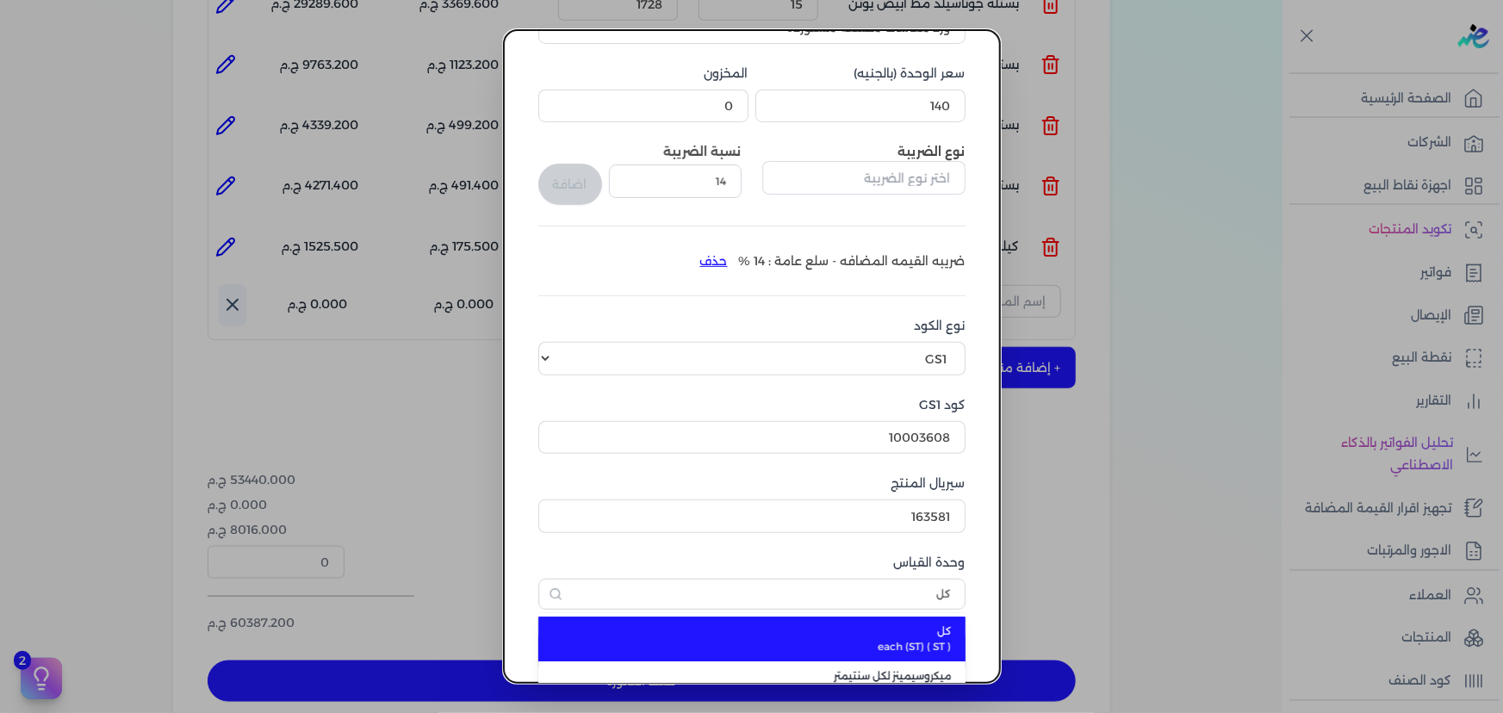
click at [840, 637] on span "كل" at bounding box center [762, 632] width 379 height 16
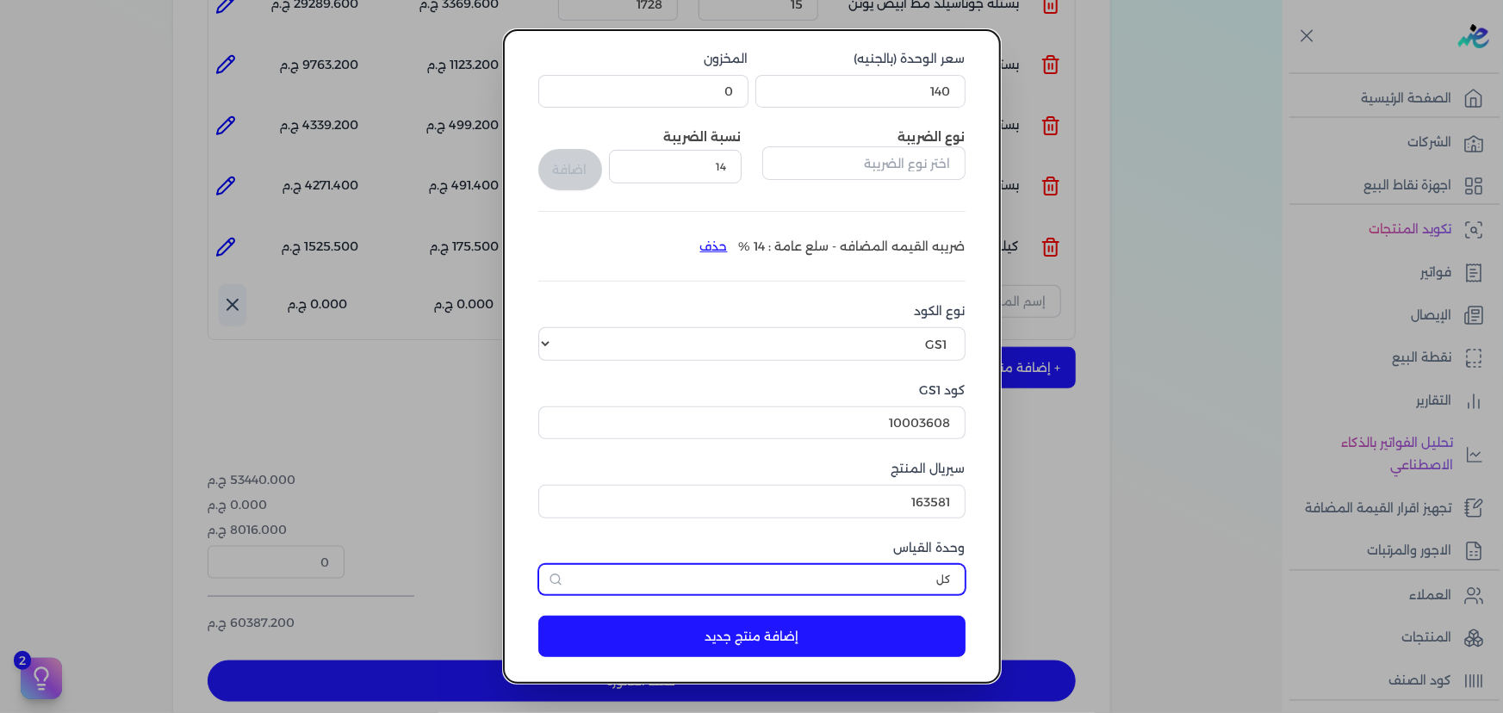
scroll to position [178, 0]
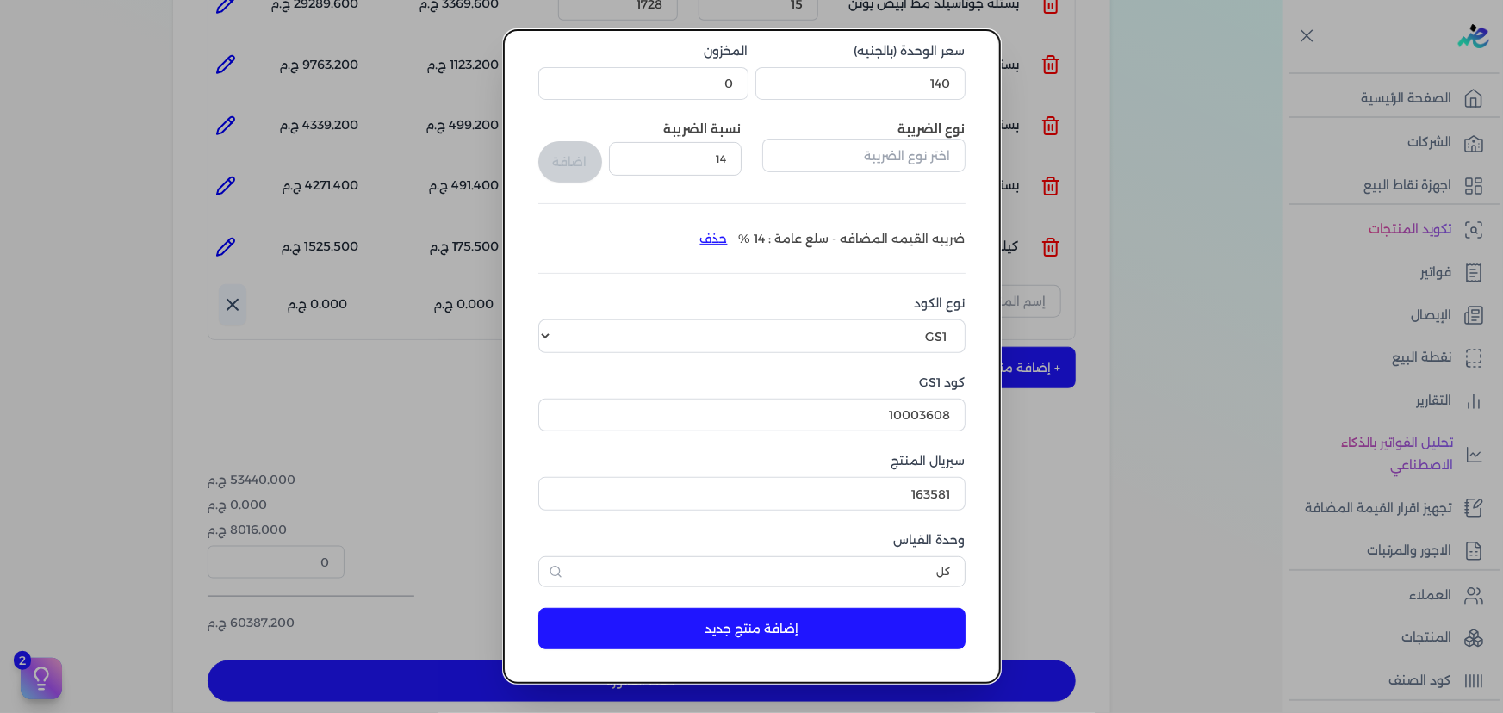
click at [795, 619] on button "إضافة منتج جديد" at bounding box center [751, 628] width 427 height 41
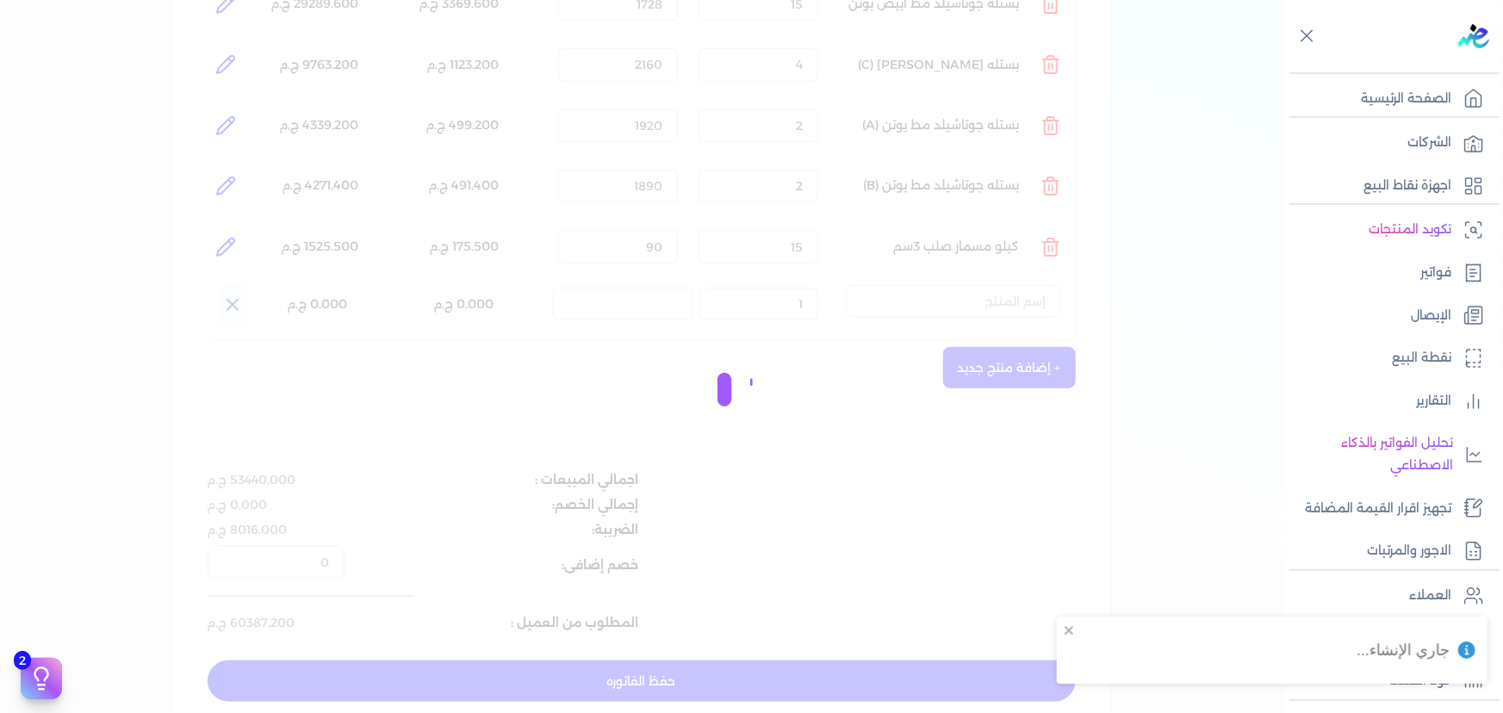
select select "EGS"
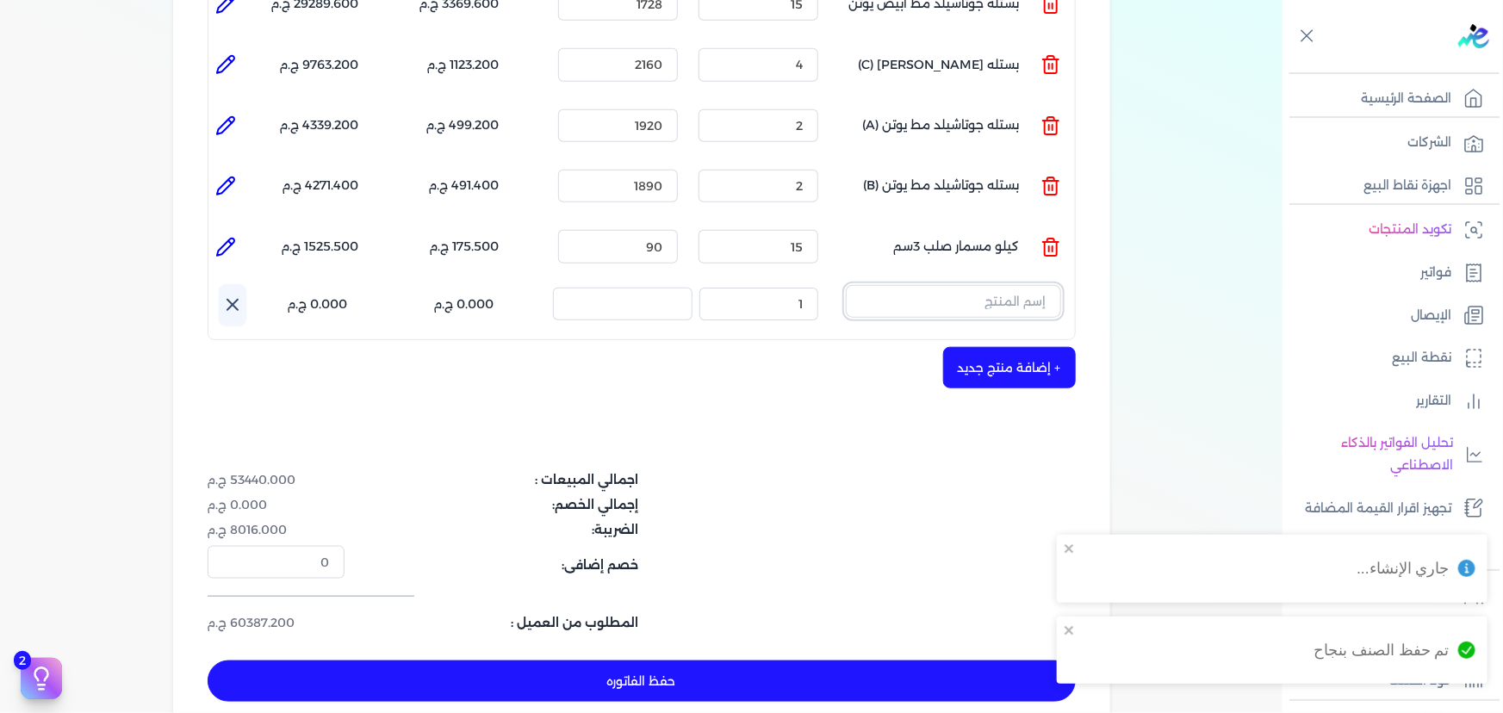
click at [988, 285] on input "text" at bounding box center [953, 301] width 215 height 33
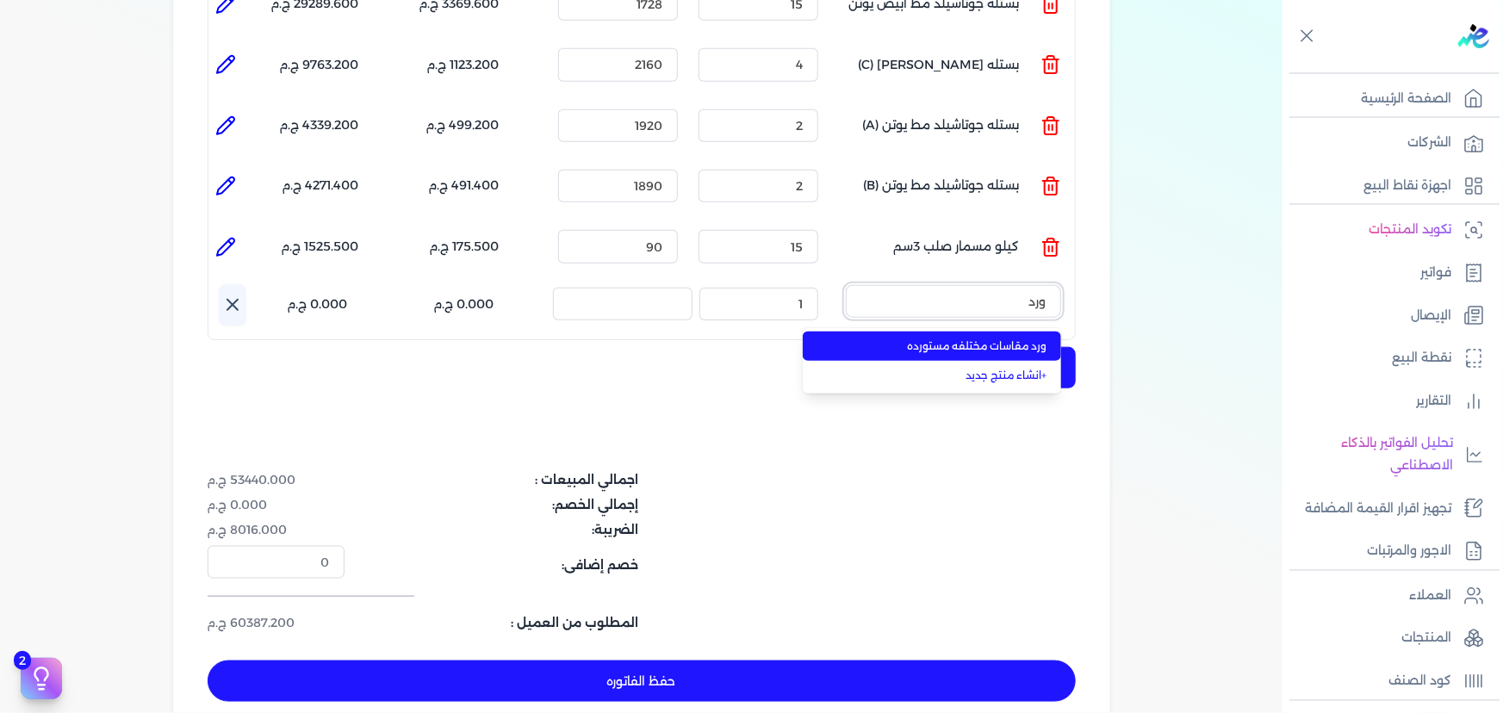
type input "ورد"
click at [943, 339] on span "ورد مقاسات مختلفه مستورده" at bounding box center [942, 347] width 210 height 16
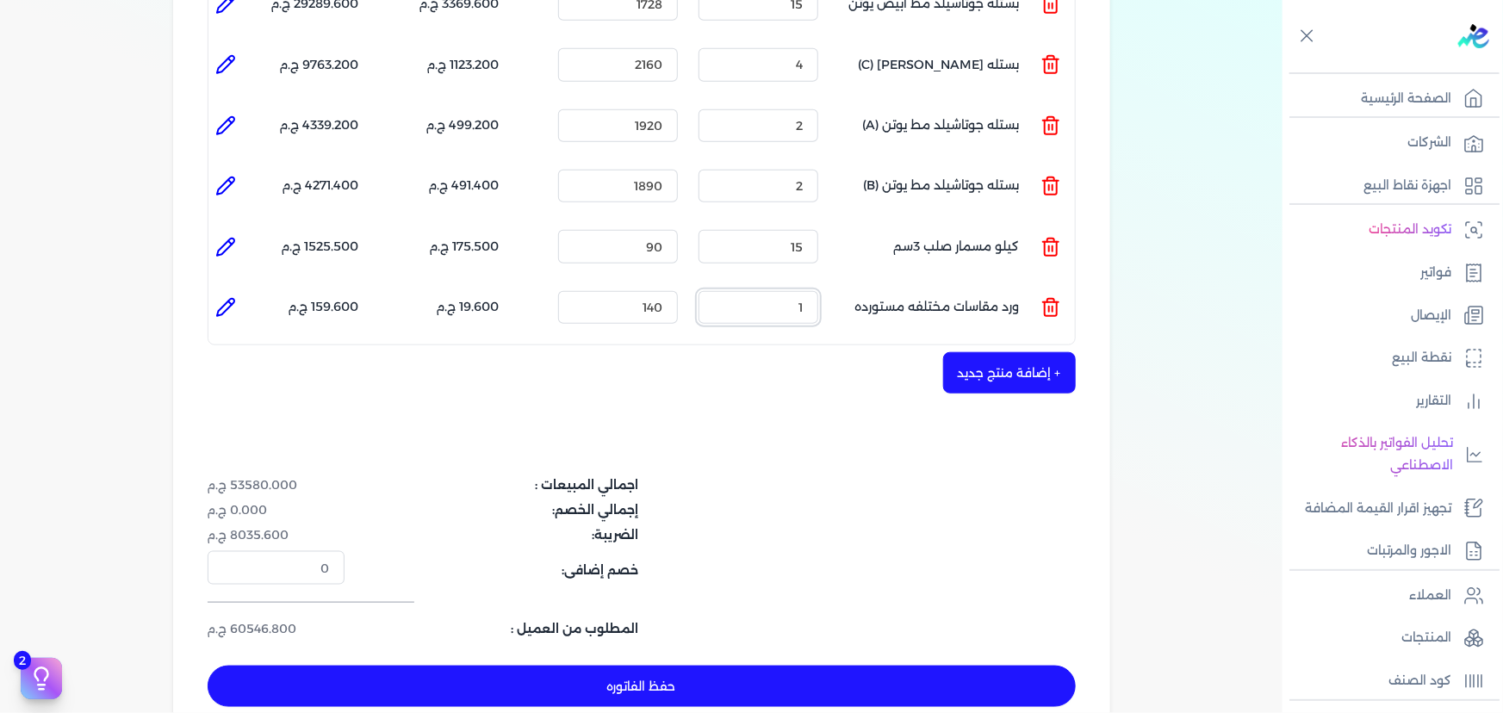
drag, startPoint x: 793, startPoint y: 273, endPoint x: 815, endPoint y: 275, distance: 21.6
click at [815, 291] on input "1" at bounding box center [759, 307] width 120 height 33
click at [218, 297] on icon at bounding box center [225, 307] width 21 height 21
type input "ورد مقاسات مختلفه مستورده"
type input "140"
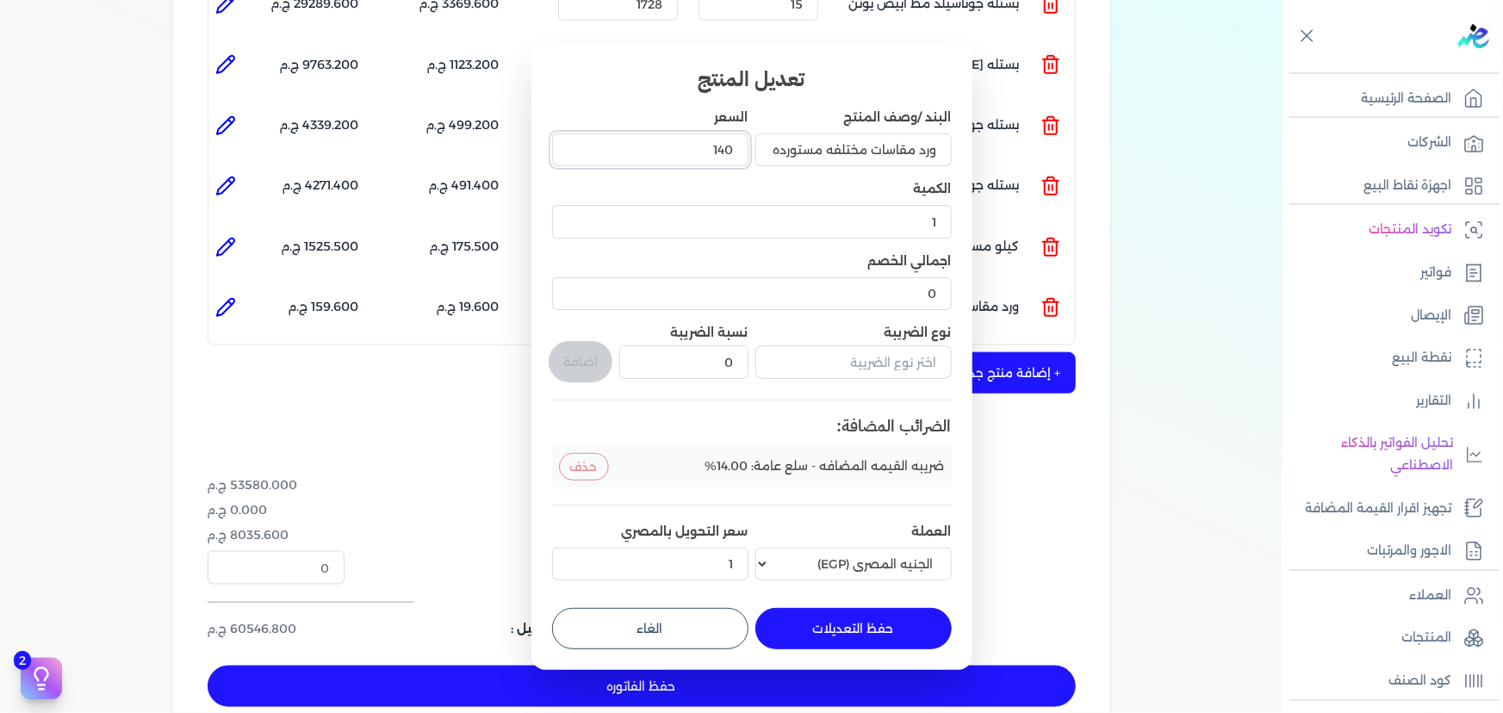
drag, startPoint x: 699, startPoint y: 148, endPoint x: 776, endPoint y: 154, distance: 77.8
click at [776, 154] on div "البند /وصف المنتج ورد مقاسات مختلفه مستورده السعر 140 الكمية 1 اجمالي الخصم 0 ن…" at bounding box center [752, 348] width 400 height 479
click at [844, 623] on button "حفظ التعديلات" at bounding box center [853, 628] width 196 height 41
type input "0"
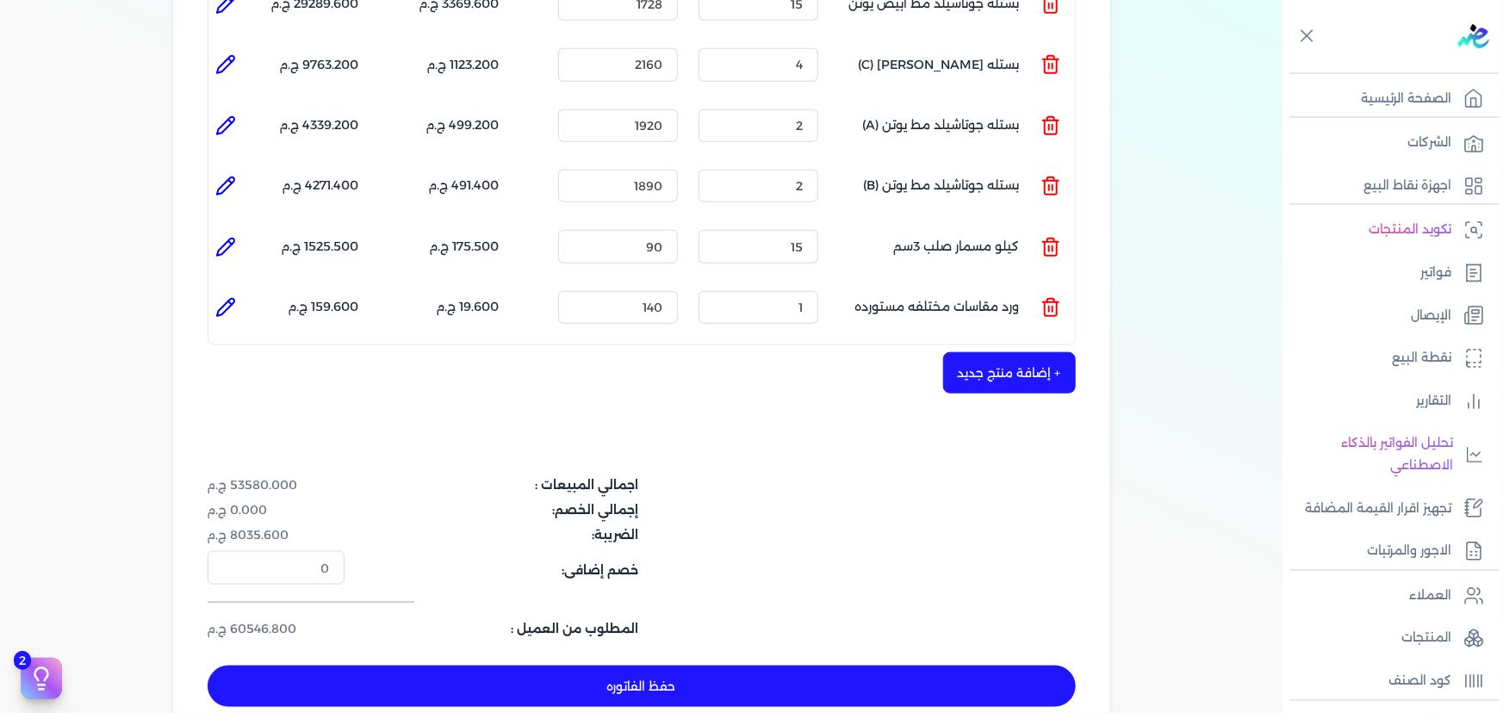
click at [236, 297] on icon at bounding box center [225, 307] width 21 height 21
type input "ورد مقاسات مختلفه مستورده"
type input "140"
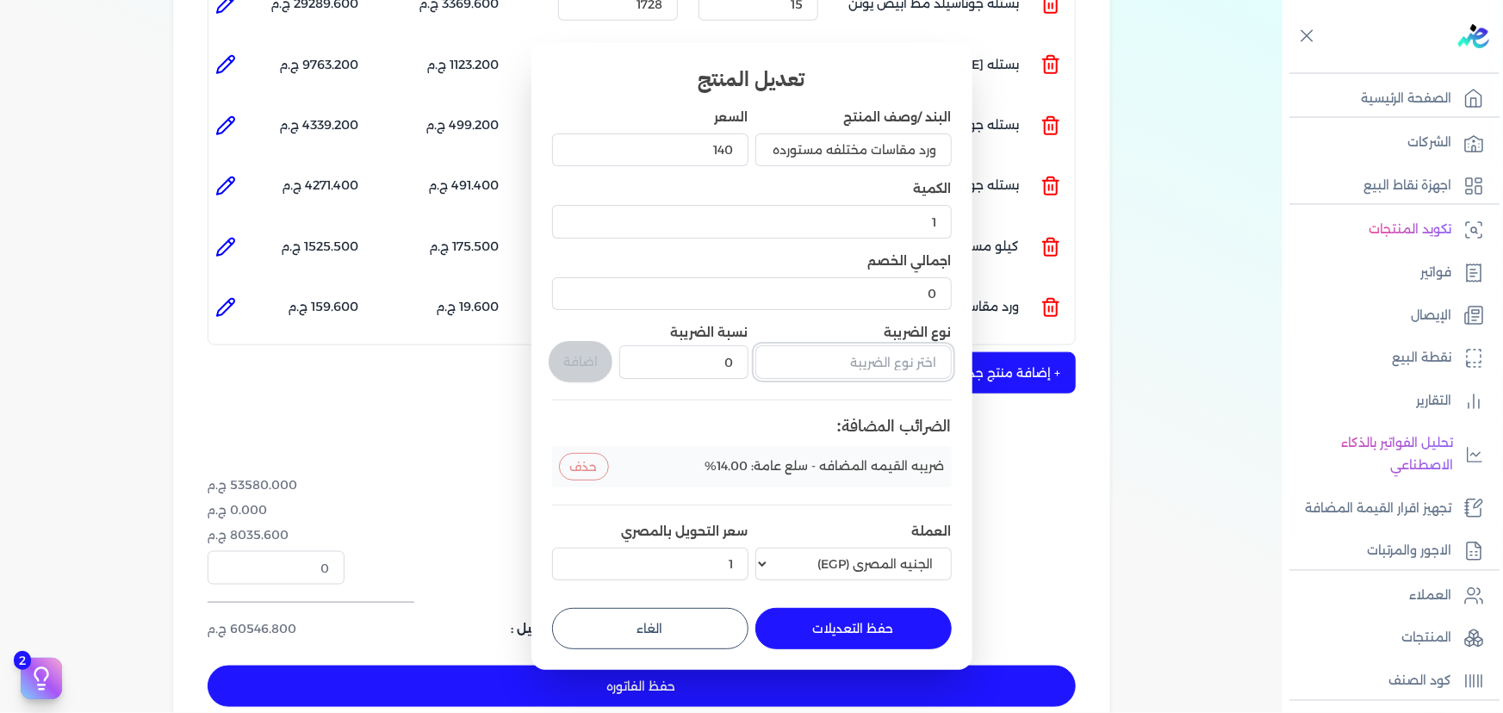
click at [829, 357] on input "text" at bounding box center [853, 361] width 196 height 33
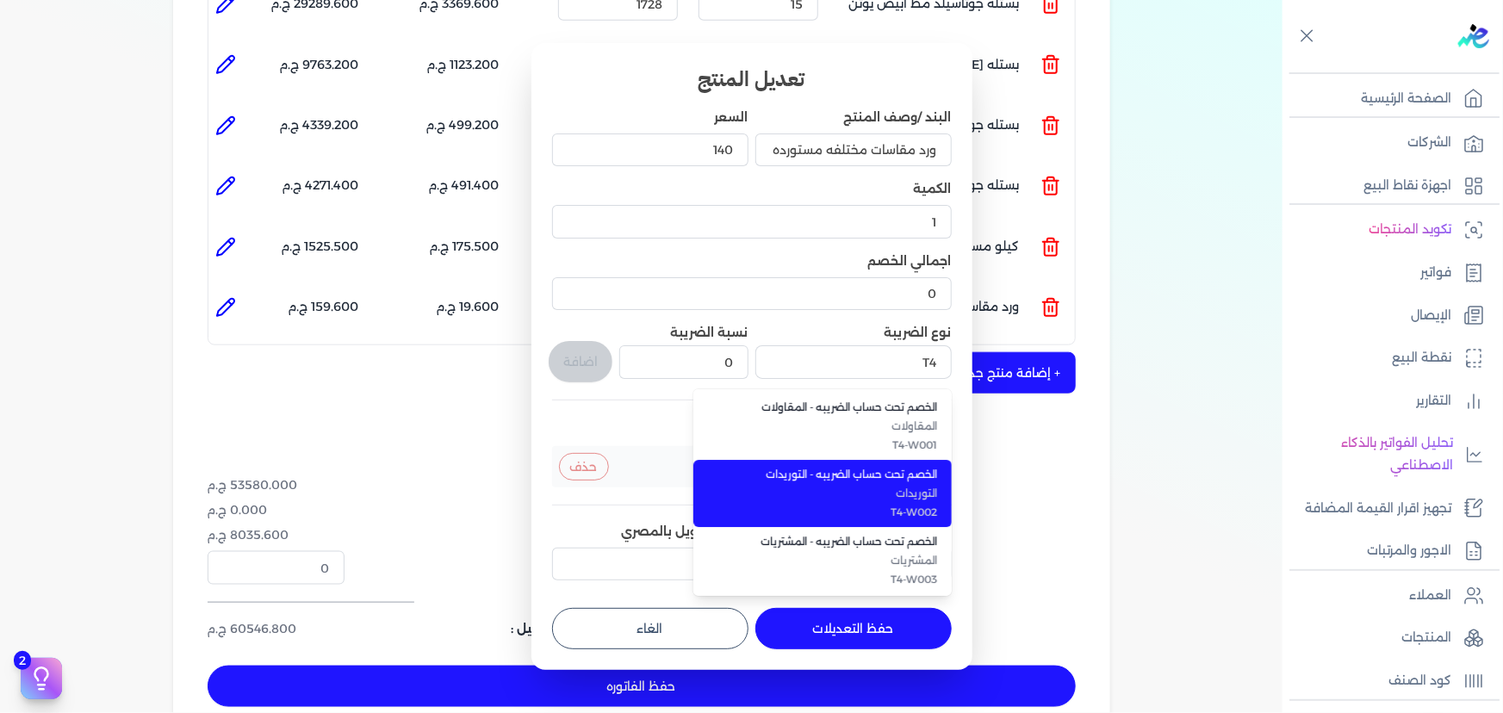
click at [904, 507] on span "T4-W002" at bounding box center [833, 513] width 210 height 16
type input "الخصم تحت حساب الضريبه - التوريدات"
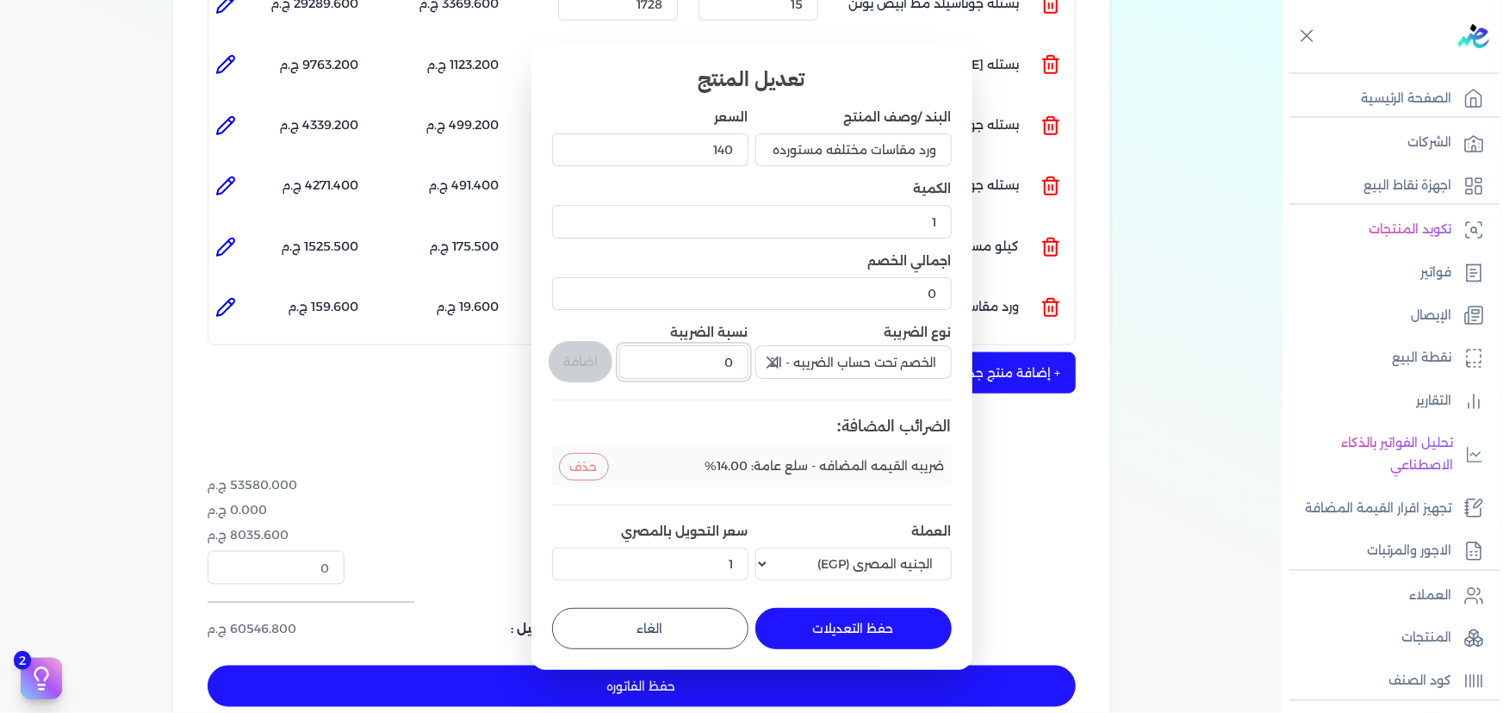
drag, startPoint x: 676, startPoint y: 364, endPoint x: 773, endPoint y: 378, distance: 97.5
click at [773, 378] on div "البند /وصف المنتج ورد مقاسات مختلفه مستورده السعر 140 الكمية 1 اجمالي الخصم 0 ن…" at bounding box center [752, 348] width 400 height 479
type input "1"
click at [587, 364] on button "اضافة" at bounding box center [581, 361] width 64 height 41
type input "0"
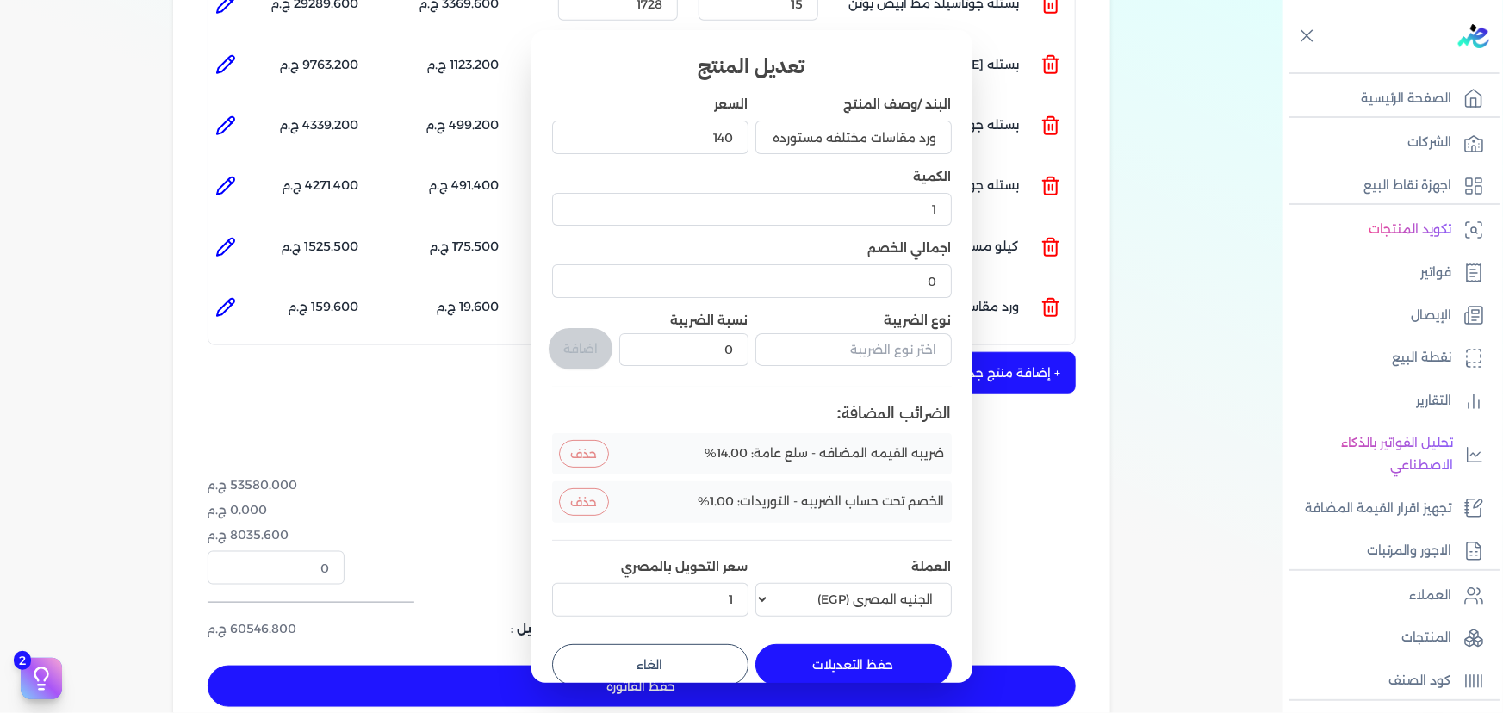
drag, startPoint x: 886, startPoint y: 667, endPoint x: 807, endPoint y: 578, distance: 119.0
click at [885, 664] on button "حفظ التعديلات" at bounding box center [853, 664] width 196 height 41
type input "0"
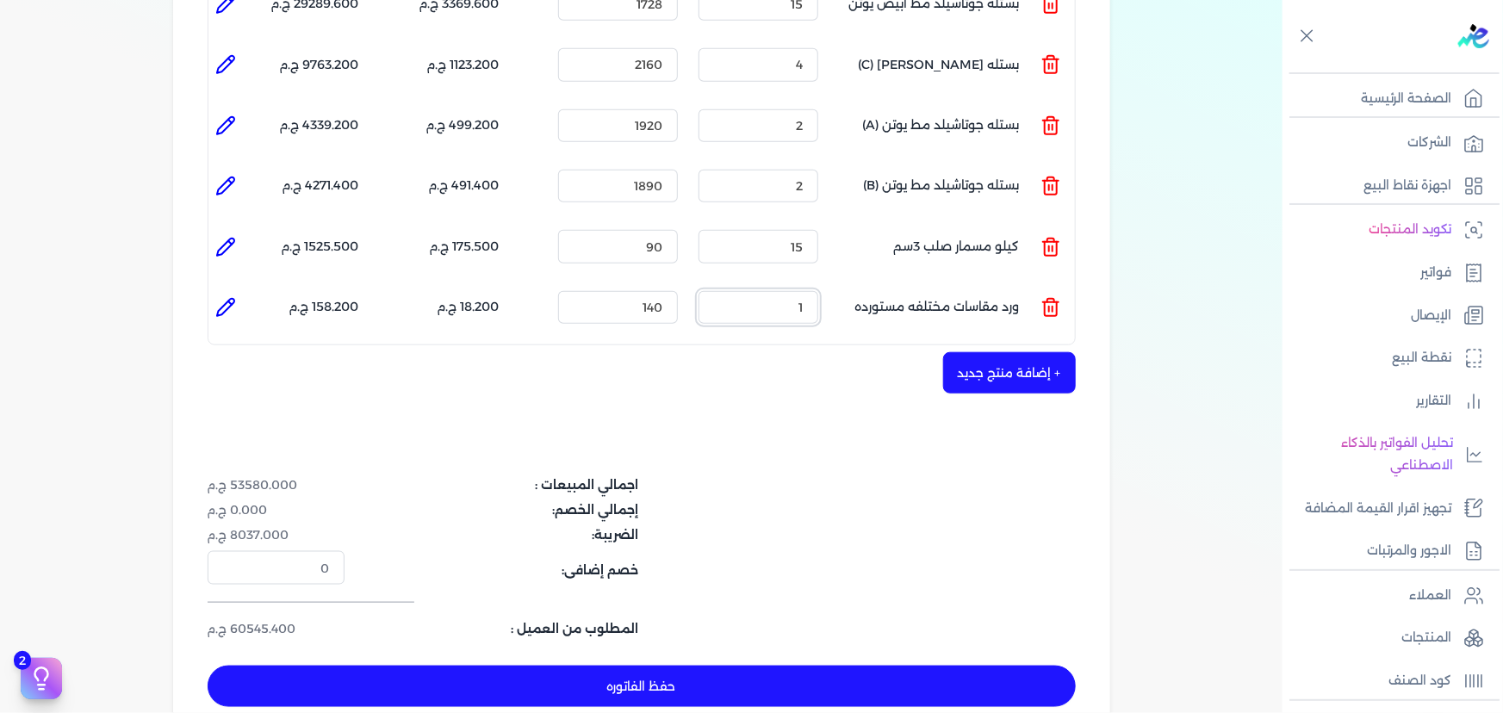
drag, startPoint x: 776, startPoint y: 278, endPoint x: 817, endPoint y: 278, distance: 41.3
click at [816, 291] on input "1" at bounding box center [759, 307] width 120 height 33
type input "2"
click at [790, 352] on div "+ إضافة منتج جديد" at bounding box center [642, 372] width 868 height 41
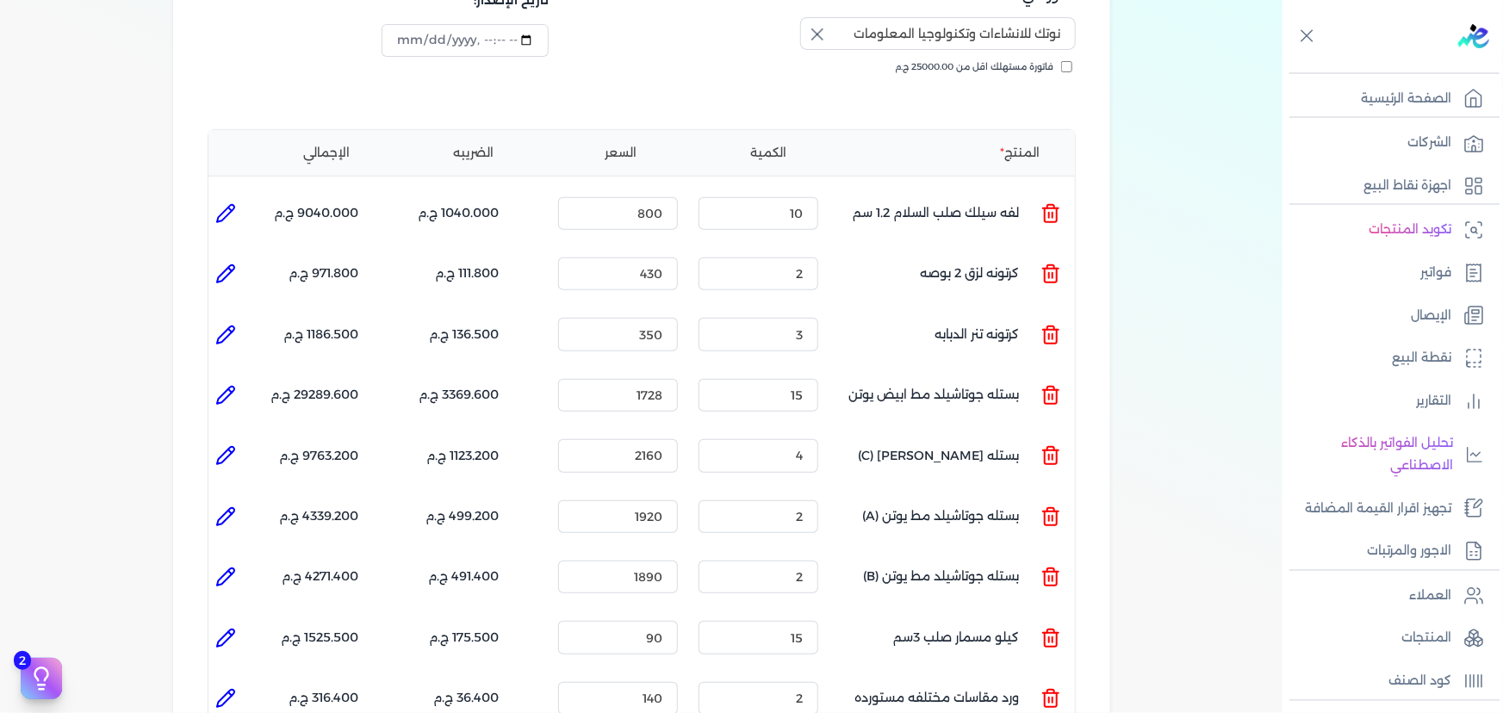
scroll to position [313, 0]
click at [236, 204] on icon at bounding box center [225, 214] width 21 height 21
type input "لفه سيلك صلب السلام 1.2 سم"
type input "800"
type input "10"
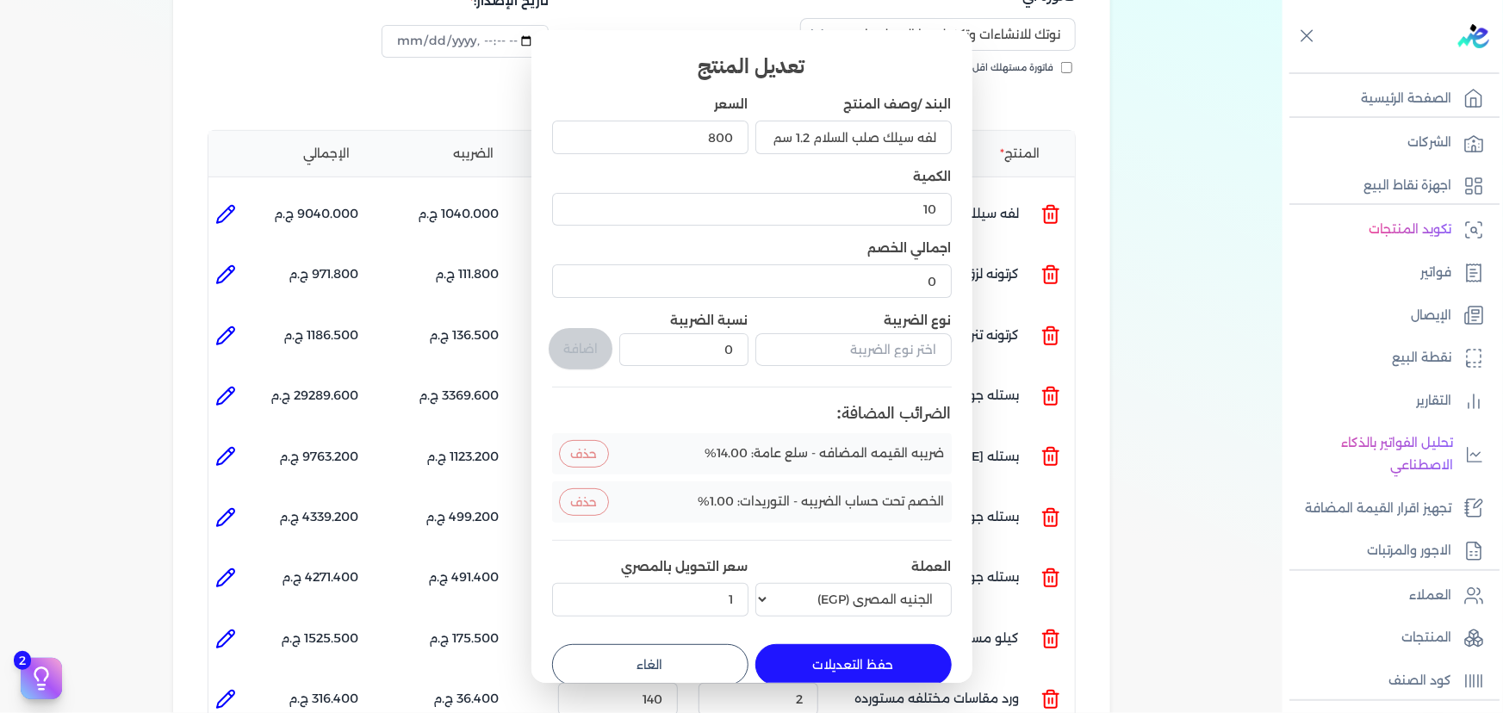
drag, startPoint x: 834, startPoint y: 652, endPoint x: 692, endPoint y: 609, distance: 148.5
click at [827, 653] on button "حفظ التعديلات" at bounding box center [853, 664] width 196 height 41
type input "0"
type input "1"
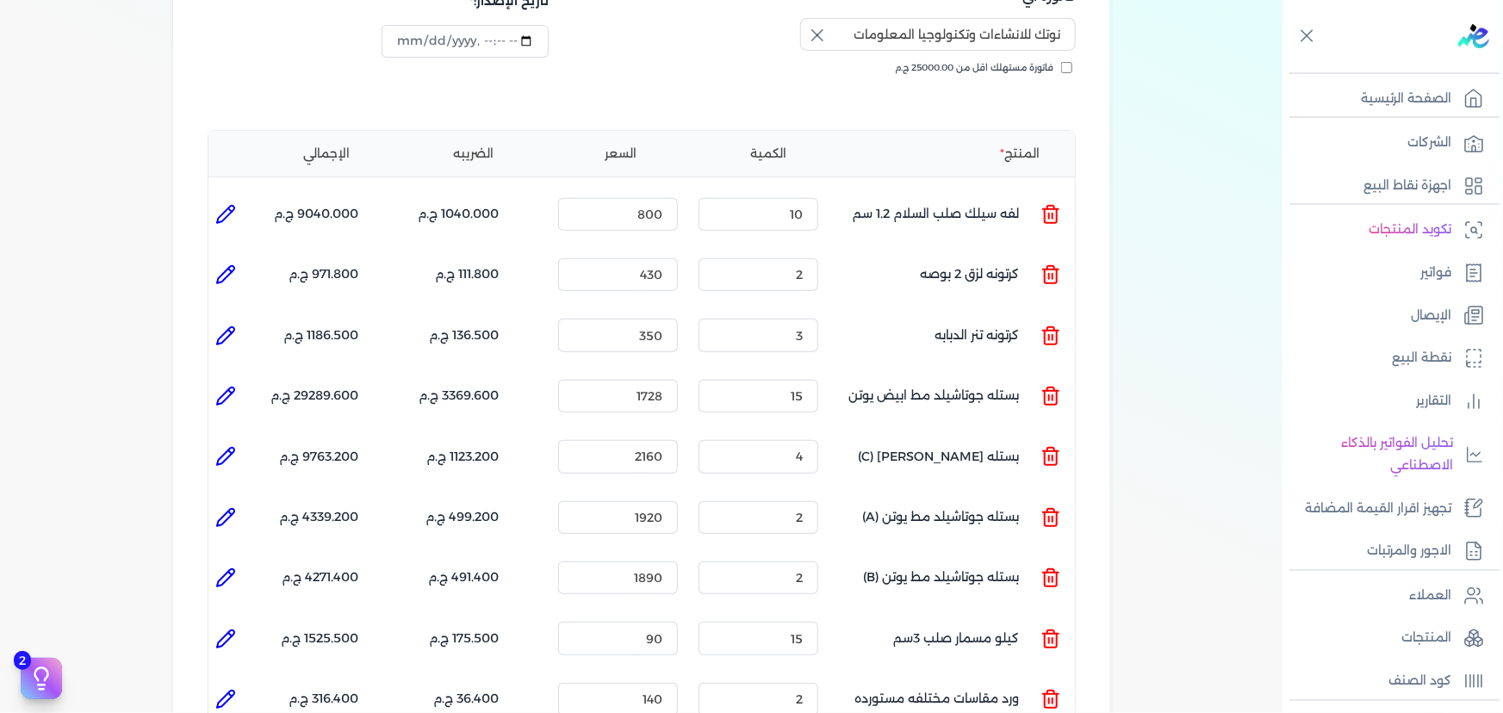
click at [222, 264] on icon at bounding box center [225, 274] width 21 height 21
type input "كرتونه لزق 2 بوصه"
type input "430"
type input "2"
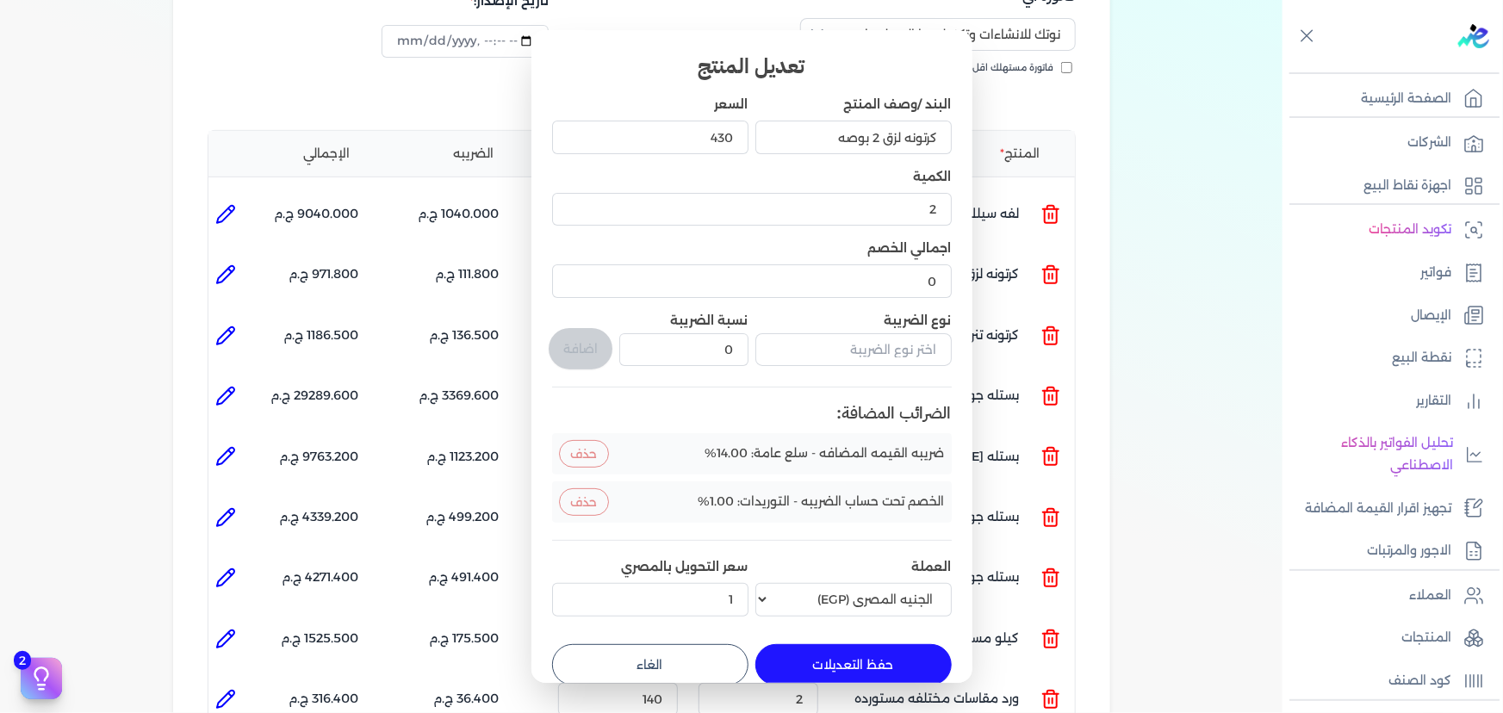
drag, startPoint x: 844, startPoint y: 657, endPoint x: 442, endPoint y: 495, distance: 433.6
click at [841, 659] on button "حفظ التعديلات" at bounding box center [853, 664] width 196 height 41
type input "0"
type input "1"
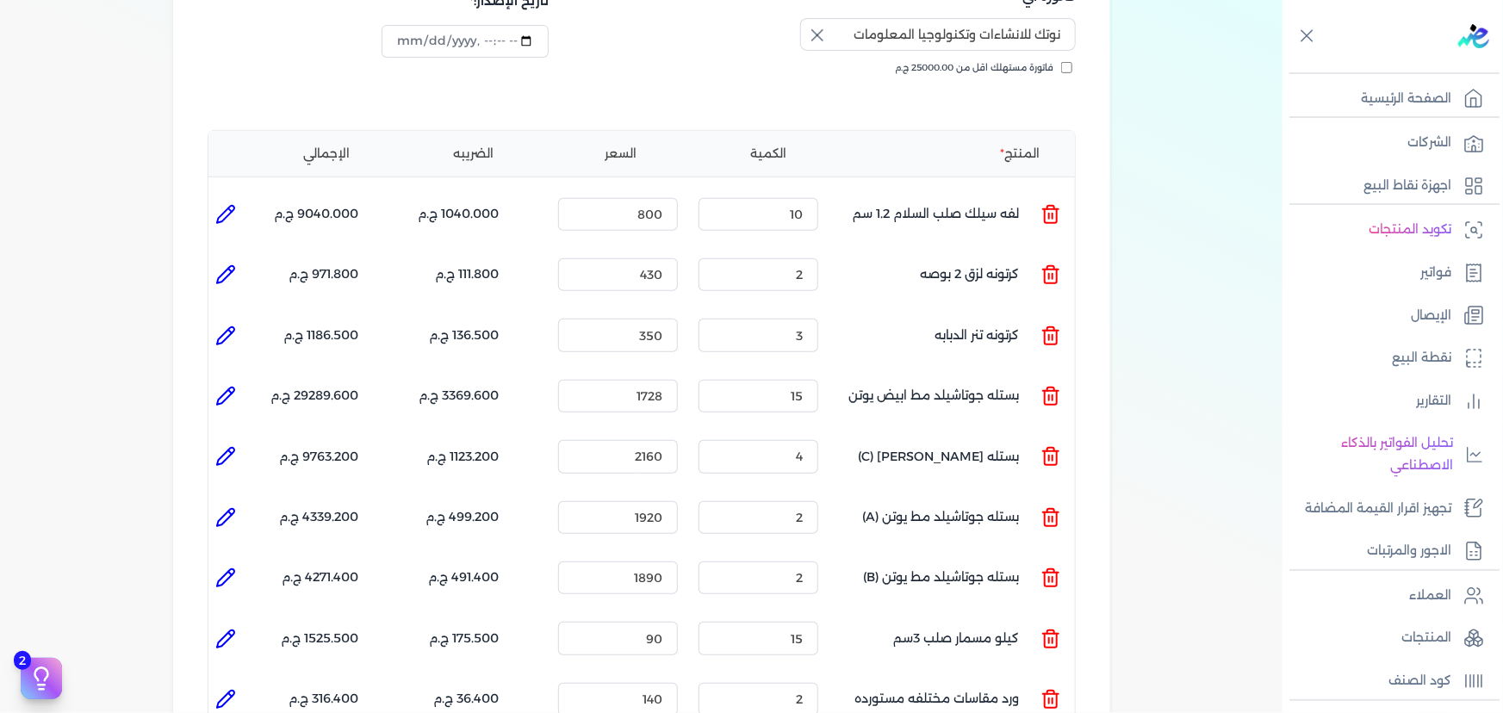
click at [226, 326] on icon at bounding box center [225, 336] width 21 height 21
type input "كرتونه تنر الدبابه"
type input "350"
type input "3"
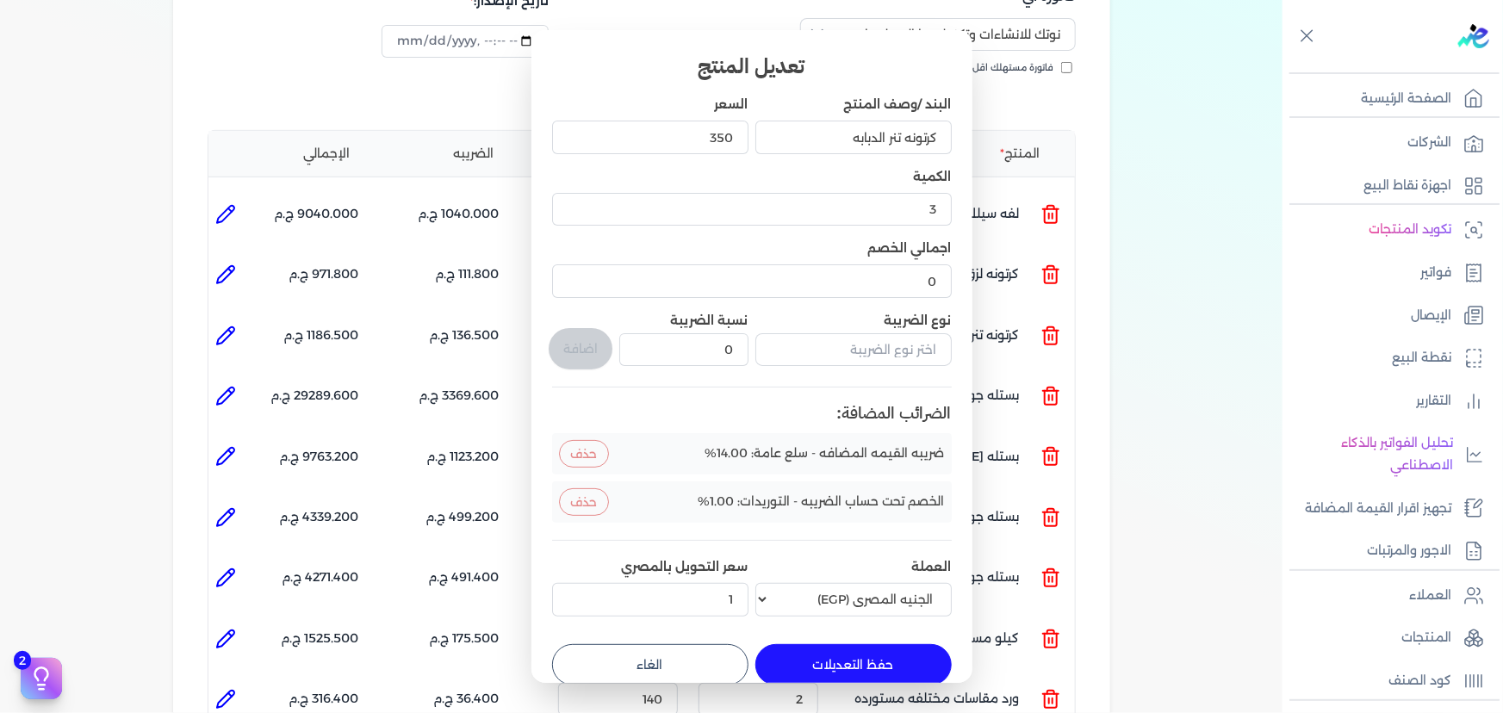
click at [842, 662] on button "حفظ التعديلات" at bounding box center [853, 664] width 196 height 41
type input "0"
type input "1"
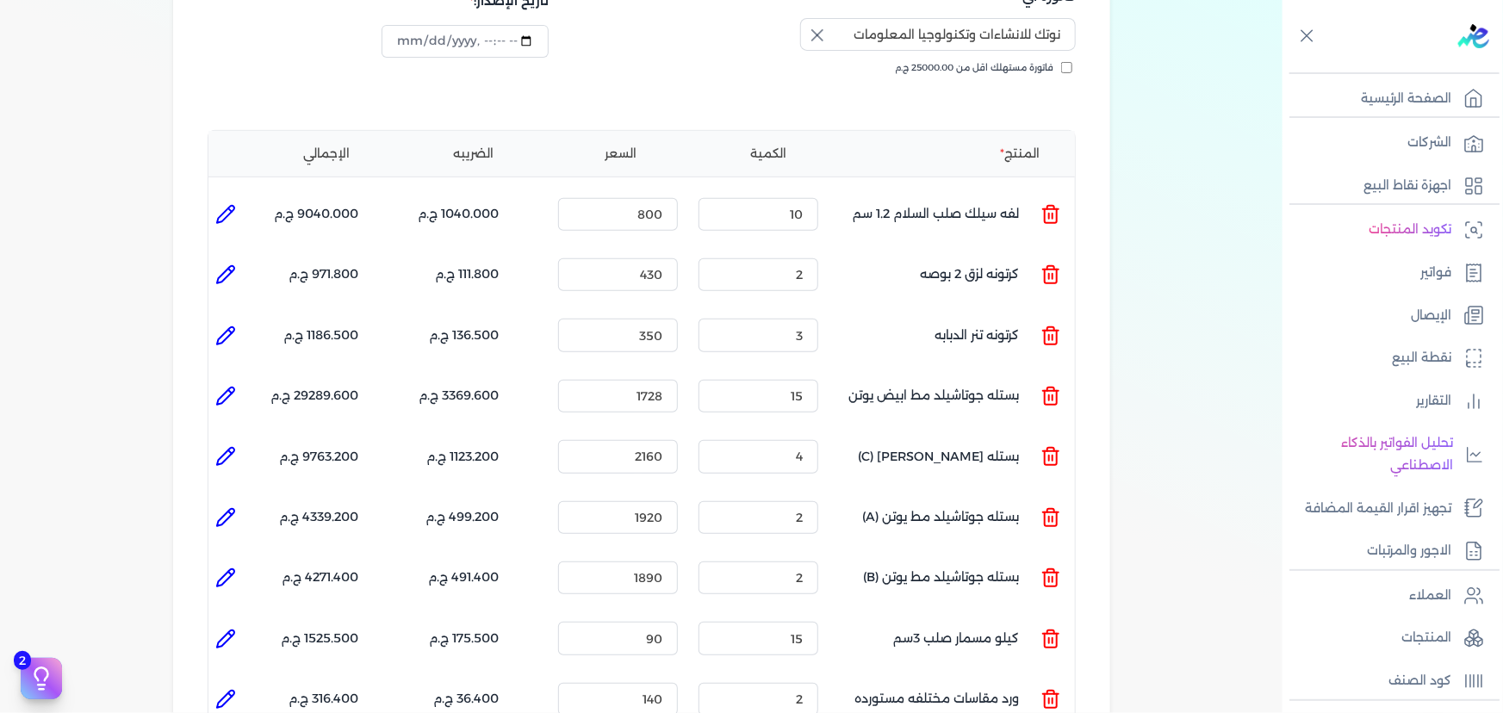
click at [236, 386] on icon at bounding box center [225, 396] width 21 height 21
type input "بستله جوتاشيلد مط ابيض يوتن"
type input "1728"
type input "15"
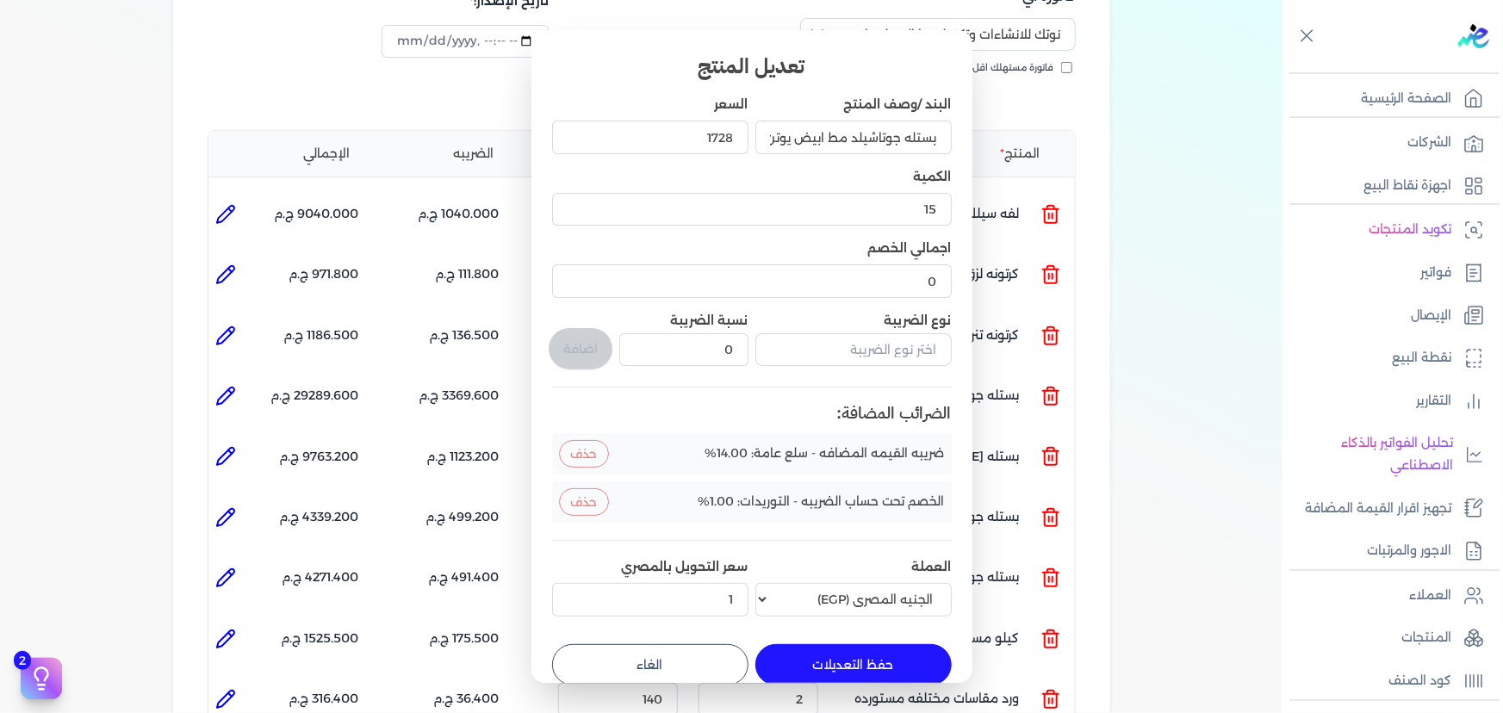
click at [886, 655] on button "حفظ التعديلات" at bounding box center [853, 664] width 196 height 41
type input "0"
type input "1"
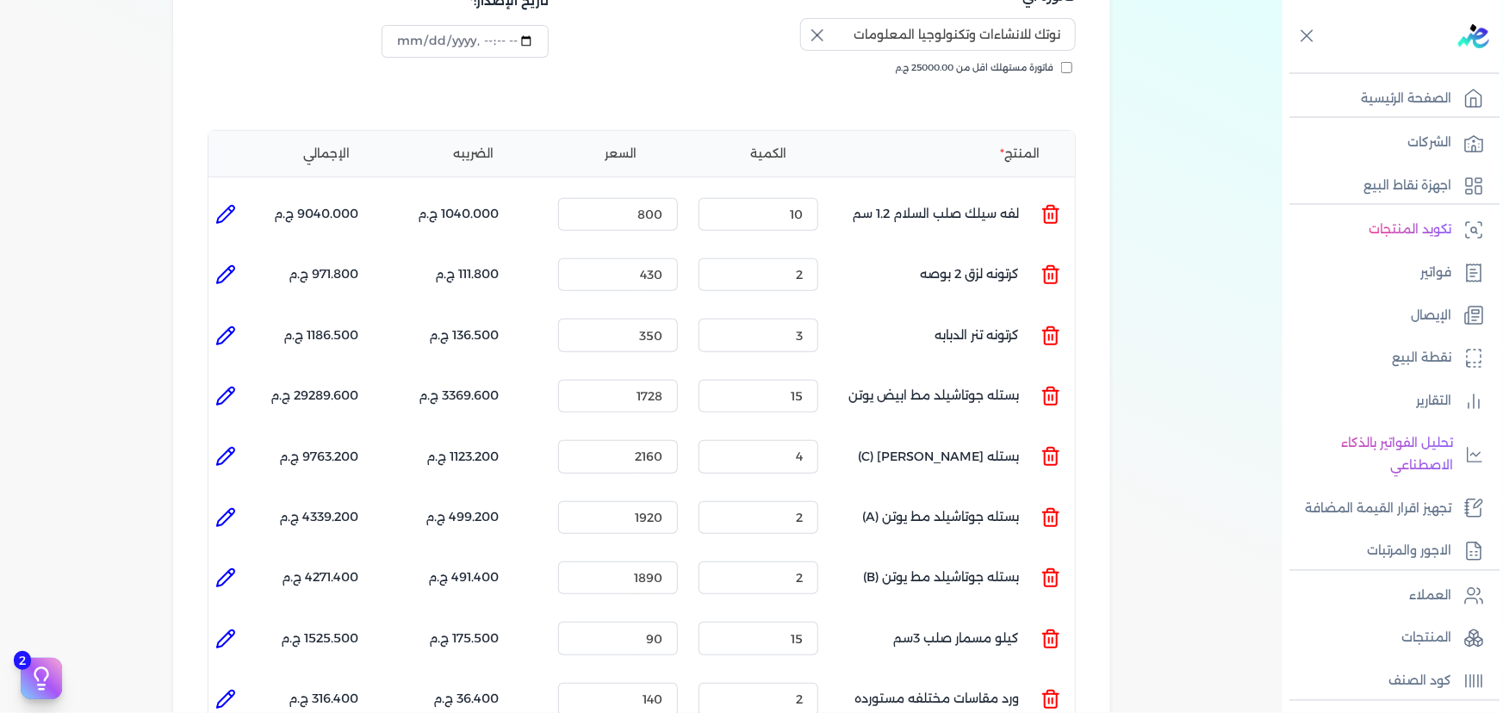
click at [234, 204] on icon at bounding box center [225, 214] width 21 height 21
type input "لفه سيلك صلب السلام 1.2 سم"
type input "800"
type input "10"
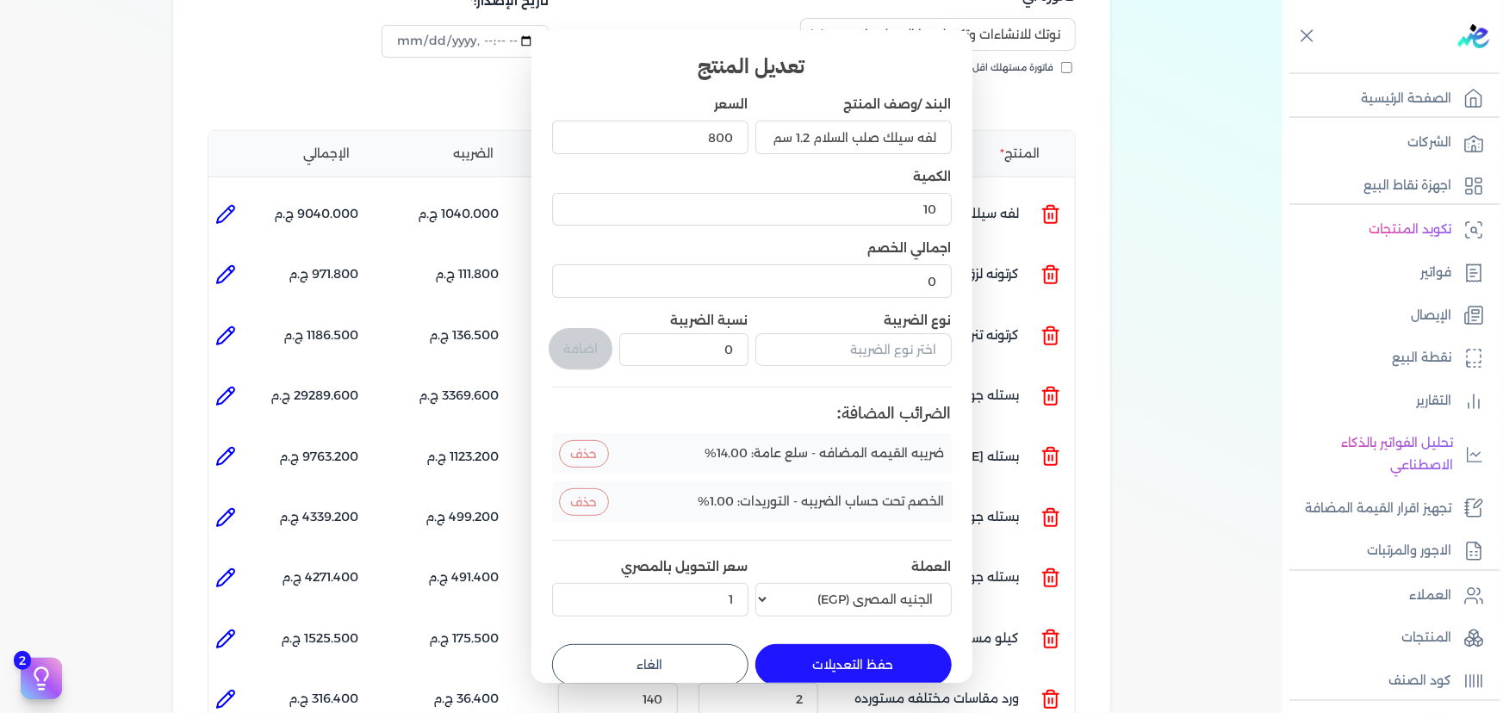
click at [861, 664] on button "حفظ التعديلات" at bounding box center [853, 664] width 196 height 41
type input "0"
type input "1"
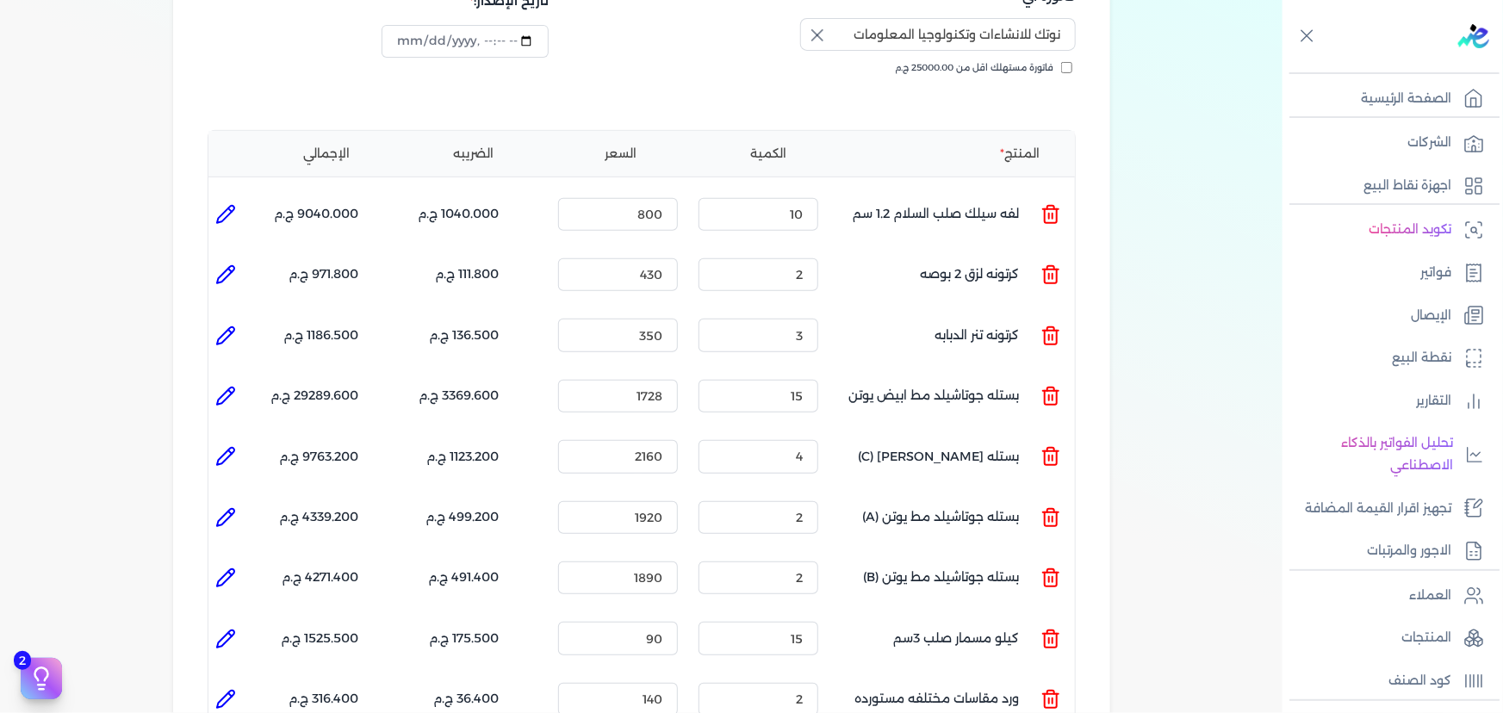
click at [228, 266] on icon at bounding box center [225, 274] width 17 height 17
type input "كرتونه لزق 2 بوصه"
type input "430"
type input "2"
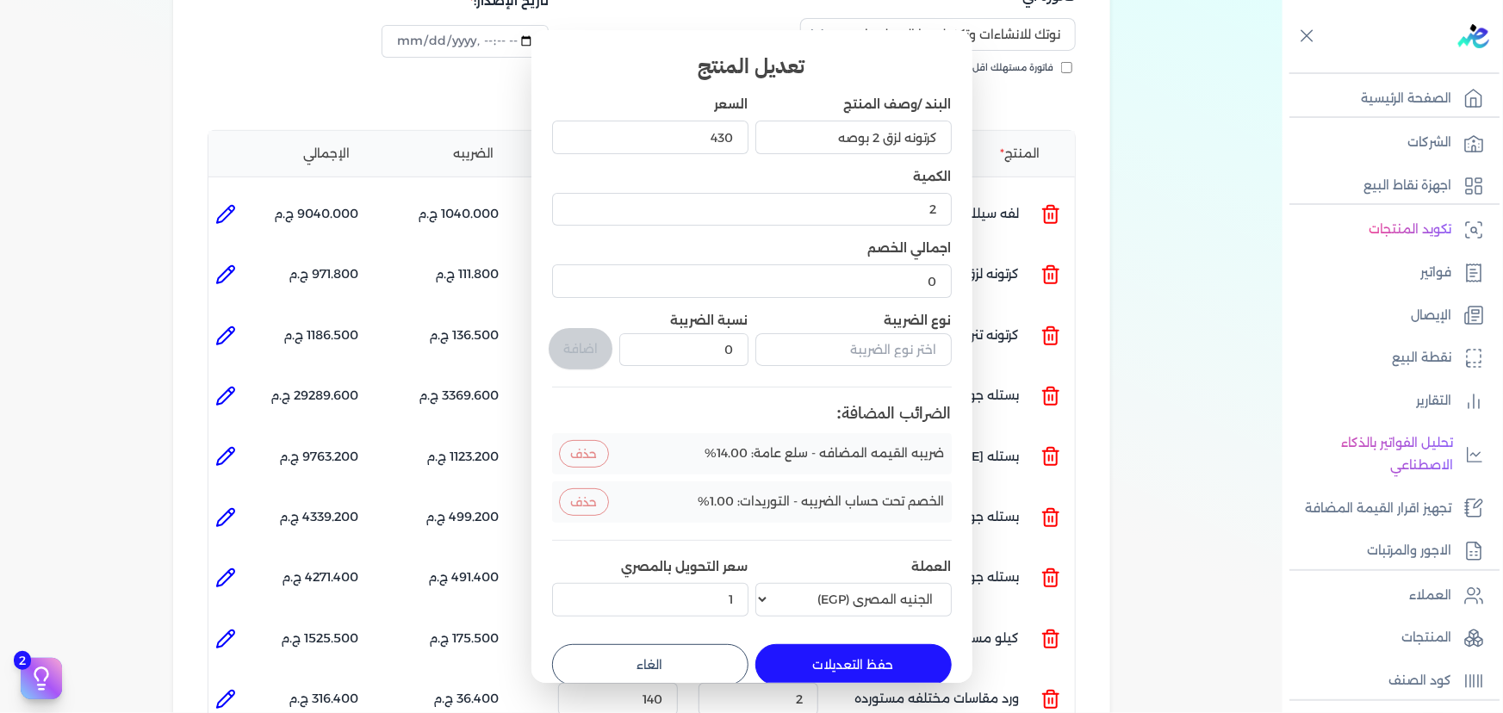
click at [858, 656] on button "حفظ التعديلات" at bounding box center [853, 664] width 196 height 41
type input "0"
type input "1"
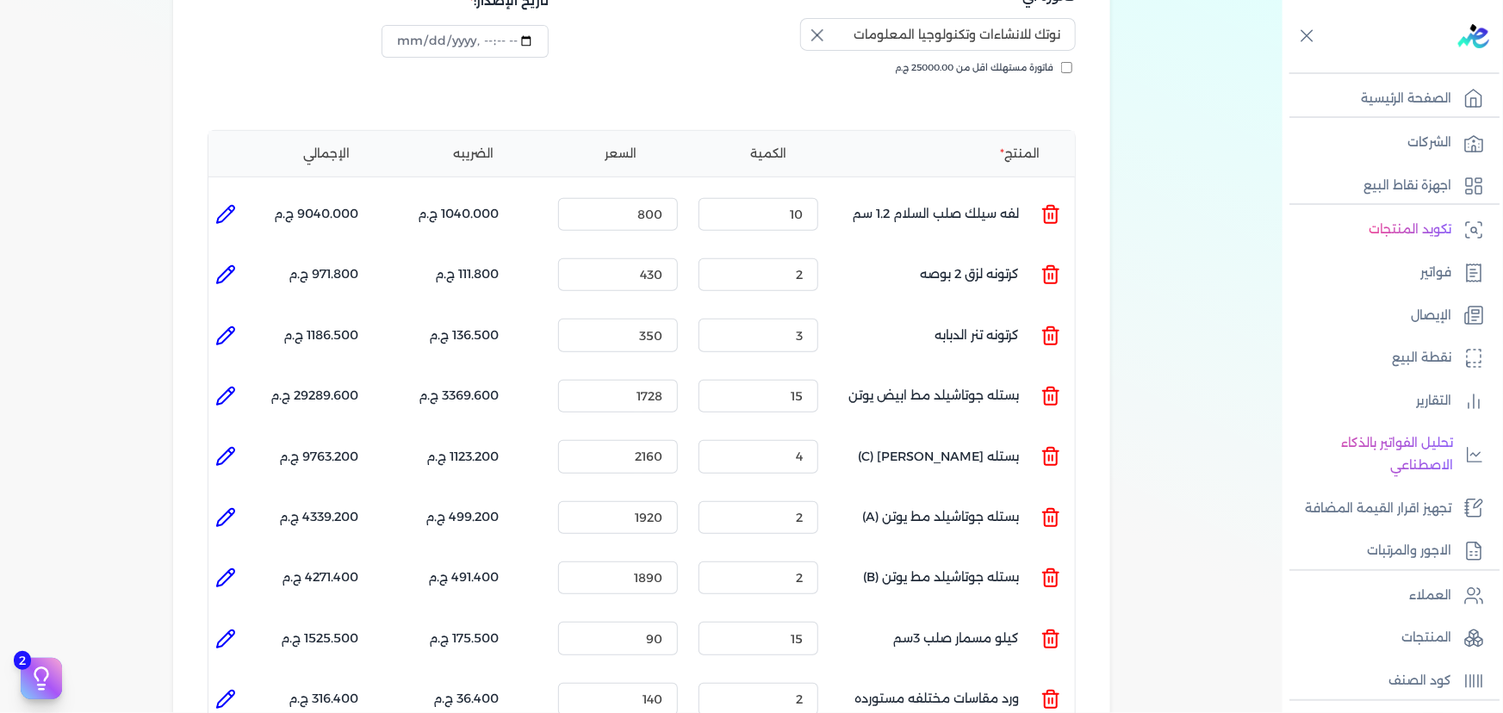
click at [224, 326] on icon at bounding box center [225, 336] width 21 height 21
type input "كرتونه تنر الدبابه"
type input "350"
type input "3"
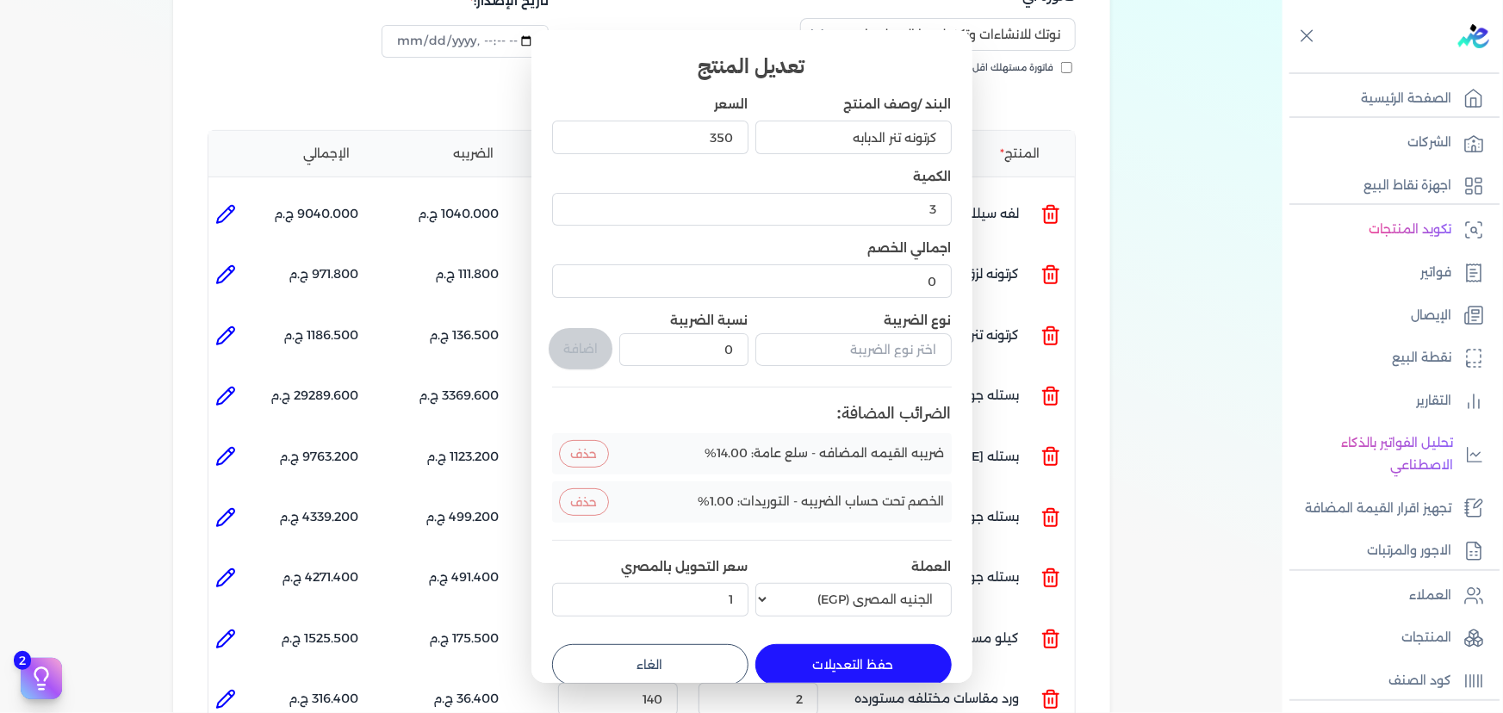
click at [824, 666] on button "حفظ التعديلات" at bounding box center [853, 664] width 196 height 41
type input "0"
type input "1"
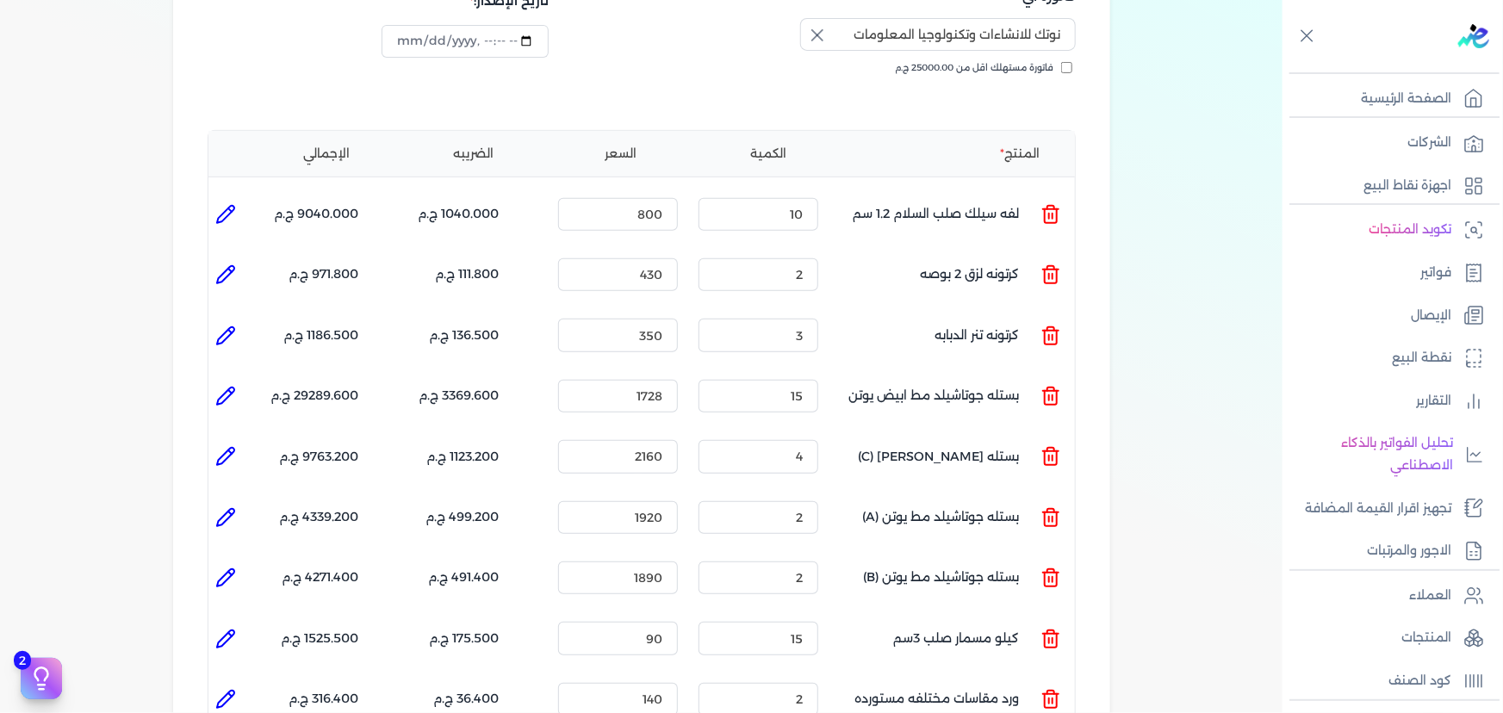
click at [223, 386] on icon at bounding box center [225, 396] width 21 height 21
type input "بستله جوتاشيلد مط ابيض يوتن"
type input "1728"
type input "15"
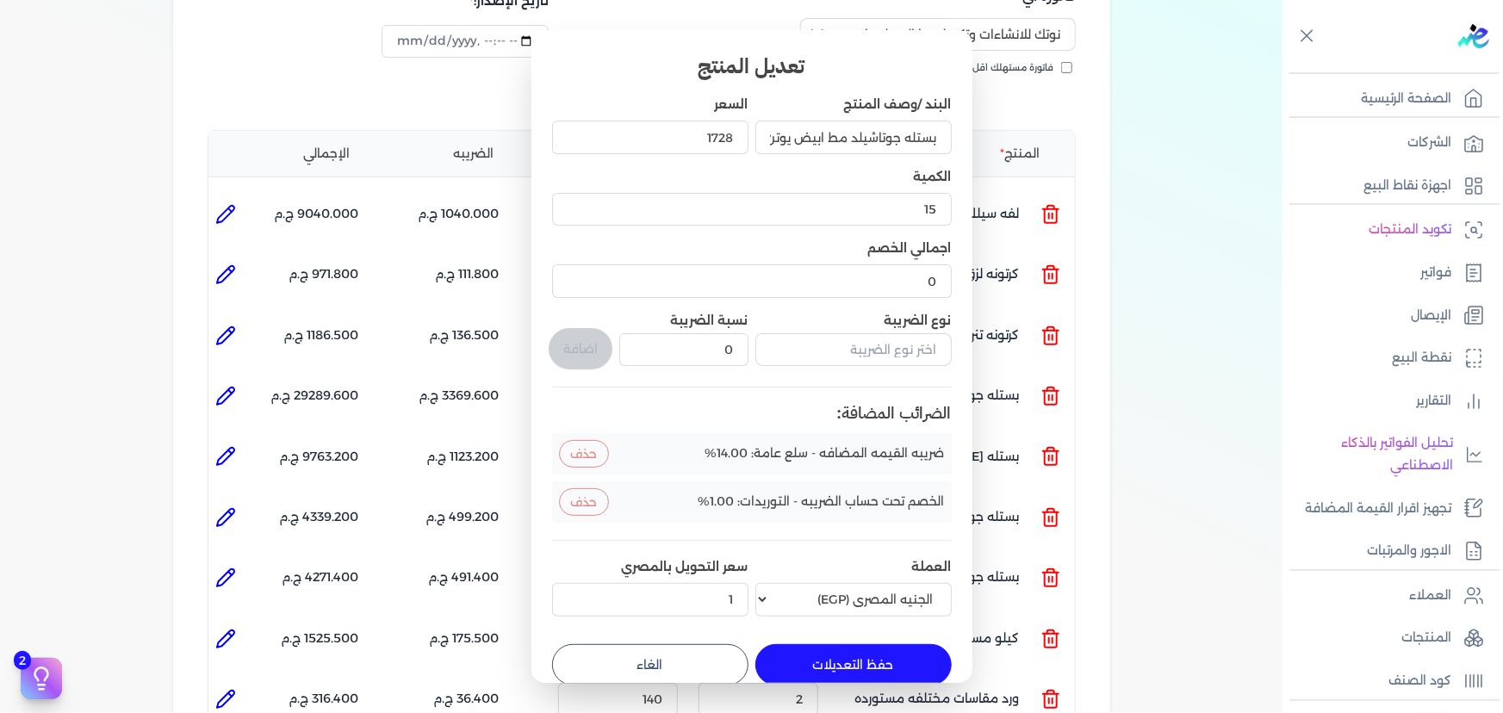
click at [842, 648] on button "حفظ التعديلات" at bounding box center [853, 664] width 196 height 41
type input "0"
type input "1"
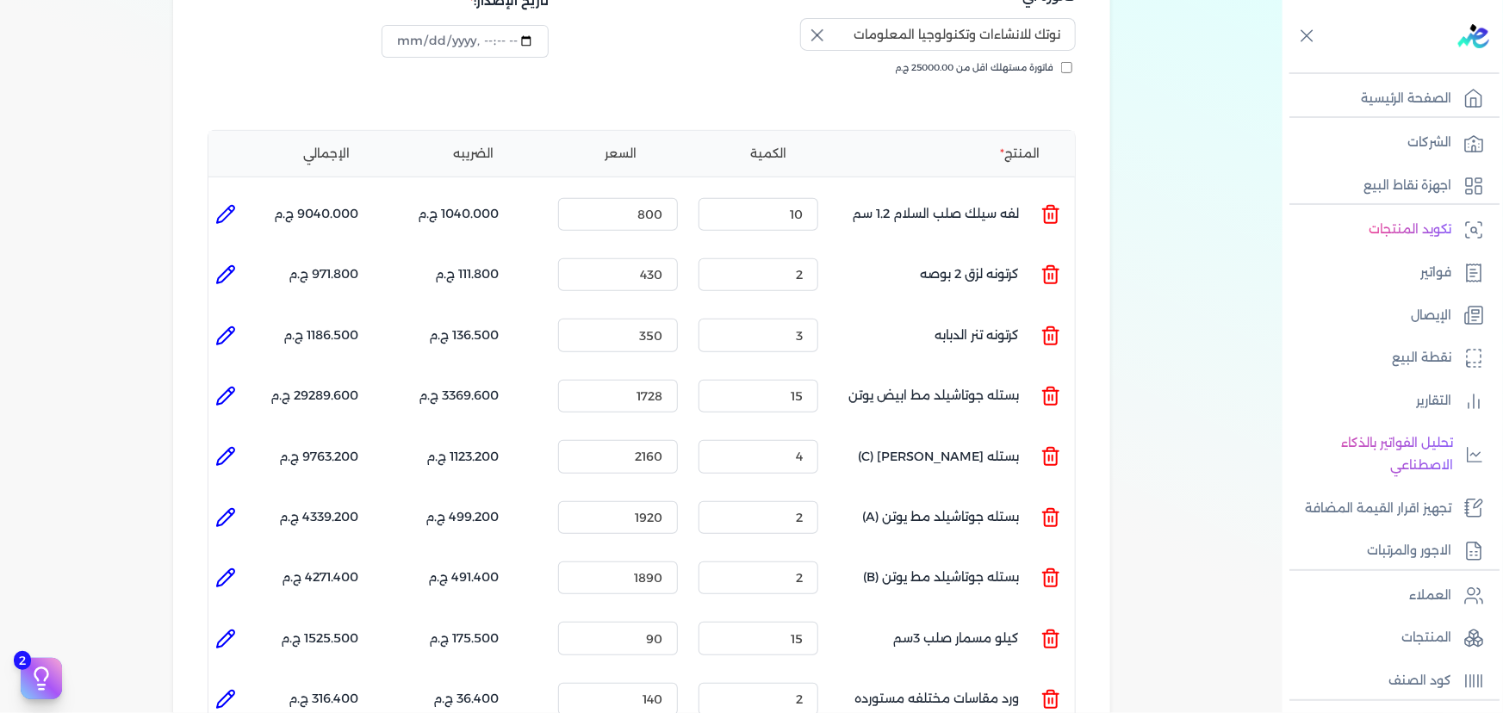
drag, startPoint x: 220, startPoint y: 422, endPoint x: 276, endPoint y: 436, distance: 57.7
click at [221, 446] on icon at bounding box center [225, 456] width 21 height 21
type input "بستله [PERSON_NAME] (C)"
type input "2160"
type input "4"
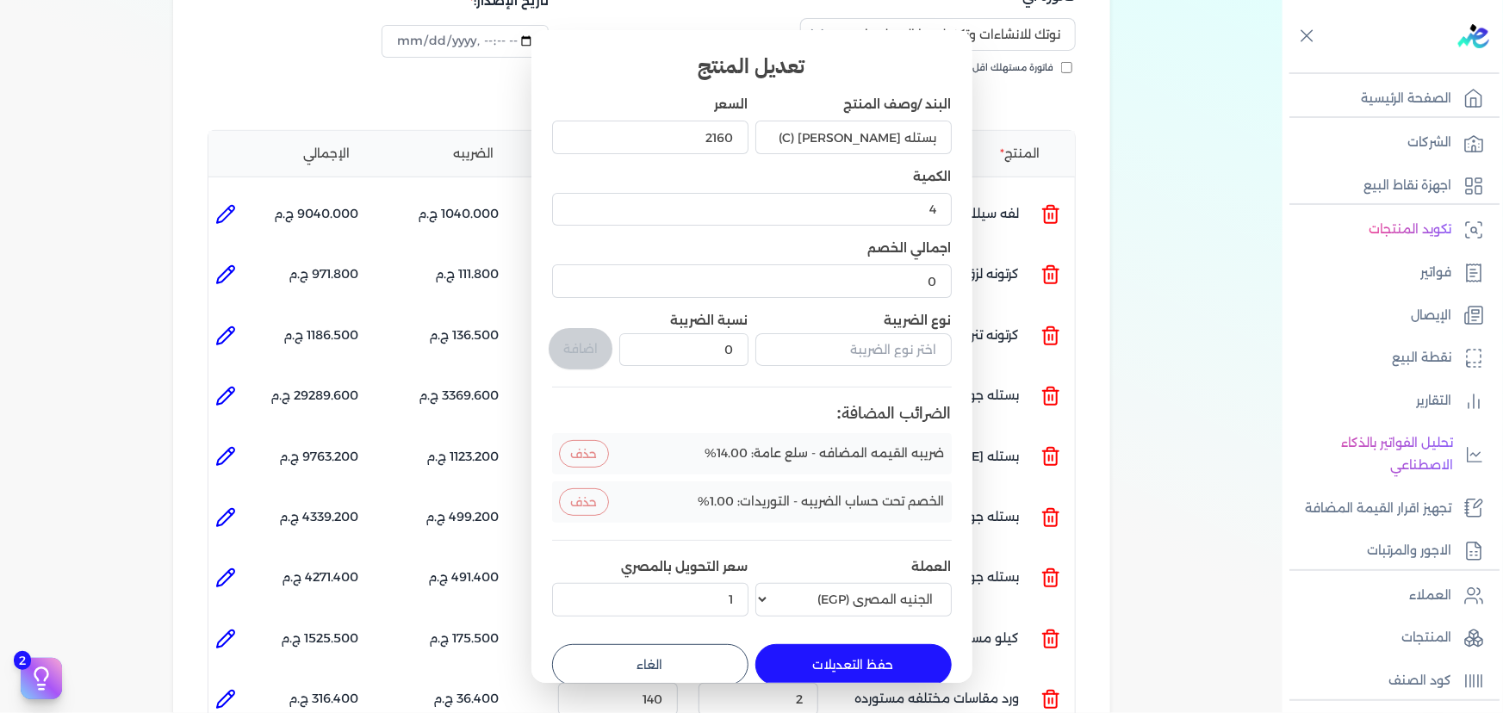
drag, startPoint x: 839, startPoint y: 663, endPoint x: 835, endPoint y: 637, distance: 26.2
click at [840, 661] on button "حفظ التعديلات" at bounding box center [853, 664] width 196 height 41
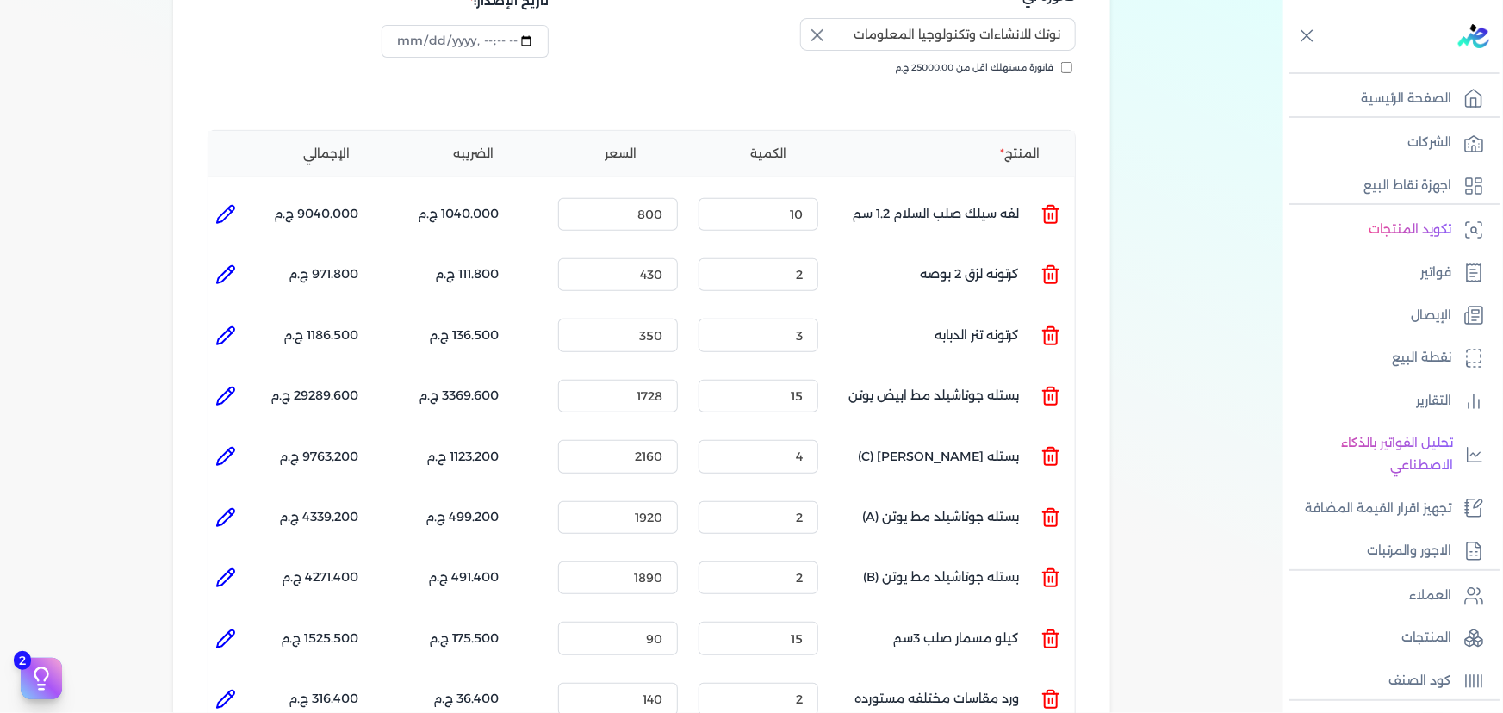
click at [236, 507] on icon at bounding box center [225, 517] width 21 height 21
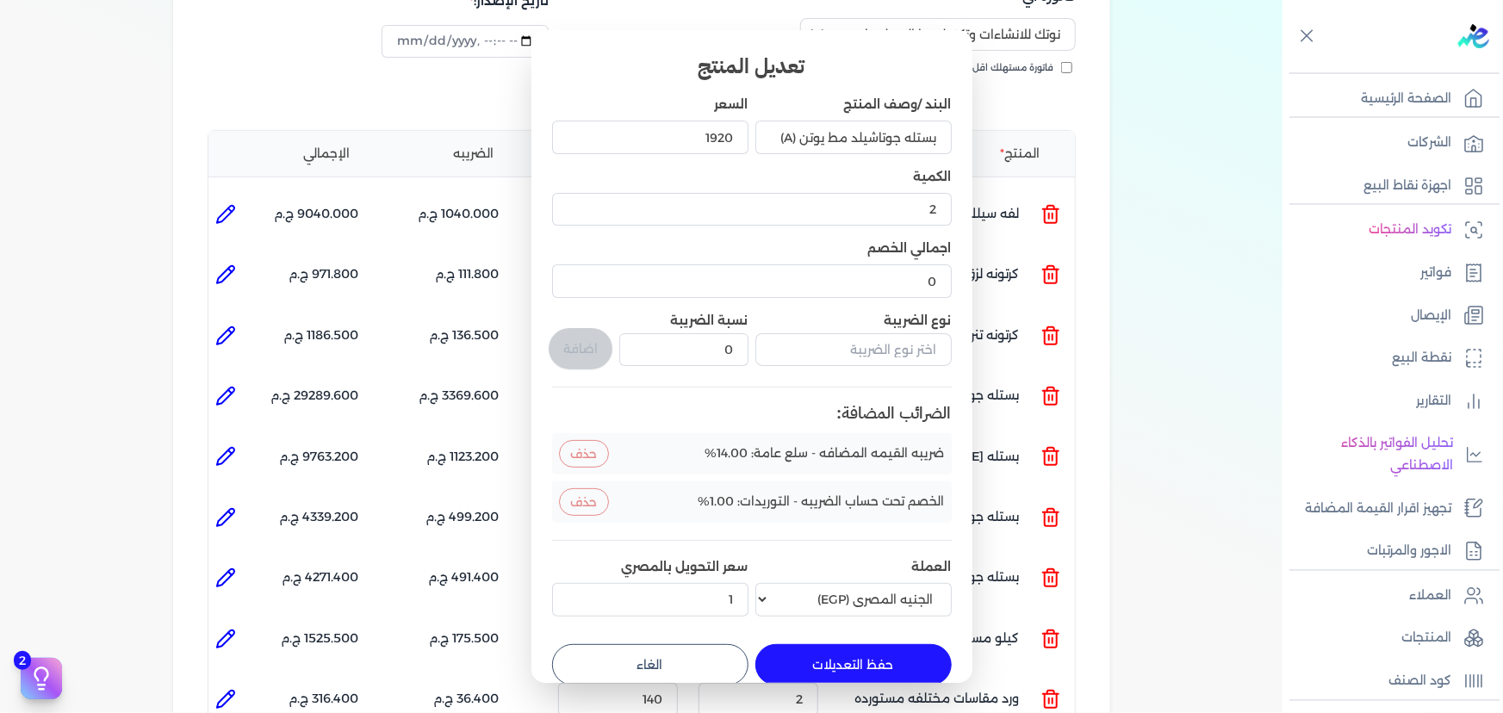
click at [861, 659] on button "حفظ التعديلات" at bounding box center [853, 664] width 196 height 41
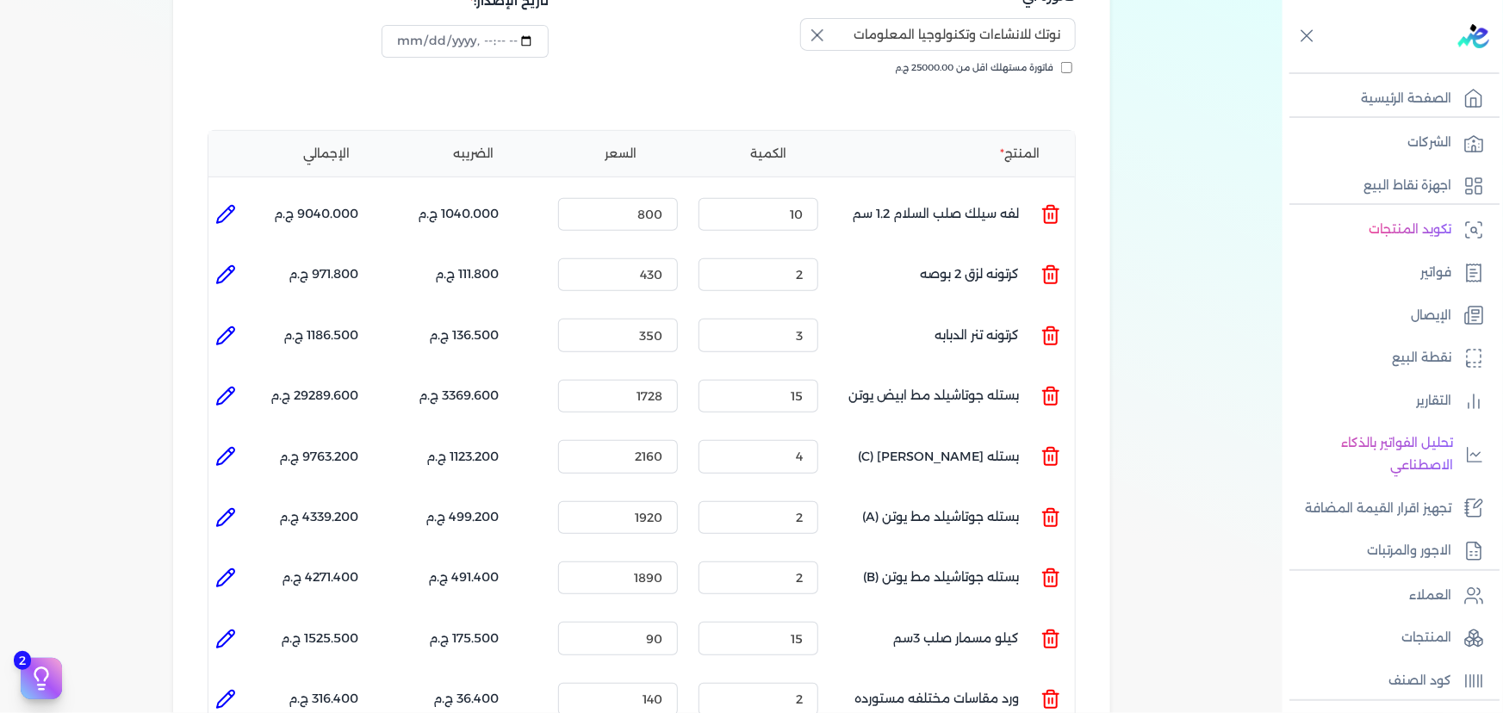
click at [230, 569] on icon at bounding box center [225, 577] width 17 height 17
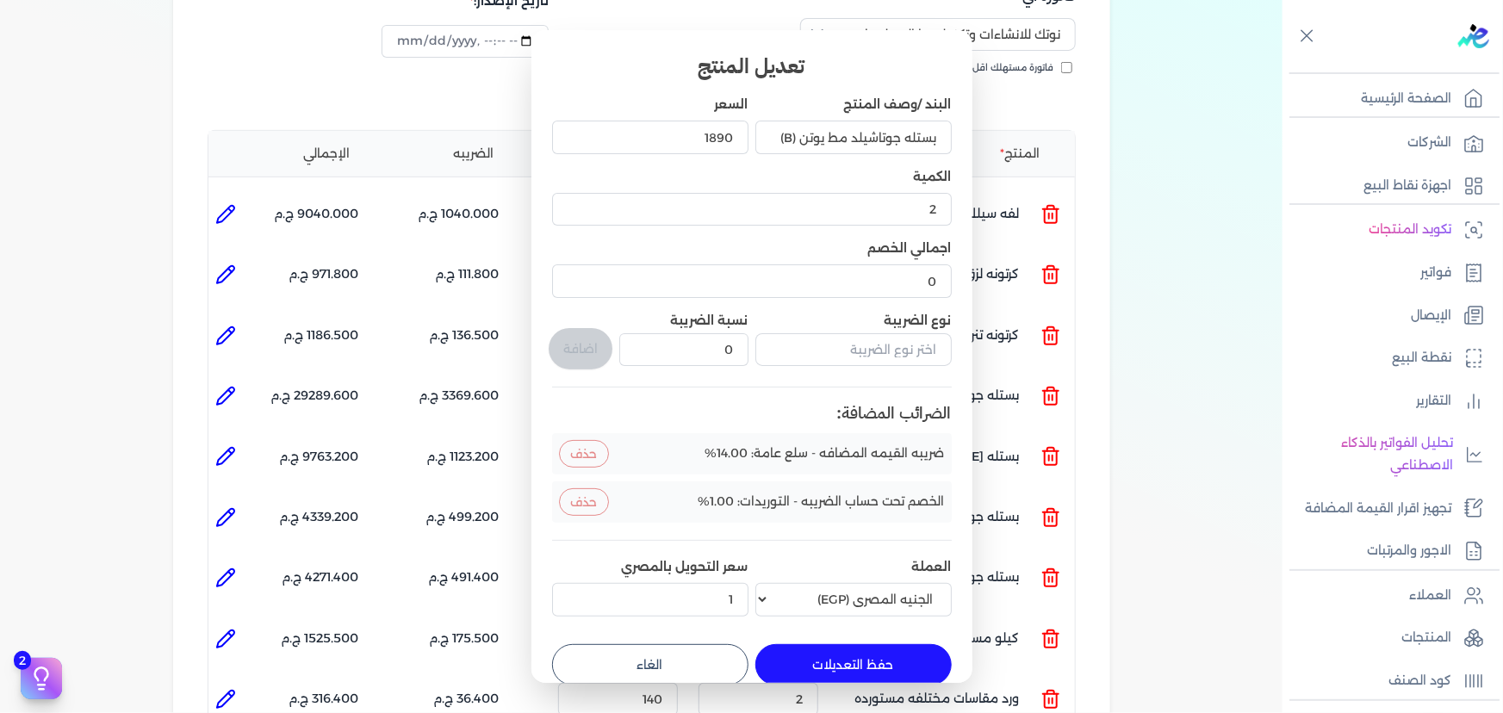
click at [817, 646] on button "حفظ التعديلات" at bounding box center [853, 664] width 196 height 41
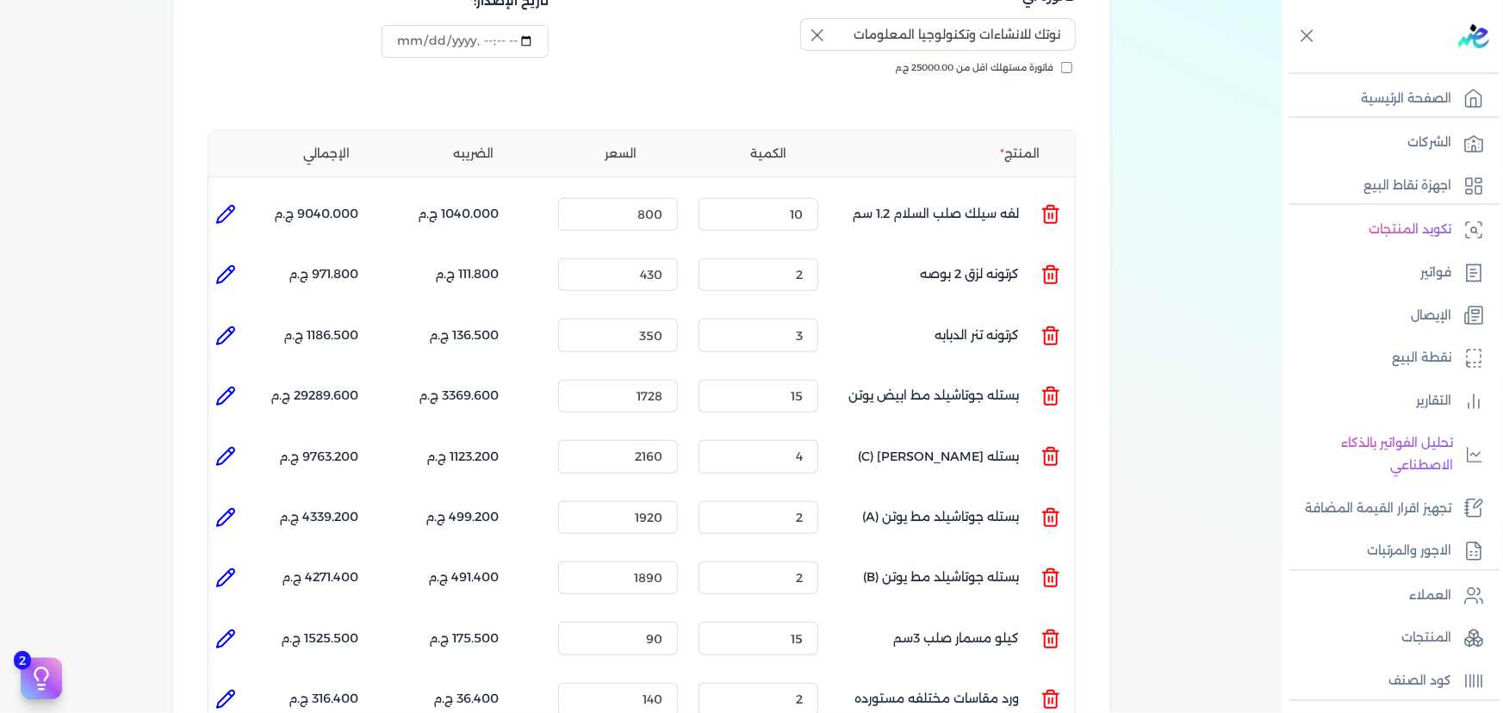
scroll to position [391, 0]
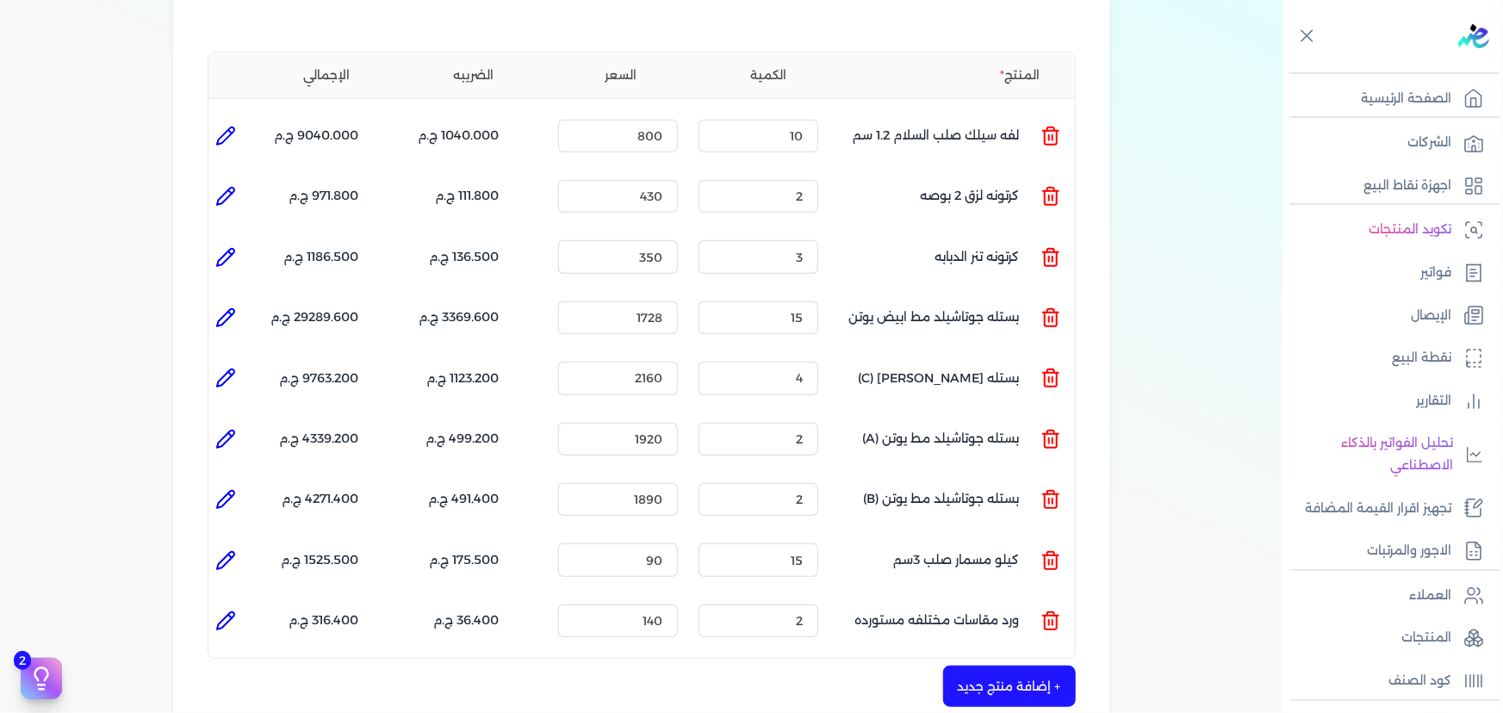
click at [228, 489] on icon at bounding box center [225, 499] width 21 height 21
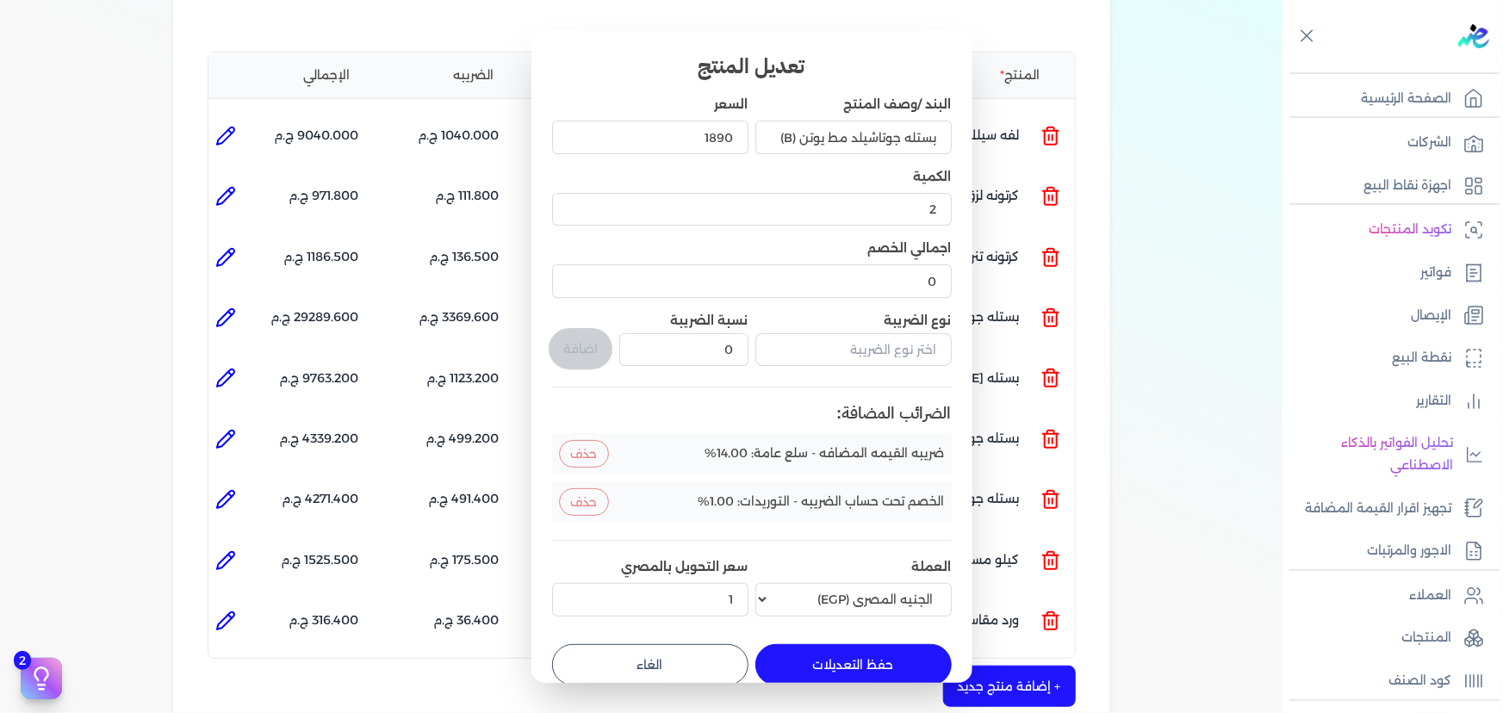
click at [816, 662] on button "حفظ التعديلات" at bounding box center [853, 664] width 196 height 41
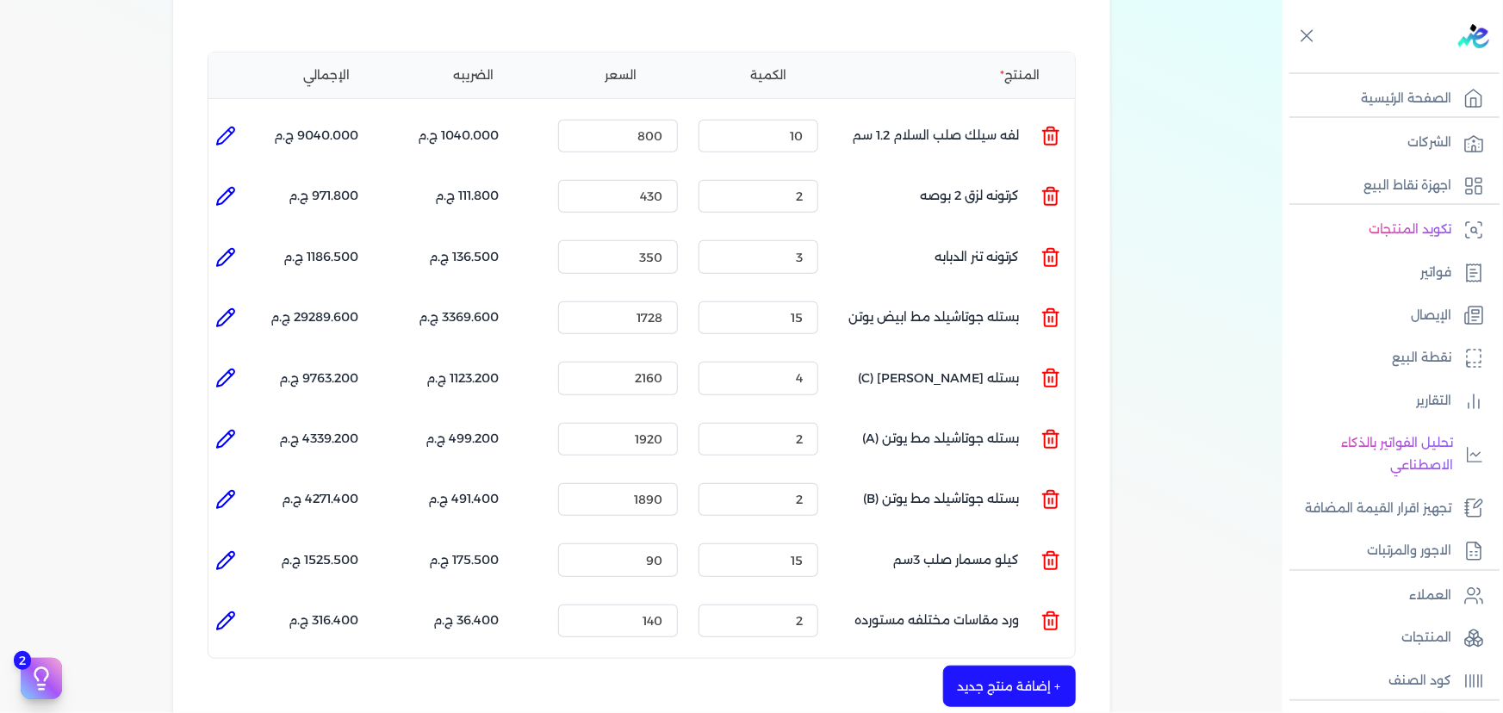
click at [218, 550] on icon at bounding box center [225, 560] width 21 height 21
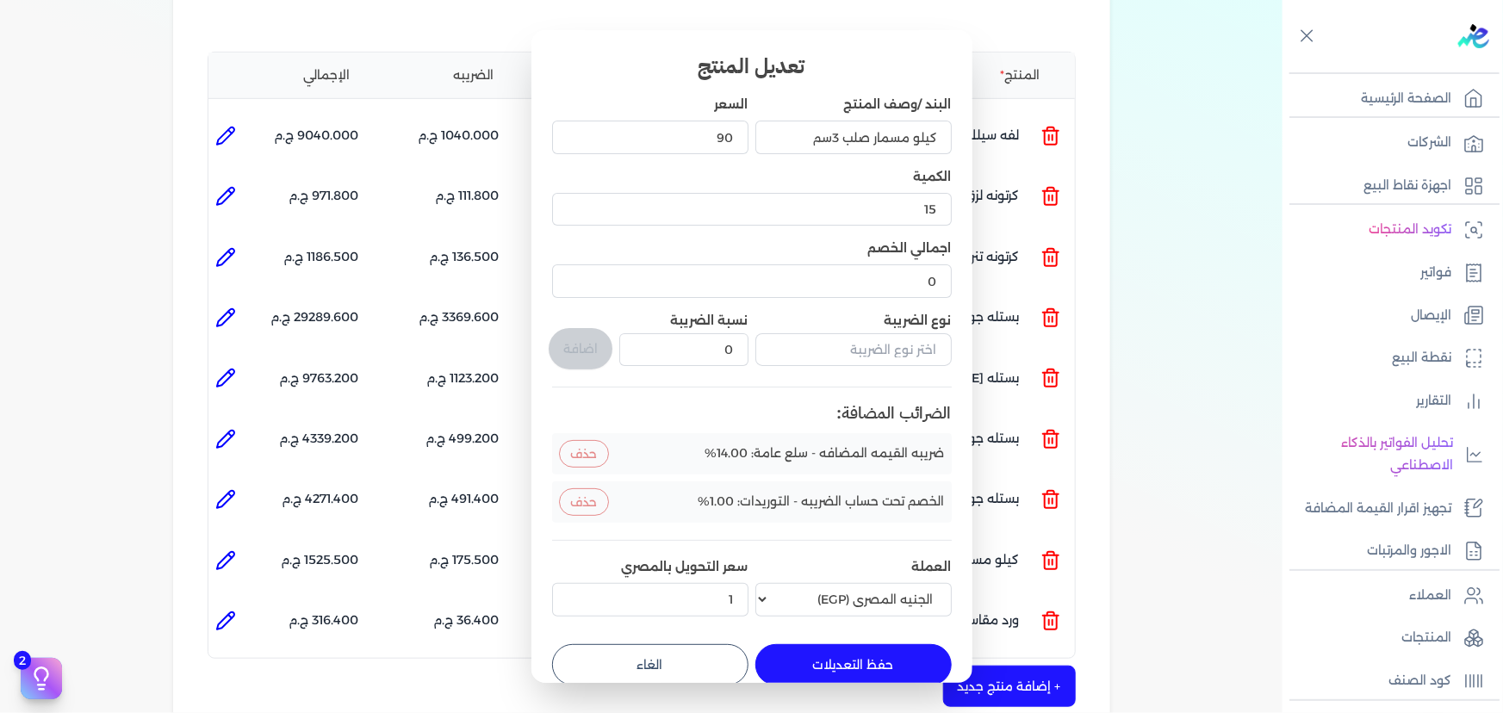
click at [804, 651] on button "حفظ التعديلات" at bounding box center [853, 664] width 196 height 41
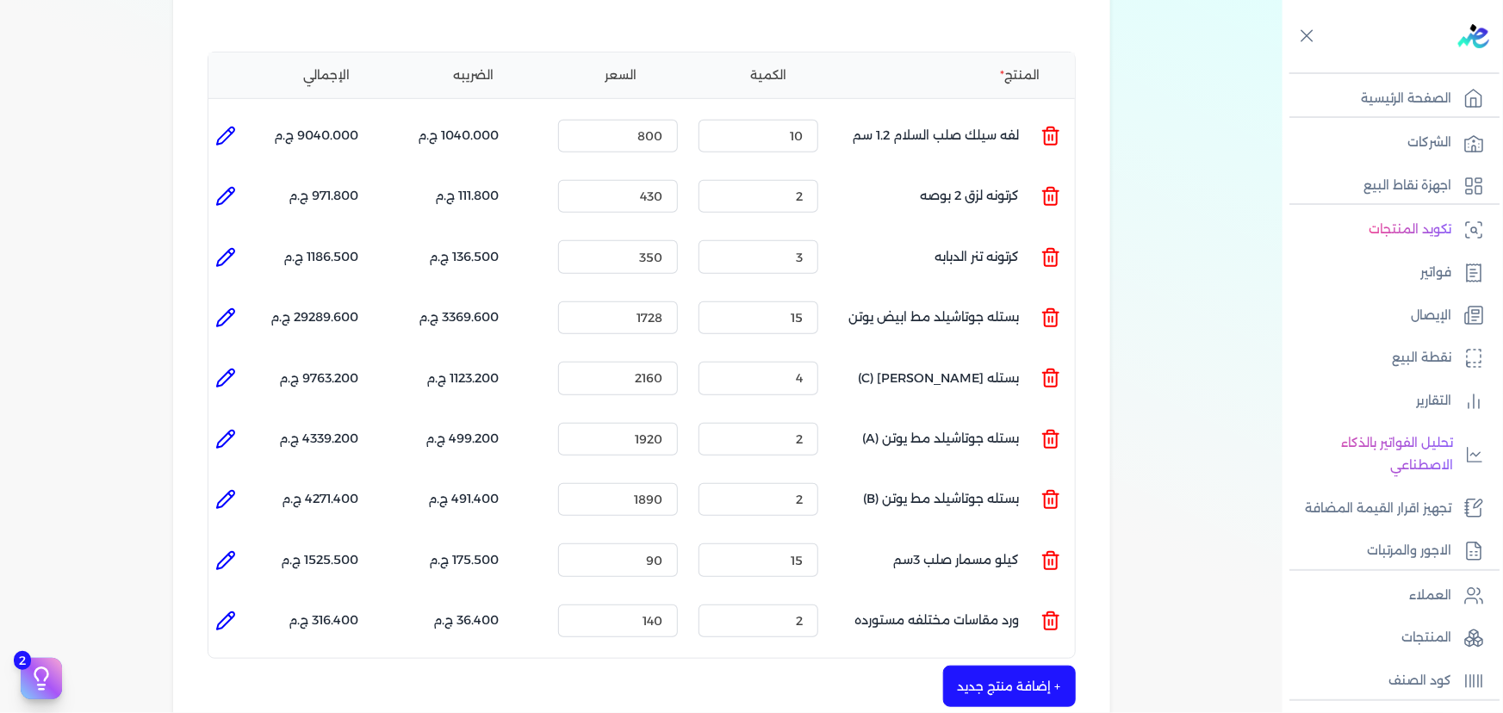
click at [233, 612] on icon at bounding box center [225, 620] width 17 height 17
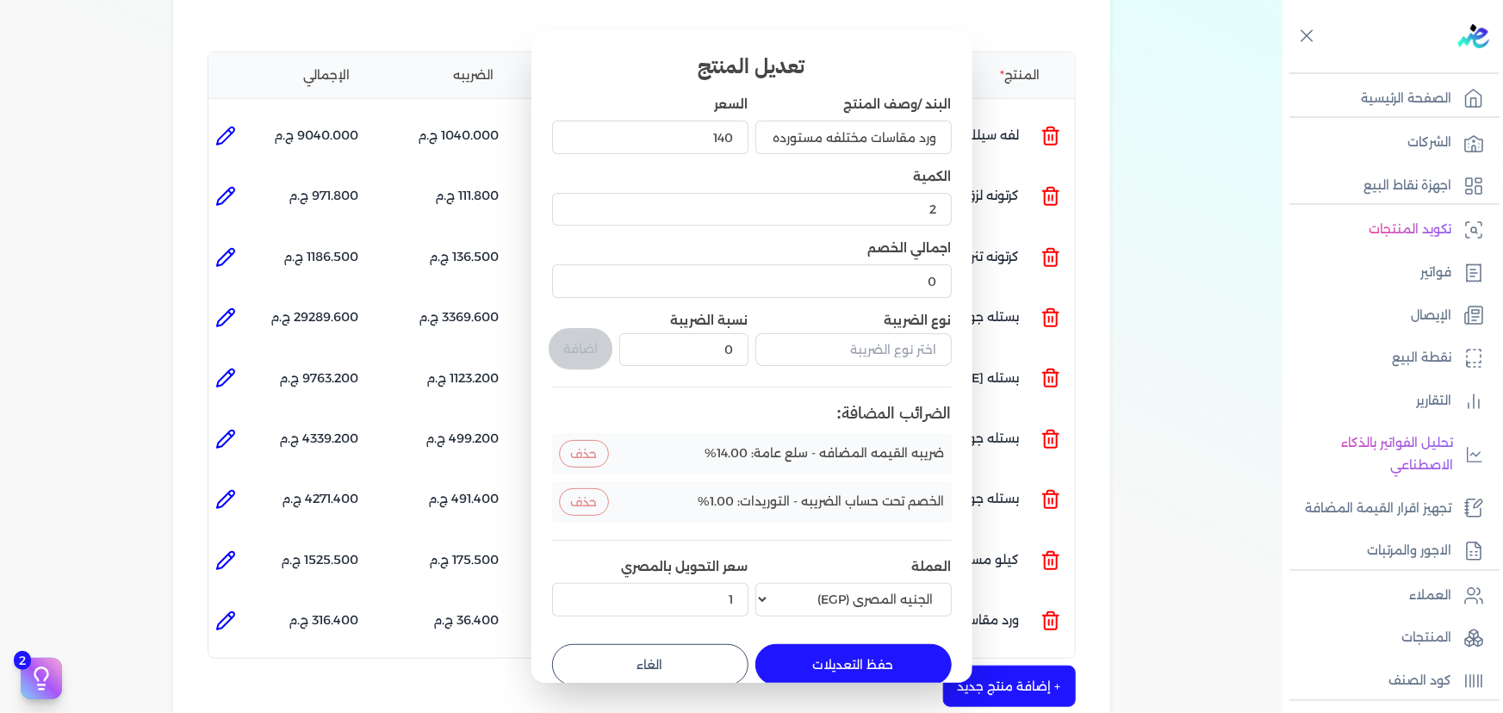
click at [817, 655] on button "حفظ التعديلات" at bounding box center [853, 664] width 196 height 41
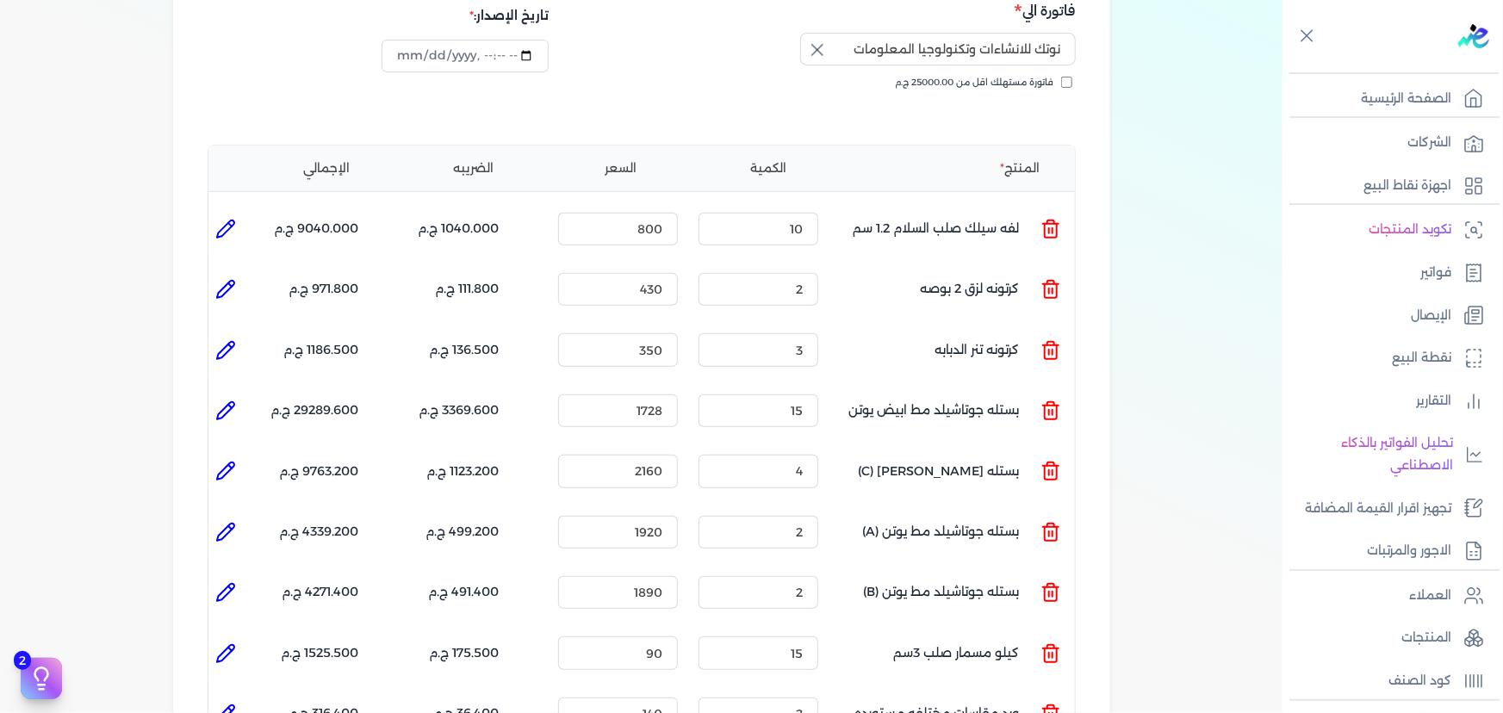
scroll to position [234, 0]
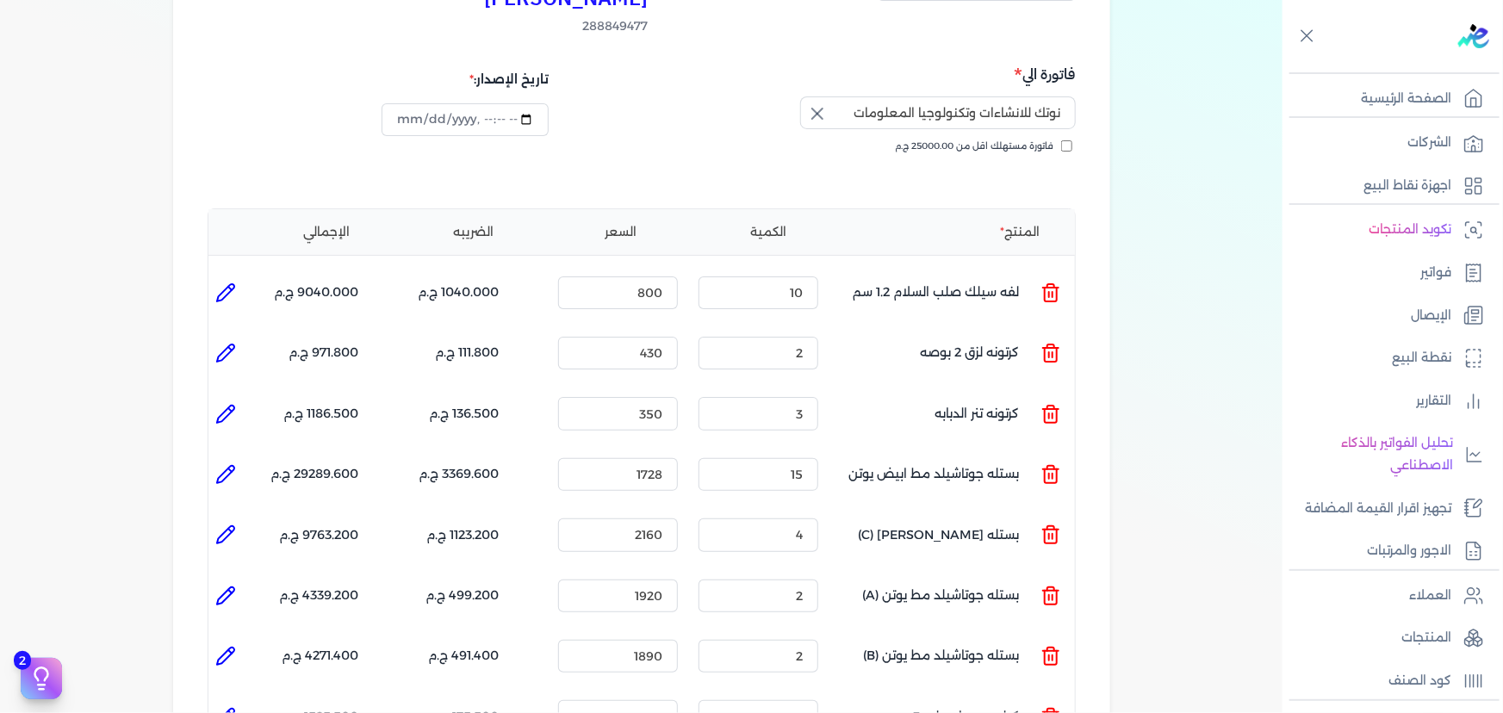
drag, startPoint x: 227, startPoint y: 259, endPoint x: 277, endPoint y: 280, distance: 54.1
click at [227, 283] on icon at bounding box center [225, 293] width 21 height 21
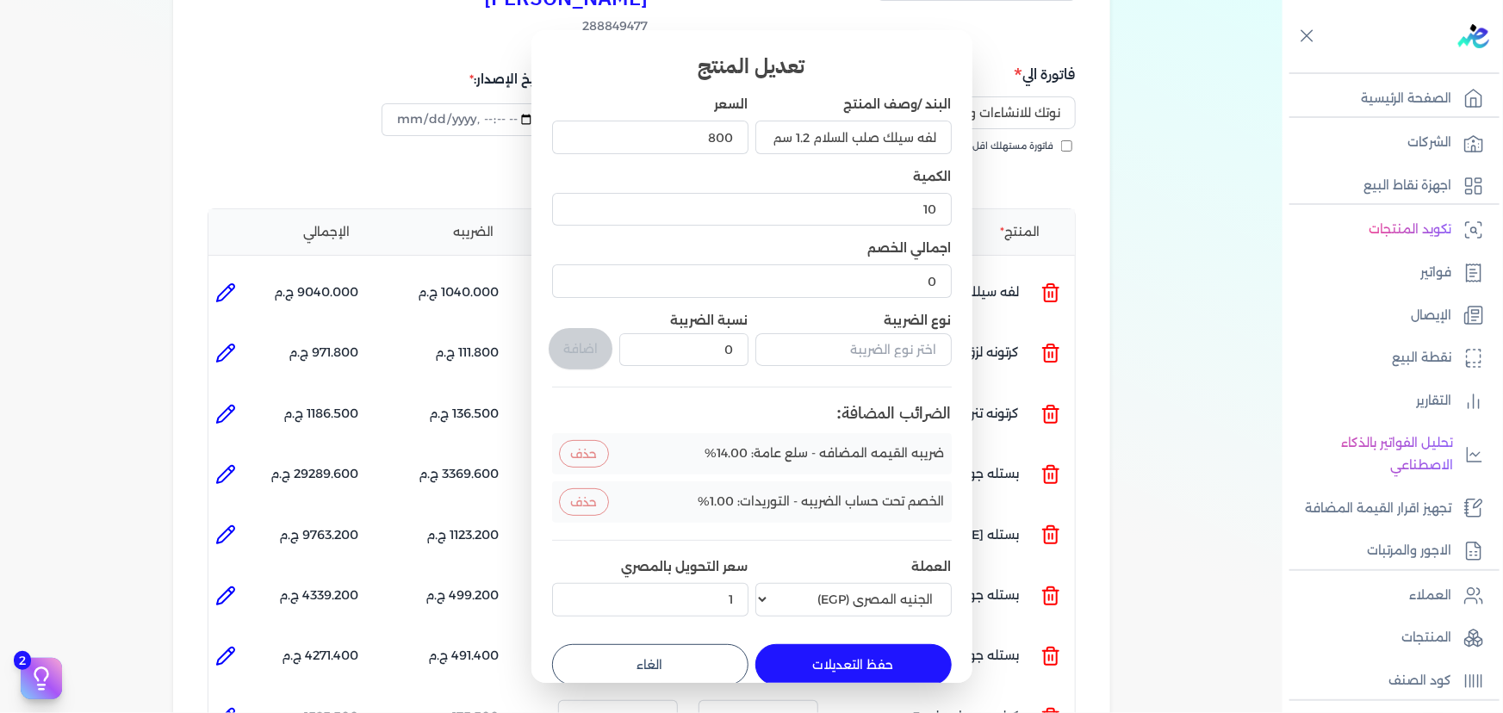
click at [827, 659] on button "حفظ التعديلات" at bounding box center [853, 664] width 196 height 41
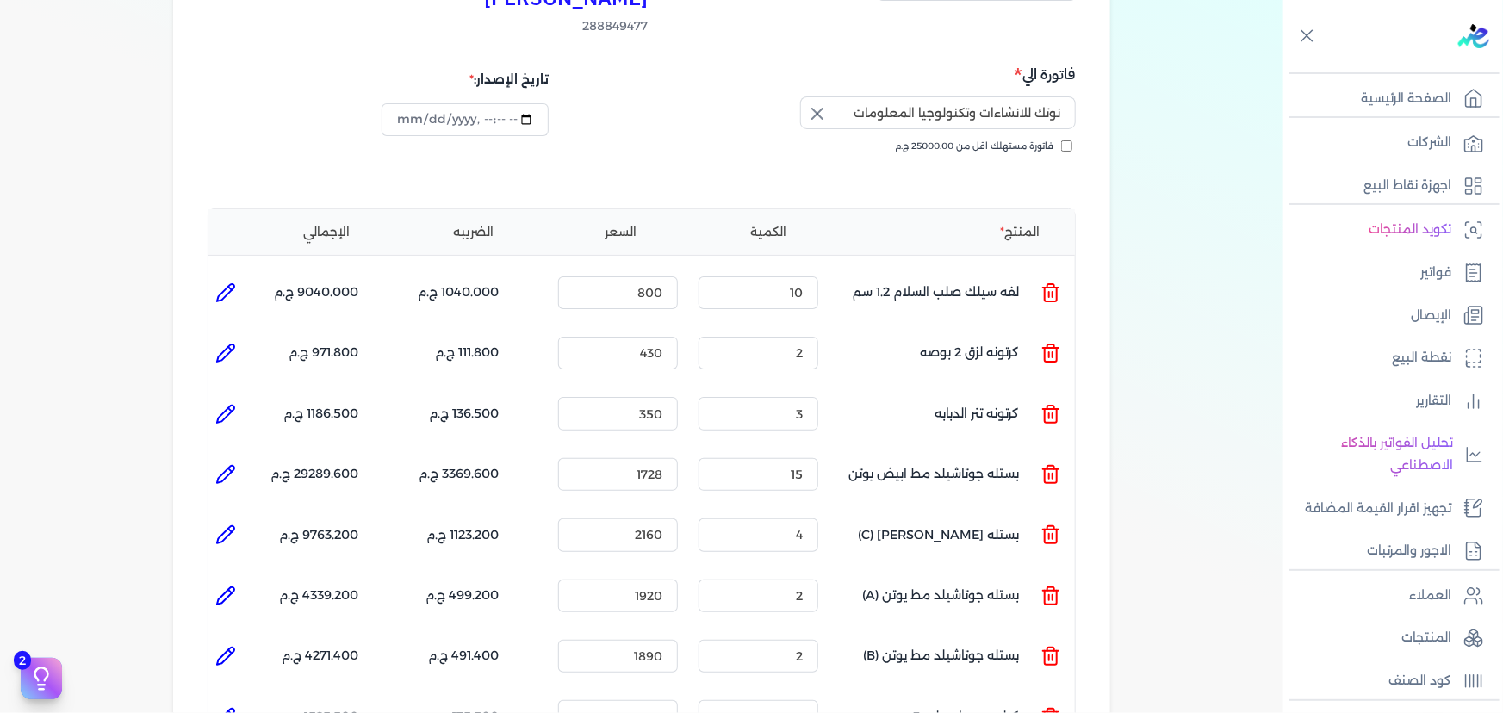
click at [224, 336] on li at bounding box center [225, 353] width 34 height 34
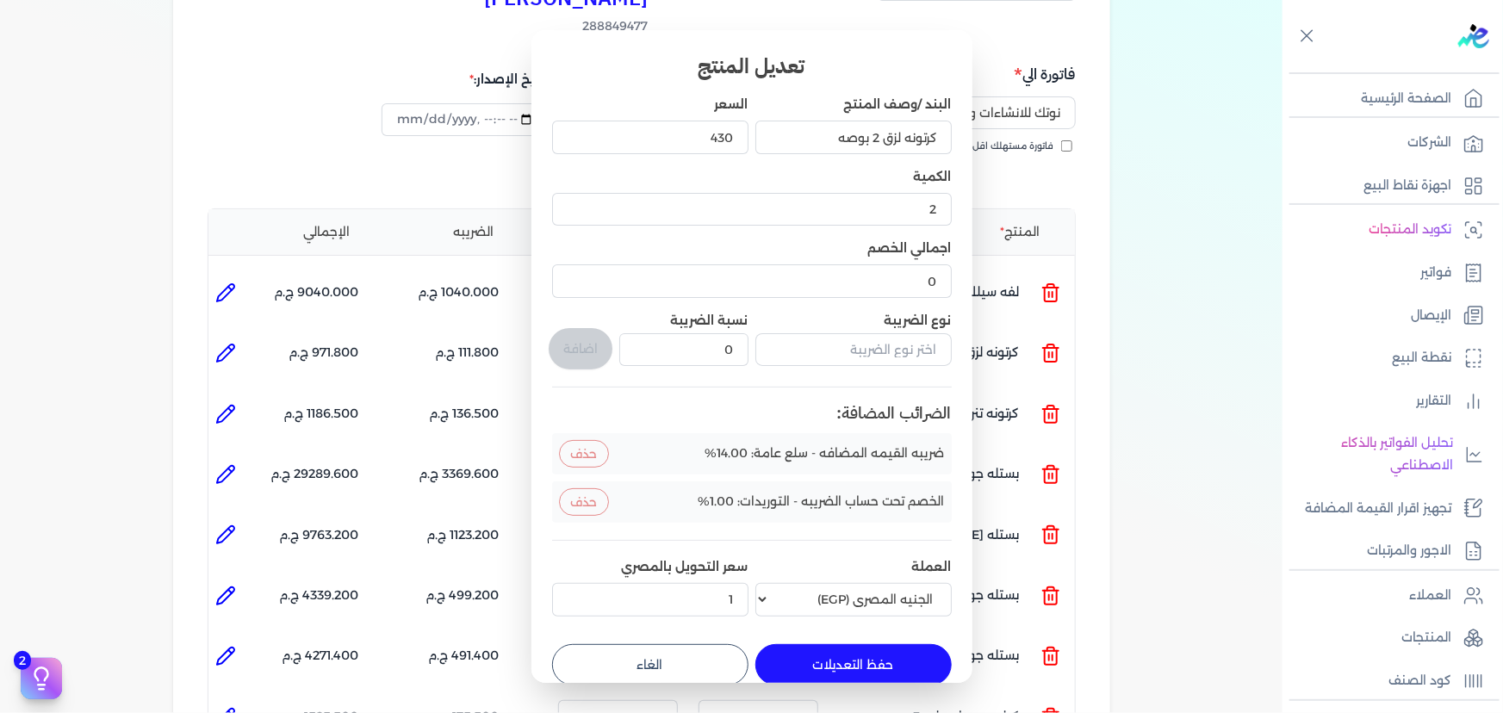
drag, startPoint x: 830, startPoint y: 646, endPoint x: 593, endPoint y: 586, distance: 245.3
click at [826, 646] on button "حفظ التعديلات" at bounding box center [853, 664] width 196 height 41
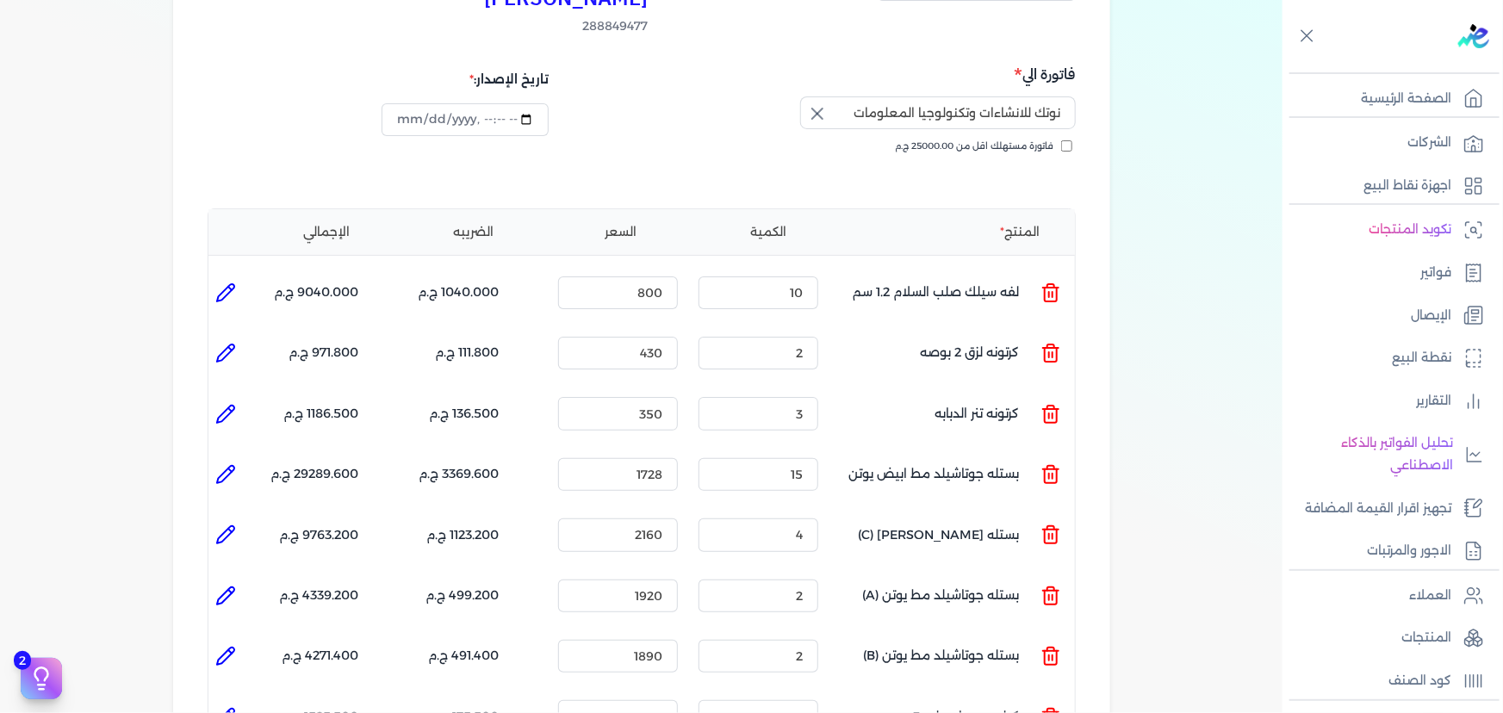
click at [221, 404] on icon at bounding box center [225, 414] width 21 height 21
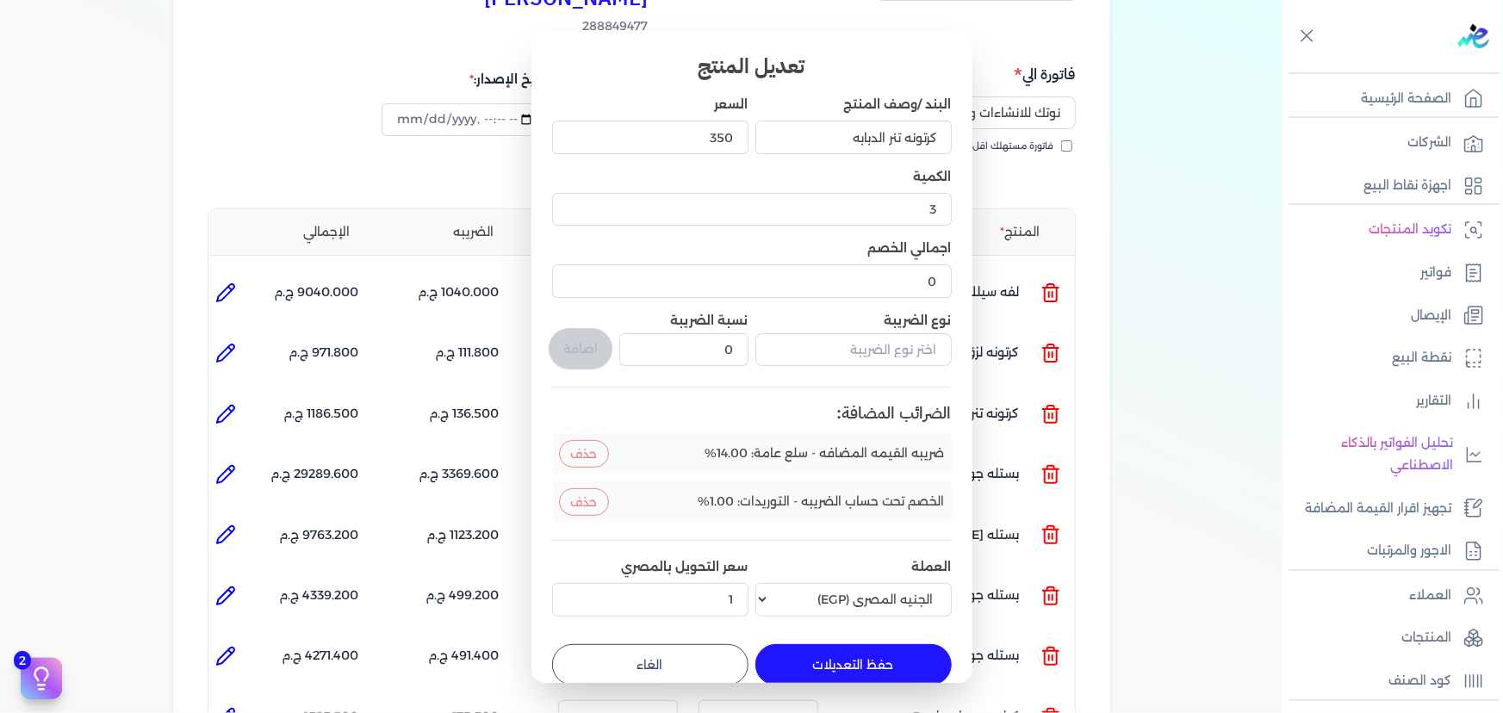
click at [817, 655] on button "حفظ التعديلات" at bounding box center [853, 664] width 196 height 41
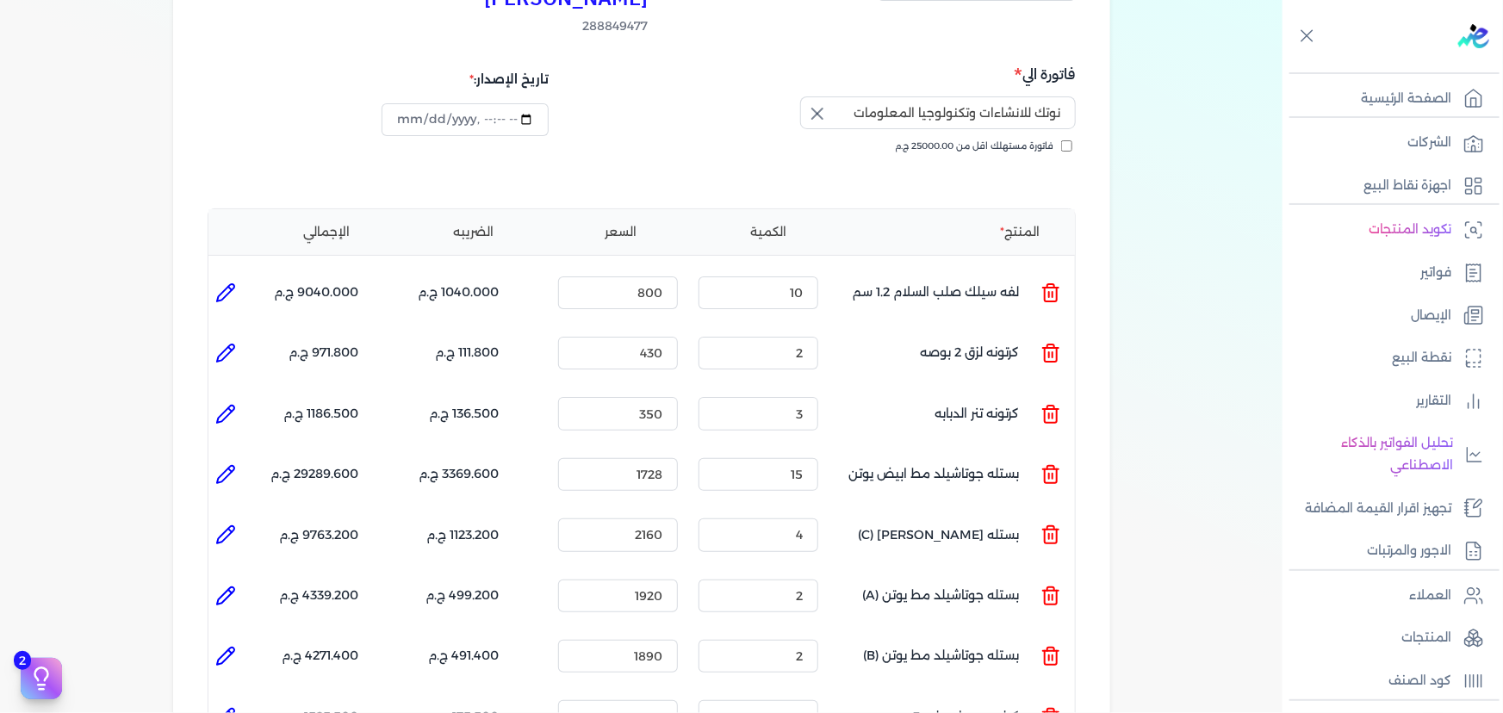
click at [208, 435] on div "شركه الاخوه الثلاثة فتحى السيد على [PERSON_NAME] 288849477 رقم الفاتورة 13588 ف…" at bounding box center [641, 561] width 937 height 1302
click at [227, 466] on icon at bounding box center [225, 474] width 17 height 17
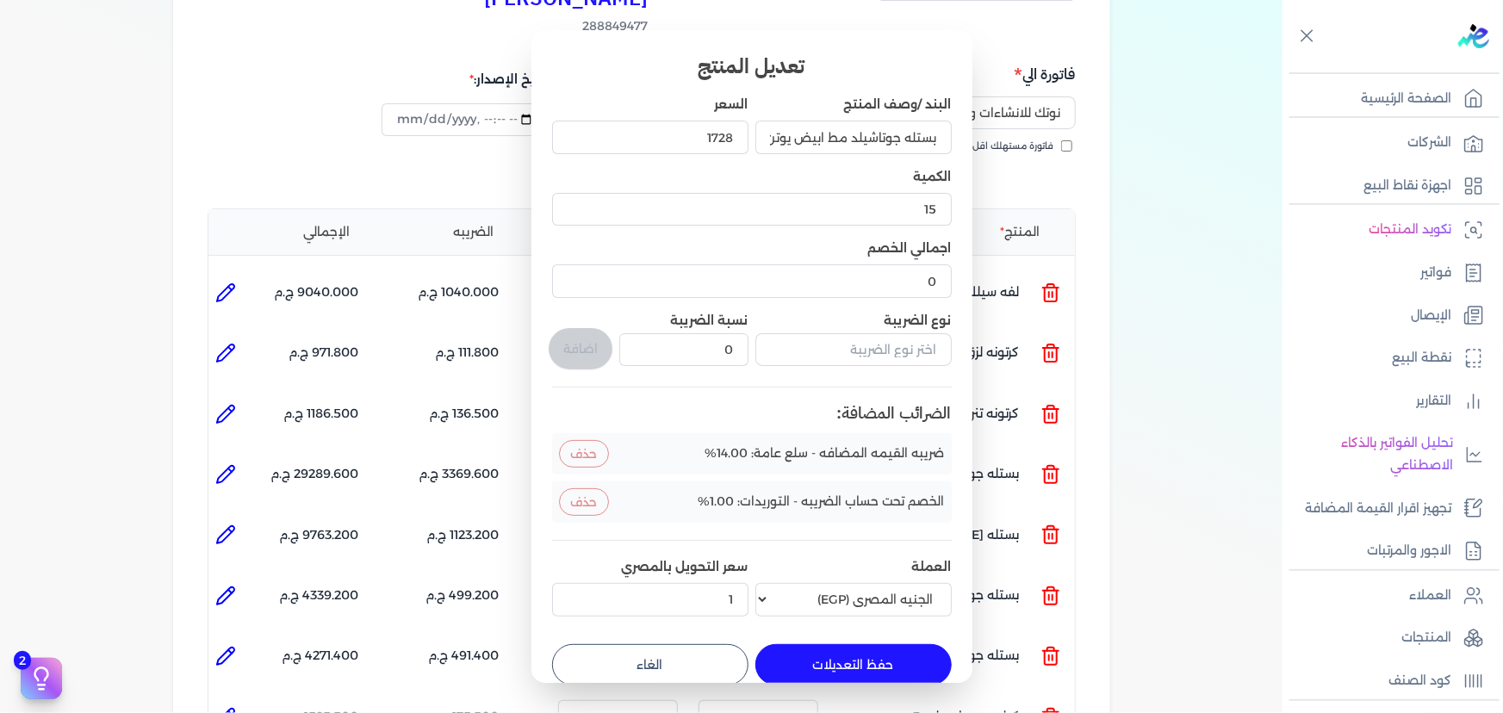
click at [825, 649] on button "حفظ التعديلات" at bounding box center [853, 664] width 196 height 41
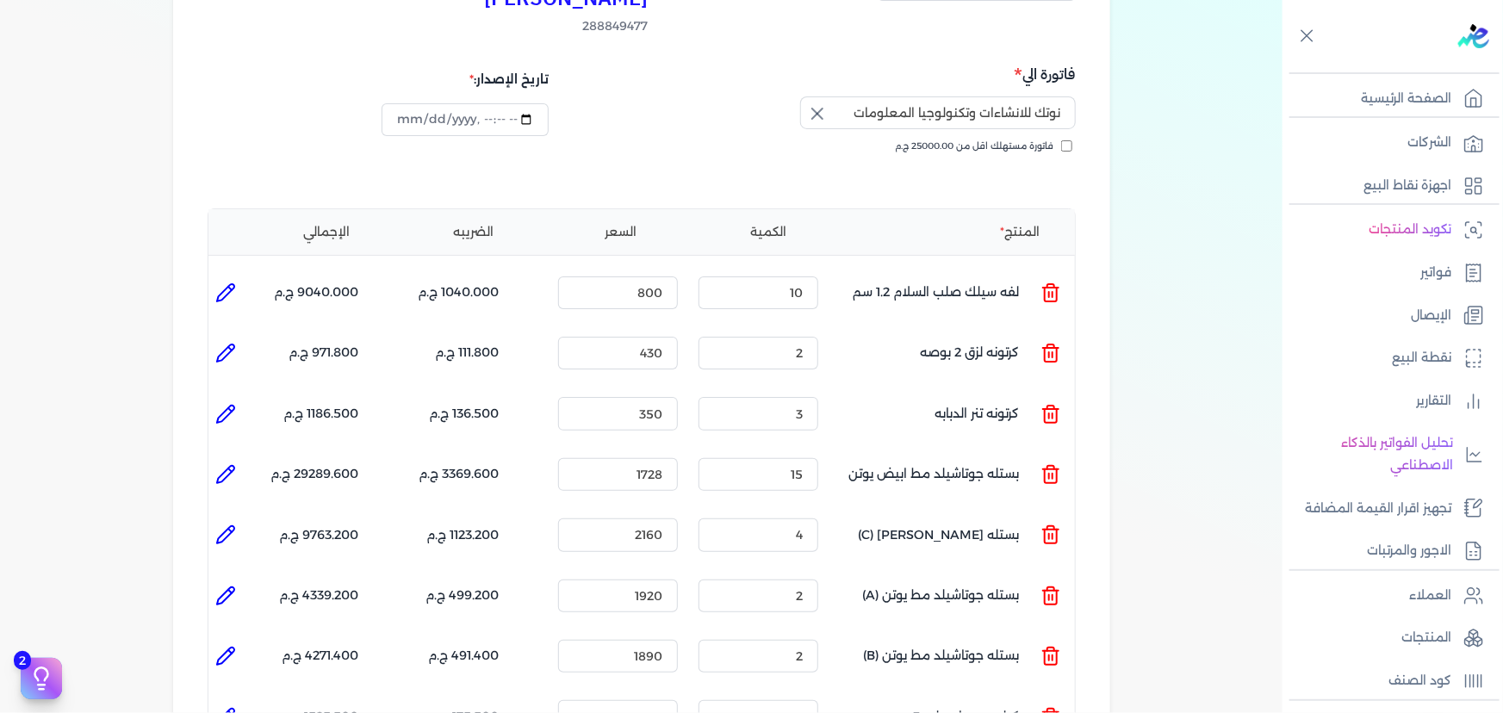
click at [234, 525] on icon at bounding box center [225, 535] width 21 height 21
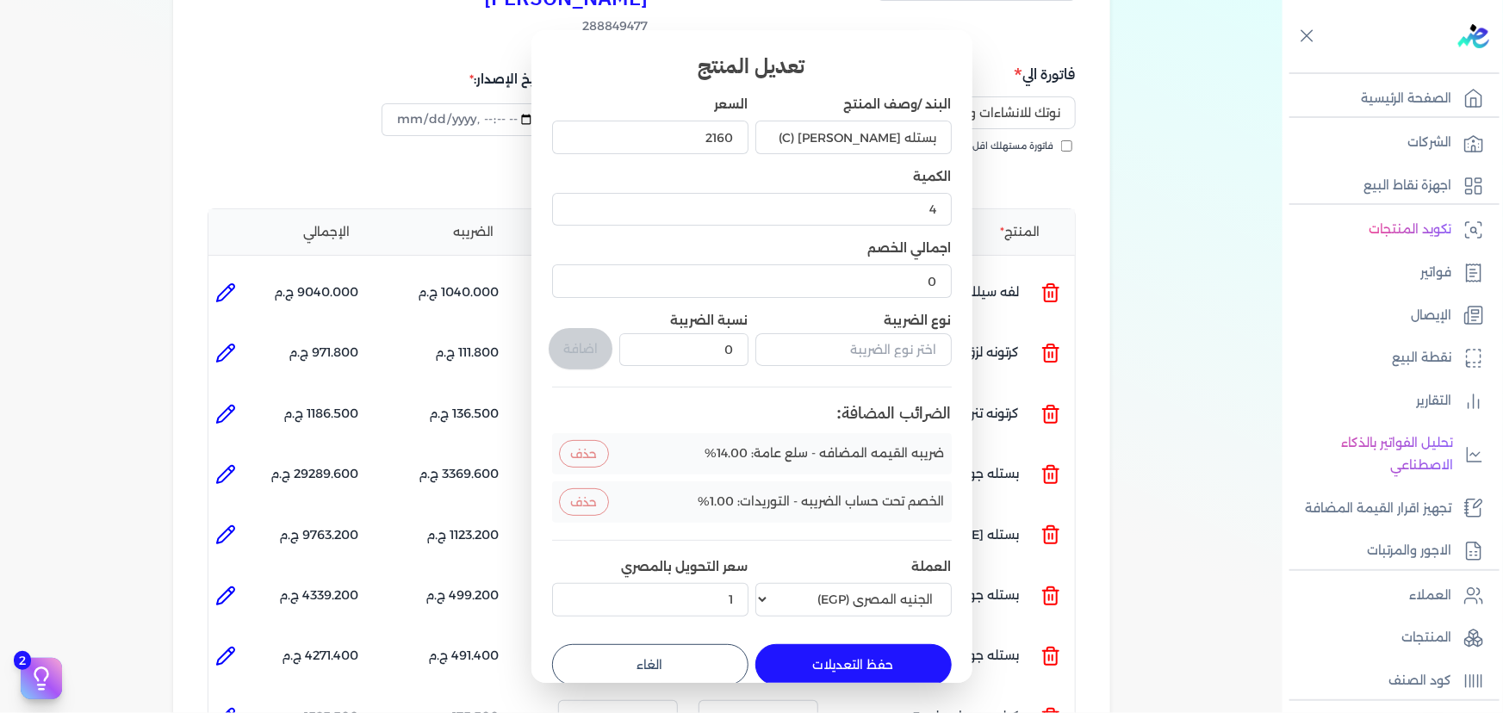
drag, startPoint x: 825, startPoint y: 657, endPoint x: 699, endPoint y: 637, distance: 127.3
click at [826, 657] on button "حفظ التعديلات" at bounding box center [853, 664] width 196 height 41
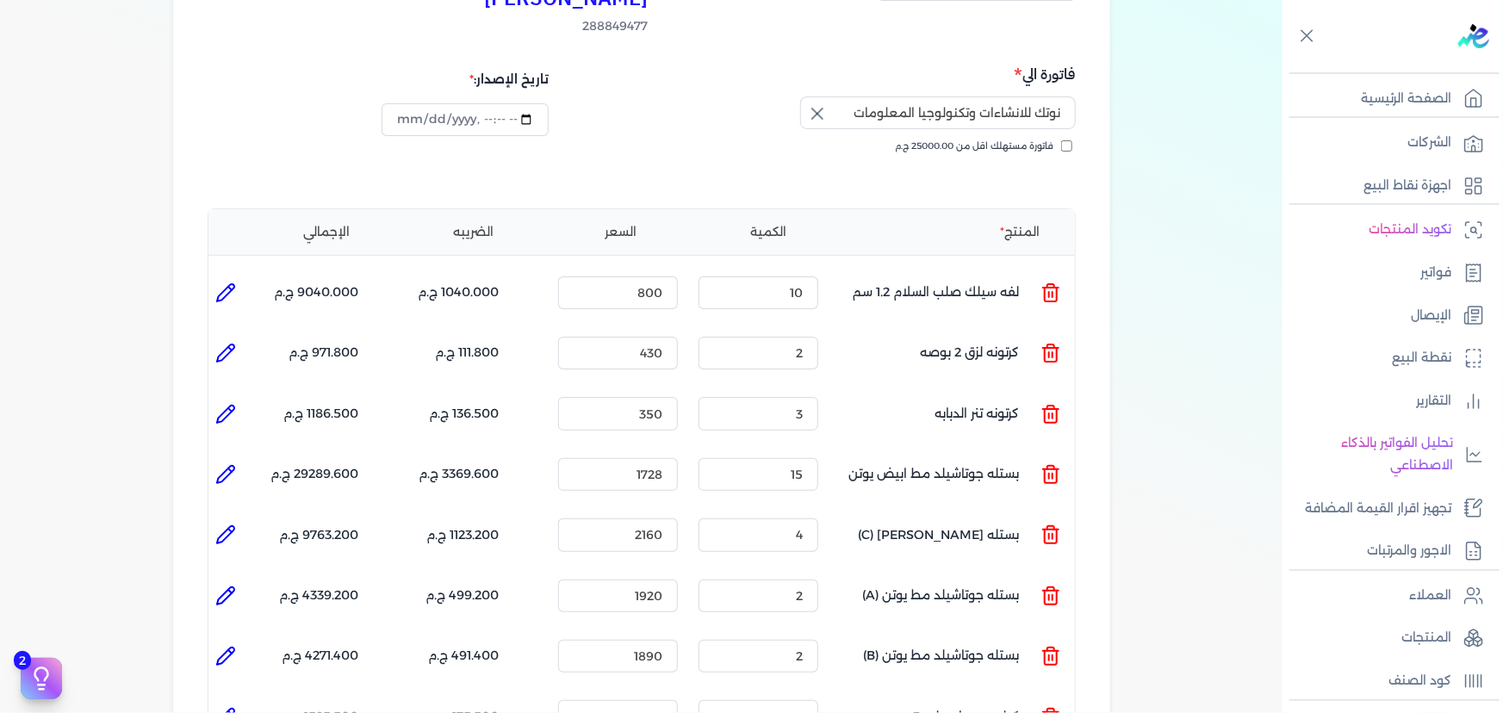
click at [234, 586] on icon at bounding box center [225, 596] width 21 height 21
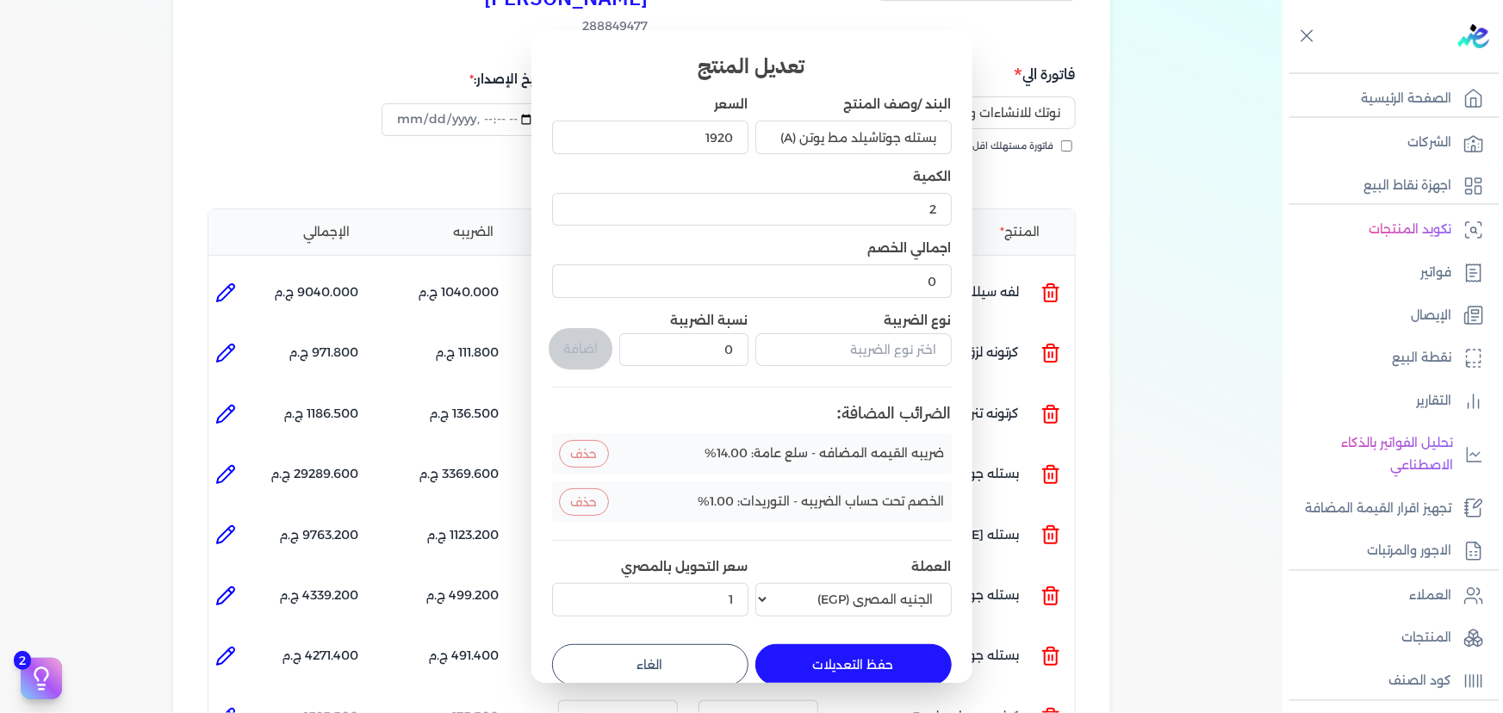
click at [815, 659] on button "حفظ التعديلات" at bounding box center [853, 664] width 196 height 41
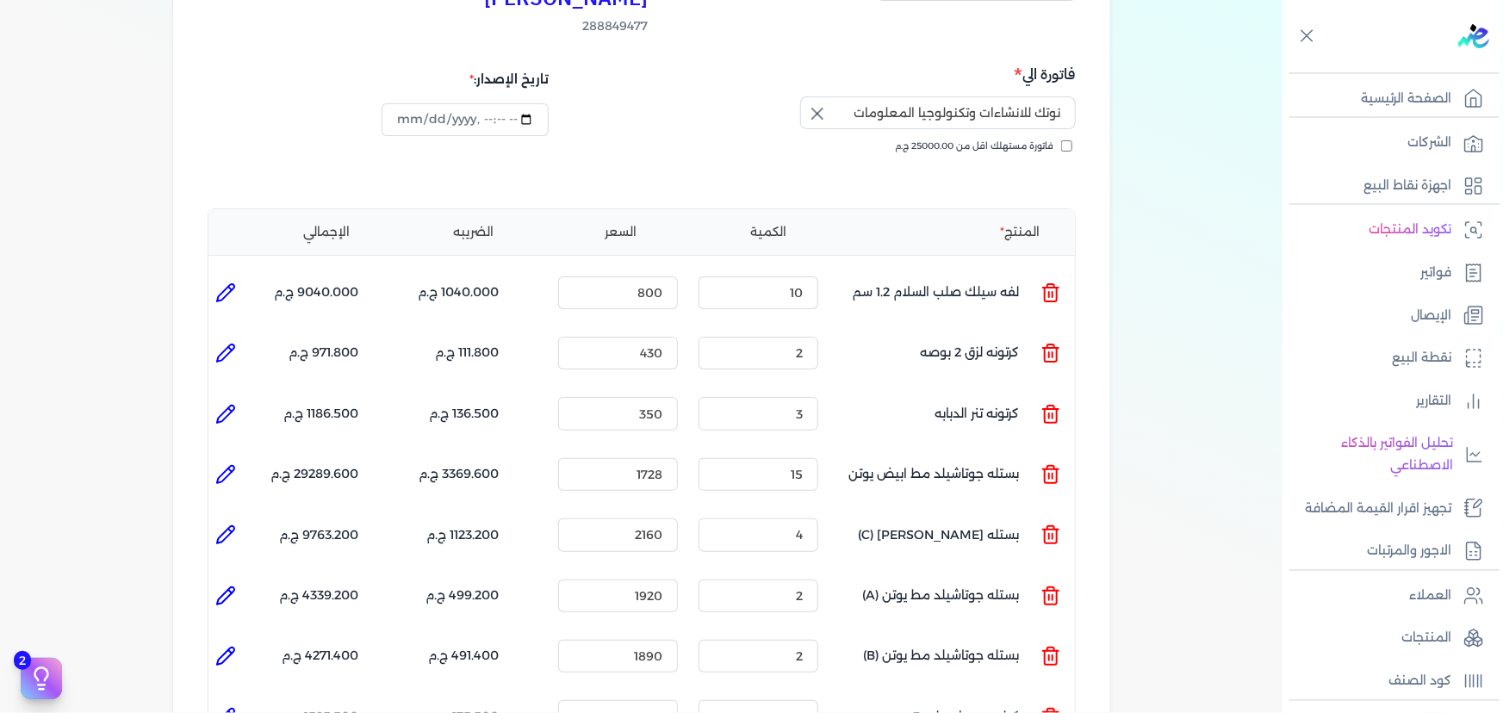
click at [232, 648] on icon at bounding box center [225, 656] width 17 height 17
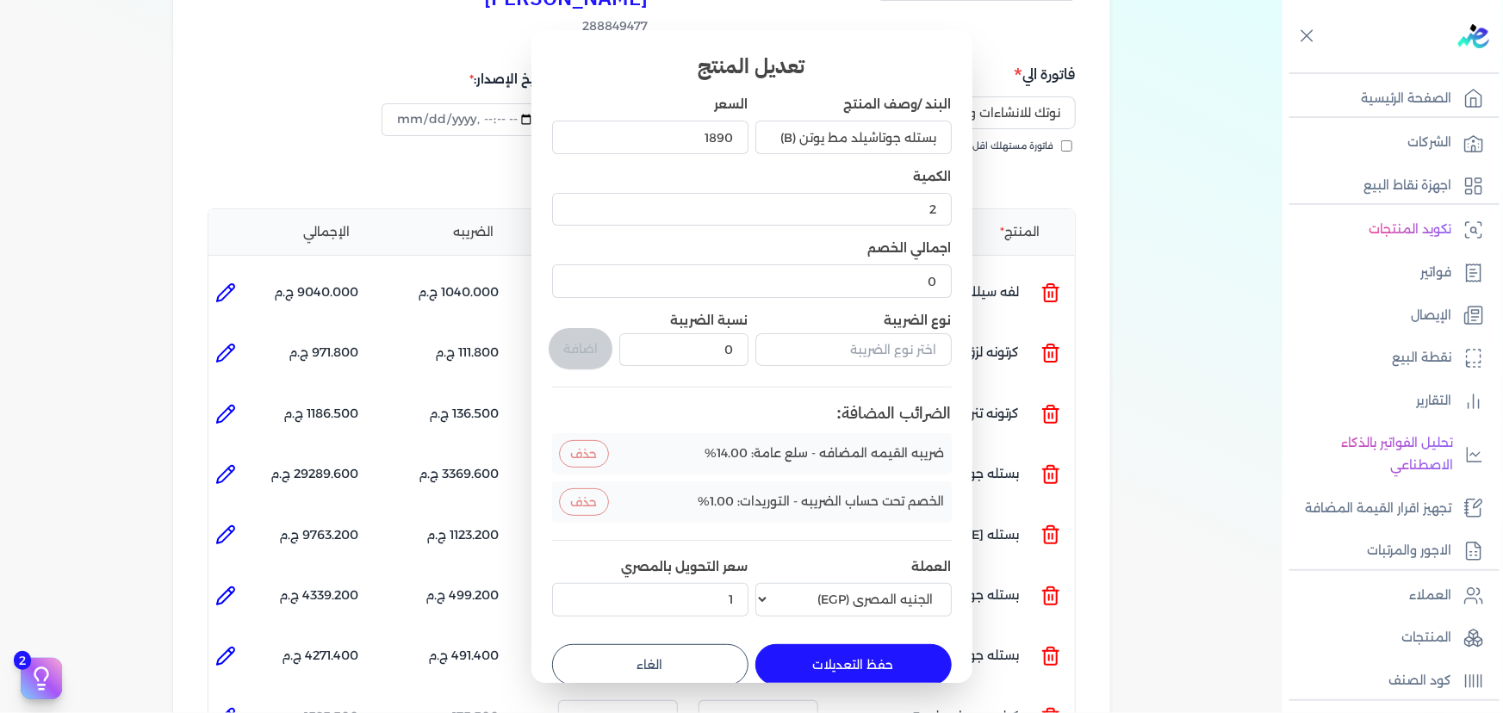
drag, startPoint x: 831, startPoint y: 648, endPoint x: 640, endPoint y: 618, distance: 193.6
click at [827, 649] on button "حفظ التعديلات" at bounding box center [853, 664] width 196 height 41
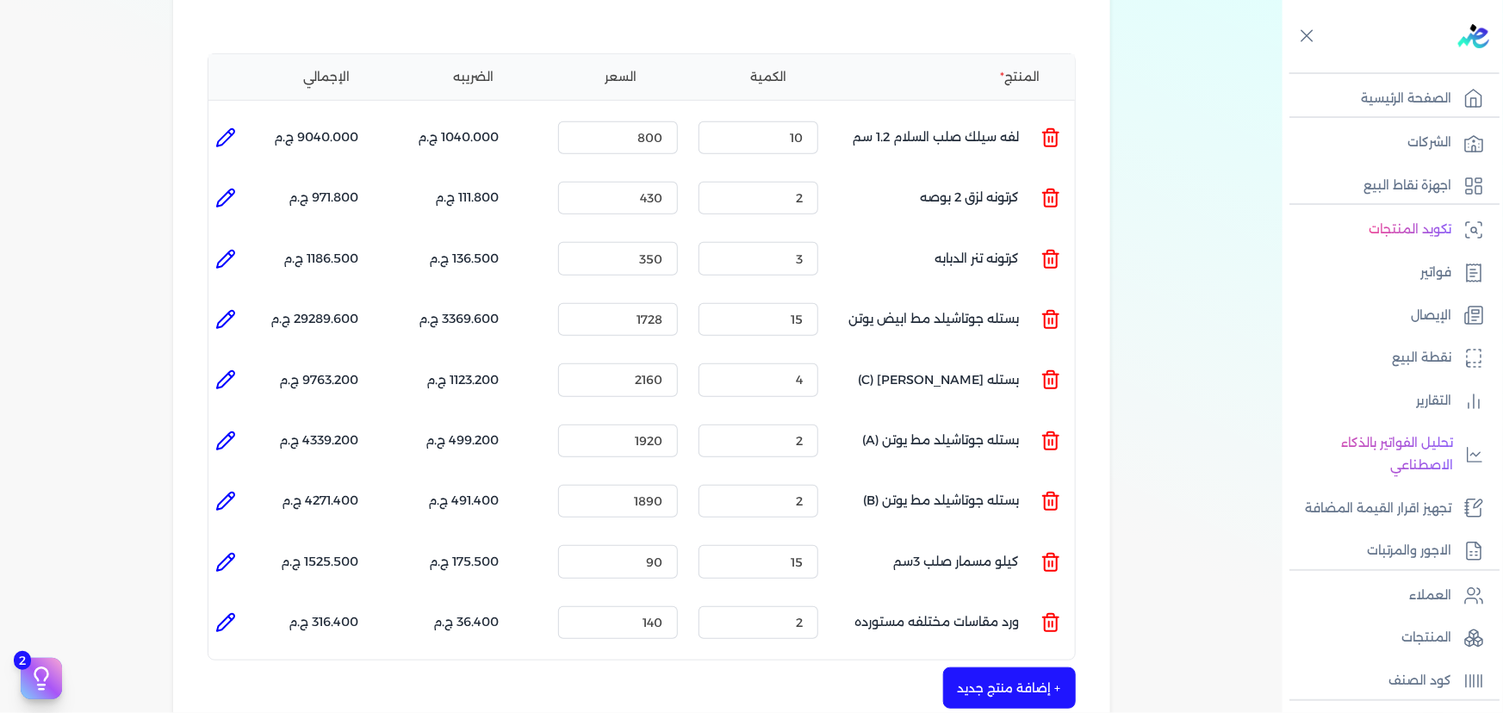
scroll to position [391, 0]
drag, startPoint x: 229, startPoint y: 538, endPoint x: 391, endPoint y: 577, distance: 166.5
click at [230, 550] on icon at bounding box center [225, 560] width 21 height 21
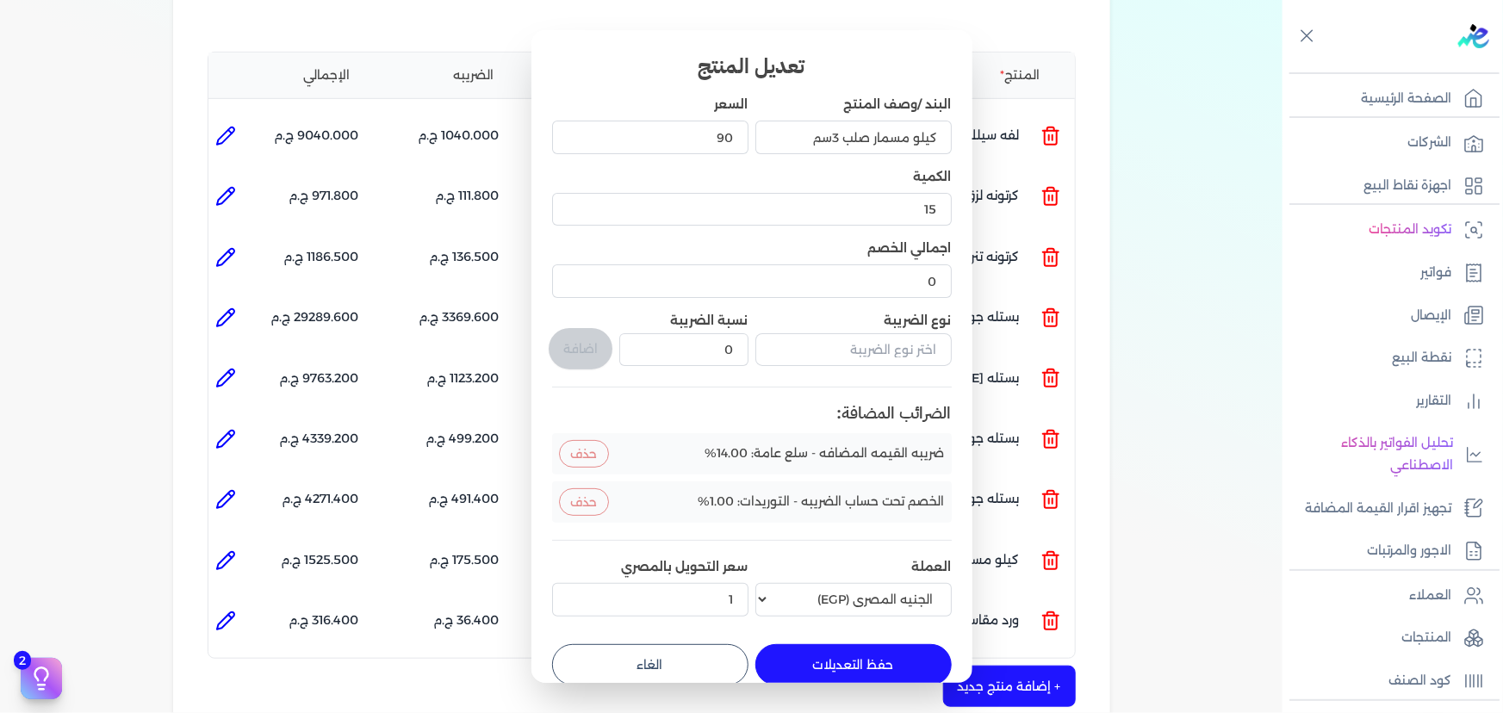
drag, startPoint x: 799, startPoint y: 664, endPoint x: 426, endPoint y: 598, distance: 379.7
click at [798, 664] on button "حفظ التعديلات" at bounding box center [853, 664] width 196 height 41
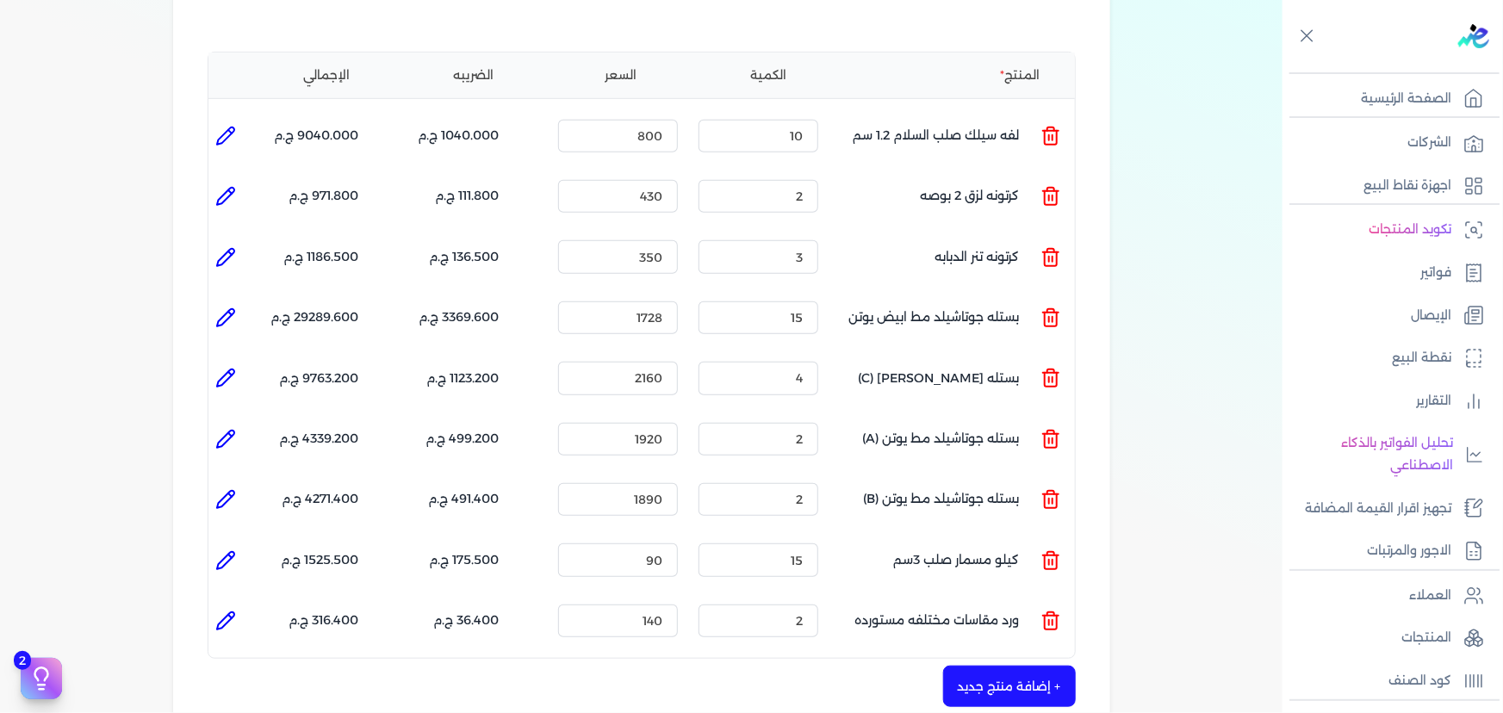
click at [212, 604] on li at bounding box center [225, 621] width 34 height 34
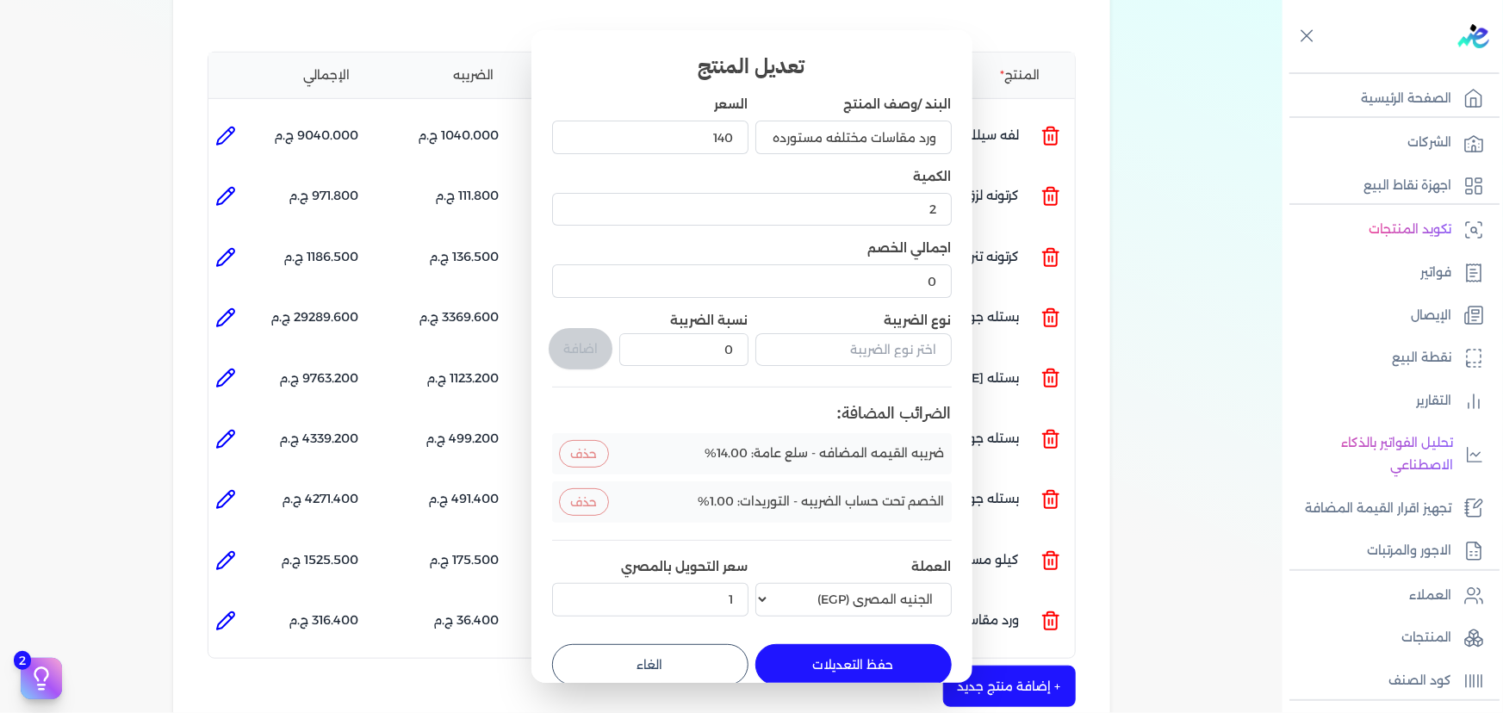
drag, startPoint x: 816, startPoint y: 657, endPoint x: 791, endPoint y: 645, distance: 27.7
click at [815, 657] on button "حفظ التعديلات" at bounding box center [853, 664] width 196 height 41
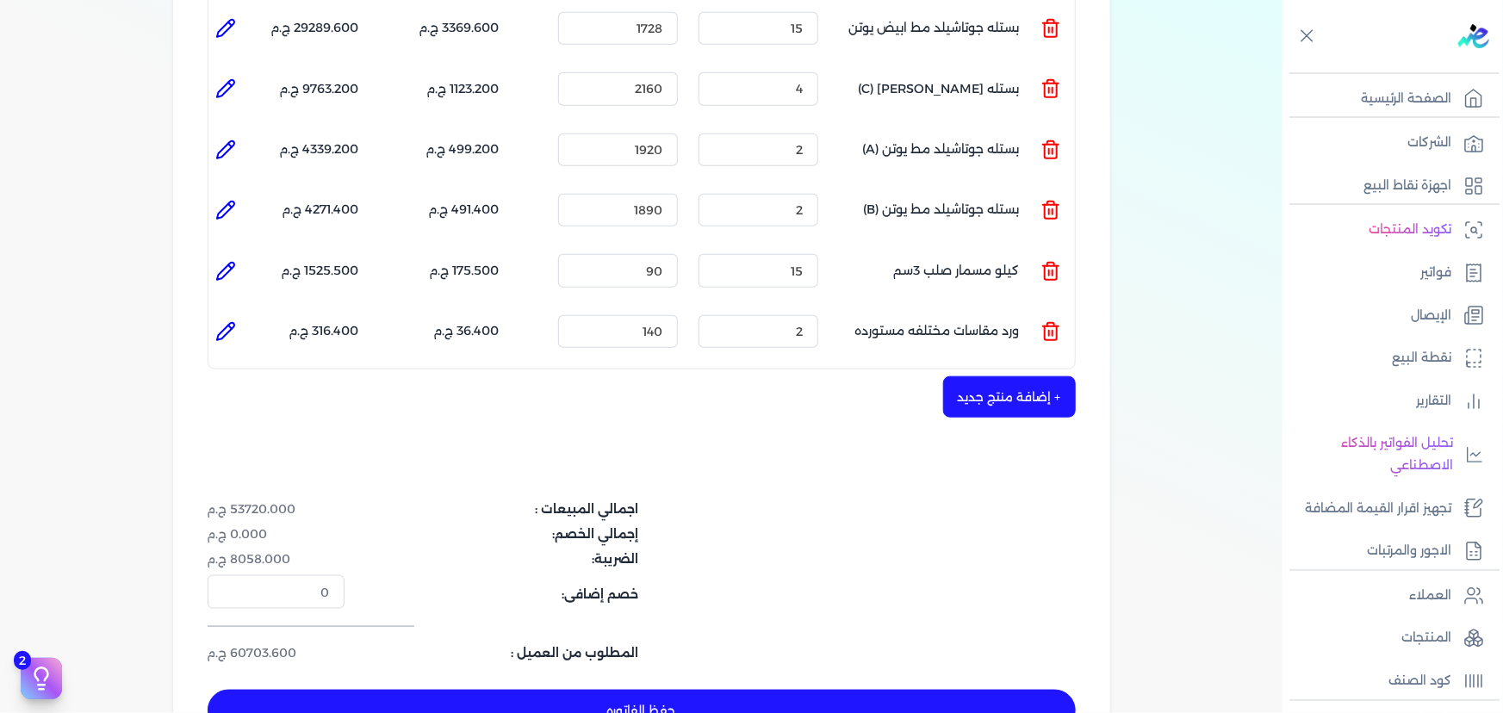
scroll to position [783, 0]
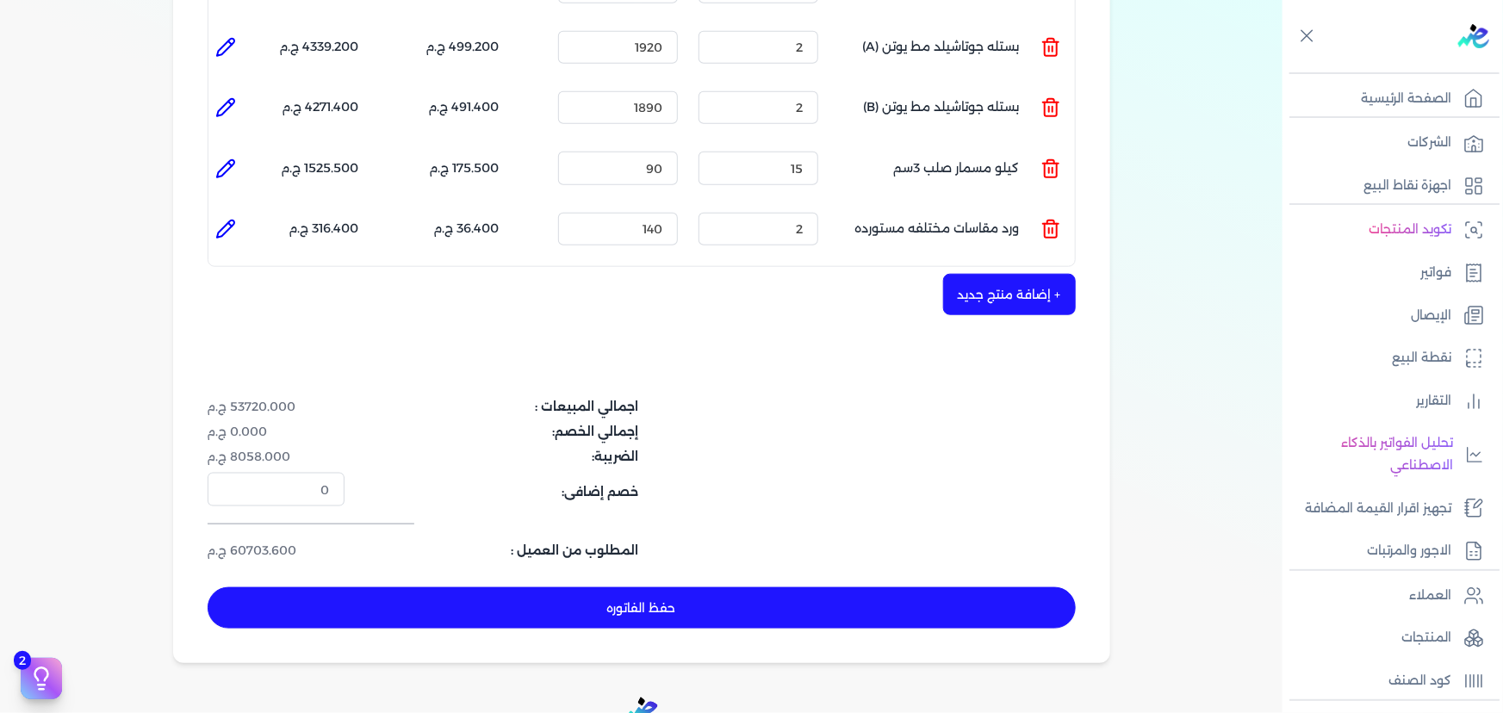
click at [680, 587] on button "حفظ الفاتوره" at bounding box center [642, 607] width 868 height 41
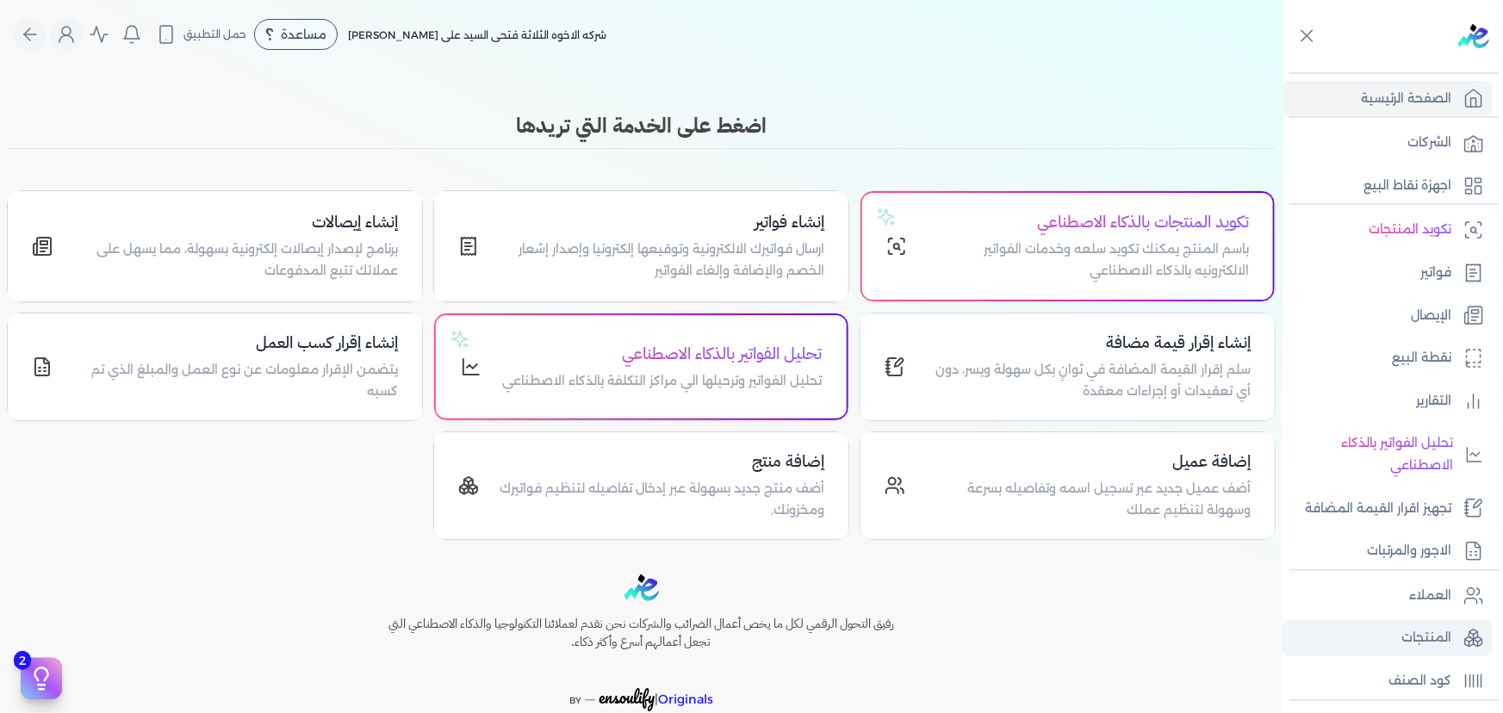
click at [1440, 636] on p "المنتجات" at bounding box center [1426, 638] width 50 height 22
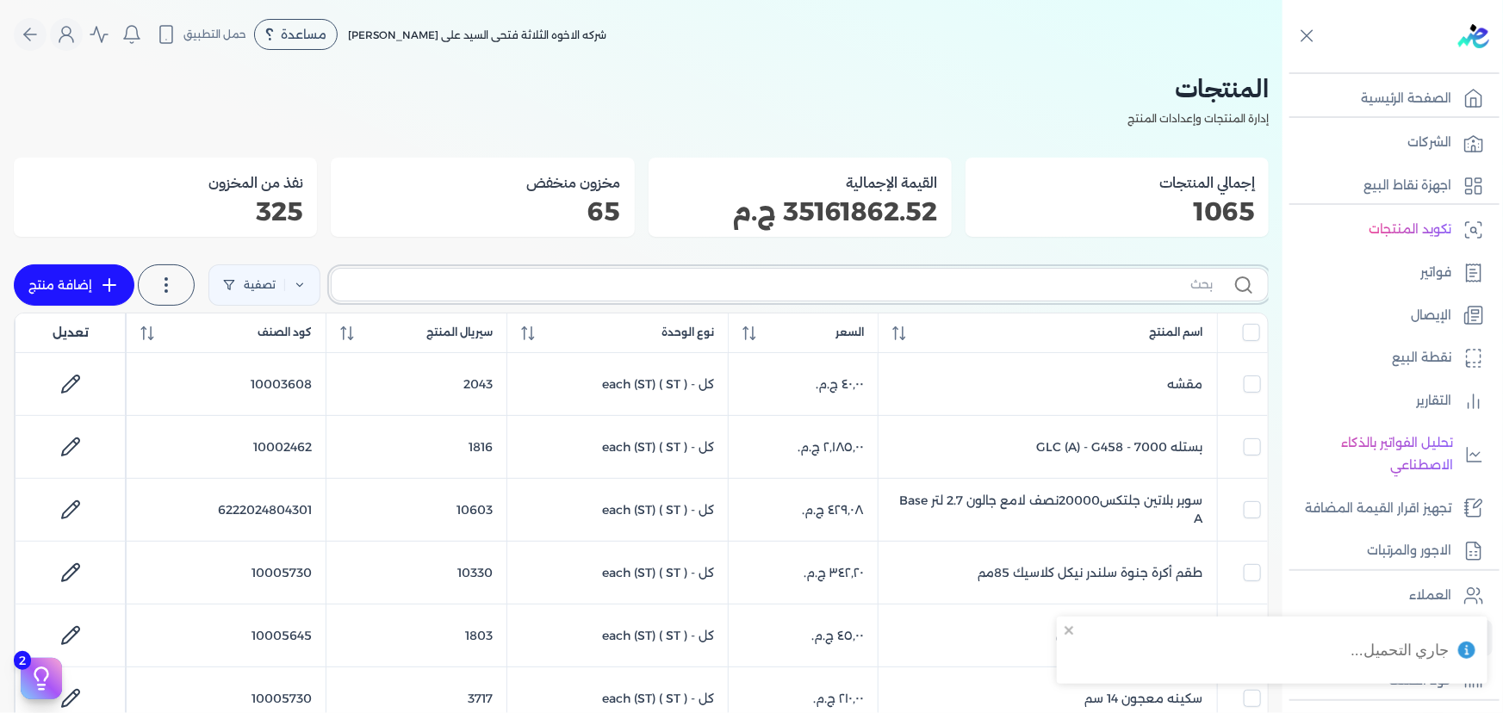
click at [980, 276] on input "text" at bounding box center [778, 285] width 867 height 18
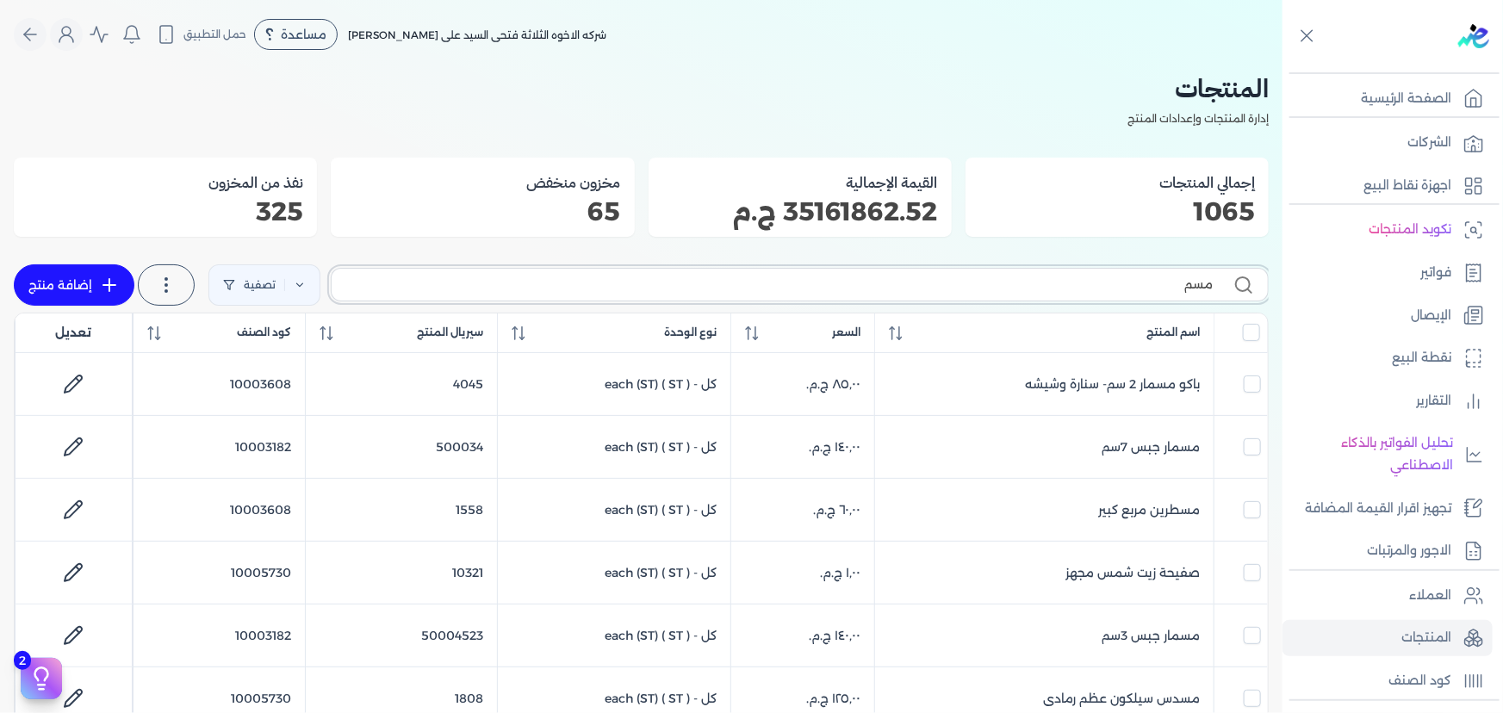
type input "[DEMOGRAPHIC_DATA]"
checkbox input "false"
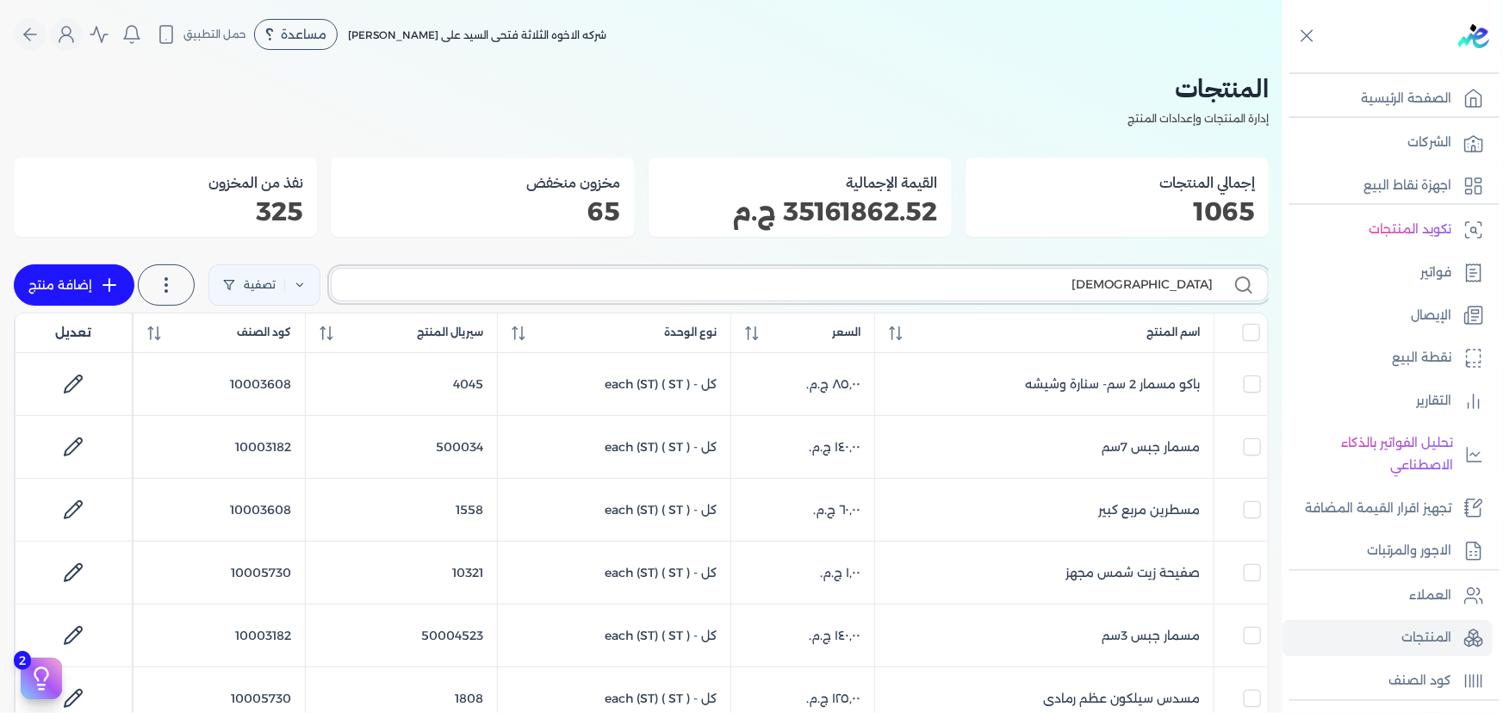
checkbox input "false"
type input "مسمار"
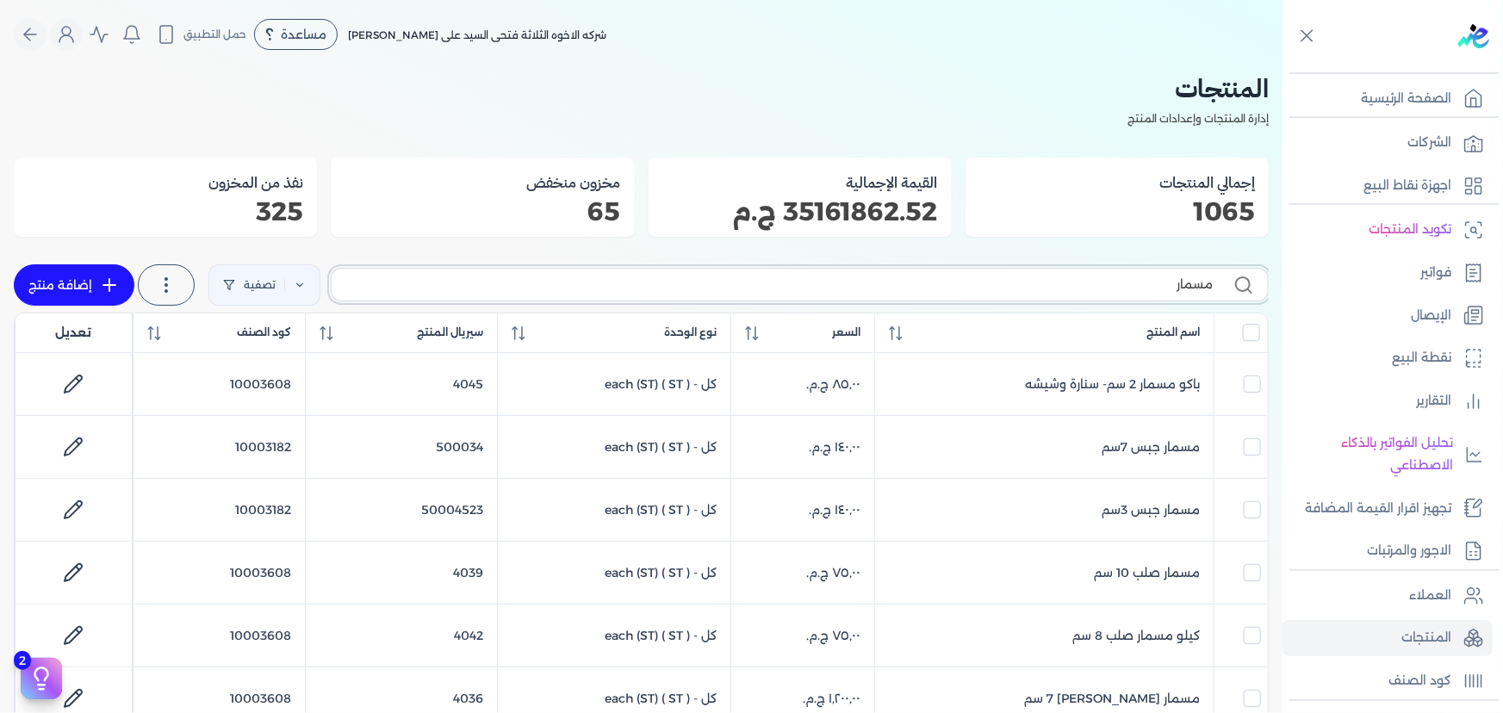
checkbox input "false"
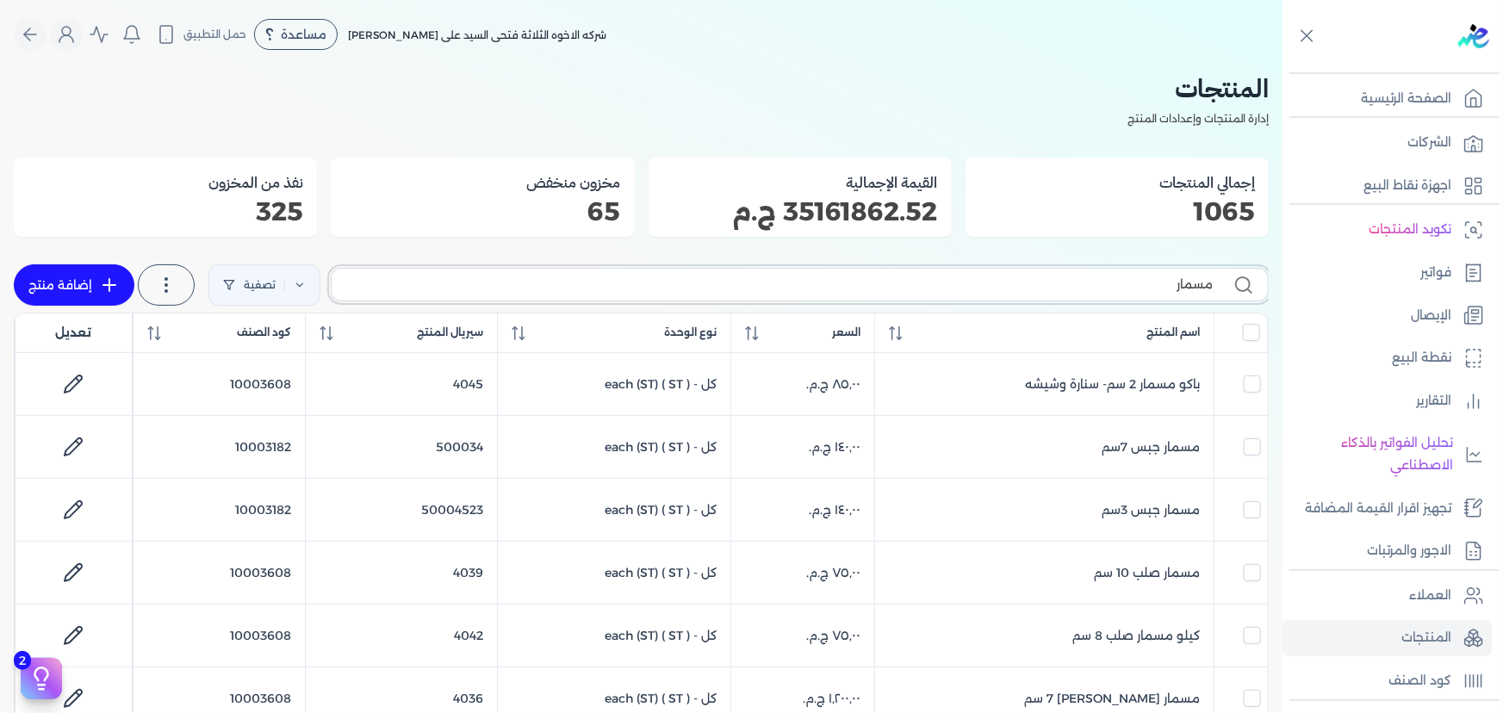
checkbox input "false"
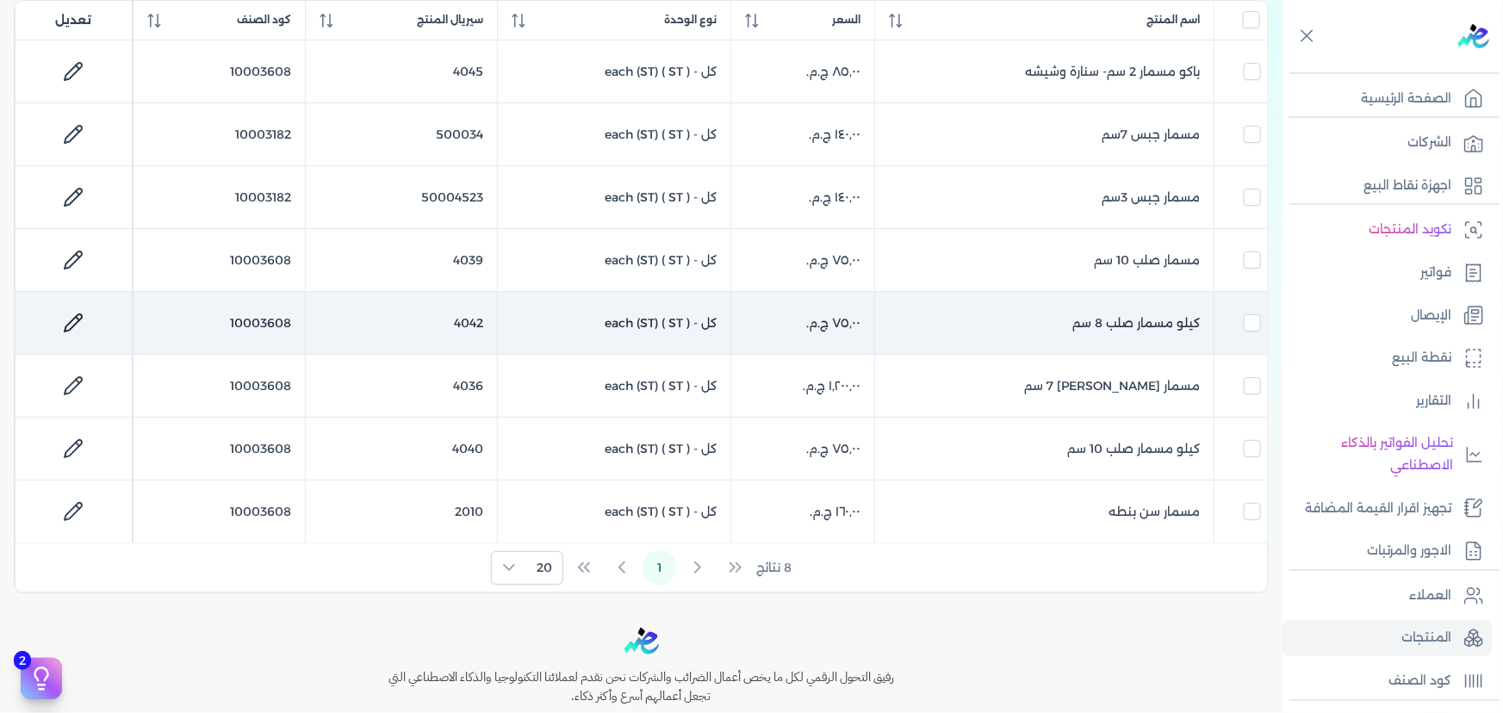
scroll to position [391, 0]
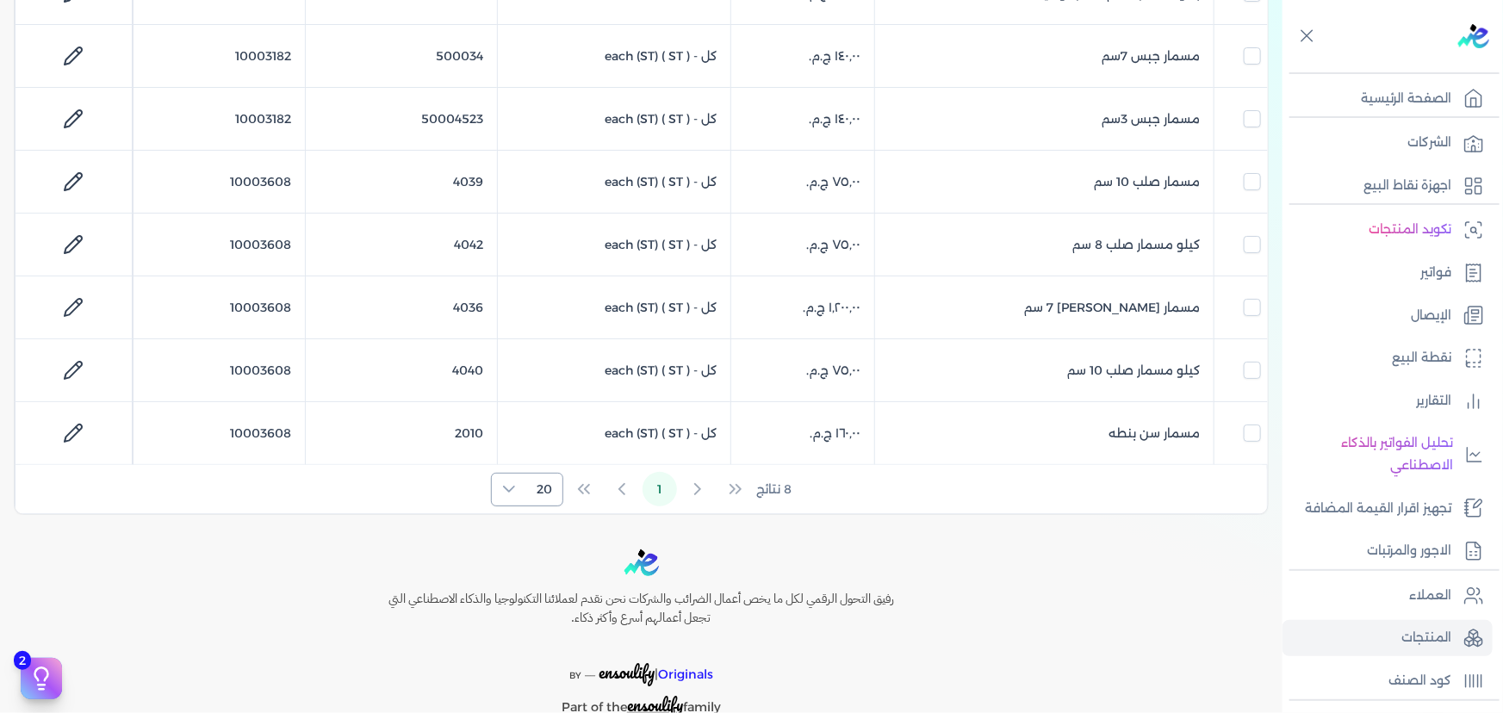
type input "مسمار"
click at [518, 480] on div at bounding box center [509, 490] width 34 height 32
click at [537, 586] on span "100" at bounding box center [542, 594] width 22 height 18
checkbox input "false"
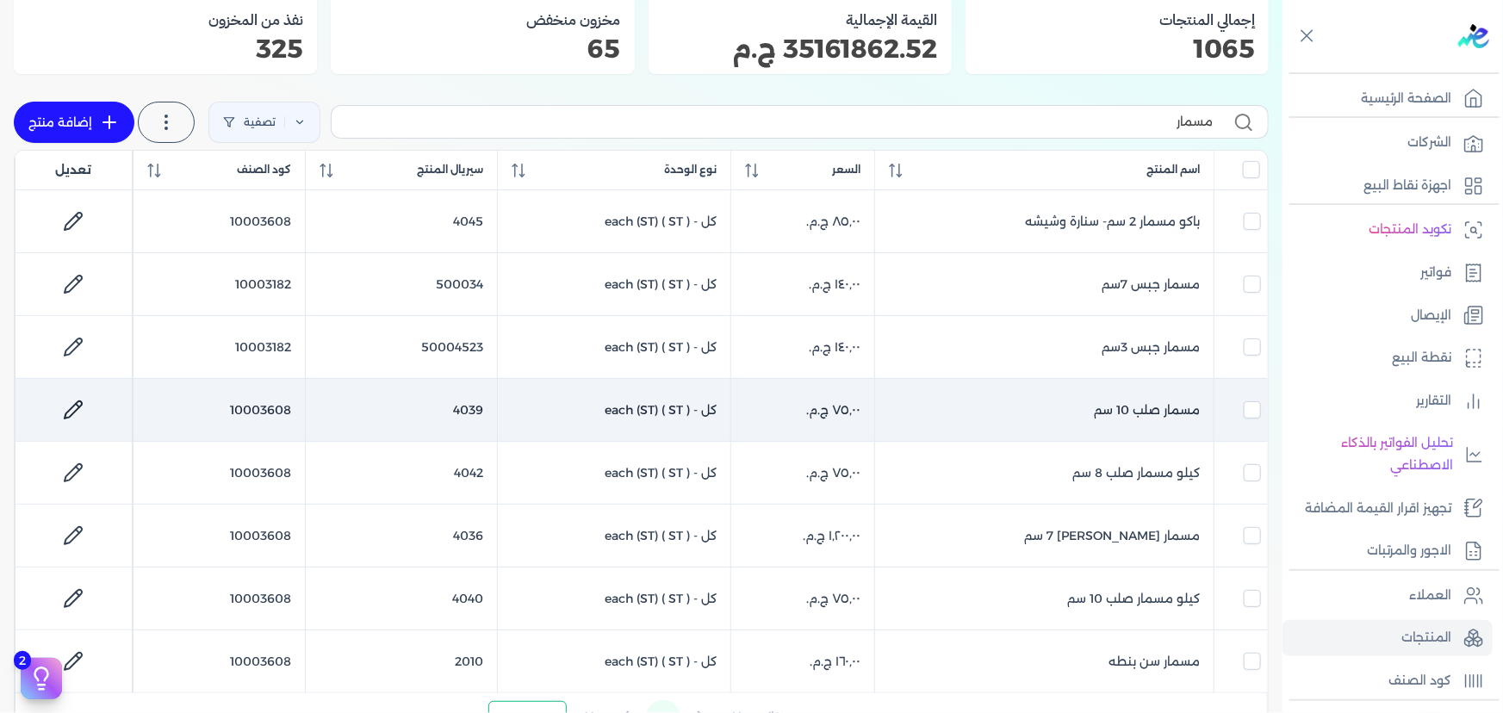
scroll to position [156, 0]
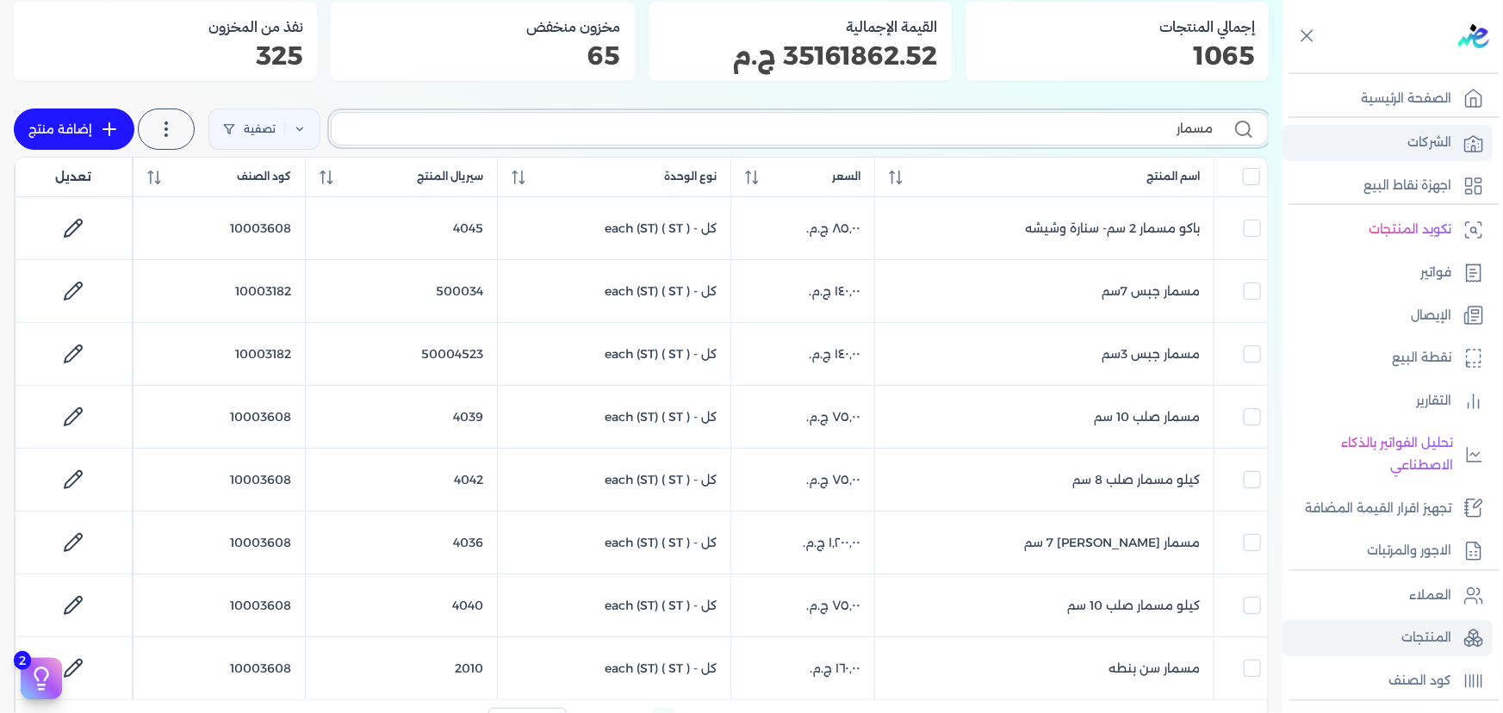
drag, startPoint x: 1085, startPoint y: 126, endPoint x: 1374, endPoint y: 158, distance: 290.4
click at [1374, 158] on div "Toggle Navigation الصفحة الرئيسية الشركات اجهزة نقاط البيع تكويد المنتجات فواتي…" at bounding box center [751, 356] width 1503 height 713
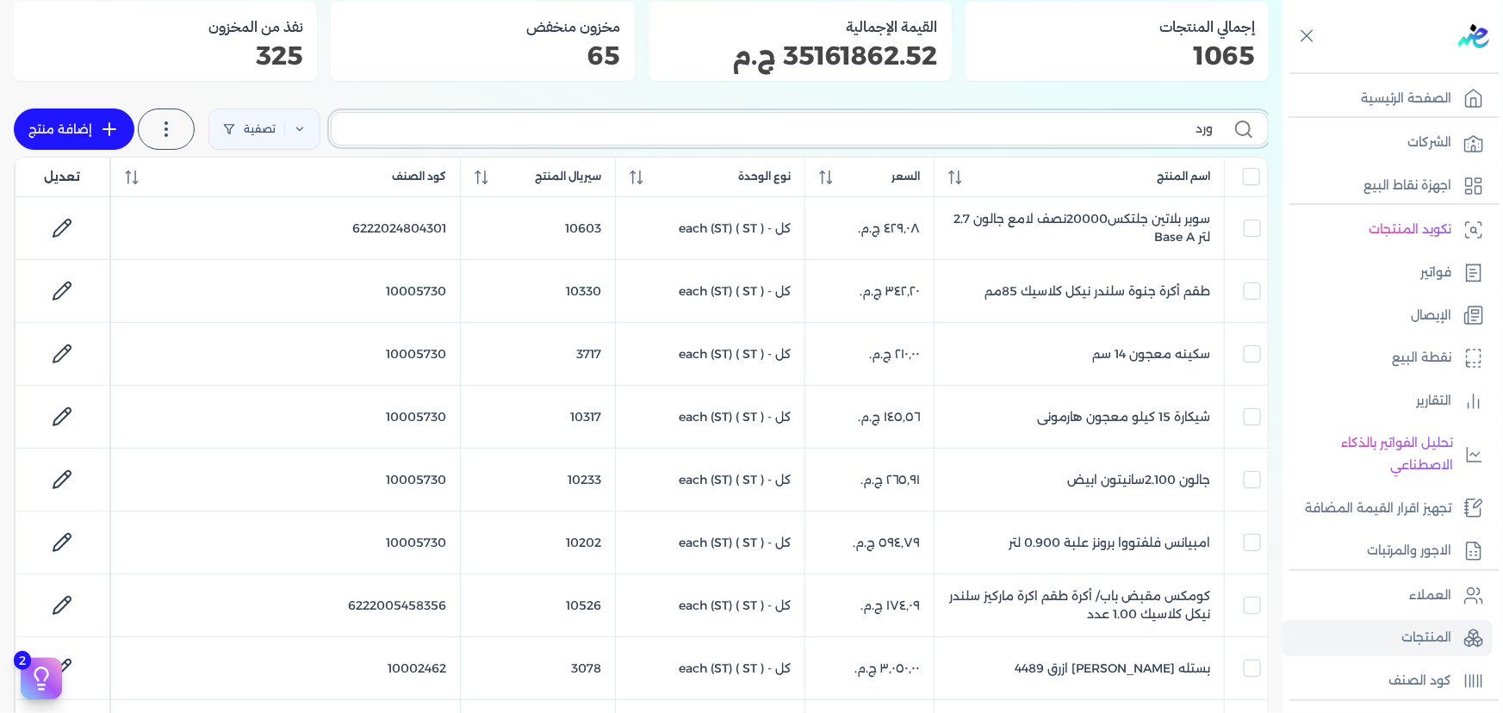
type input "ورده"
checkbox input "false"
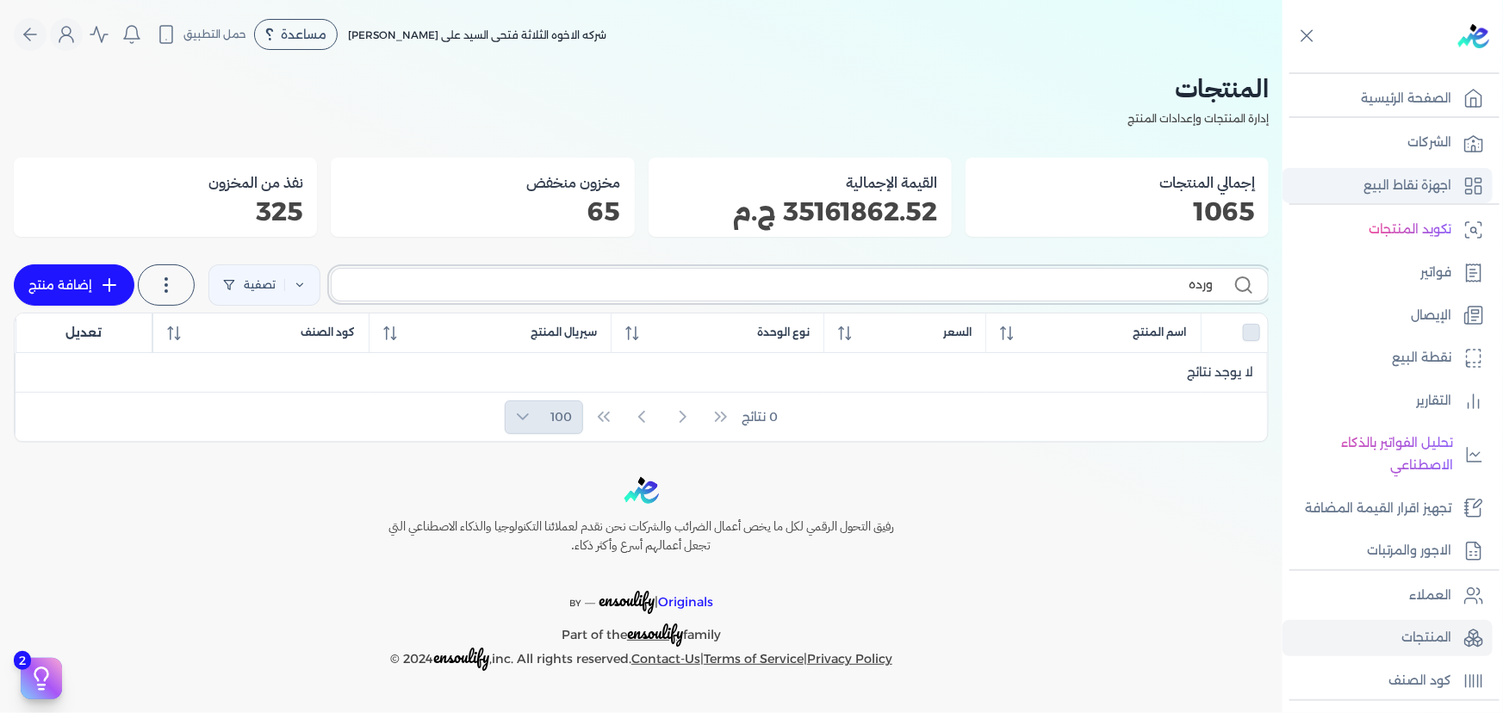
scroll to position [0, 0]
drag, startPoint x: 1153, startPoint y: 288, endPoint x: 1239, endPoint y: 288, distance: 86.1
click at [1239, 288] on label "ورده" at bounding box center [800, 284] width 938 height 33
type input "كيلو"
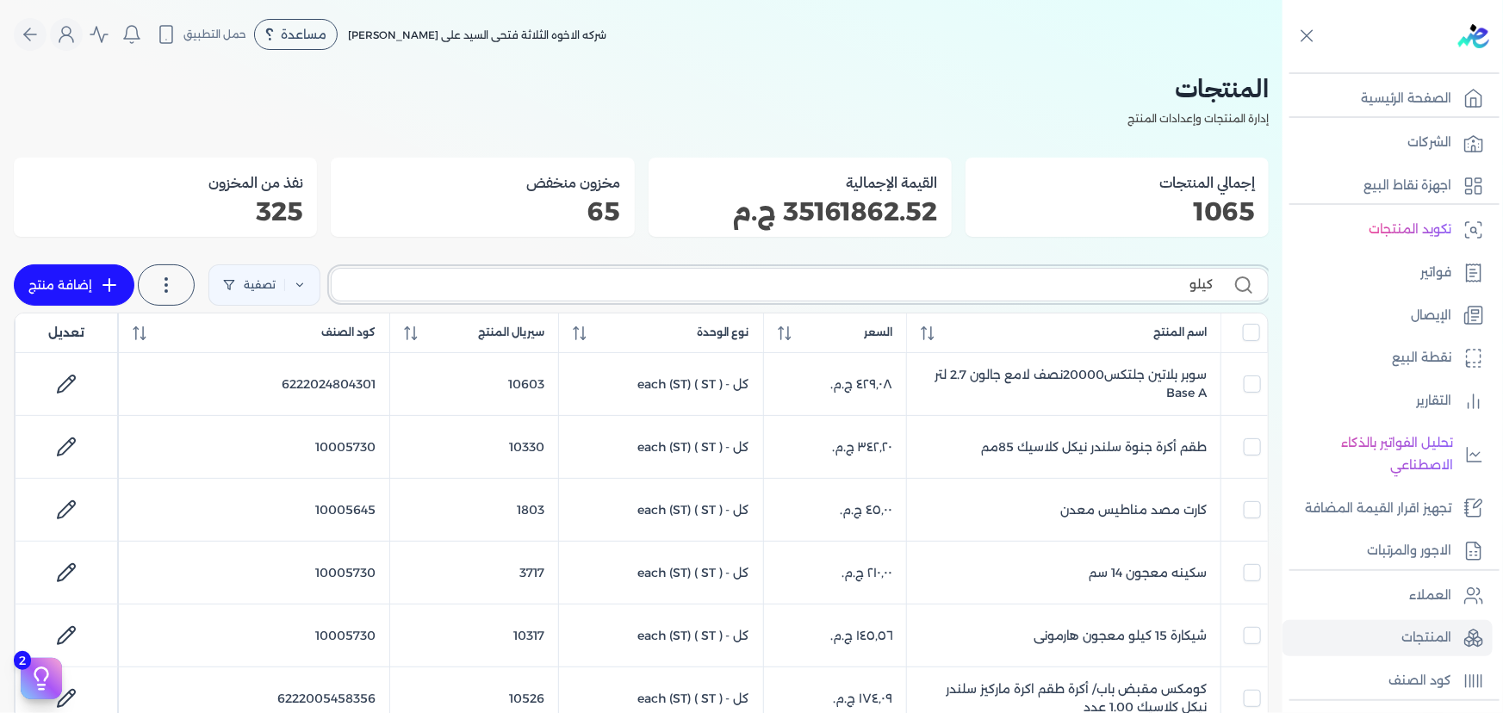
checkbox input "false"
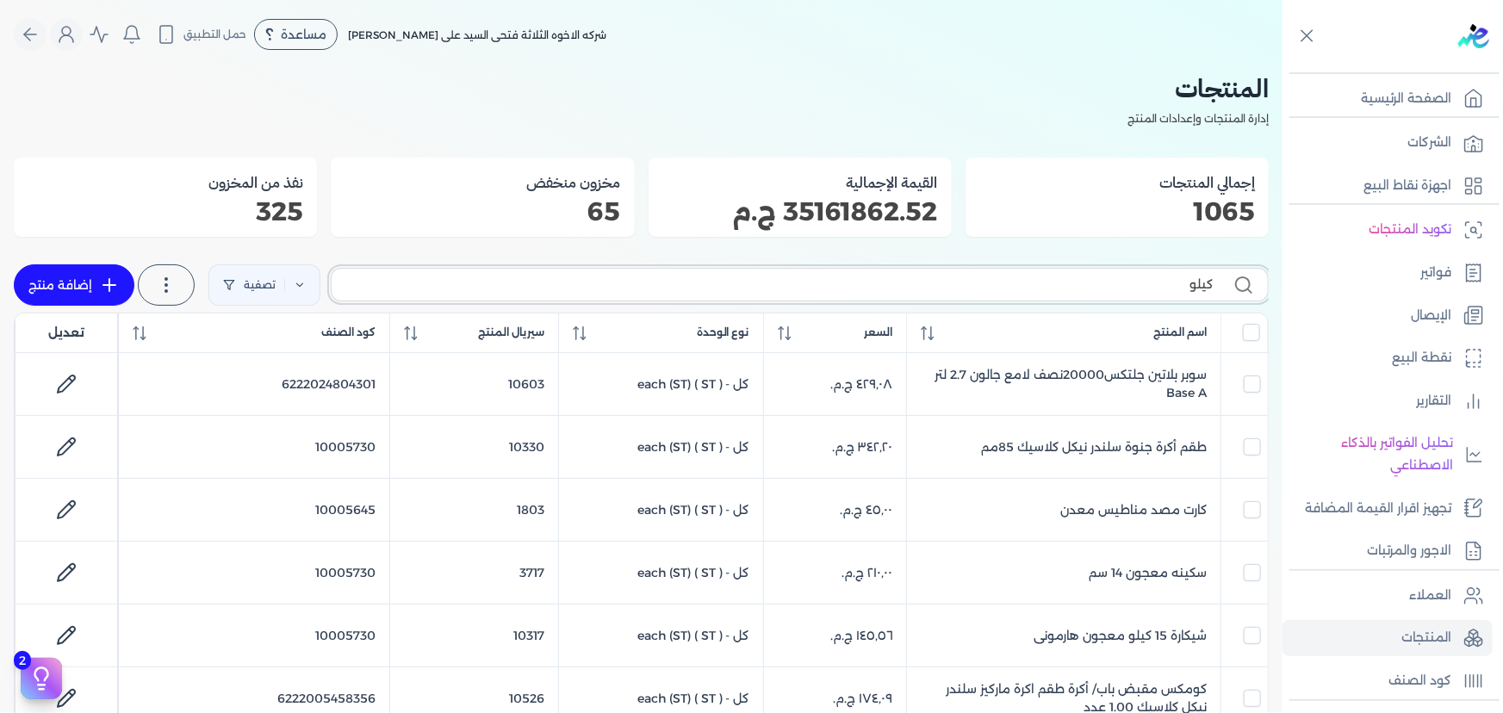
checkbox input "false"
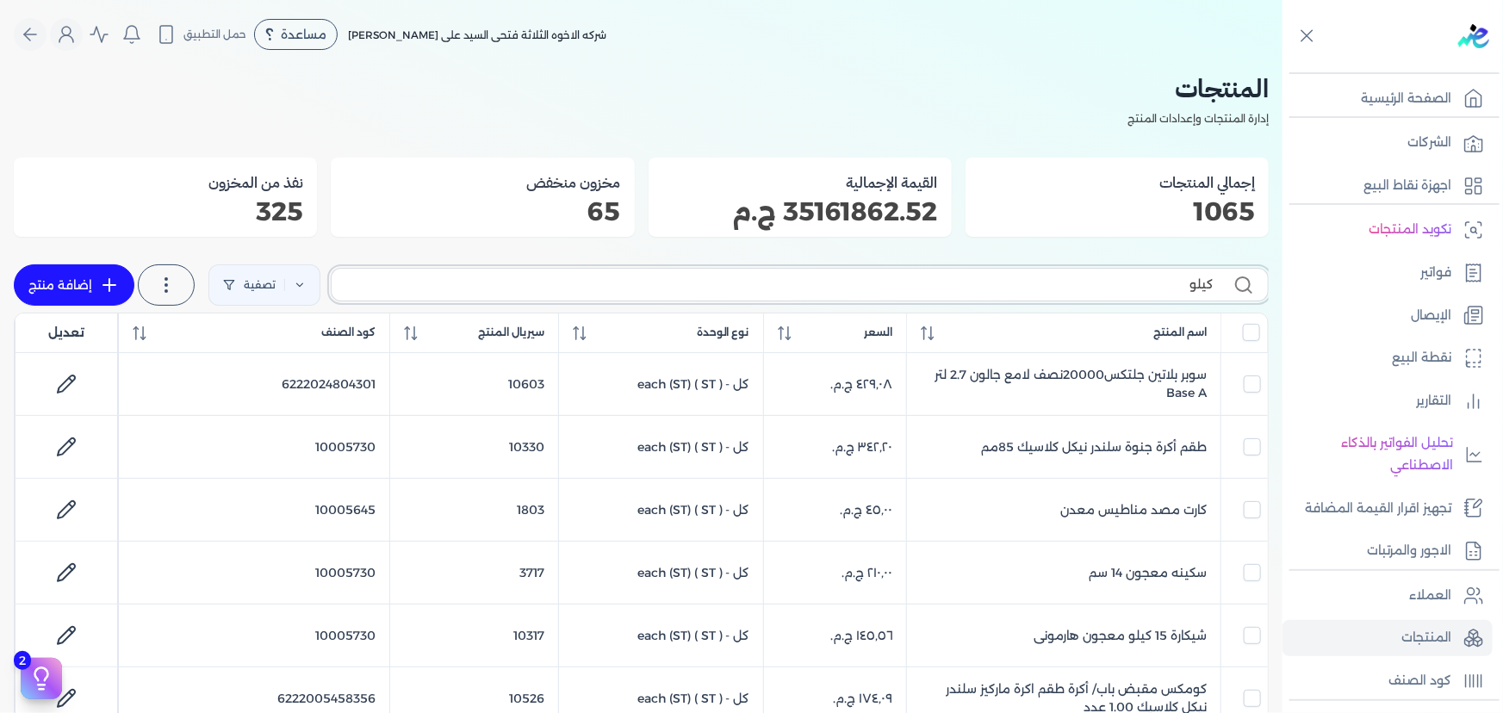
checkbox input "false"
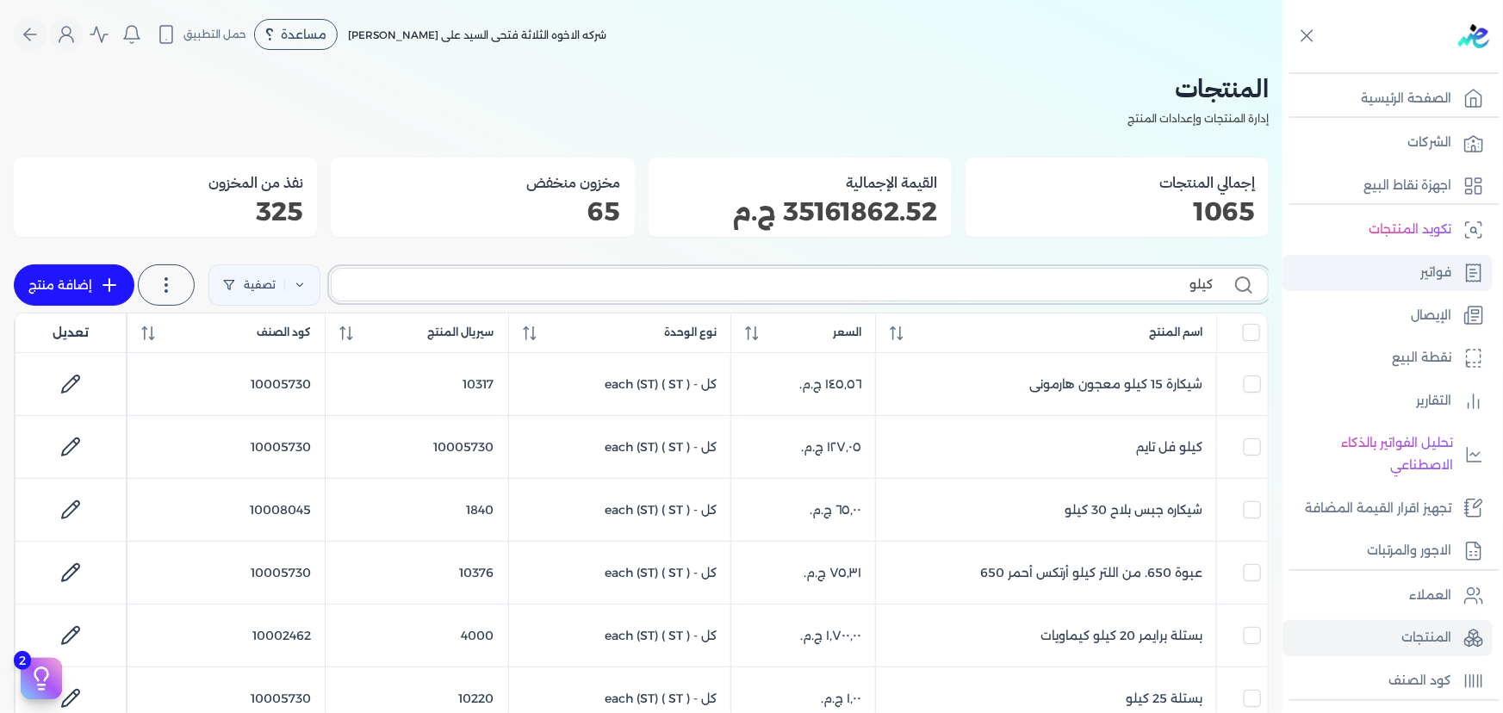
drag, startPoint x: 1019, startPoint y: 278, endPoint x: 1303, endPoint y: 276, distance: 284.3
click at [1303, 276] on div "Toggle Navigation الصفحة الرئيسية الشركات اجهزة نقاط البيع تكويد المنتجات فواتي…" at bounding box center [751, 356] width 1503 height 713
type input "ور"
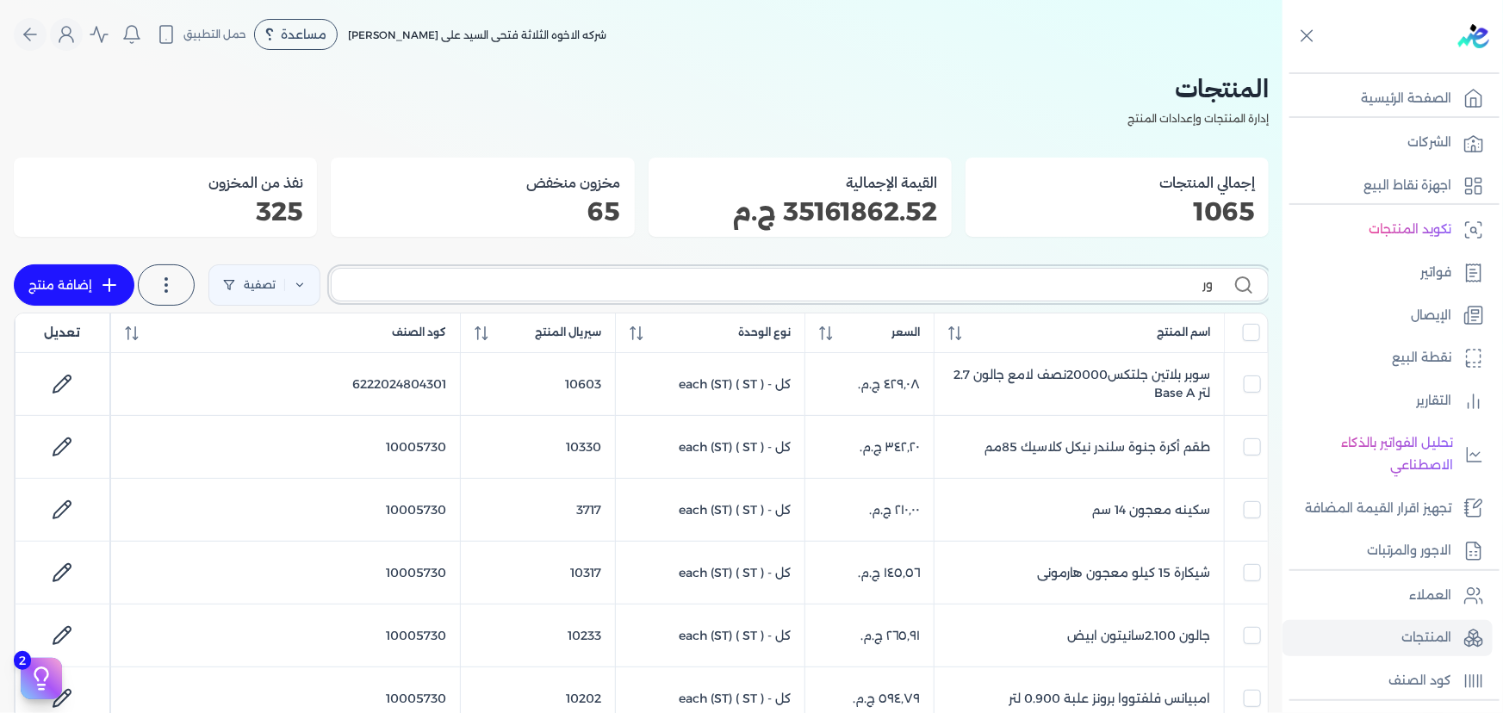
checkbox input "false"
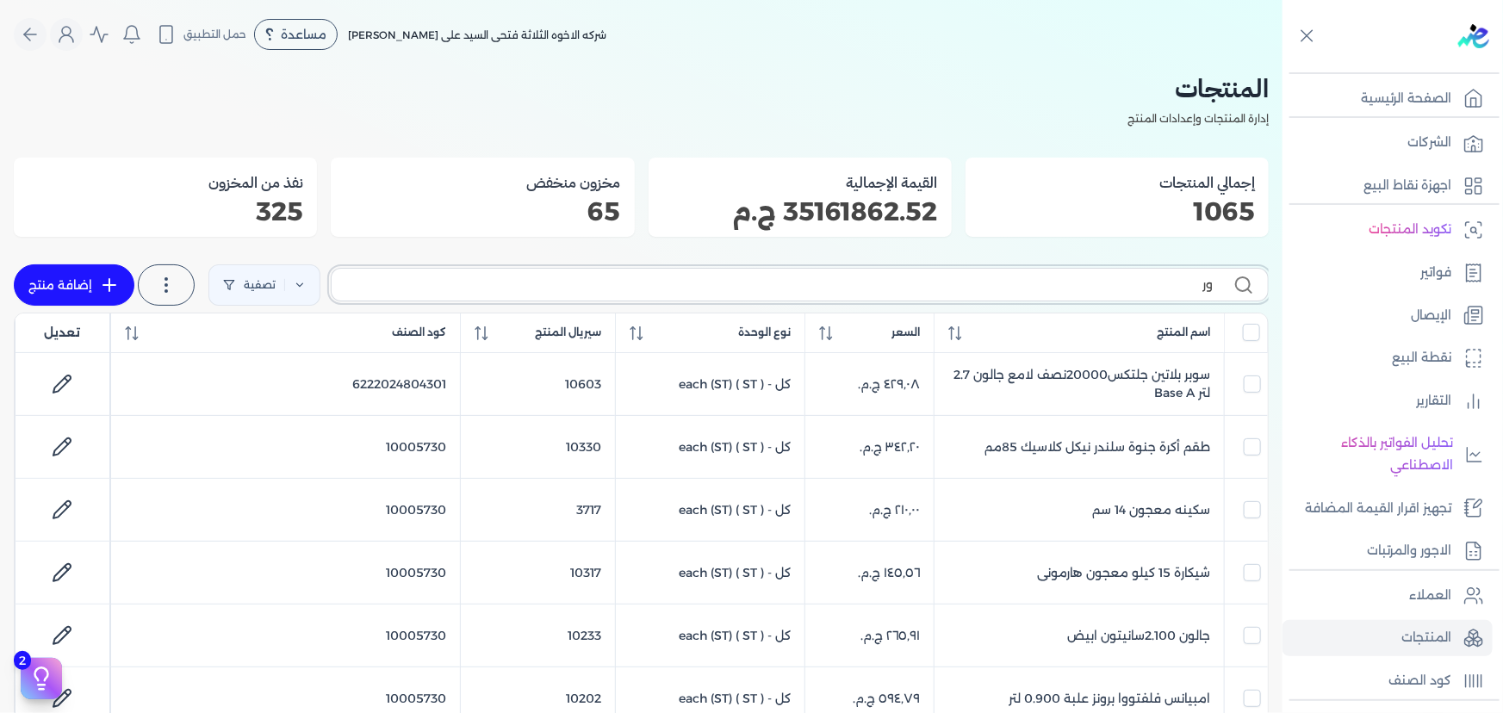
checkbox input "false"
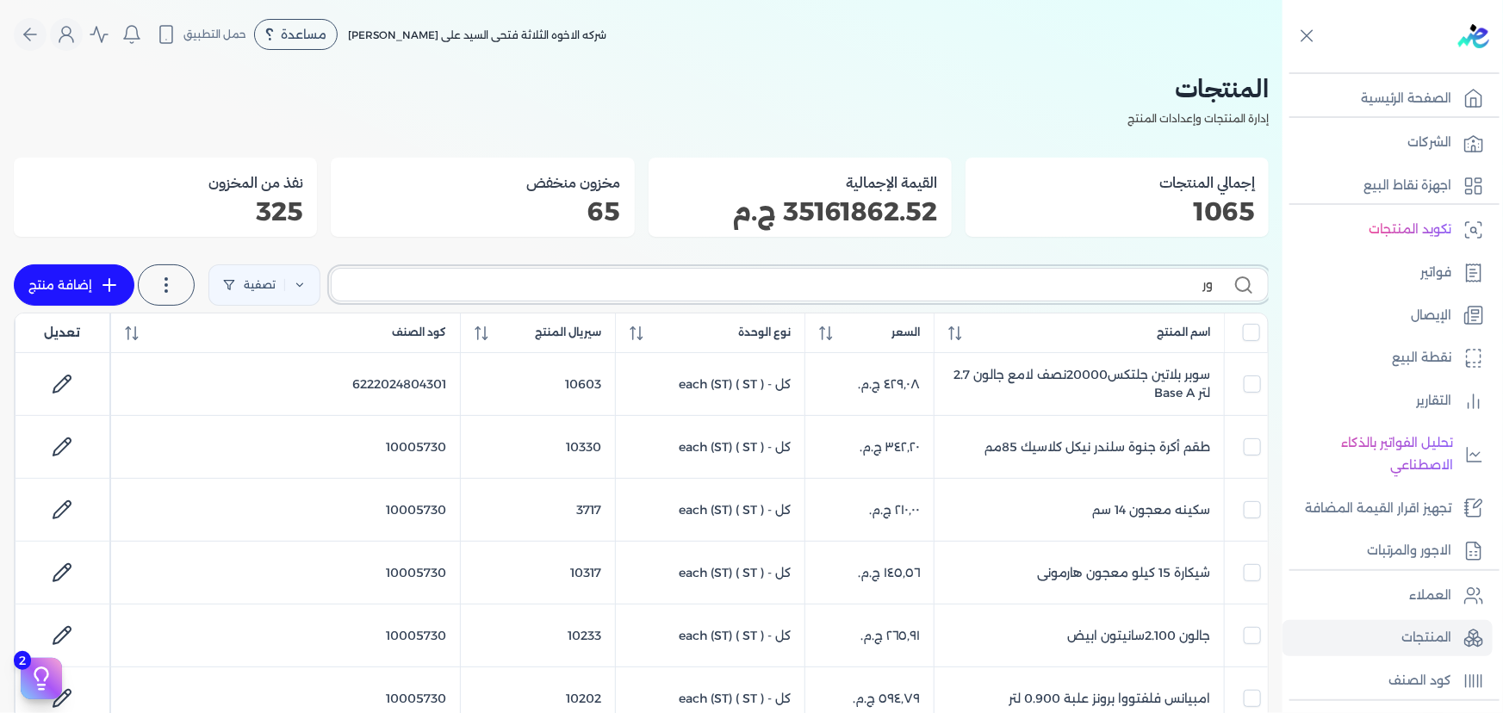
checkbox input "false"
type input "ورد"
checkbox input "false"
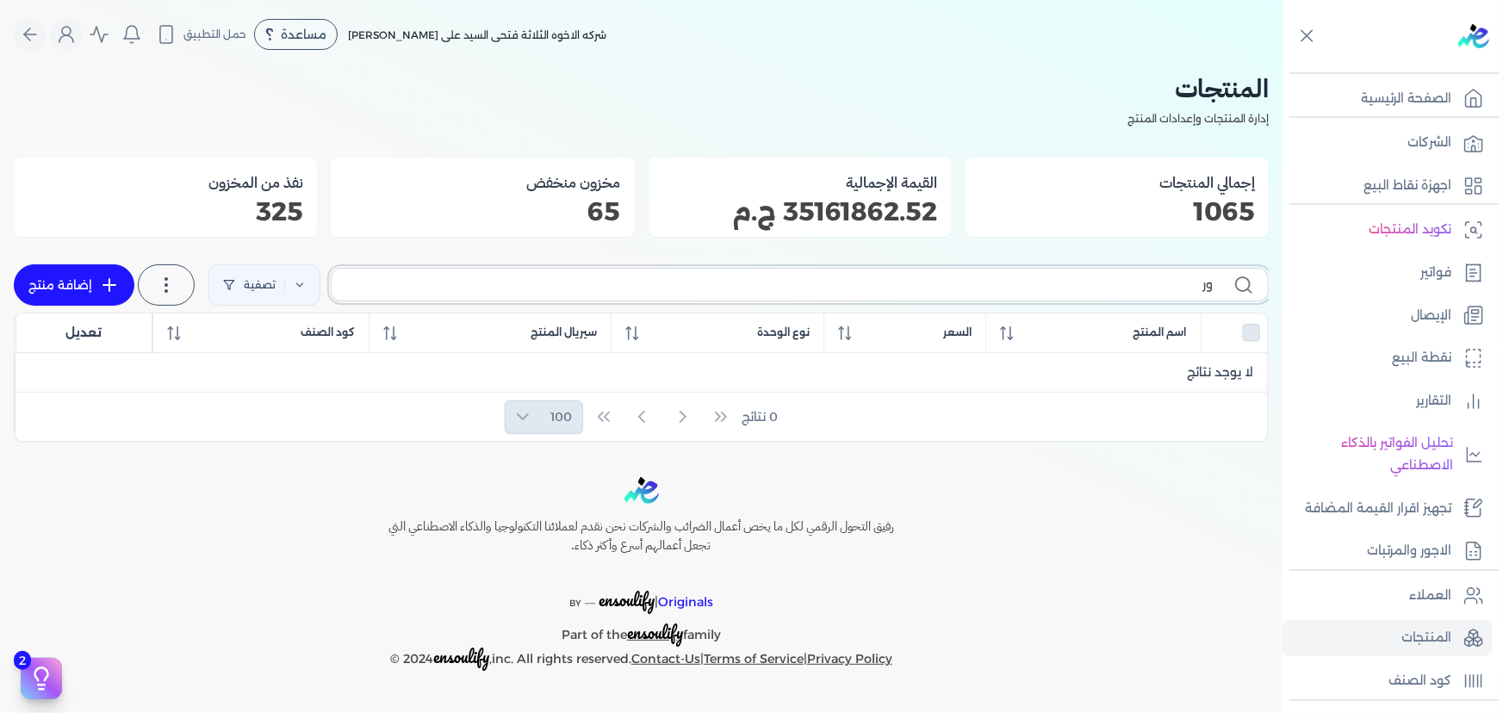
type input "و"
checkbox input "false"
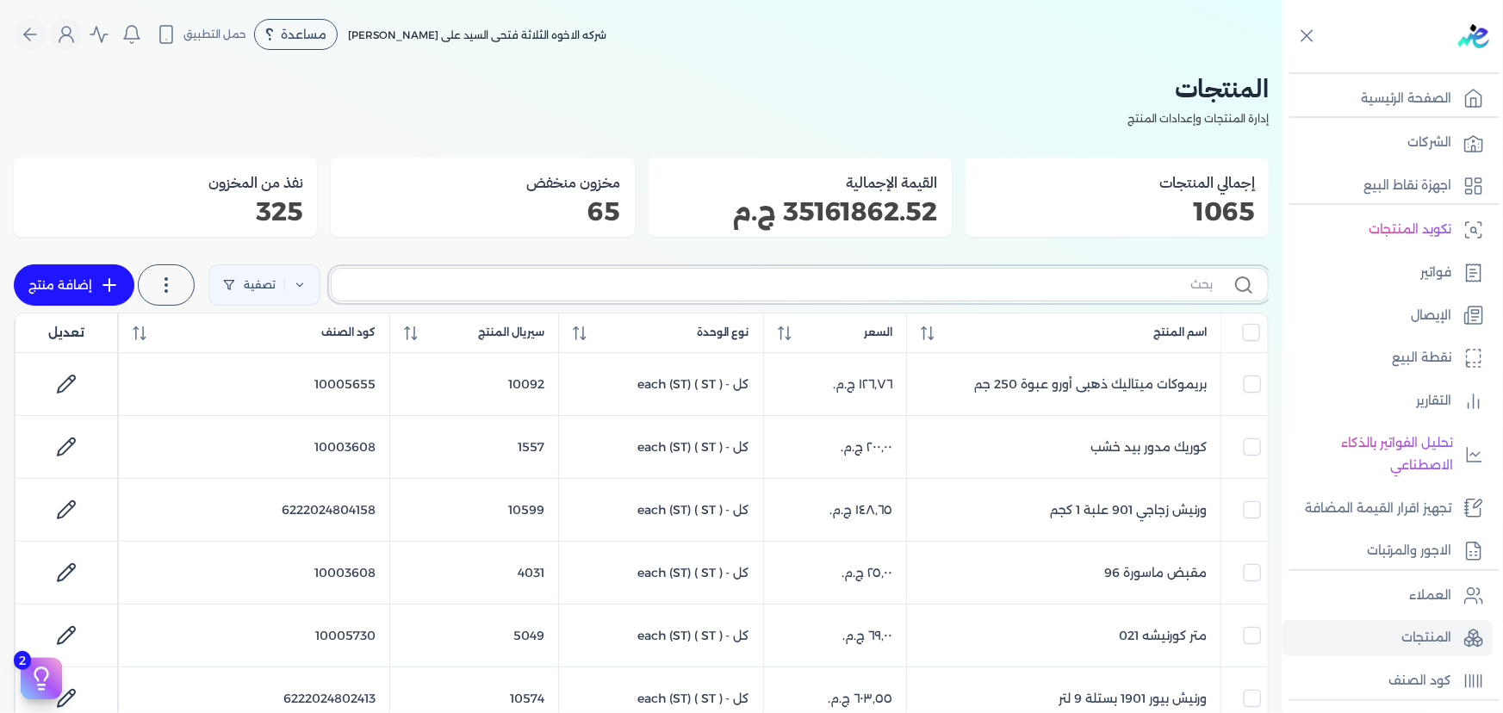
checkbox input "false"
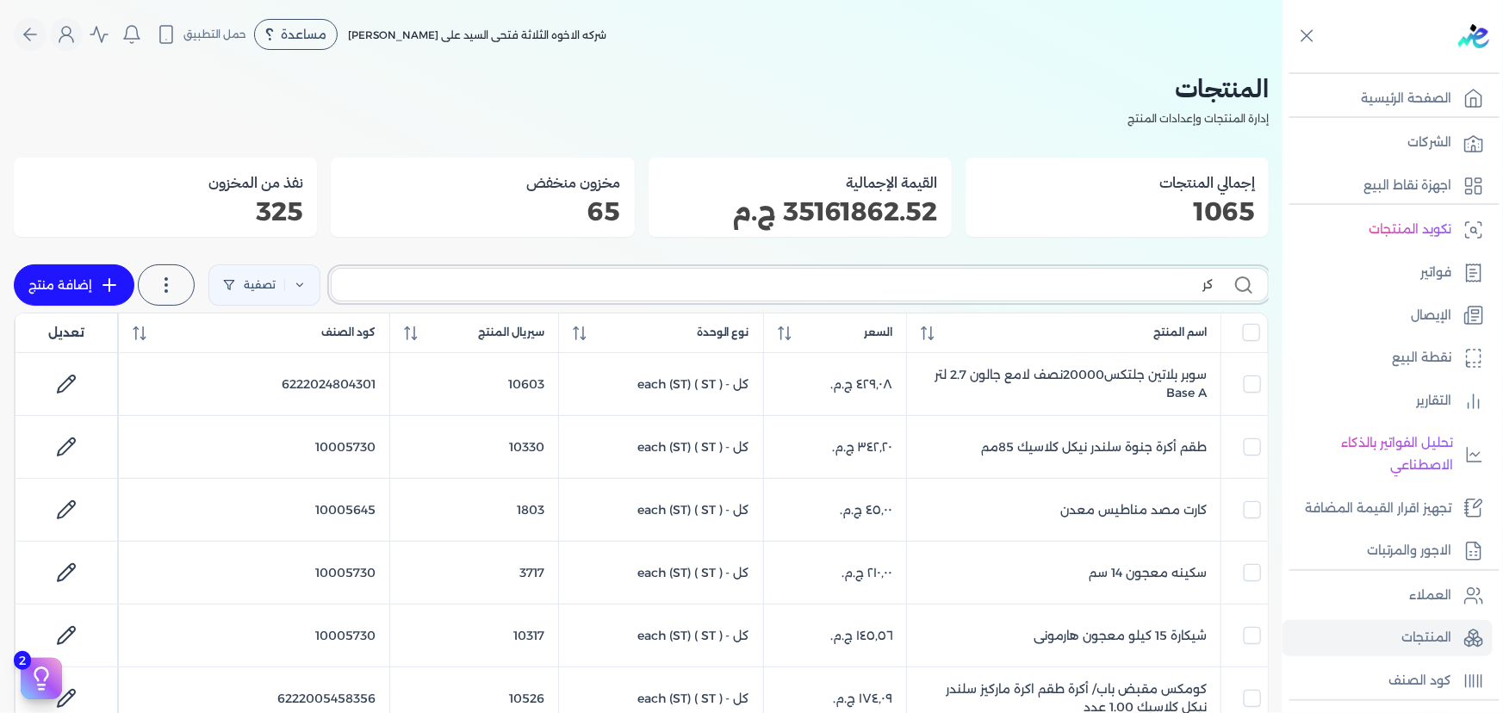
type input "كرت"
checkbox input "false"
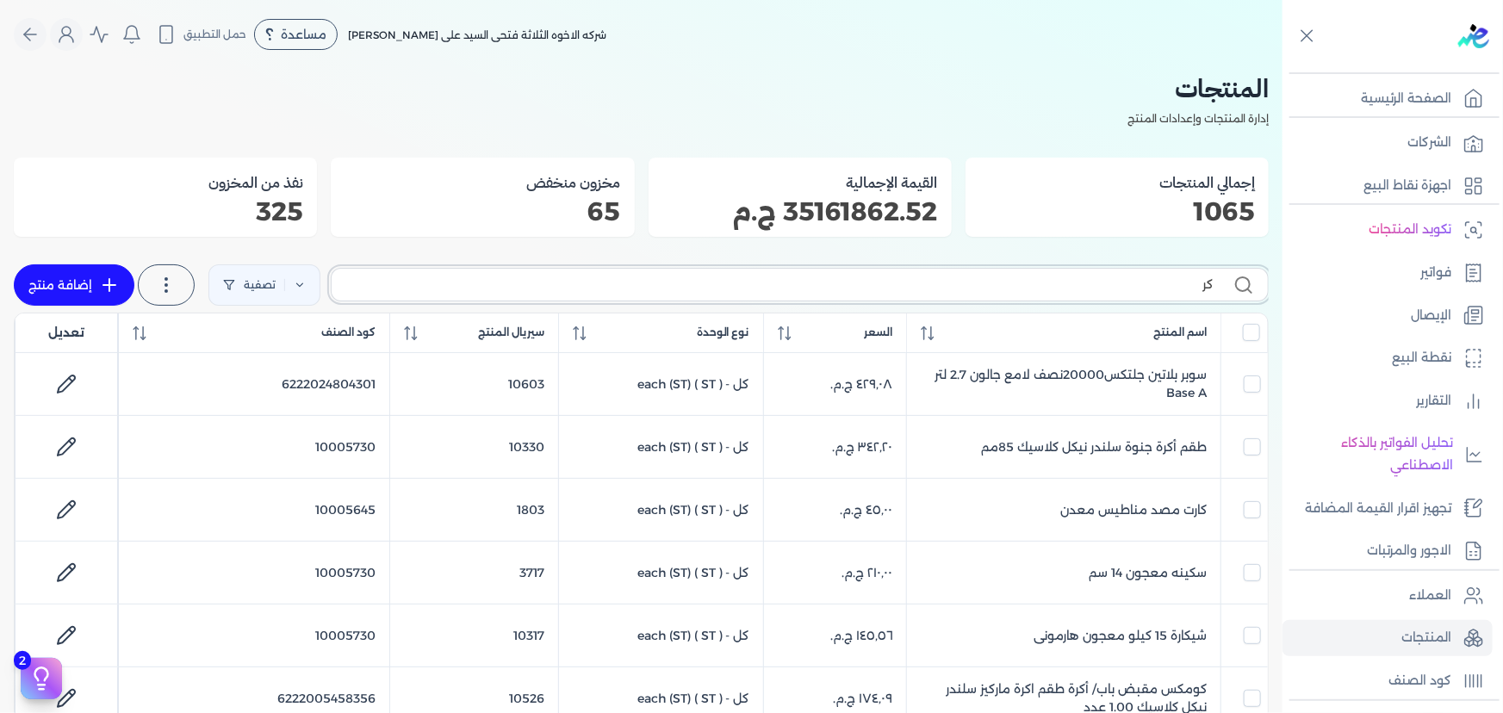
checkbox input "false"
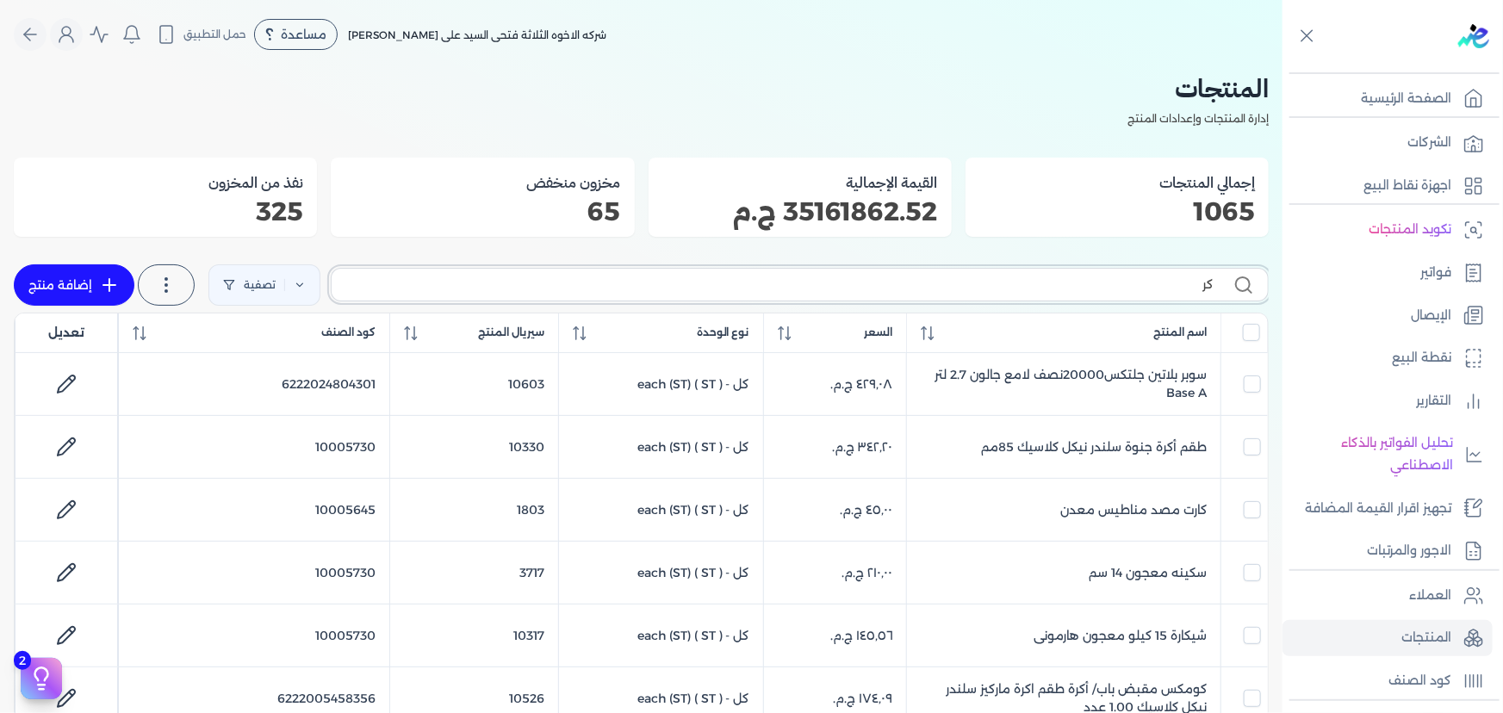
checkbox input "false"
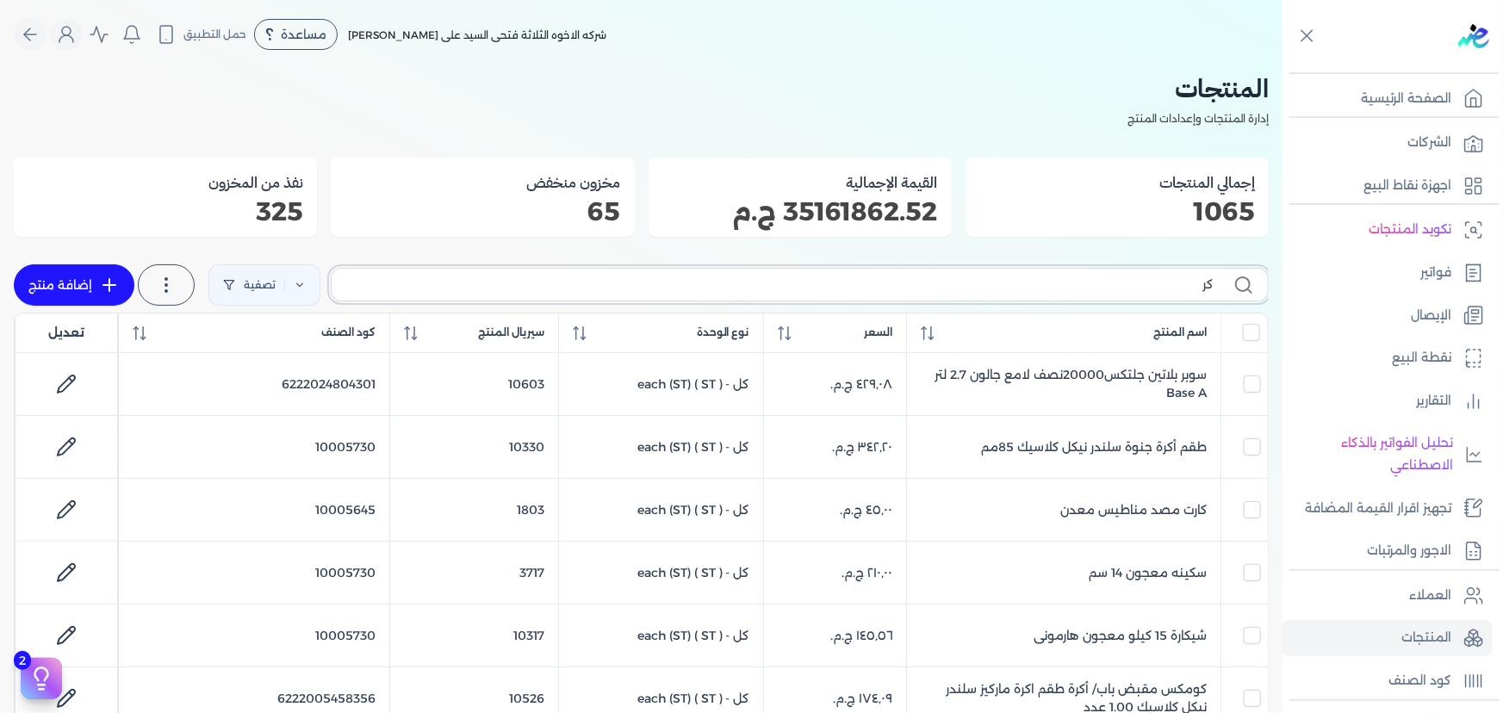
checkbox input "false"
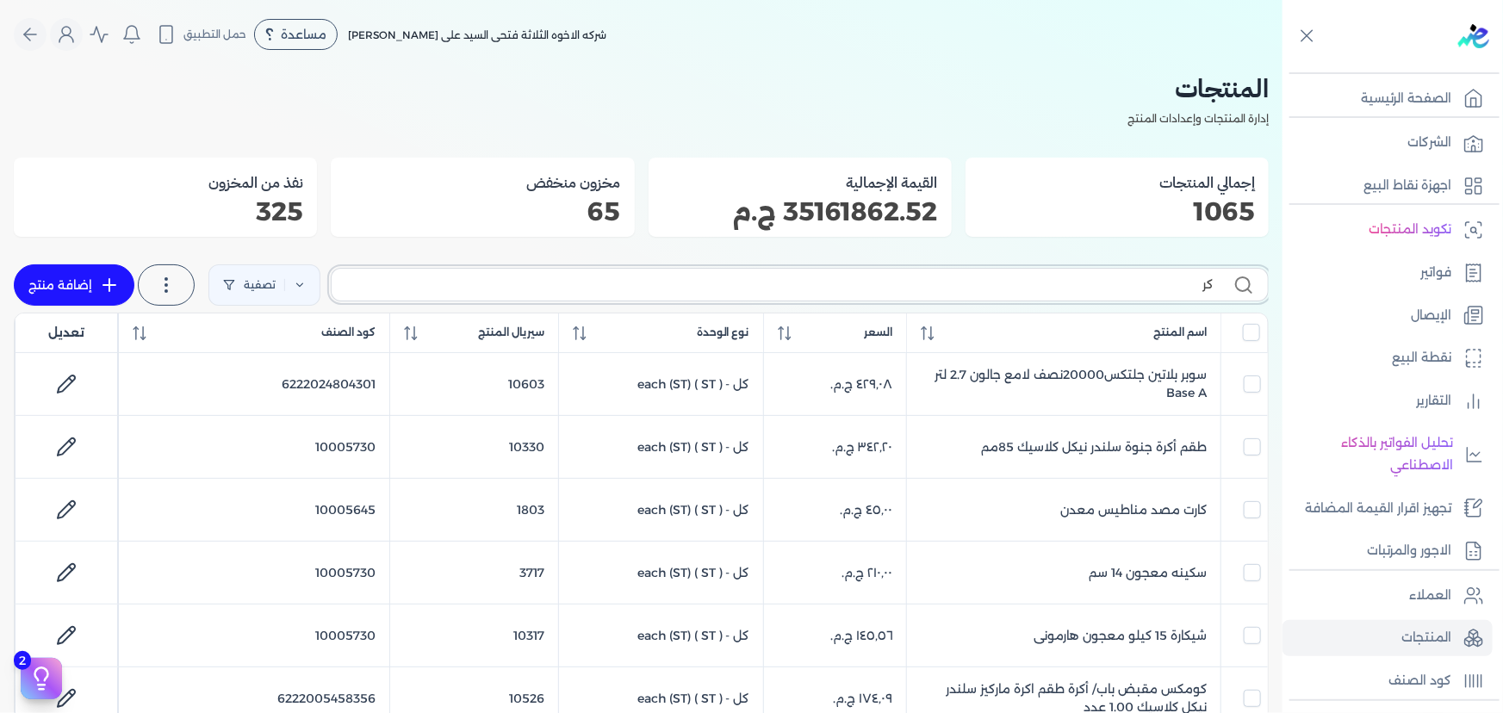
checkbox input "false"
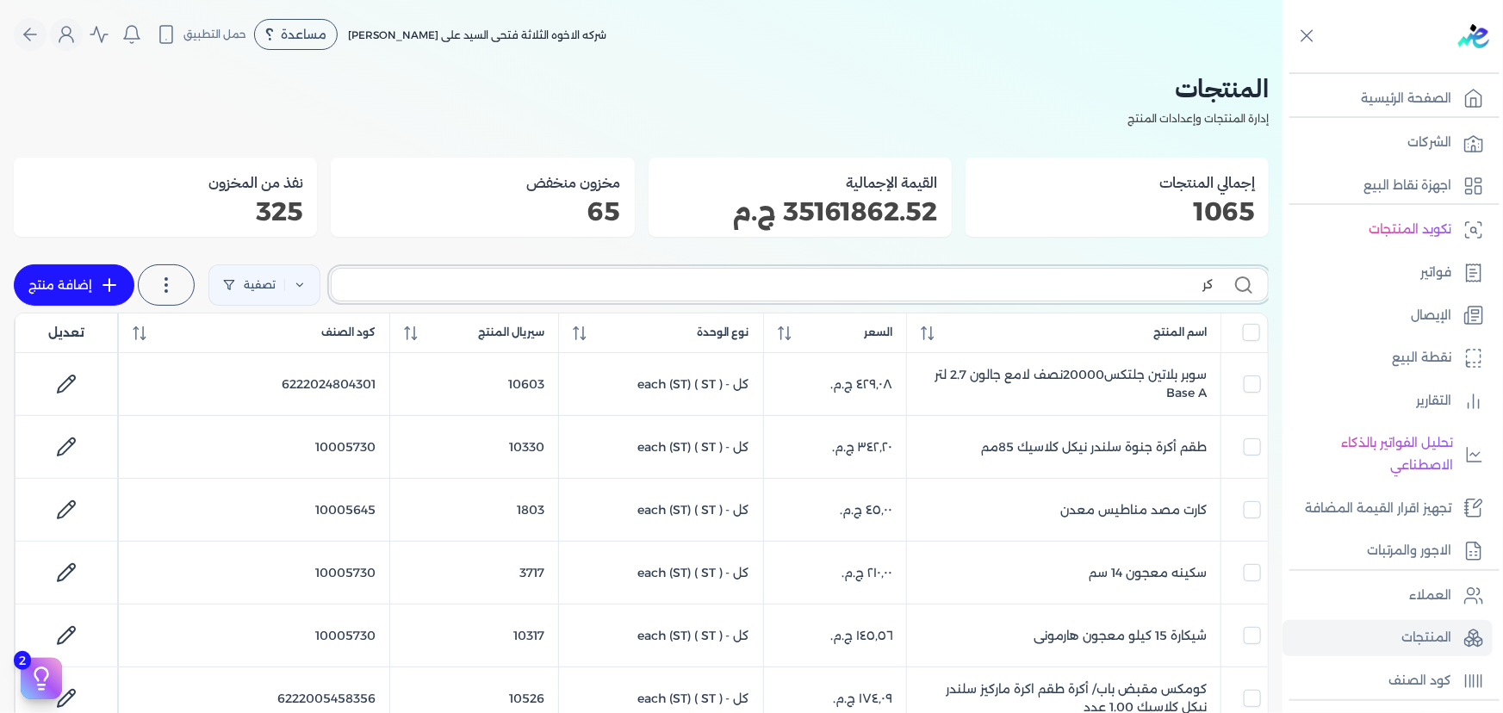
checkbox input "false"
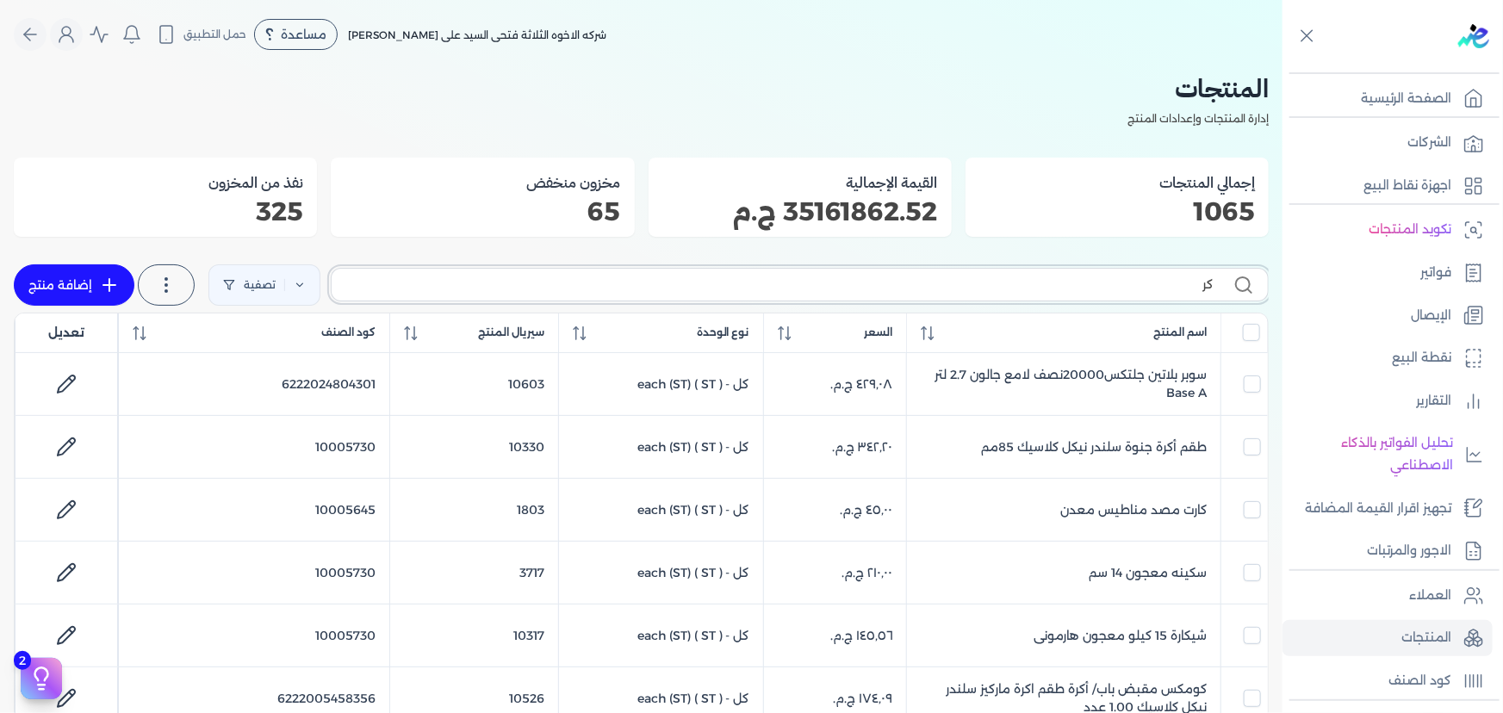
checkbox input "false"
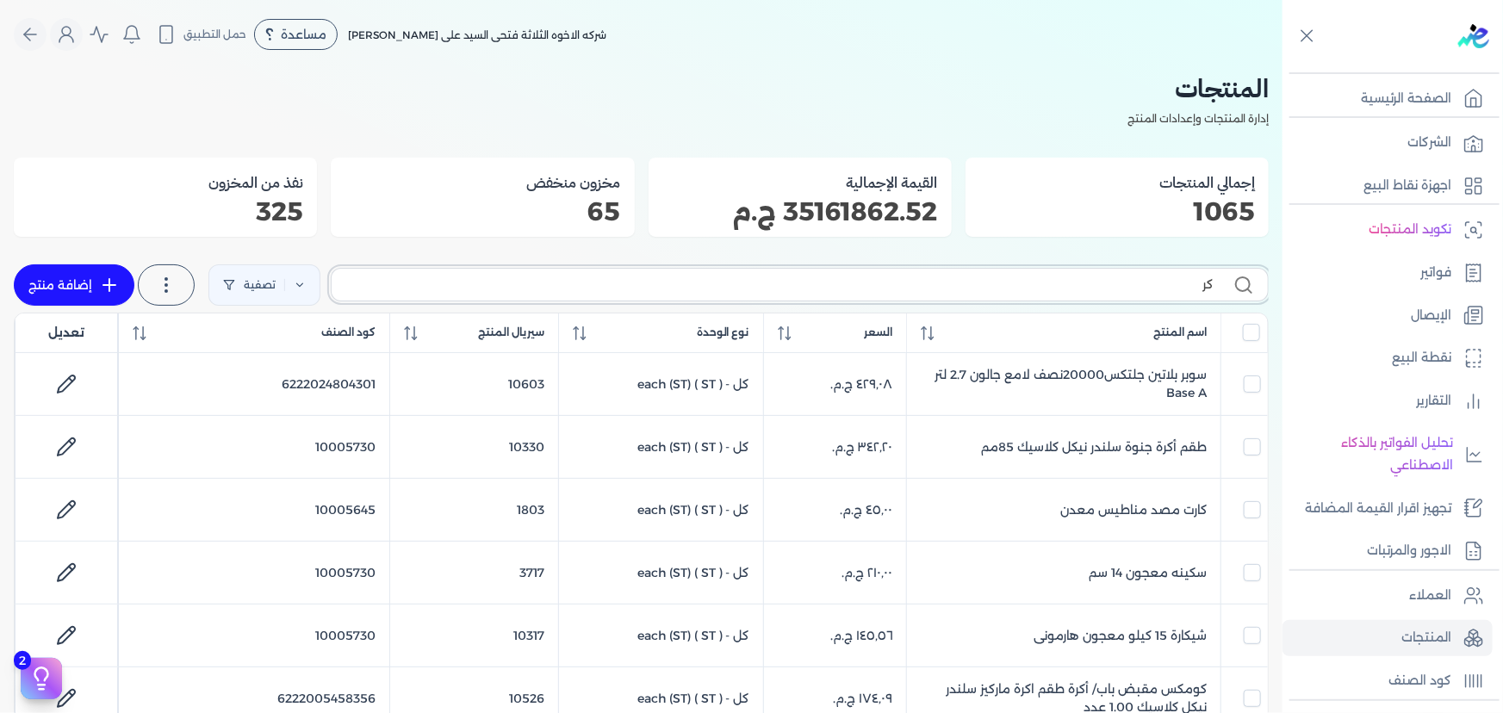
checkbox input "false"
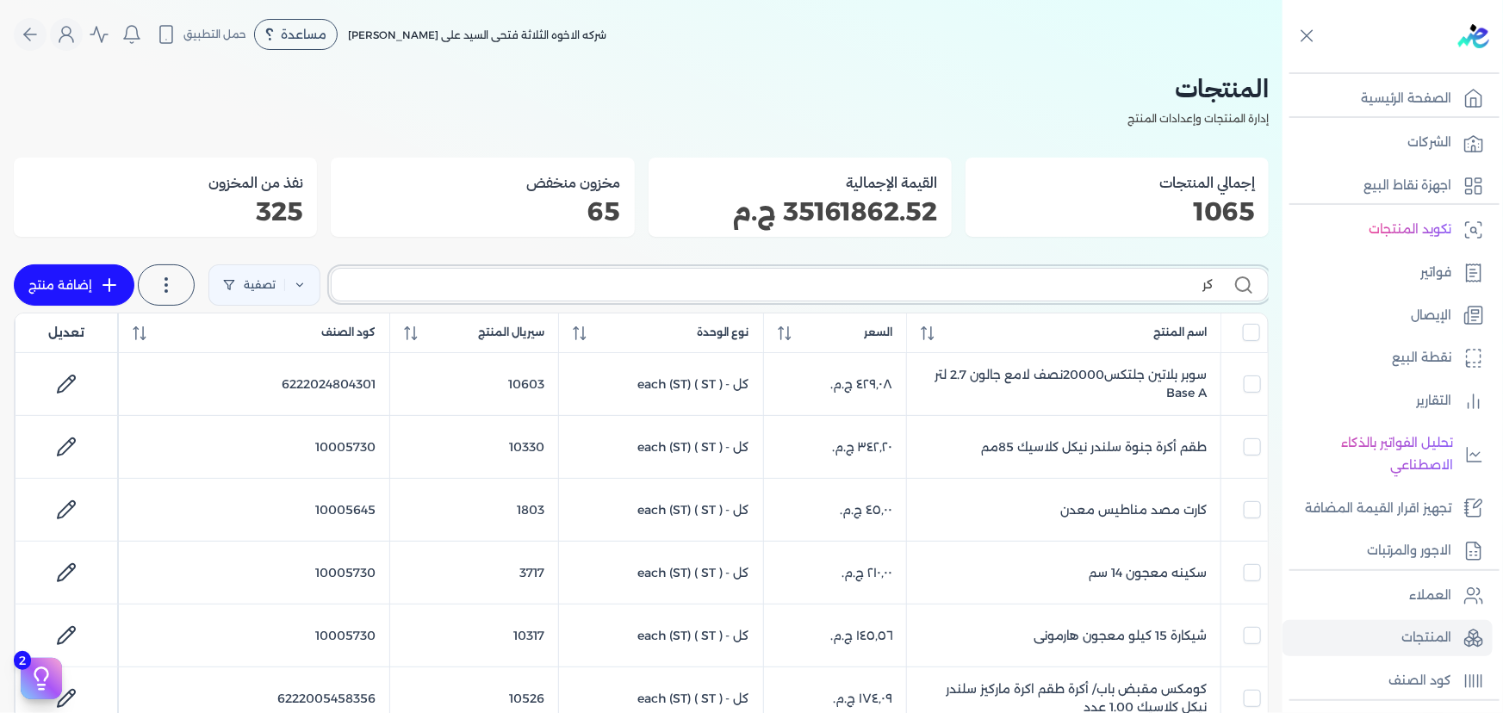
checkbox input "false"
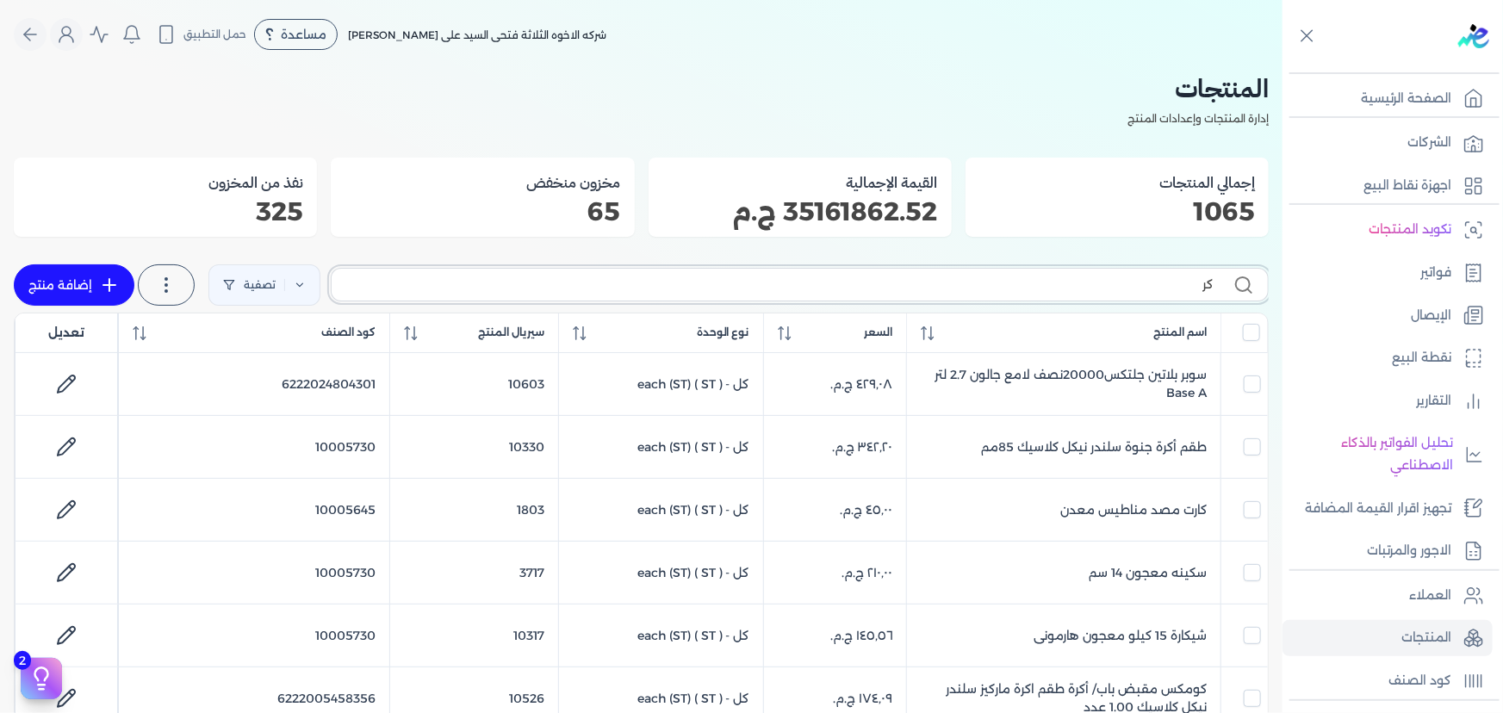
checkbox input "false"
type input "[DEMOGRAPHIC_DATA]"
checkbox input "false"
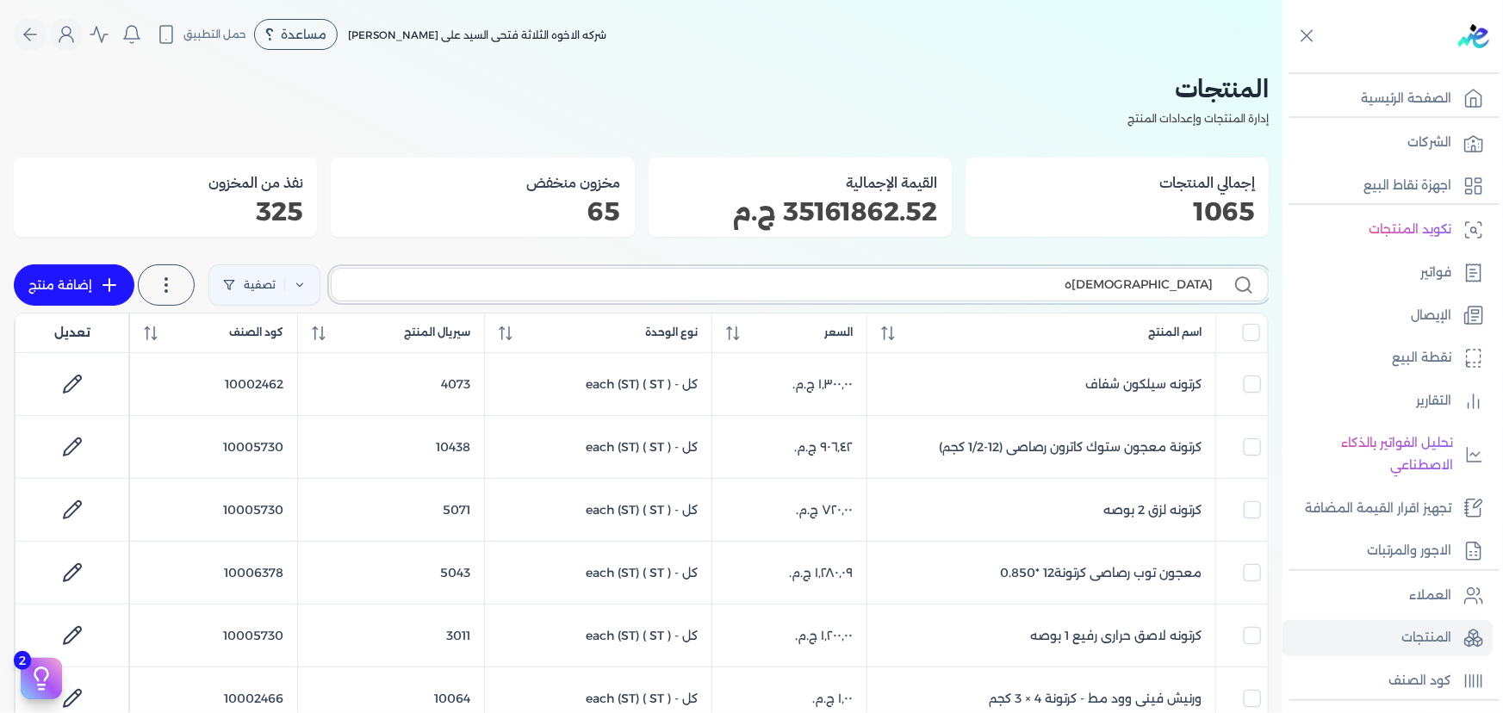
type input "[DEMOGRAPHIC_DATA]ه"
checkbox input "false"
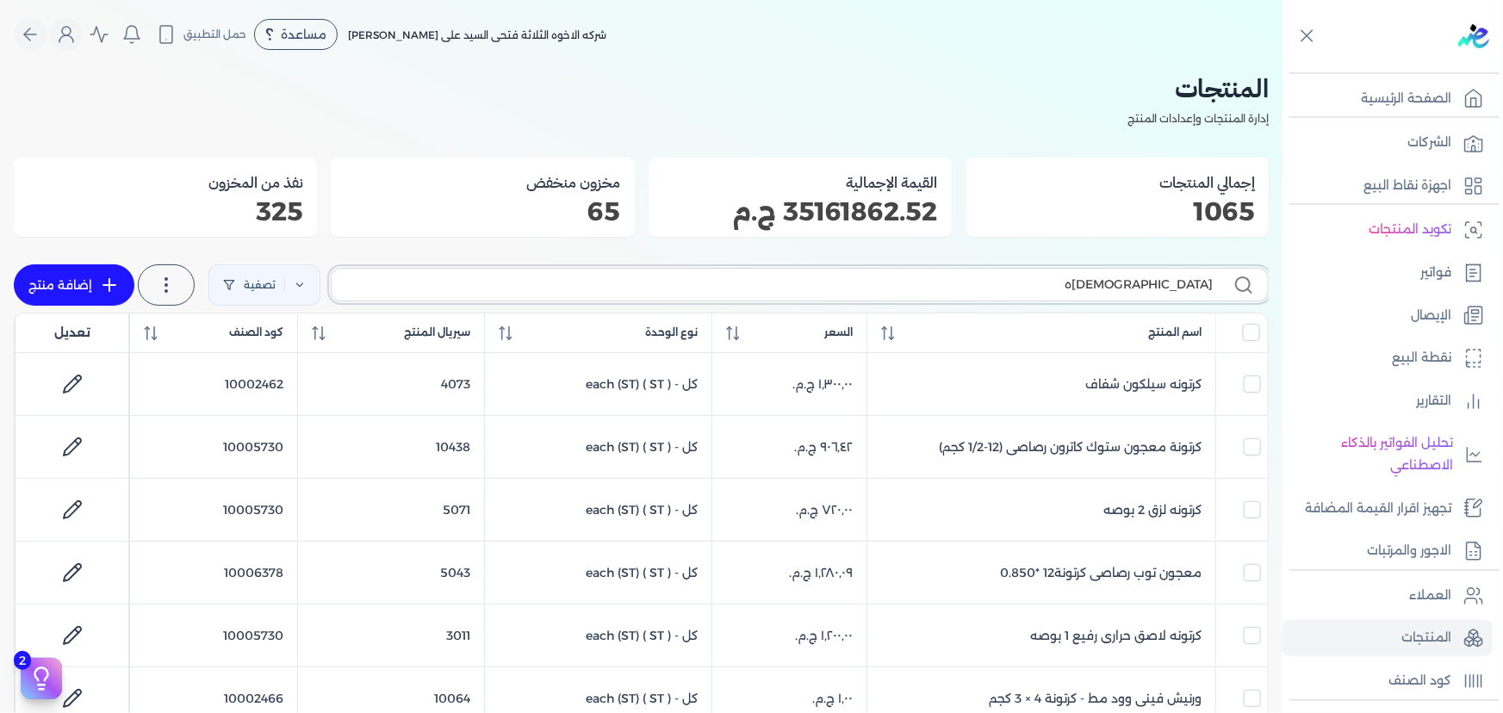
checkbox input "false"
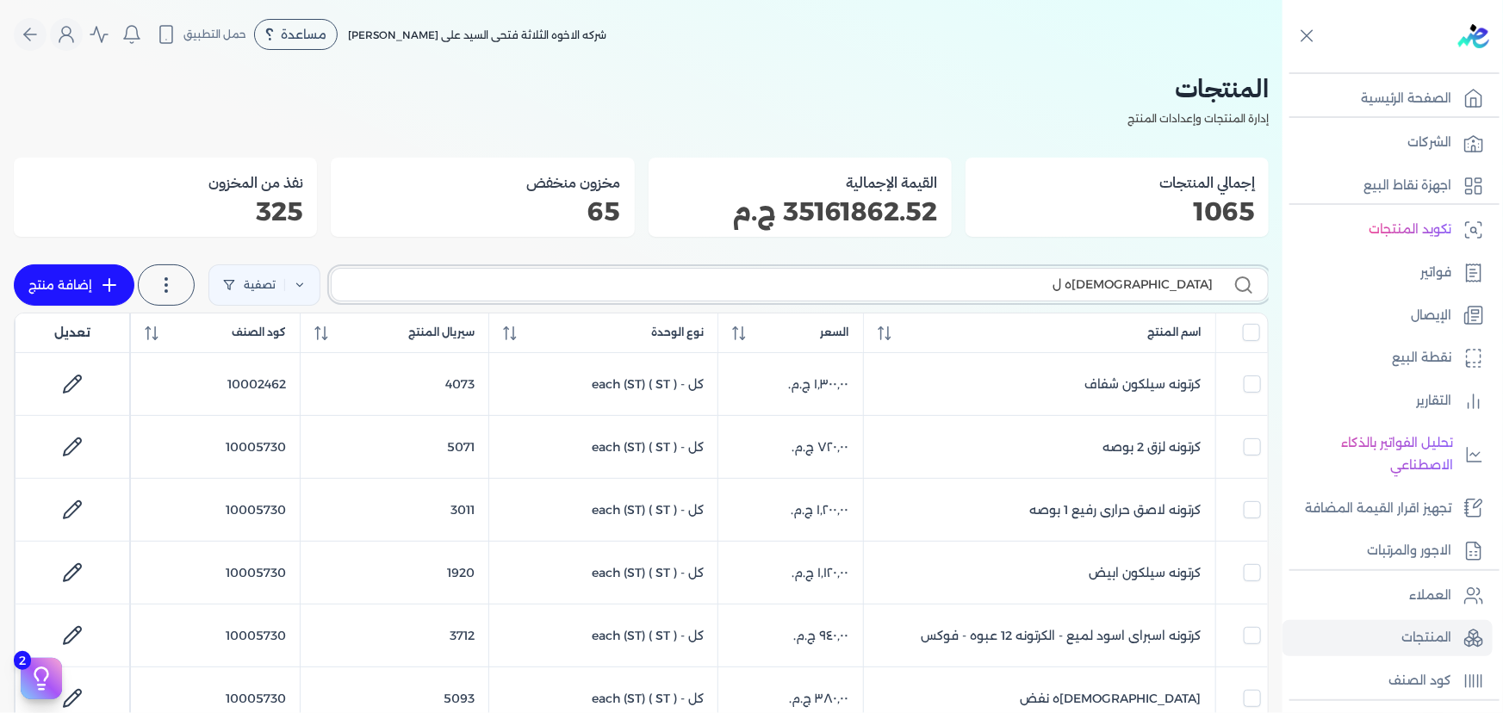
type input "كرتونه لز"
checkbox input "false"
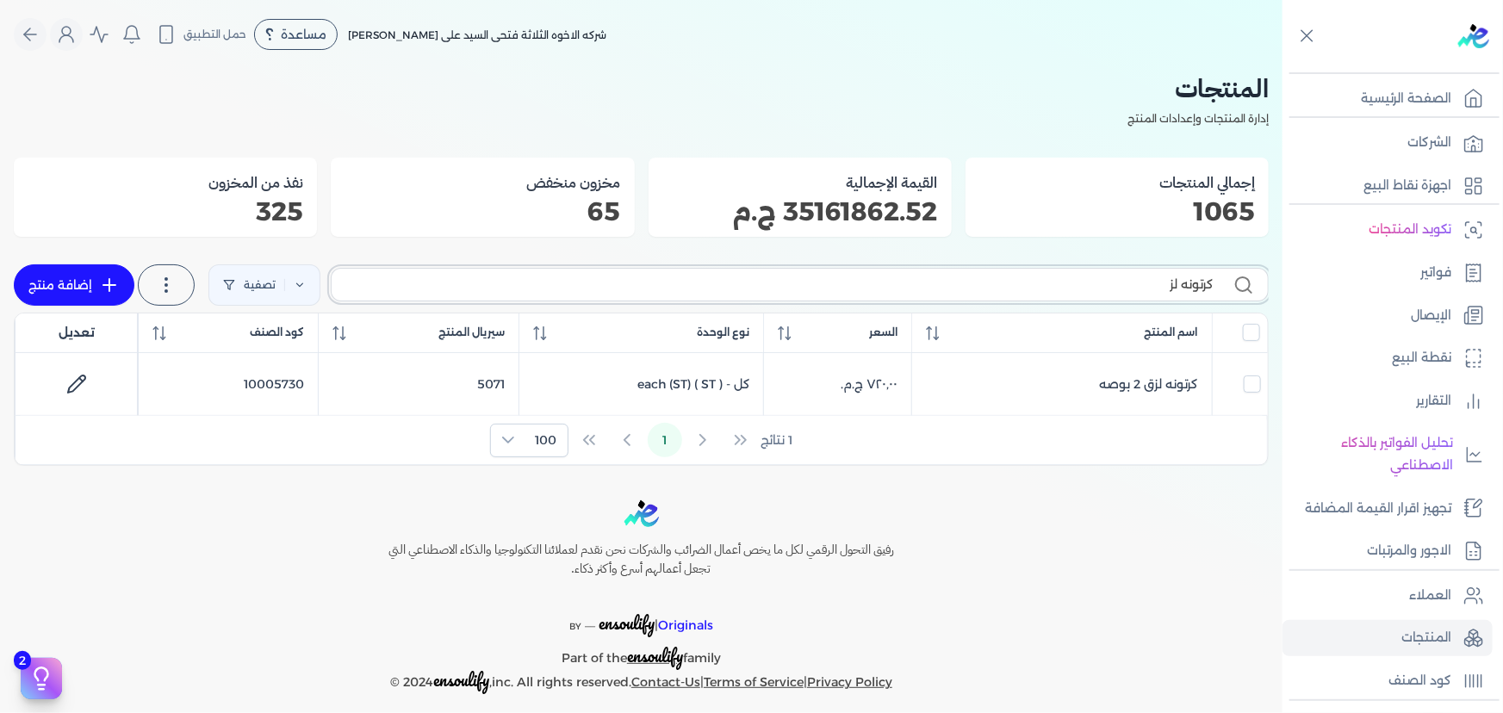
drag, startPoint x: 1061, startPoint y: 280, endPoint x: 1242, endPoint y: 280, distance: 180.9
click at [1242, 280] on label "كرتونه لز" at bounding box center [800, 284] width 938 height 33
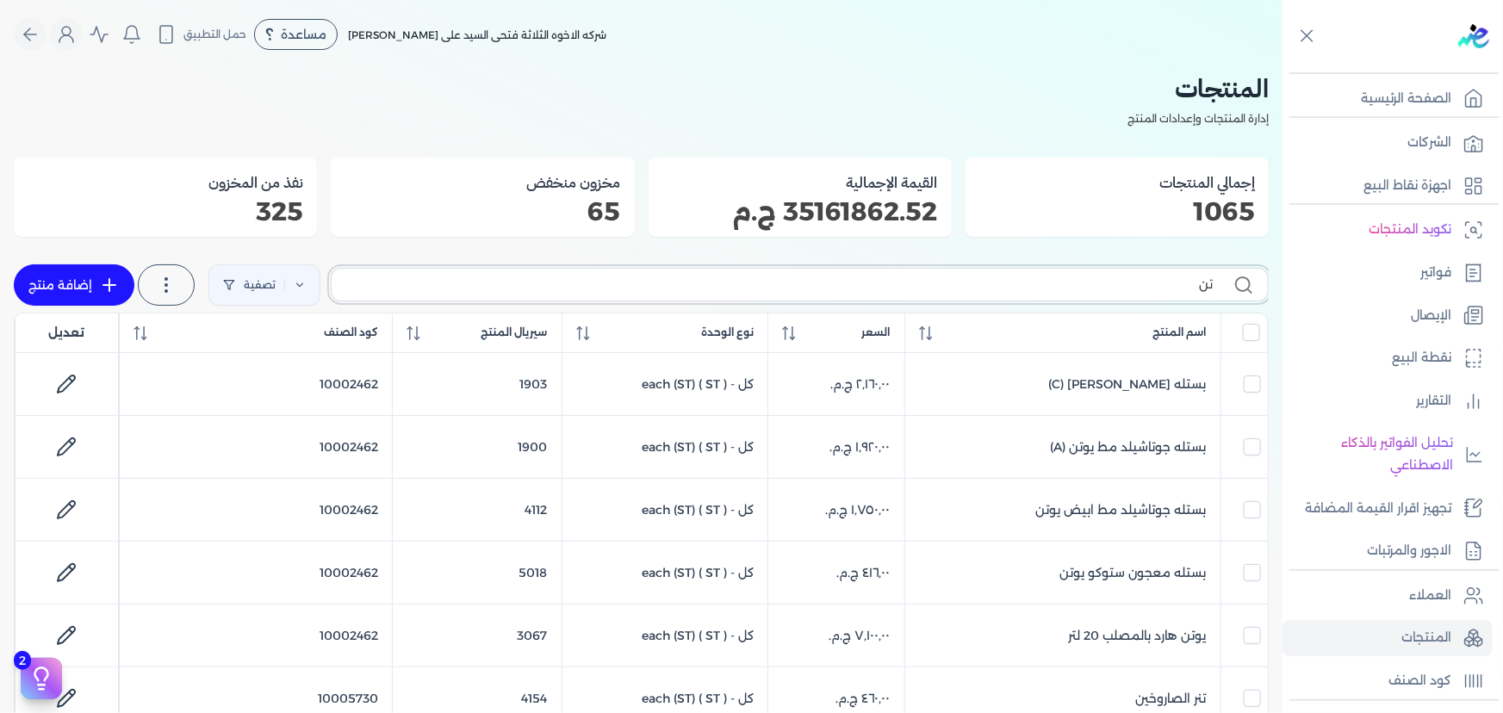
type input "تنر"
checkbox input "false"
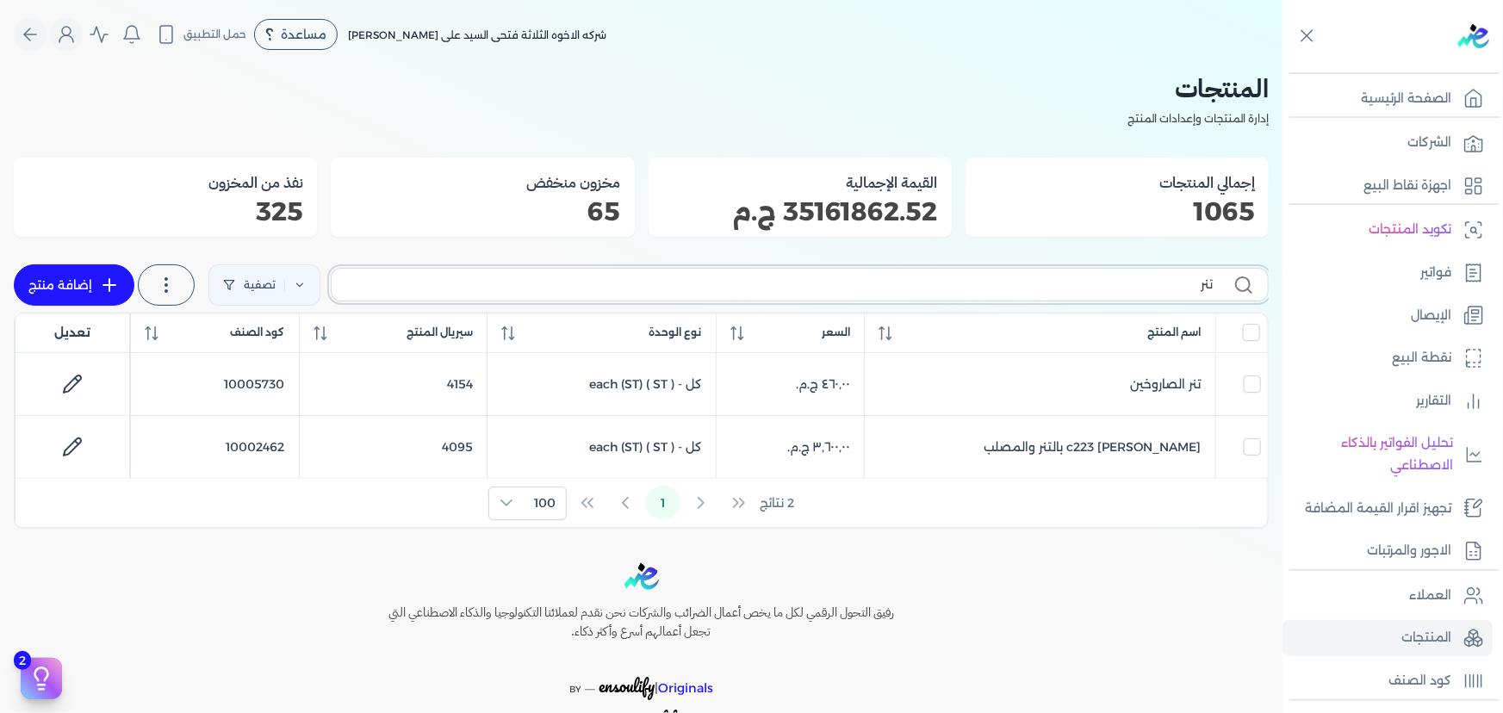
drag, startPoint x: 1155, startPoint y: 290, endPoint x: 1283, endPoint y: 296, distance: 128.5
click at [1283, 296] on div "Toggle Navigation الصفحة الرئيسية الشركات اجهزة نقاط البيع تكويد المنتجات فواتي…" at bounding box center [751, 356] width 1503 height 713
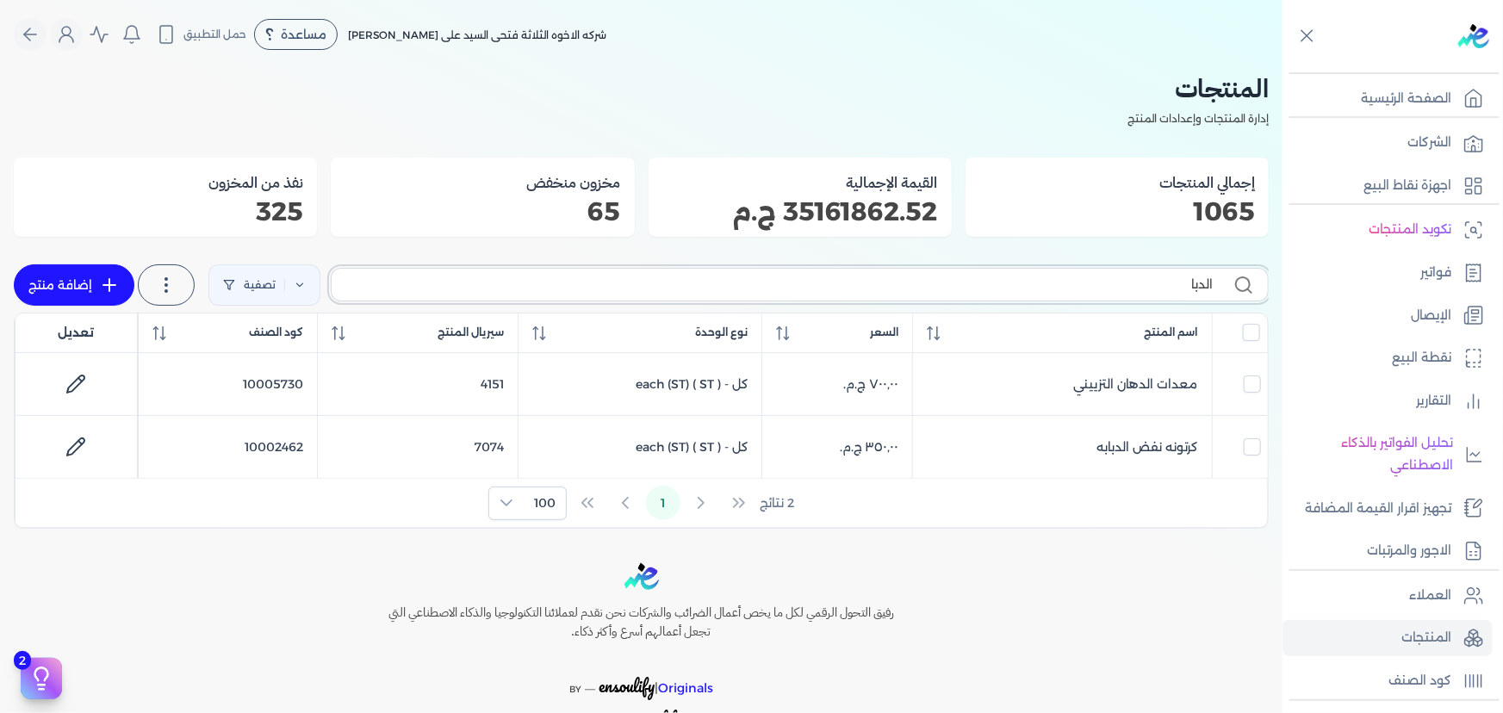
type input "الدباب"
checkbox input "false"
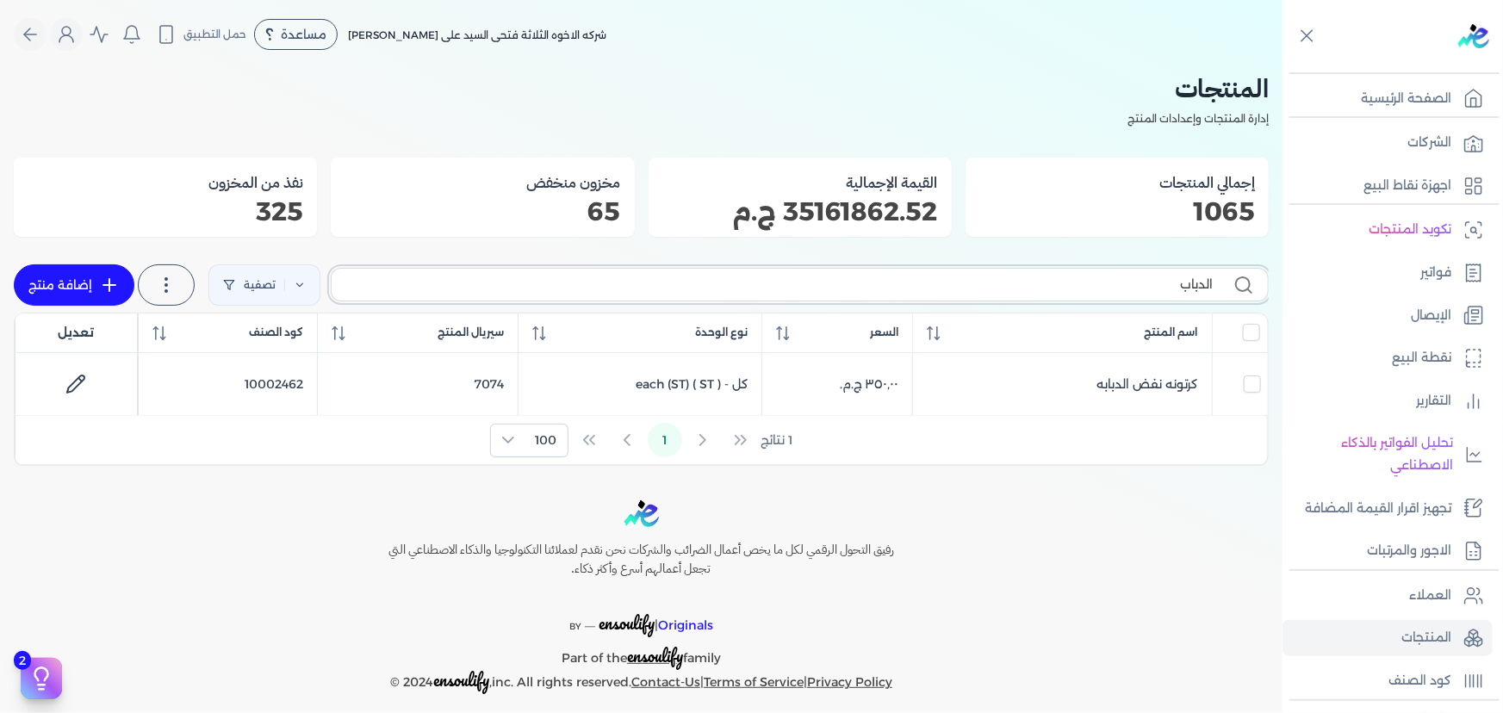
type input "الدباب"
click at [1029, 281] on input "الدباب" at bounding box center [778, 285] width 867 height 18
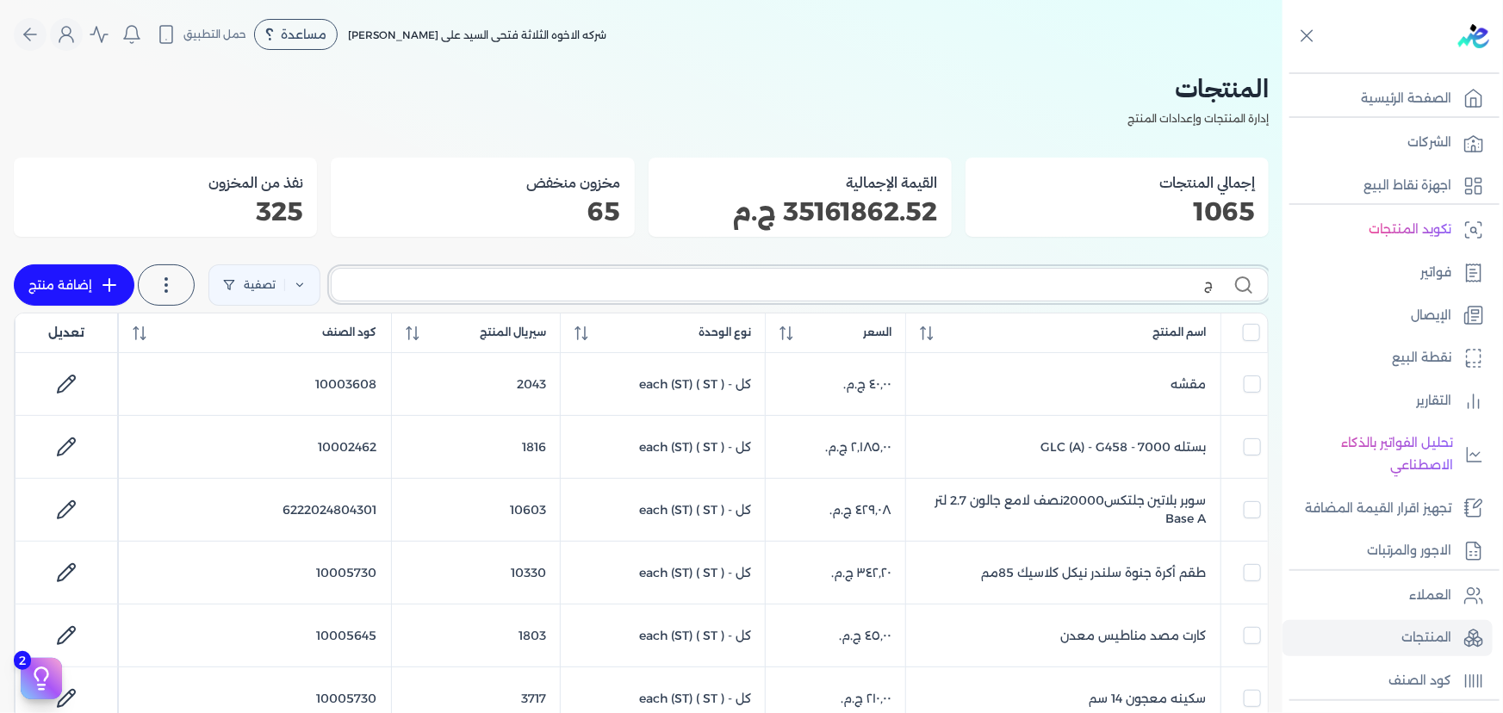
type input "جو"
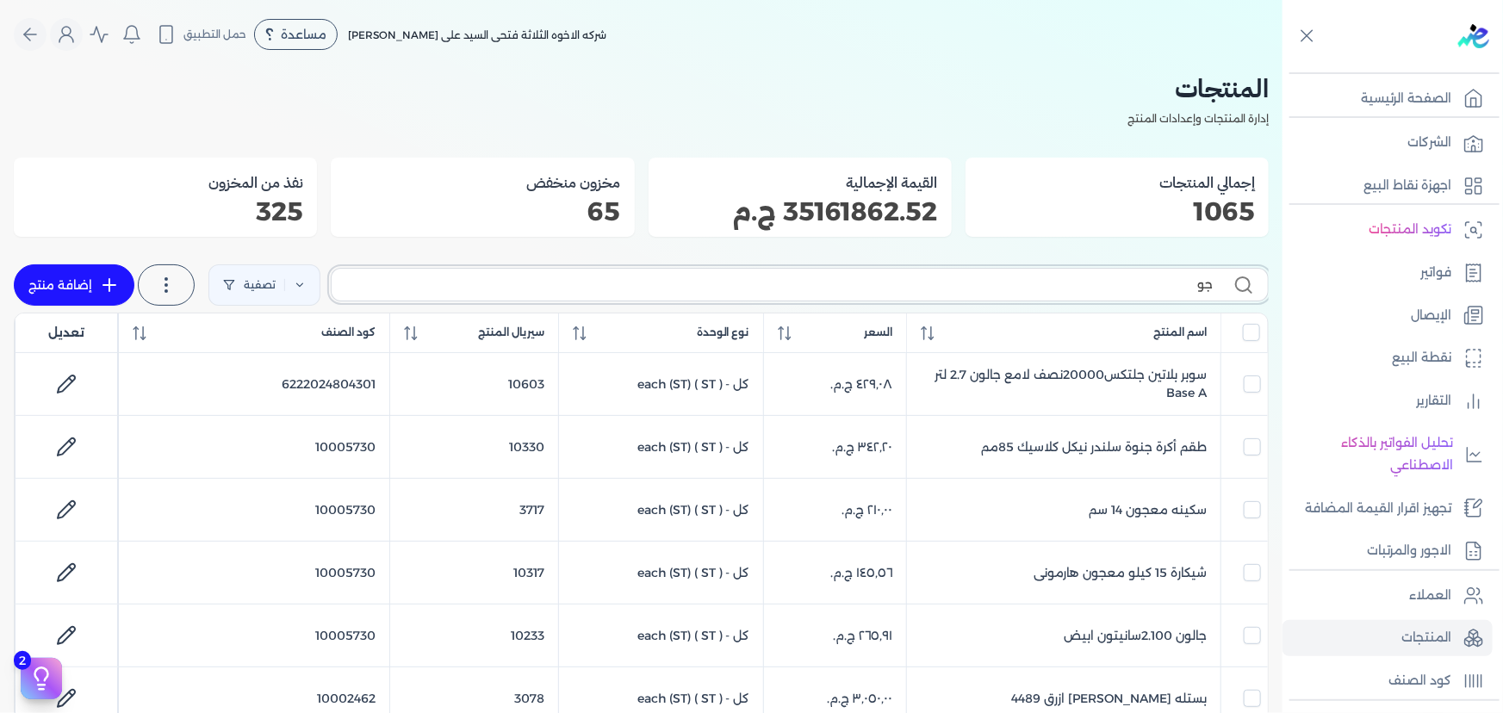
checkbox input "false"
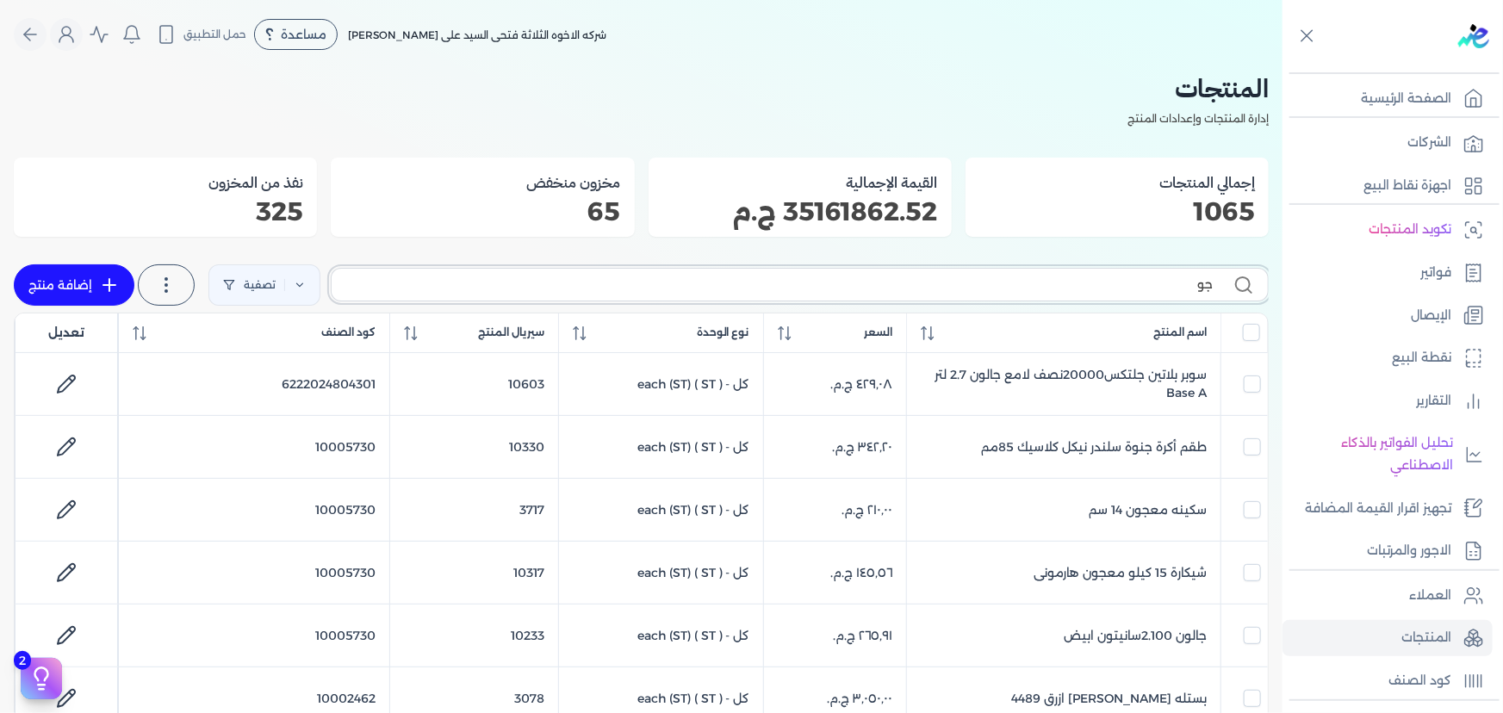
checkbox input "false"
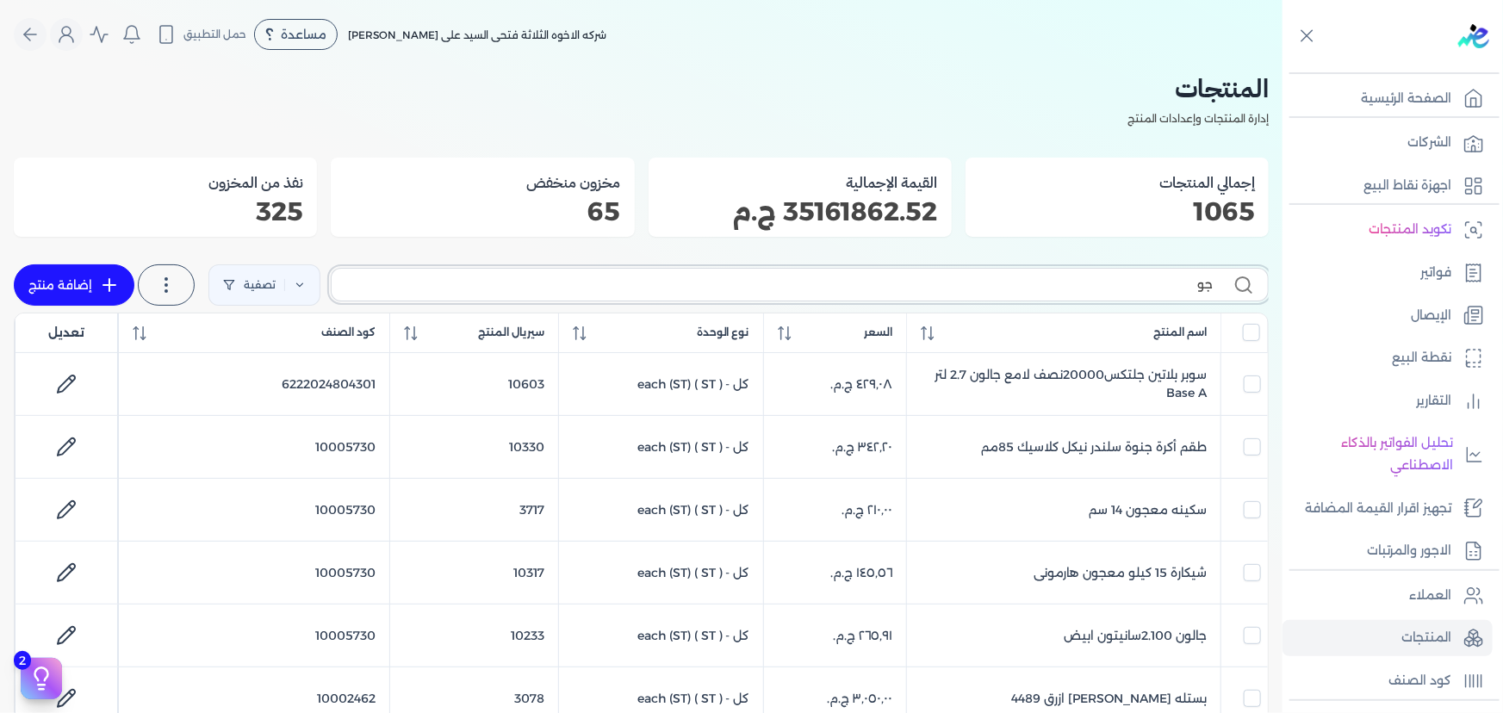
checkbox input "false"
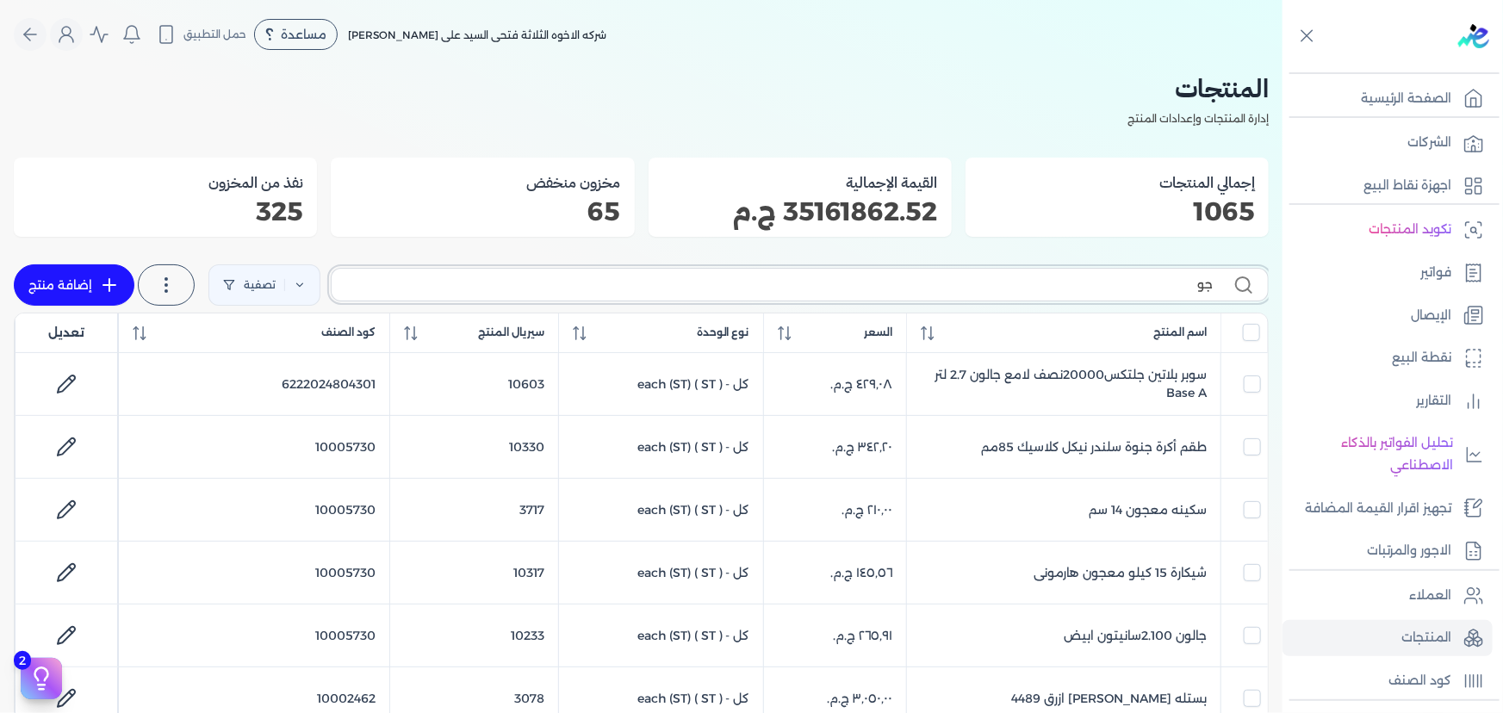
checkbox input "false"
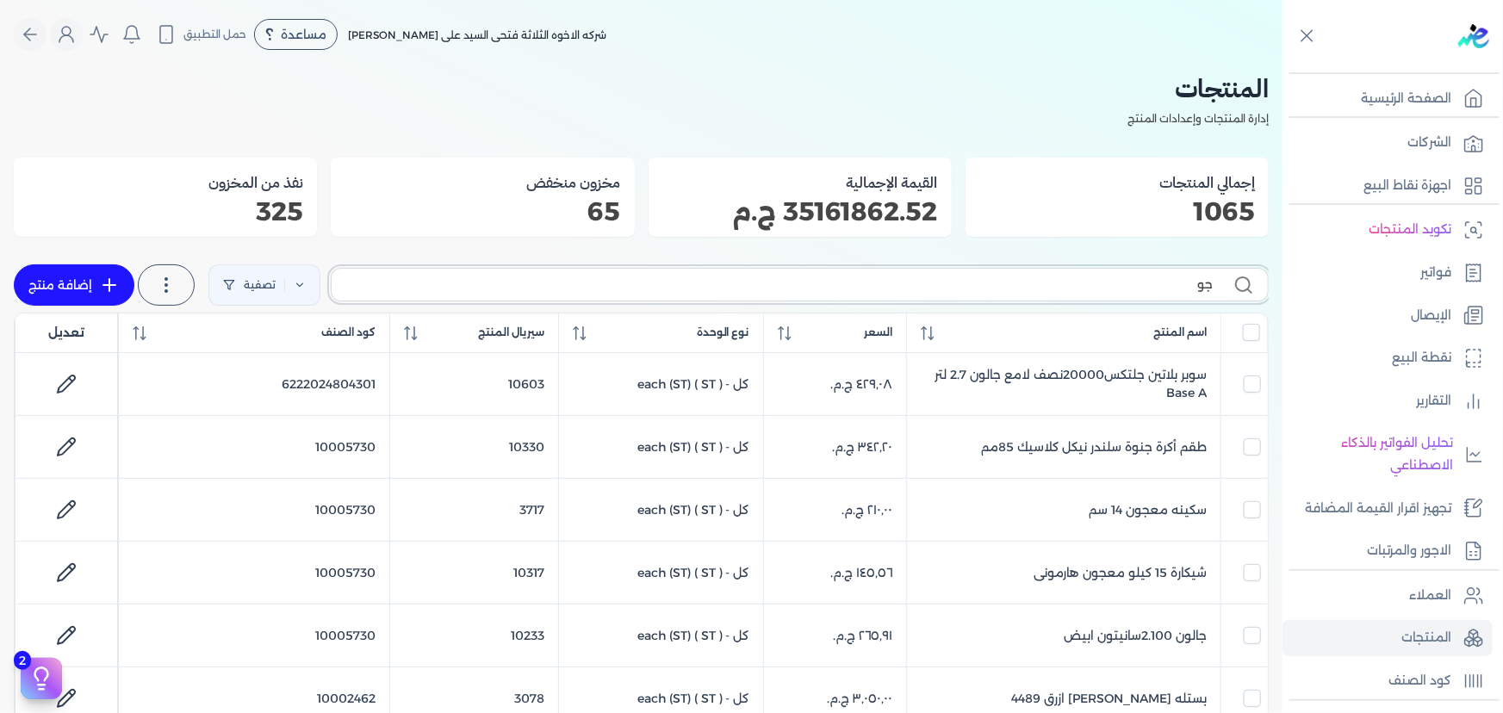
checkbox input "false"
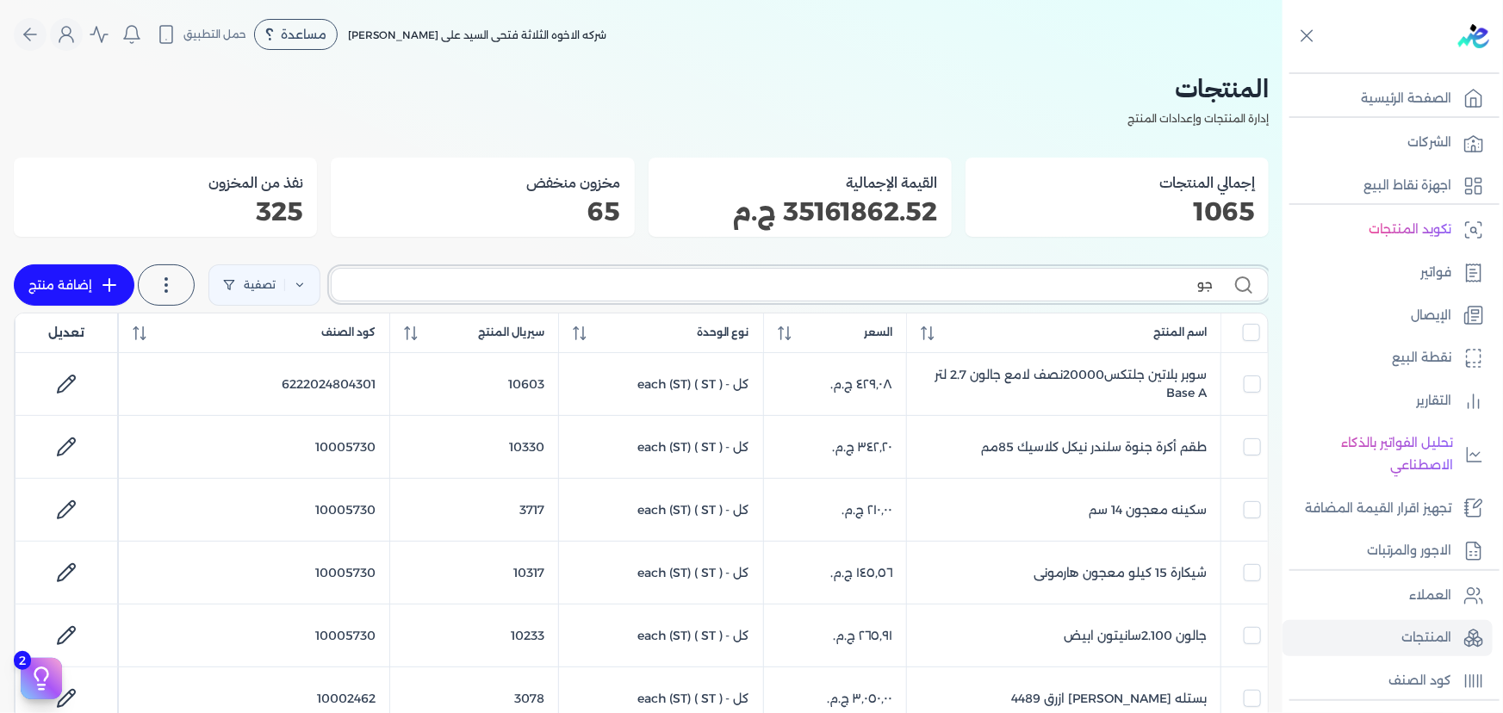
checkbox input "false"
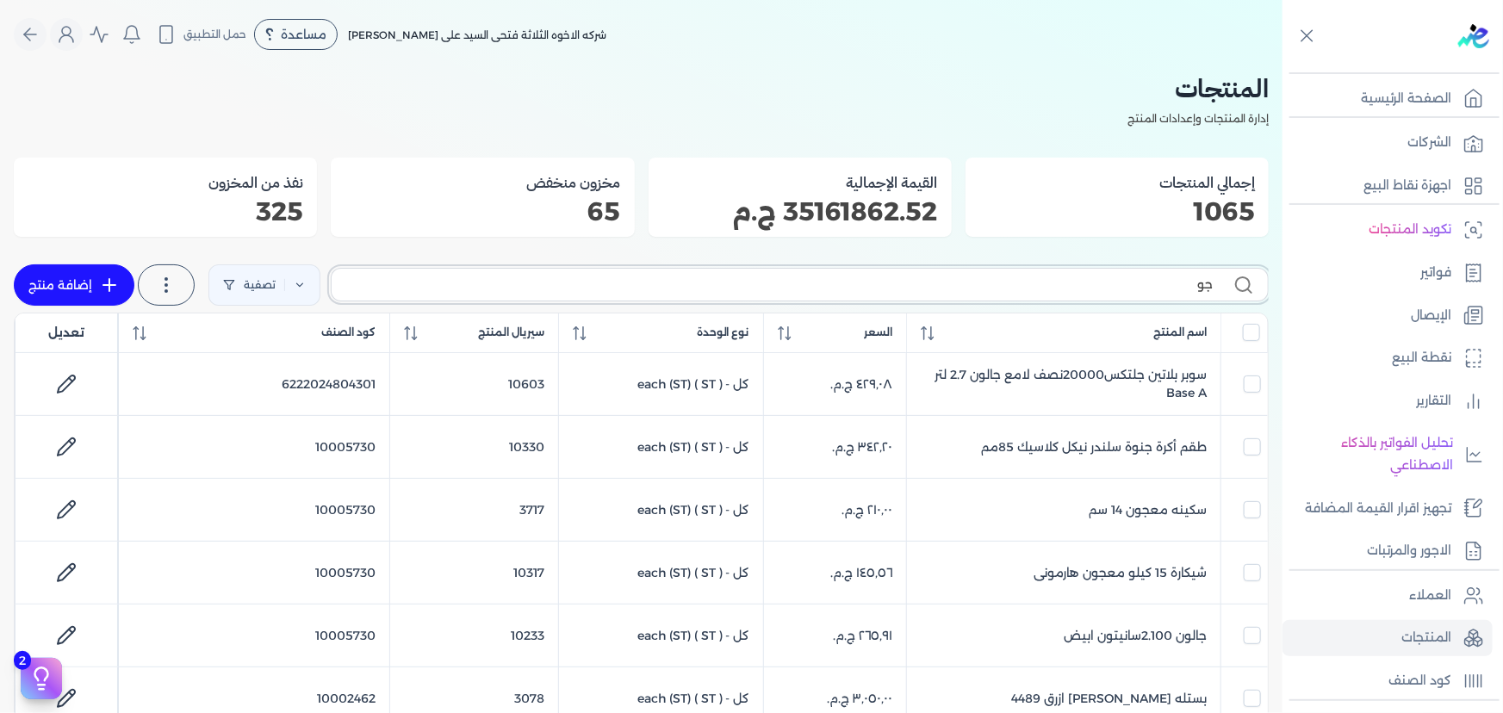
checkbox input "false"
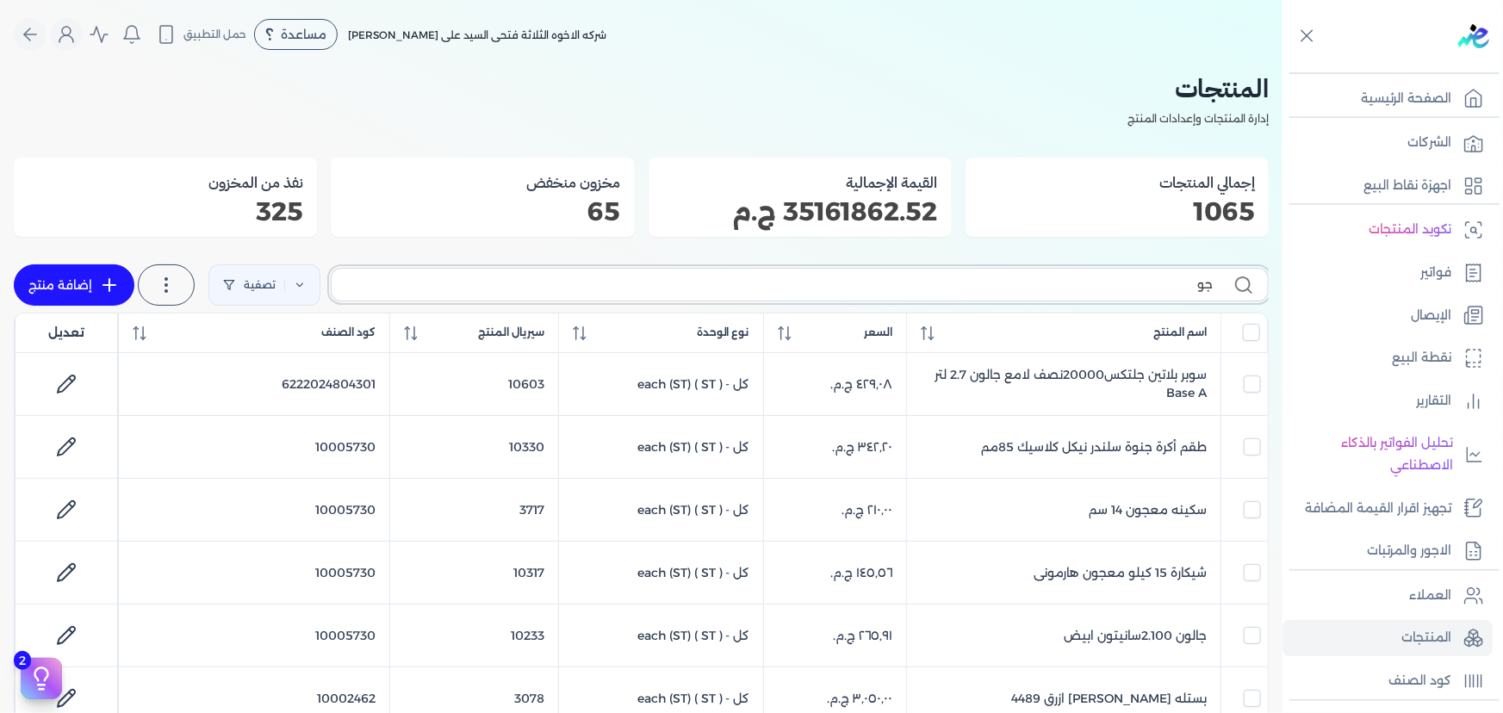
checkbox input "false"
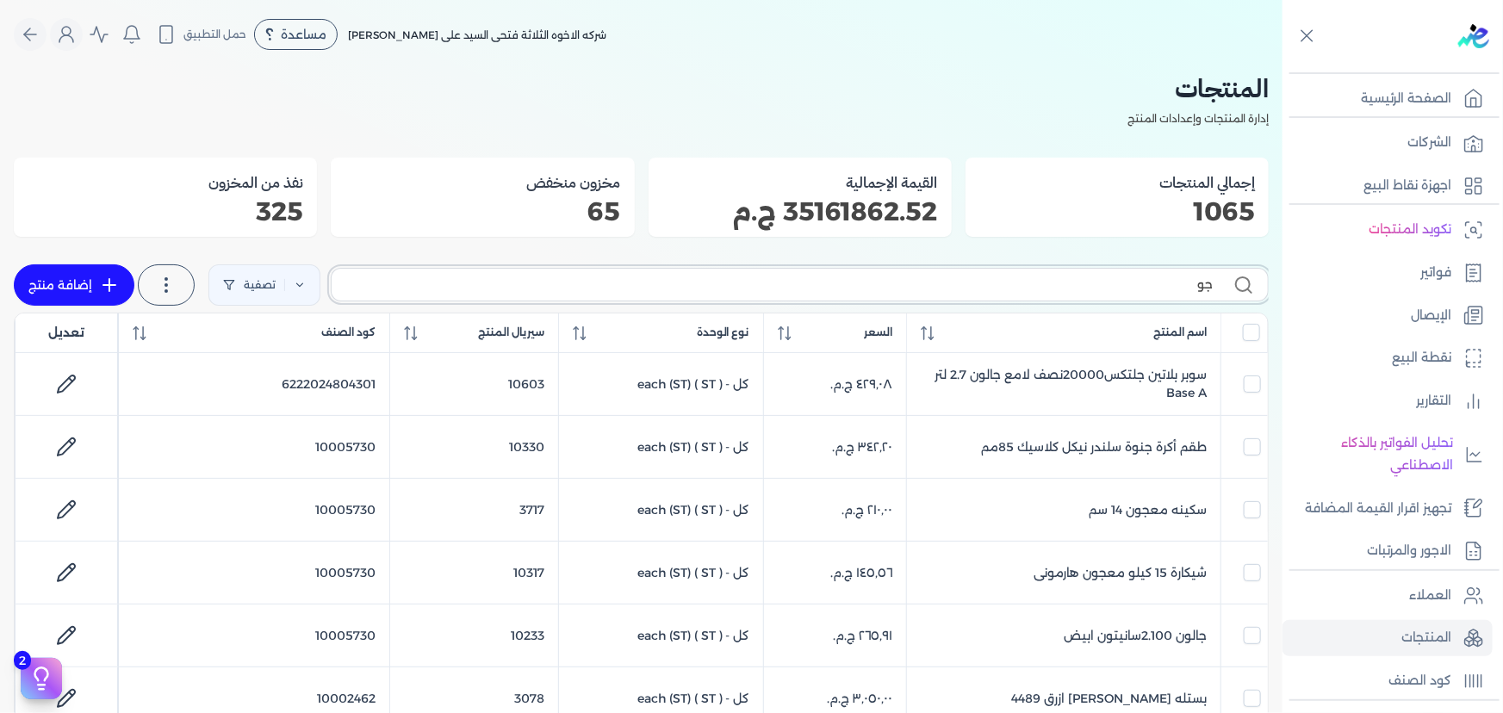
checkbox input "false"
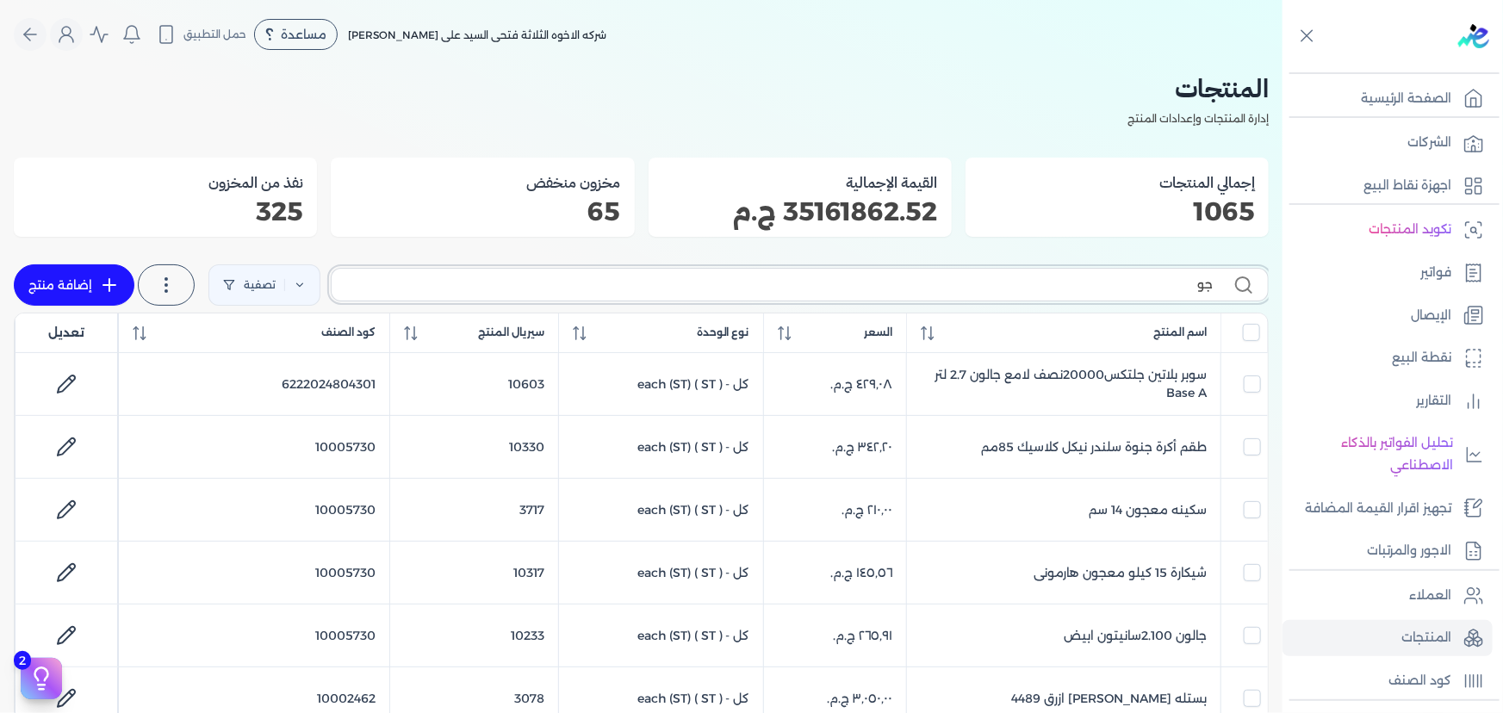
checkbox input "false"
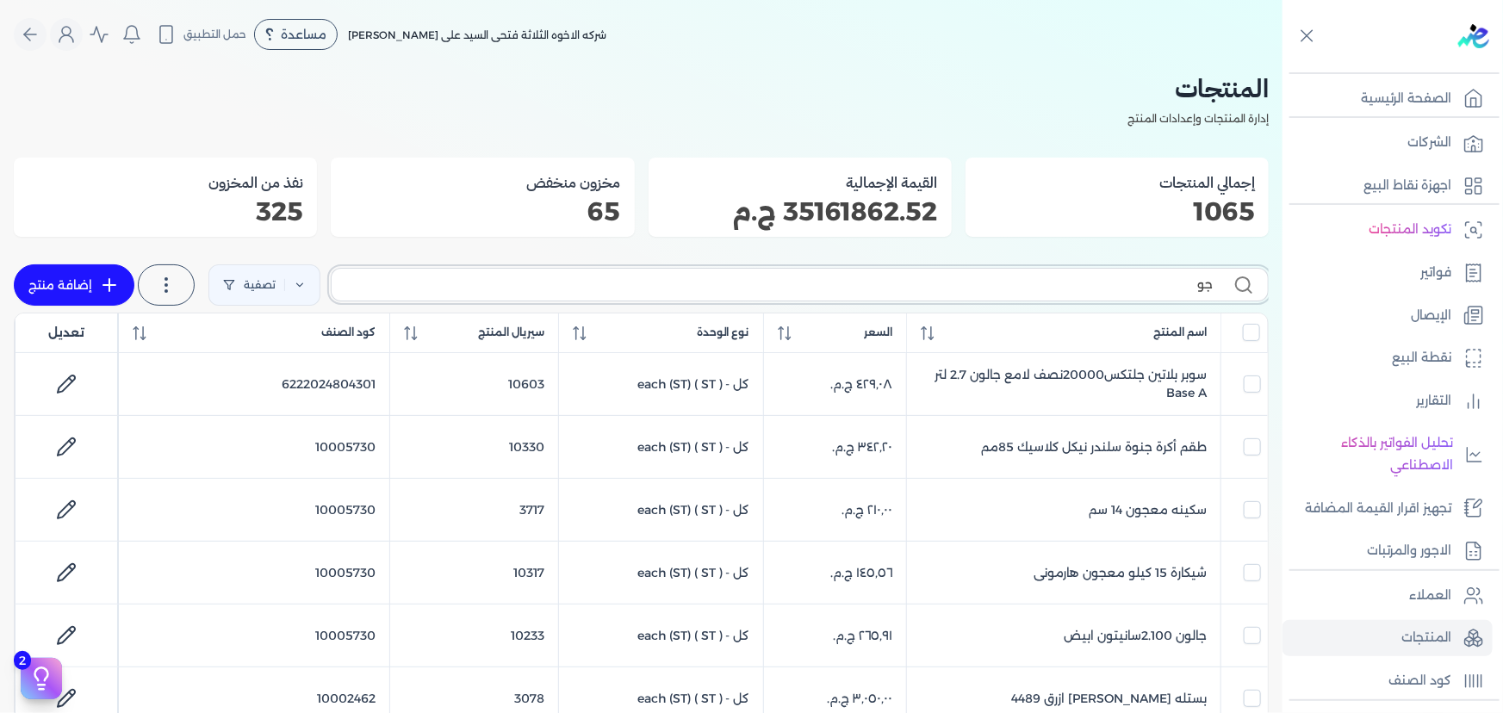
checkbox input "false"
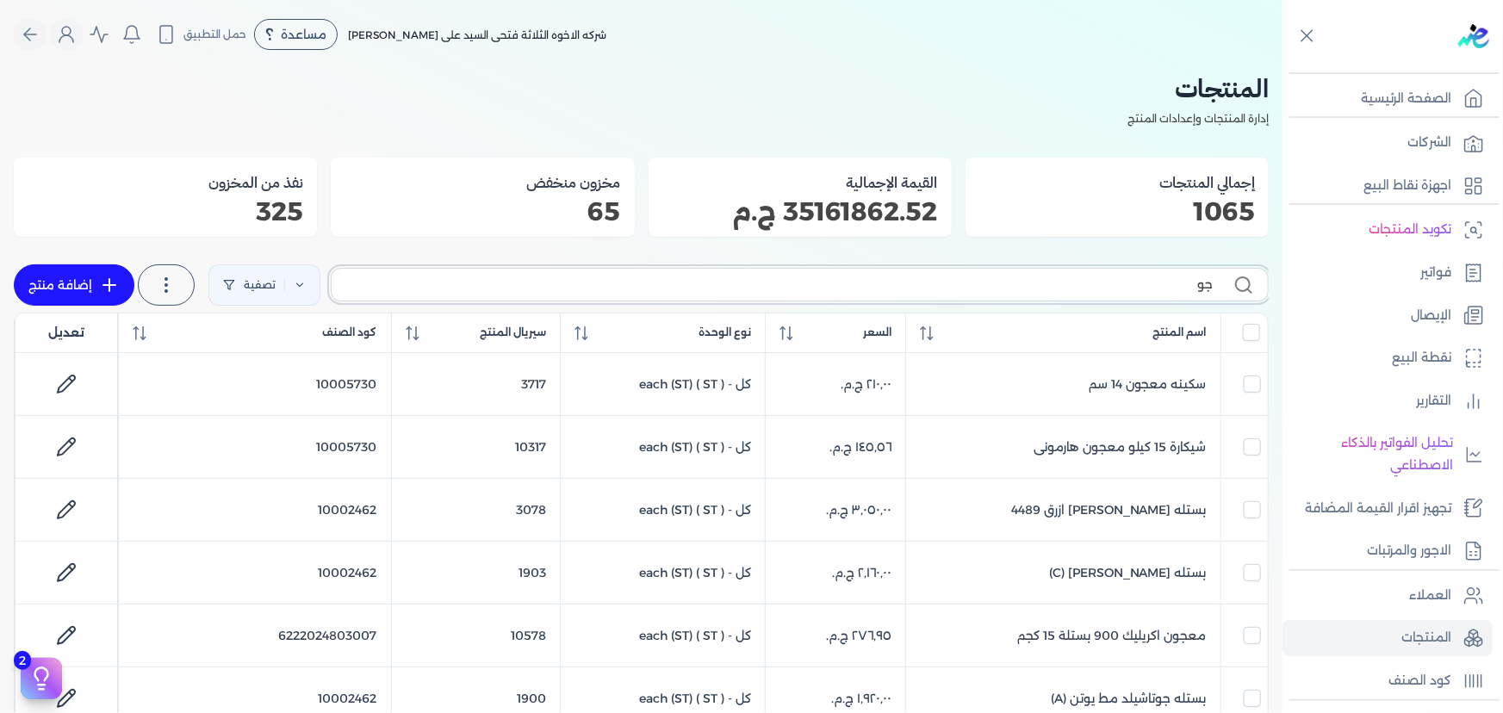
type input "جوت"
checkbox input "false"
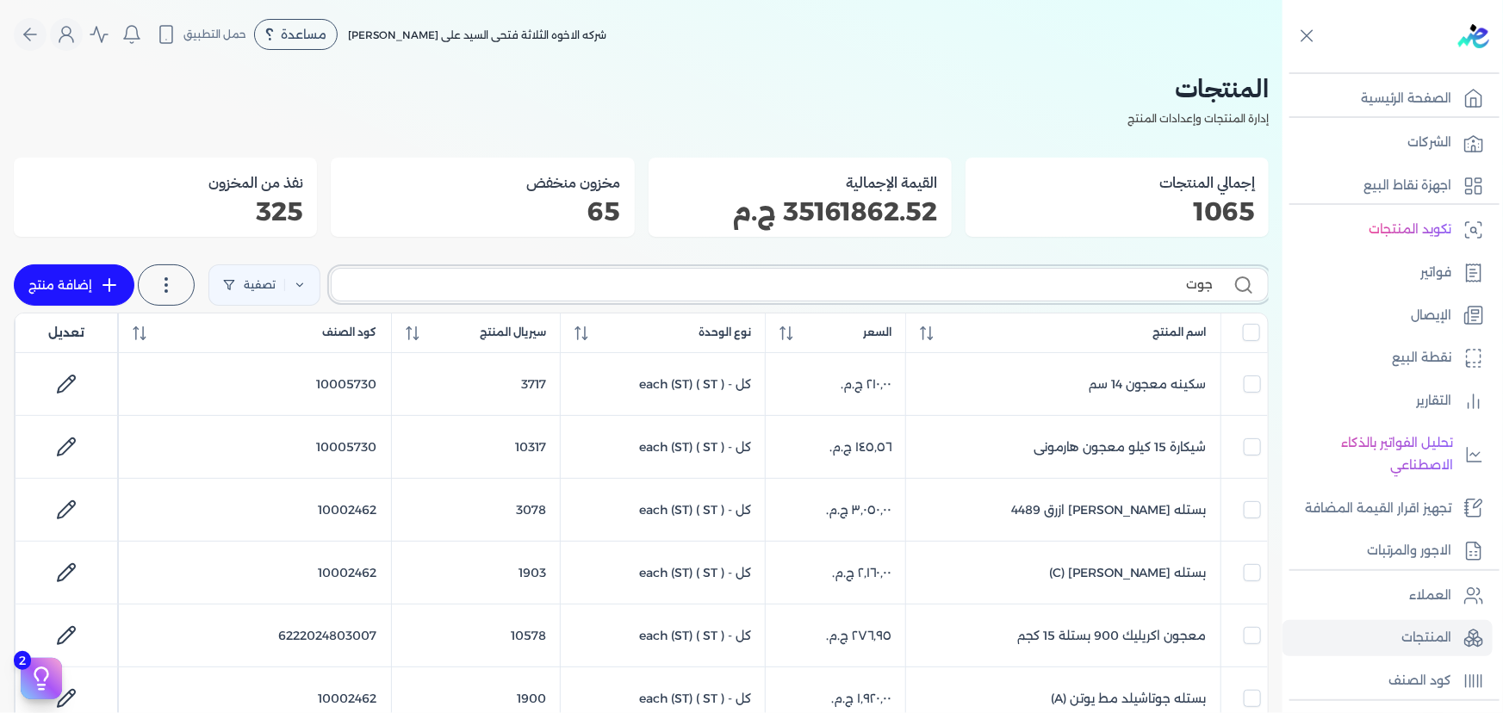
checkbox input "false"
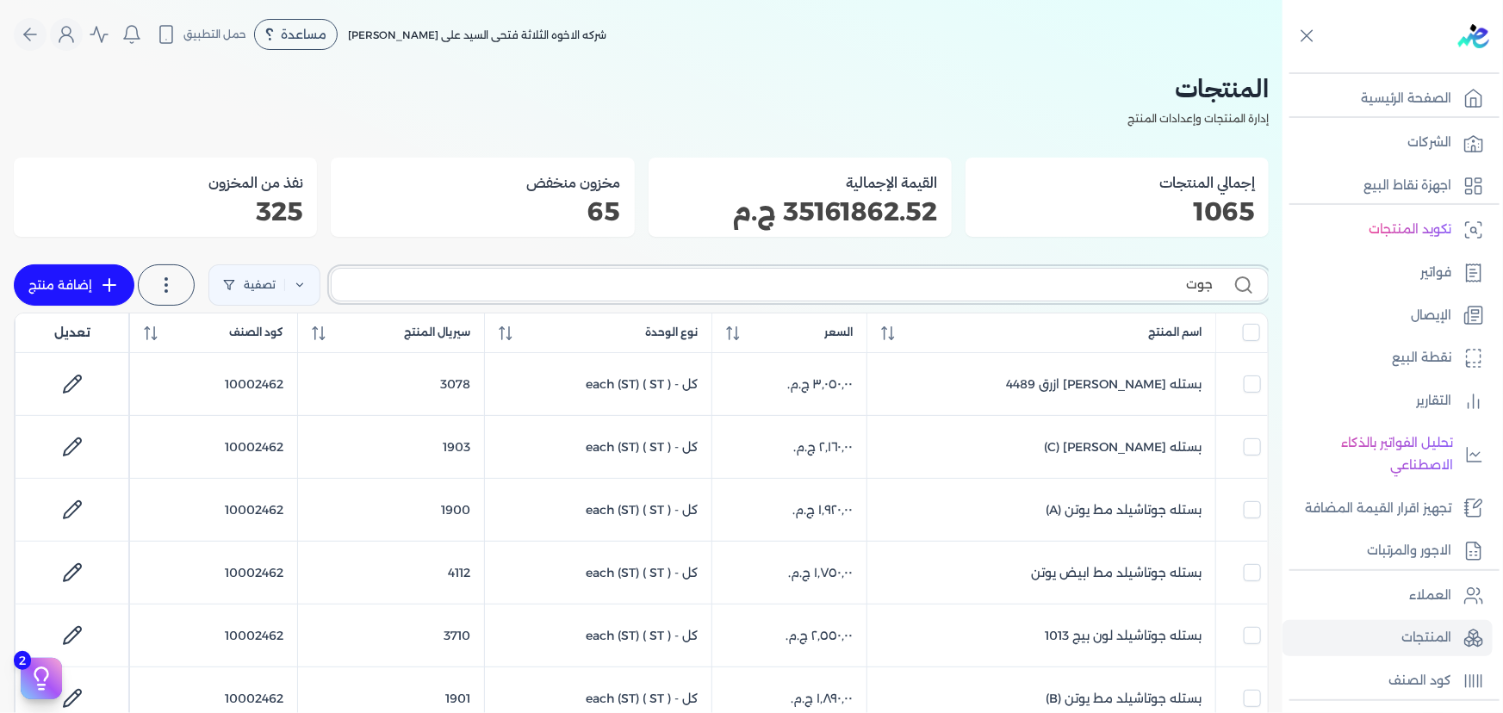
type input "جوتا"
checkbox input "false"
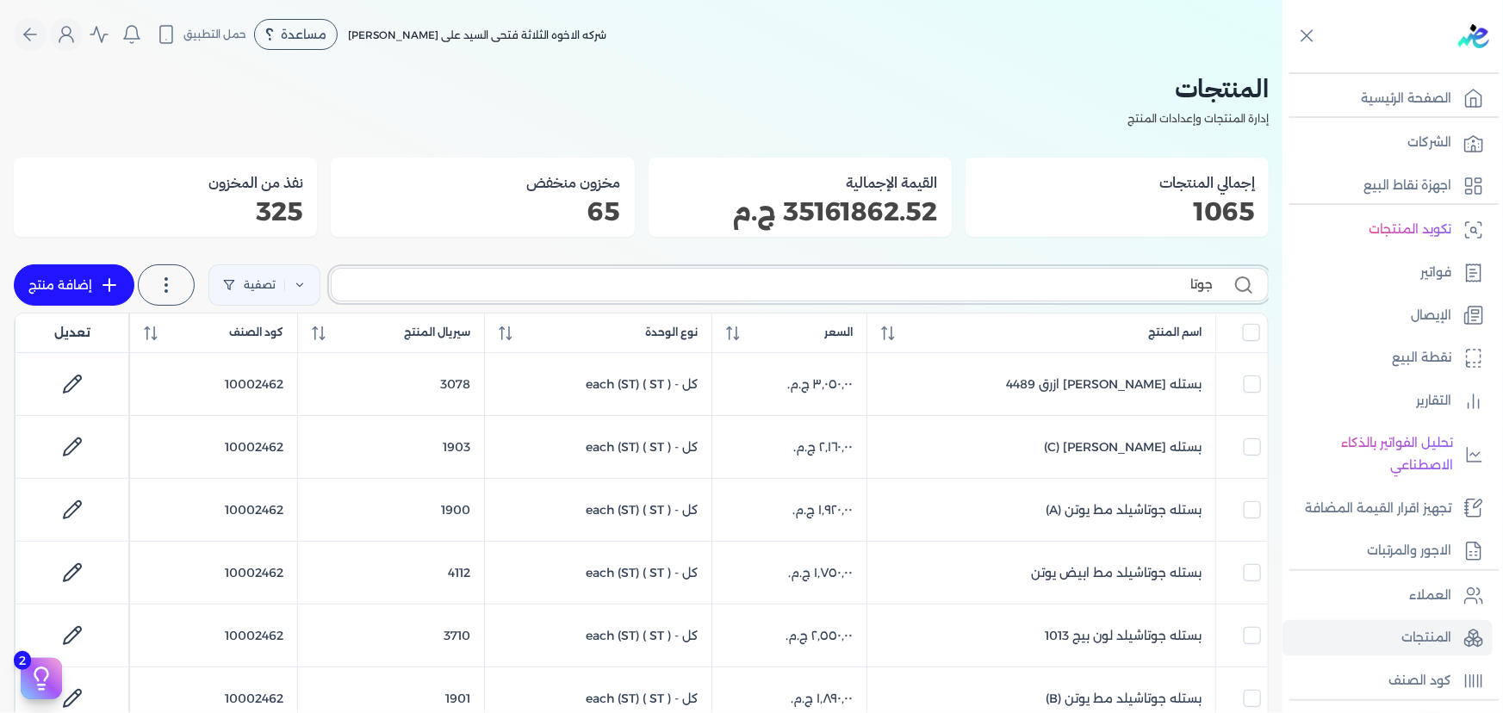
checkbox input "false"
type input "جوتاش"
checkbox input "false"
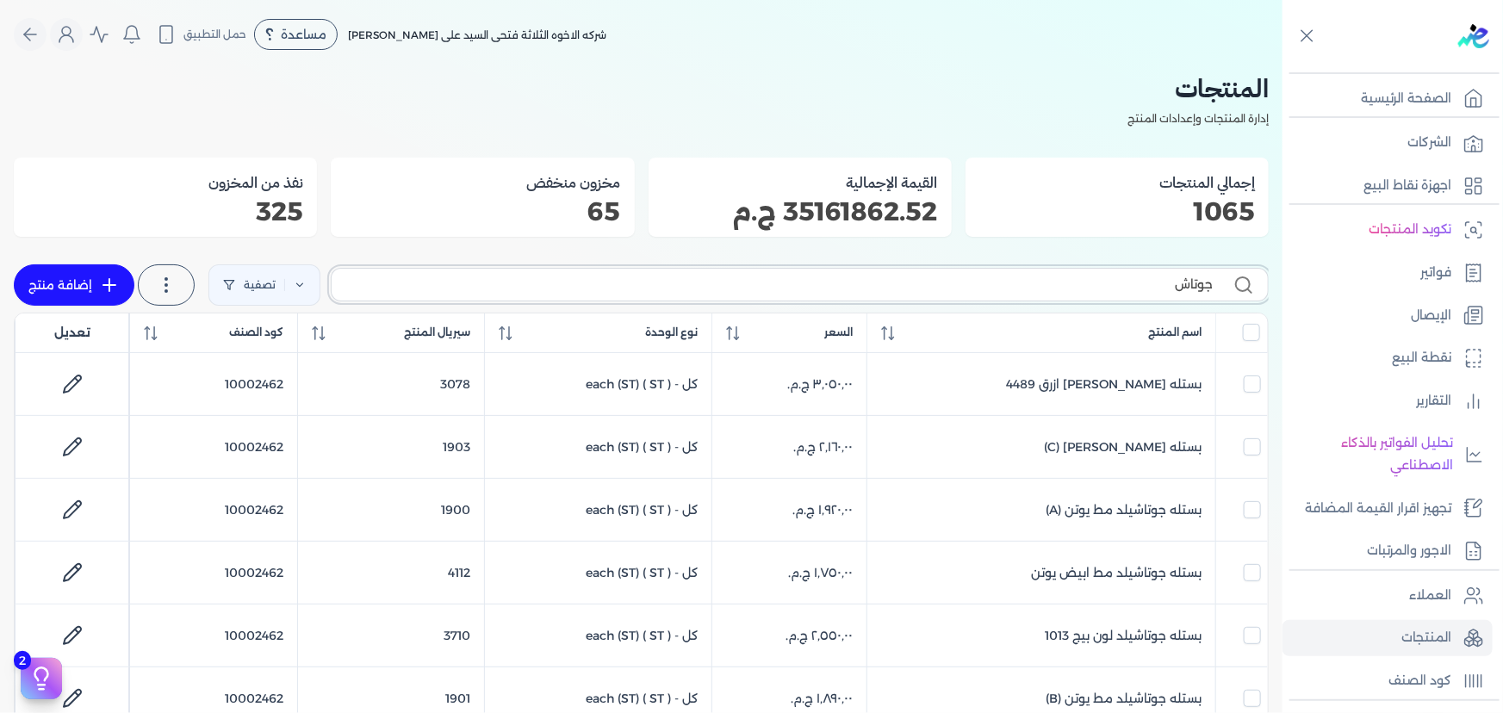
checkbox input "false"
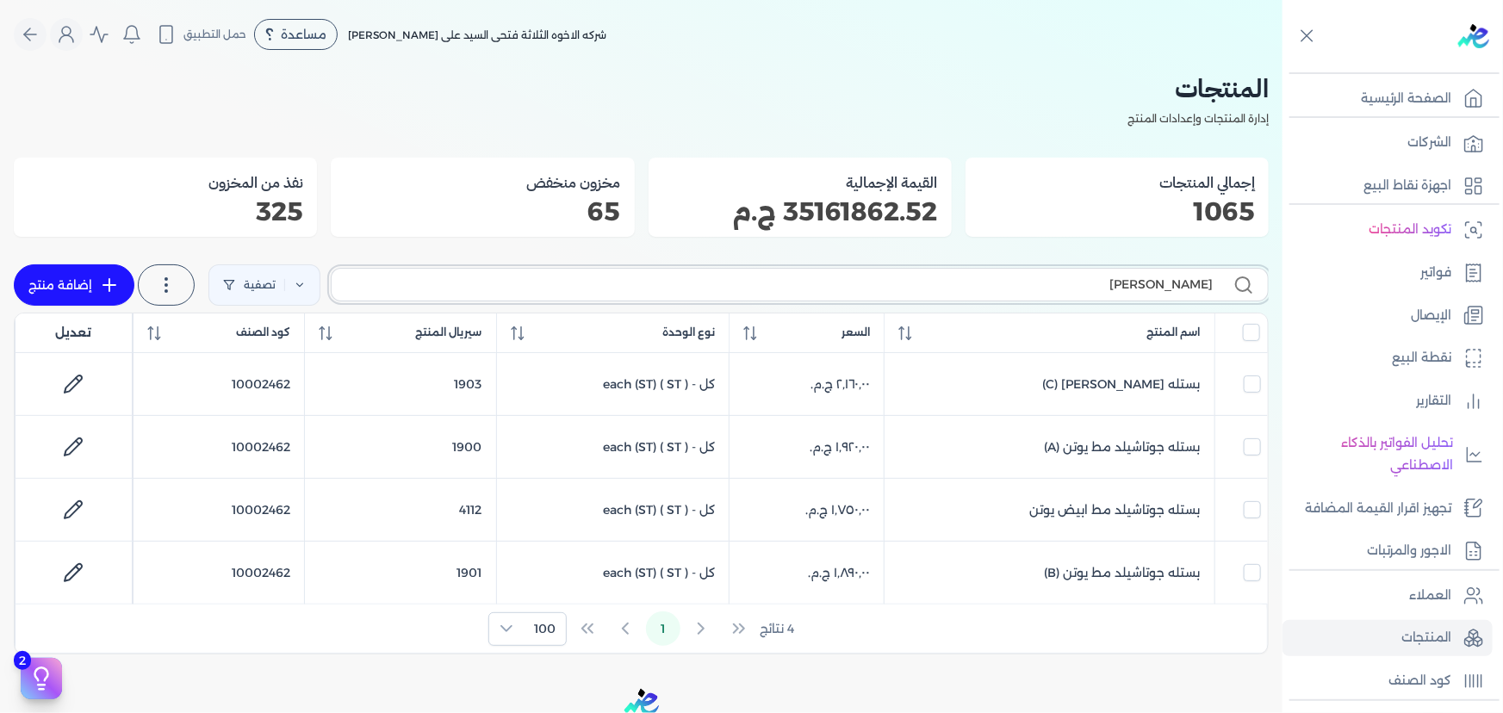
click at [813, 283] on input "جوتاشيلد مط" at bounding box center [778, 285] width 867 height 18
drag, startPoint x: 813, startPoint y: 283, endPoint x: 1218, endPoint y: 258, distance: 405.6
click at [1218, 258] on div "جوتاشيلد مط تصفية استخرج المنتجات إضافة منتج" at bounding box center [641, 285] width 1255 height 55
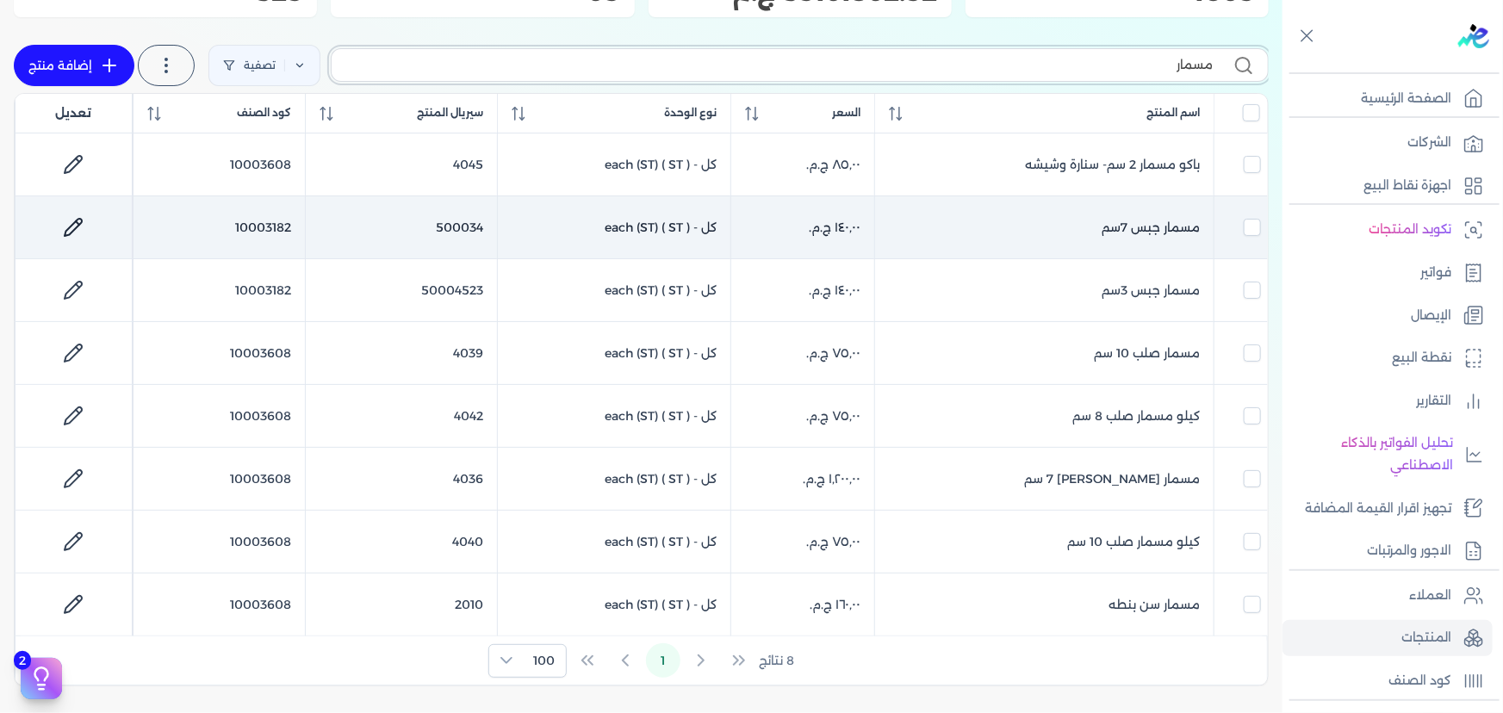
scroll to position [234, 0]
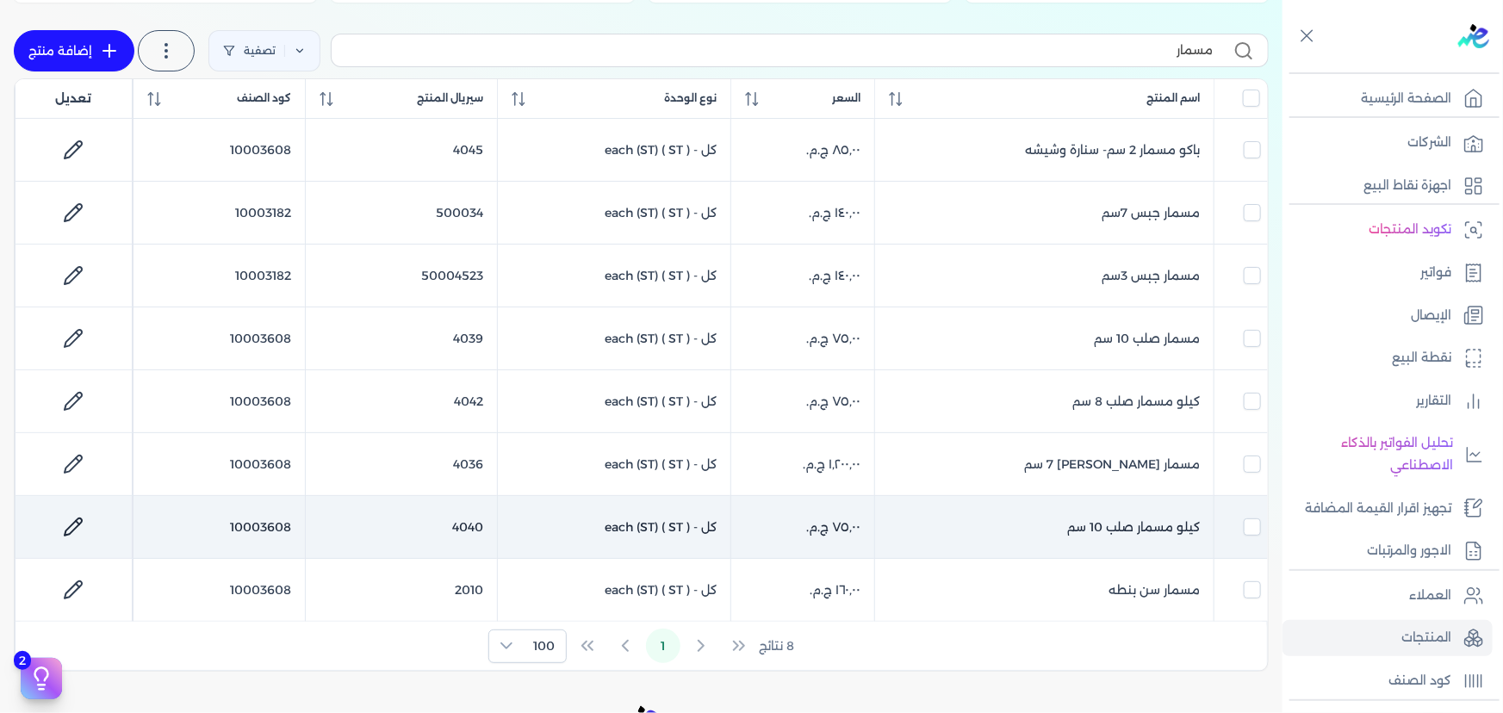
click at [264, 531] on td "10003608" at bounding box center [219, 527] width 172 height 63
click at [75, 512] on link at bounding box center [73, 527] width 41 height 41
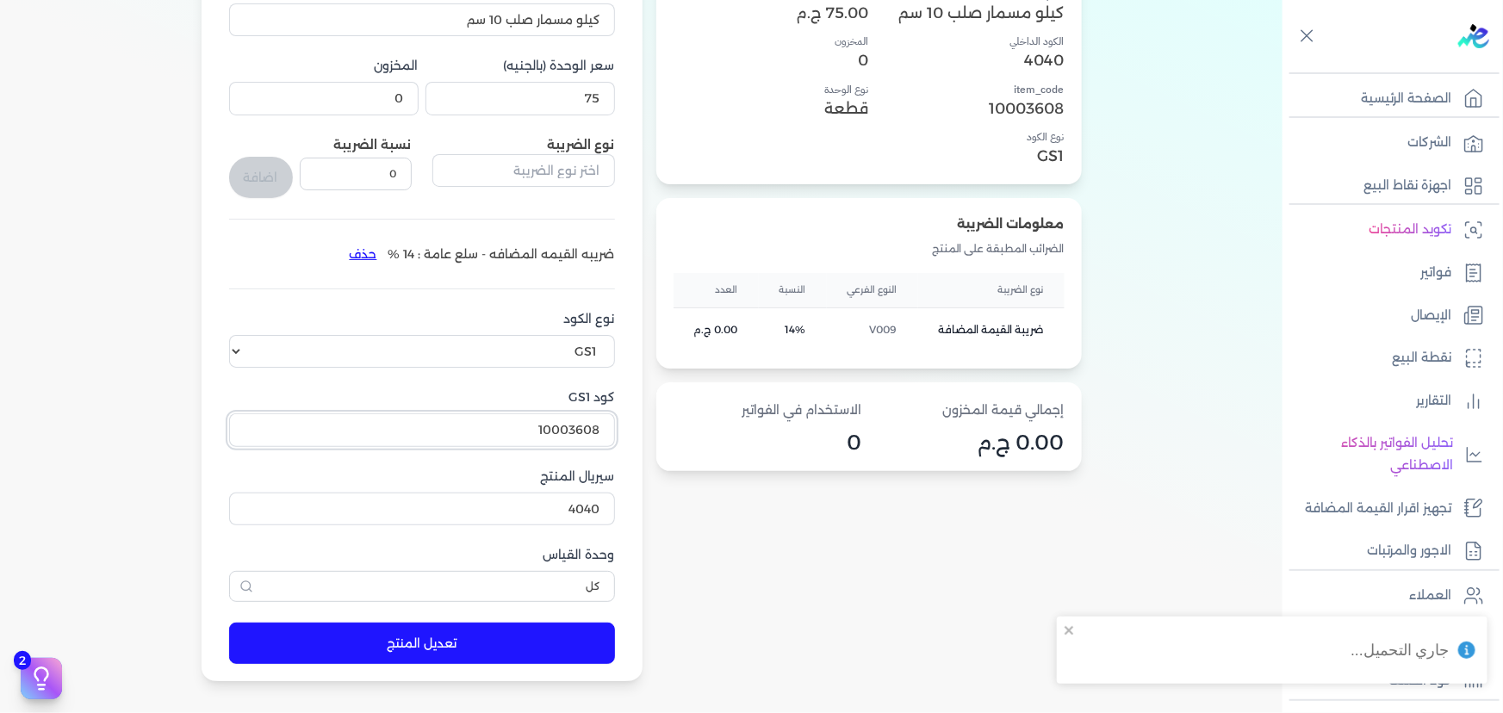
click at [532, 432] on input "10003608" at bounding box center [422, 429] width 386 height 33
click at [531, 432] on input "10003608" at bounding box center [422, 429] width 386 height 33
